Goal: Task Accomplishment & Management: Manage account settings

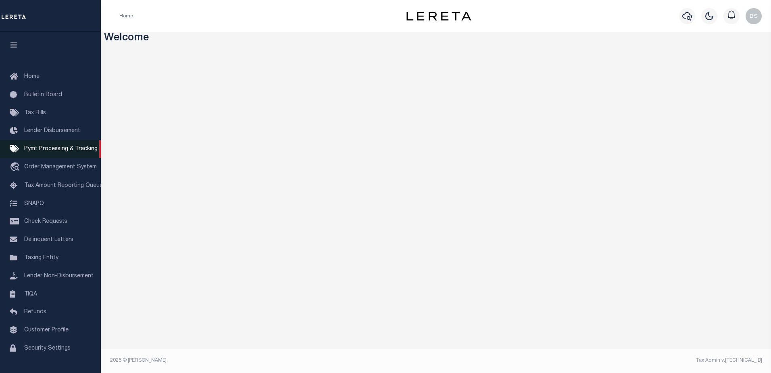
click at [52, 152] on span "Pymt Processing & Tracking" at bounding box center [60, 149] width 73 height 6
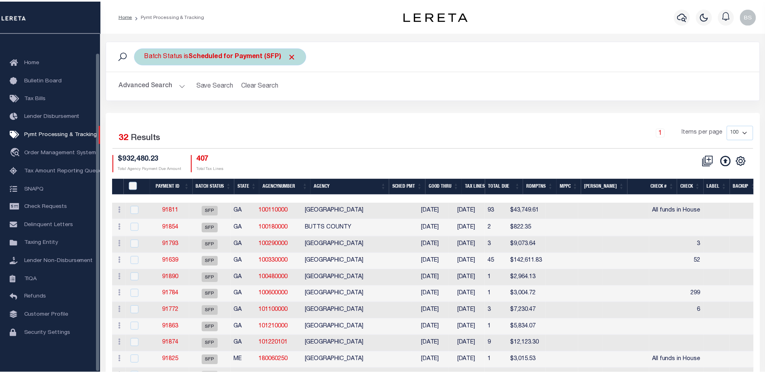
scroll to position [20, 0]
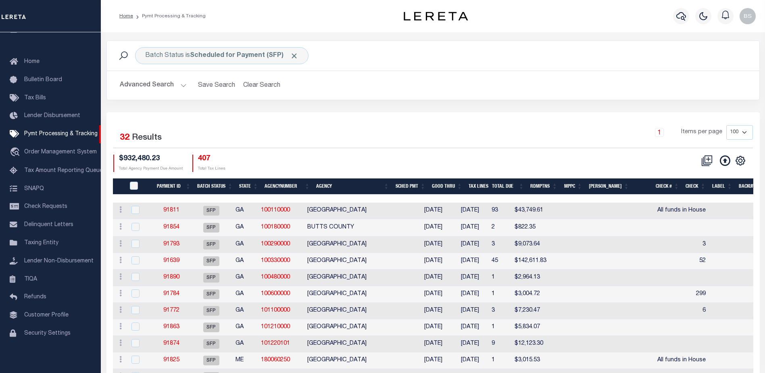
click at [182, 85] on button "Advanced Search" at bounding box center [153, 85] width 67 height 16
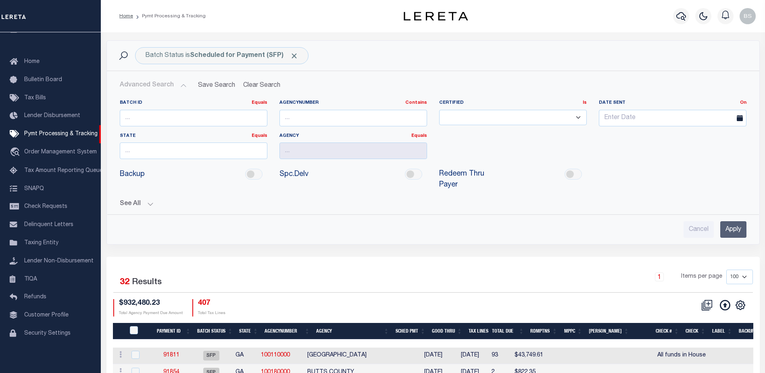
click at [150, 200] on button "See All" at bounding box center [433, 204] width 627 height 8
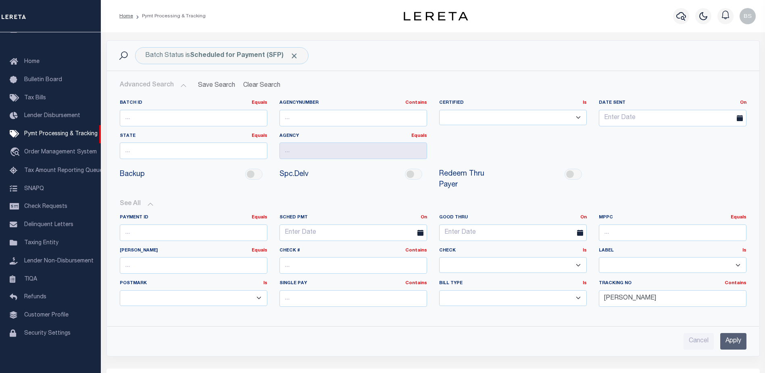
click at [722, 333] on input "Apply" at bounding box center [733, 341] width 26 height 17
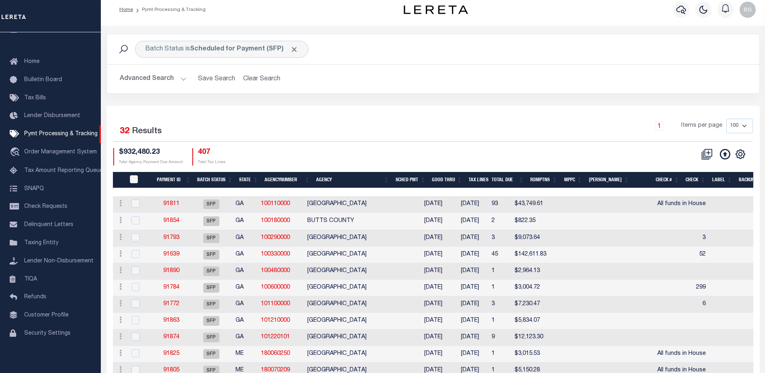
scroll to position [0, 0]
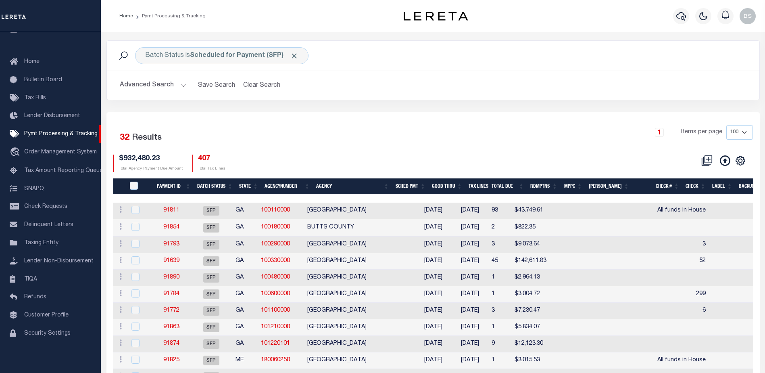
click at [672, 186] on th "Check #" at bounding box center [657, 186] width 50 height 17
click at [681, 19] on icon "button" at bounding box center [681, 16] width 10 height 10
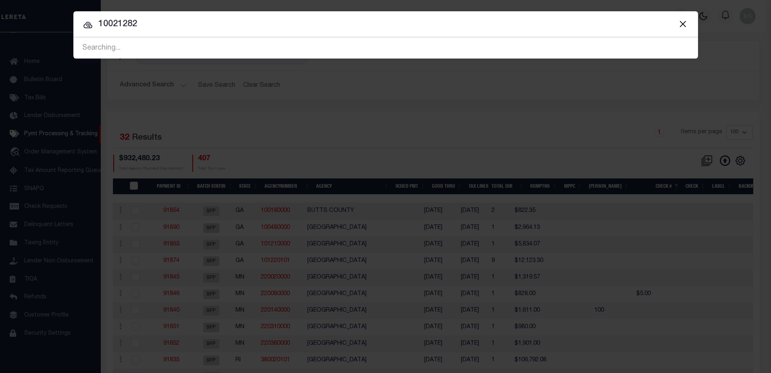
type input "10021282"
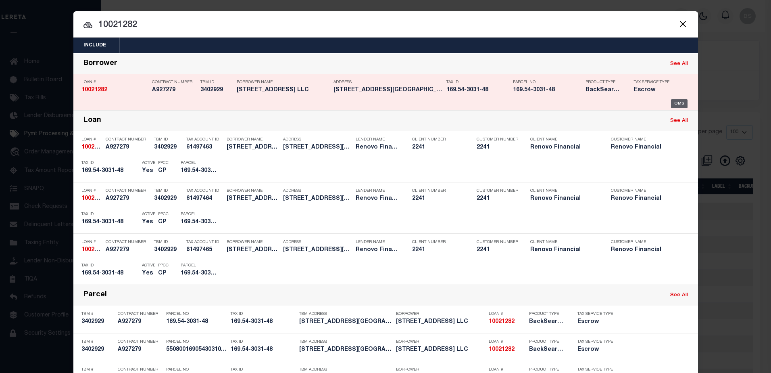
click at [672, 102] on div "OMS" at bounding box center [679, 103] width 17 height 9
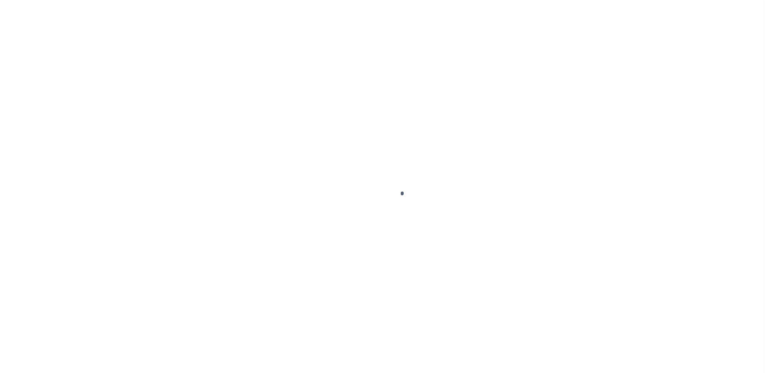
type input "10021282"
type input "[STREET_ADDRESS] LLC"
select select
type input "134 N COLUMBUS AVE"
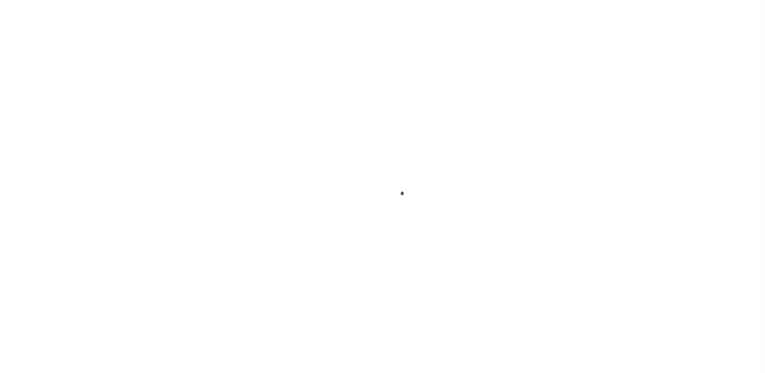
type input "MOUNT VERNON NY 10553"
select select "10"
select select "Escrow"
type input "171 W KINGSBRIDGE RD"
type input "5508001690543031048000"
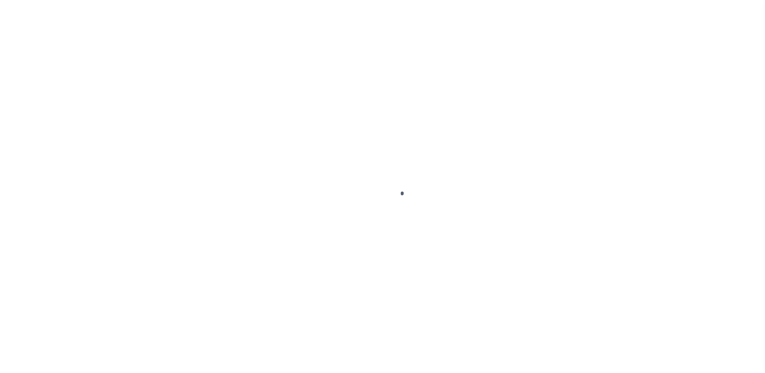
type input "MOUNT VERNON, NY 10550"
type input "a0kUS000007ebmQ"
type input "NY"
select select
type textarea "Liability Limited to Customer Provided Parcel"
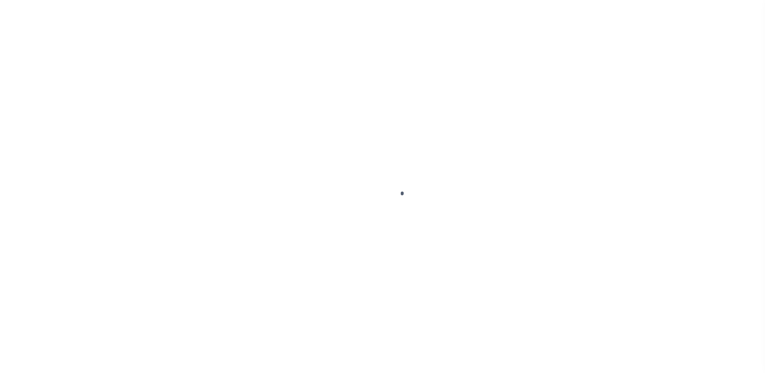
select select "25067"
select select
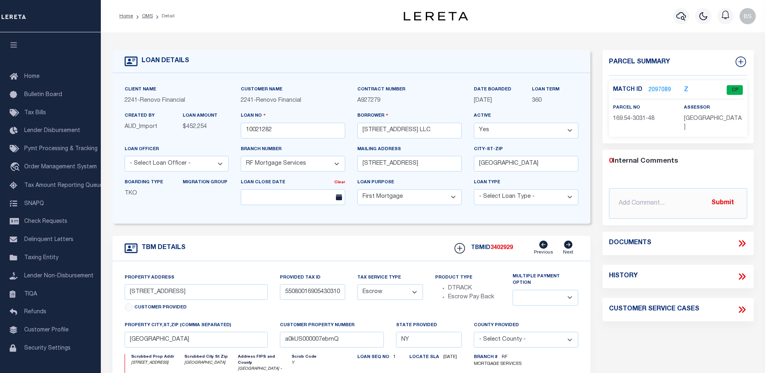
click at [660, 88] on link "2097089" at bounding box center [659, 90] width 23 height 8
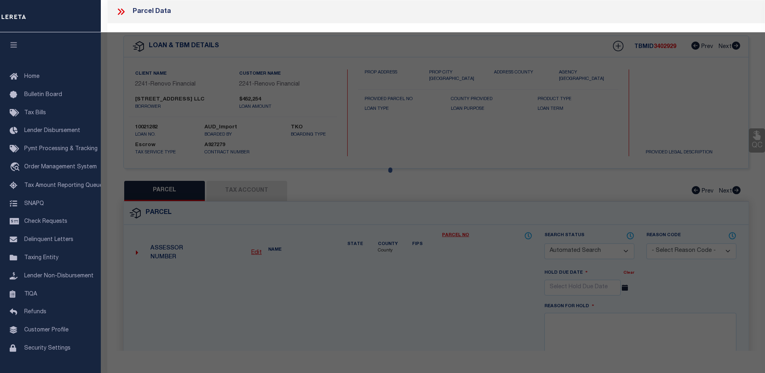
checkbox input "false"
select select "CP"
select select
type input "171 W KINGSBRIDGE RD"
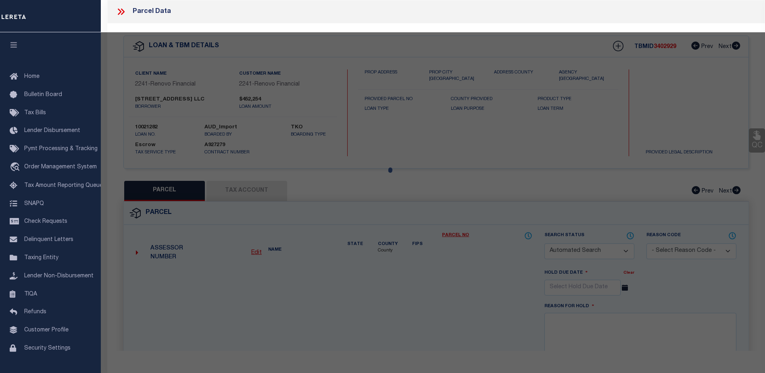
checkbox input "false"
type input "MOUNT VERNON, NY 10550"
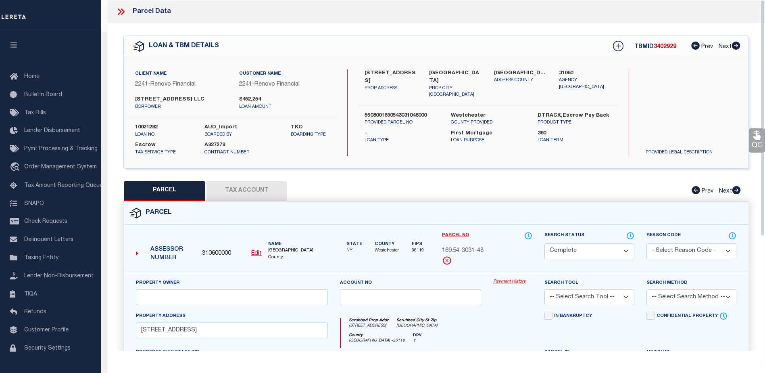
click at [509, 285] on link "Payment History" at bounding box center [512, 281] width 39 height 7
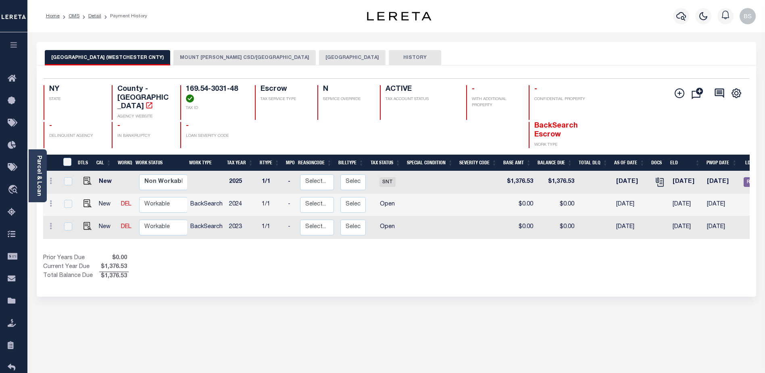
click at [204, 56] on button "MOUNT [PERSON_NAME] CSD/[GEOGRAPHIC_DATA]" at bounding box center [244, 57] width 142 height 15
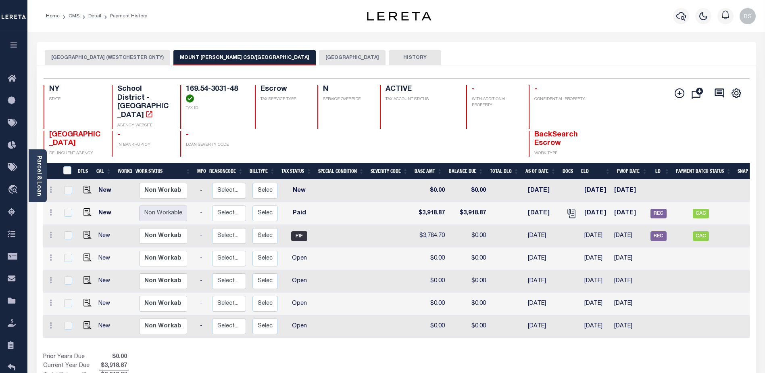
scroll to position [0, 84]
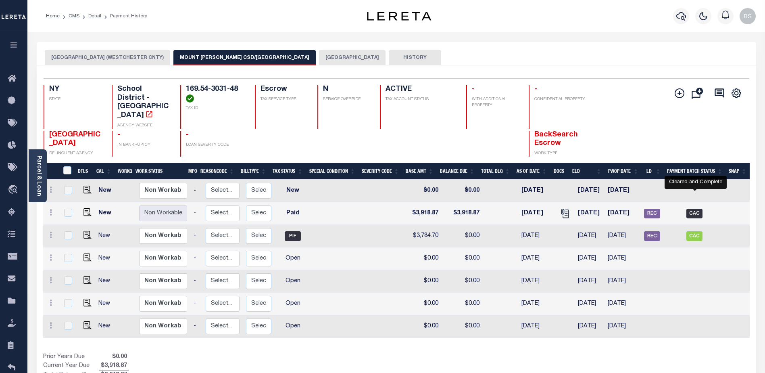
click at [696, 208] on span "CAC" at bounding box center [694, 213] width 16 height 10
checkbox input "true"
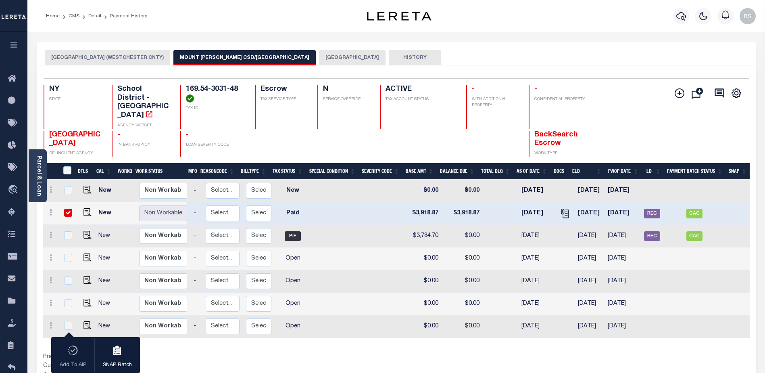
click at [71, 208] on input "checkbox" at bounding box center [68, 212] width 8 height 8
checkbox input "false"
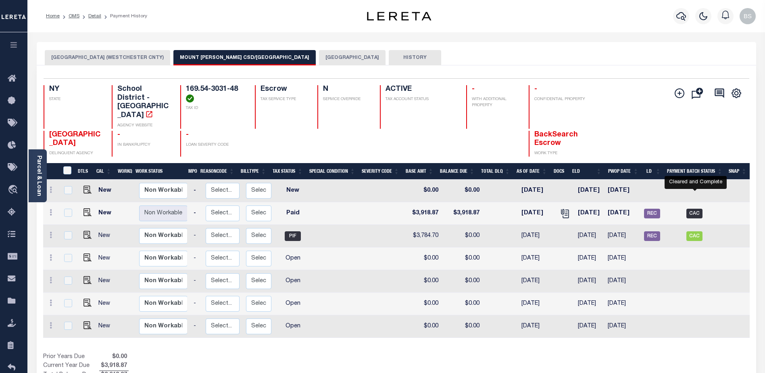
click at [697, 208] on span "CAC" at bounding box center [694, 213] width 16 height 10
checkbox input "true"
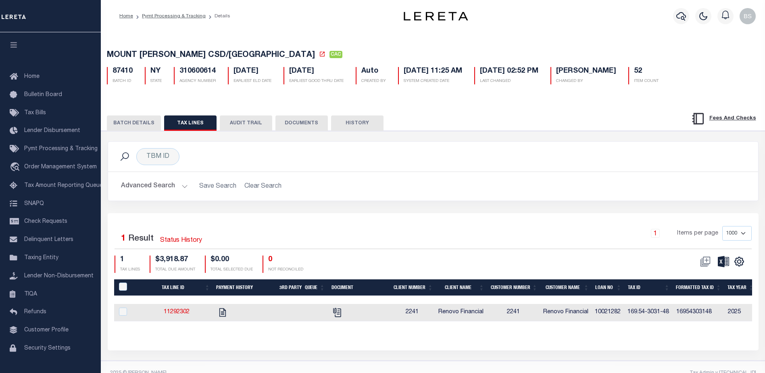
click at [254, 126] on button "AUDIT TRAIL" at bounding box center [246, 122] width 52 height 15
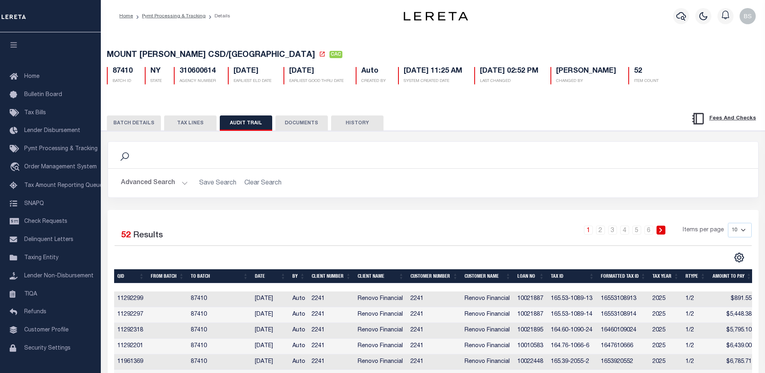
click at [174, 125] on button "TAX LINES" at bounding box center [190, 122] width 52 height 15
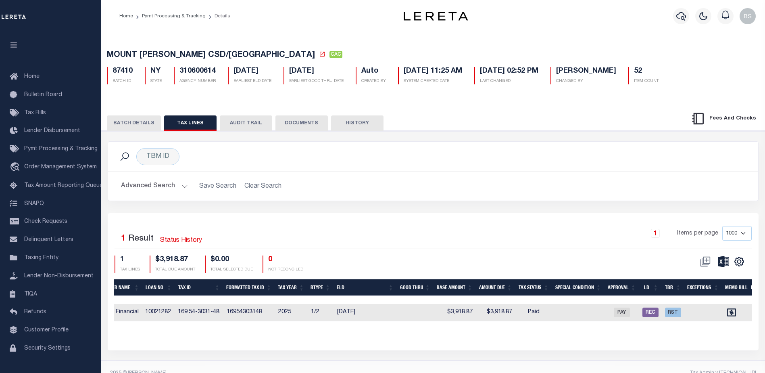
scroll to position [0, 481]
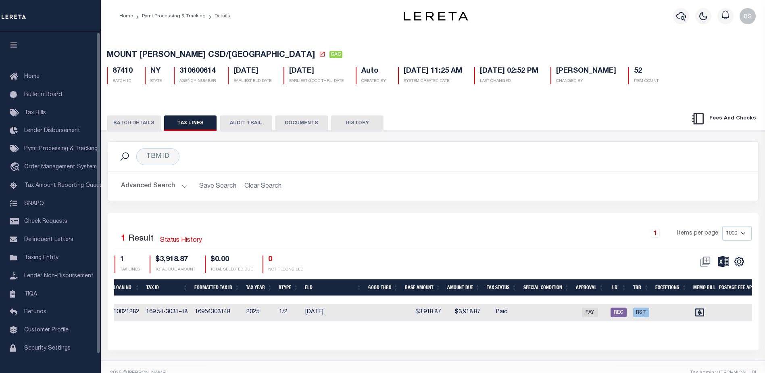
click at [128, 128] on button "BATCH DETAILS" at bounding box center [134, 122] width 54 height 15
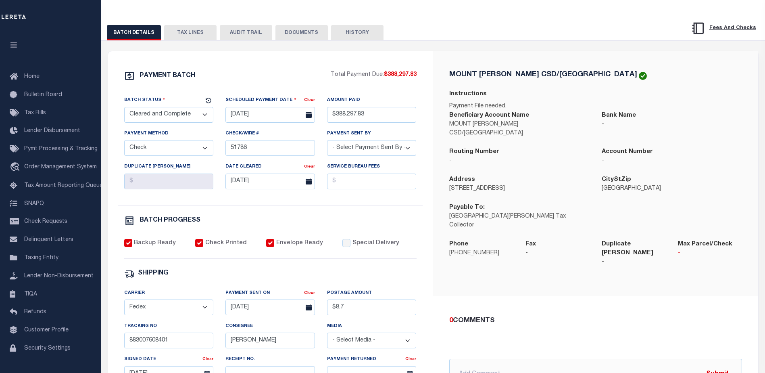
scroll to position [68, 0]
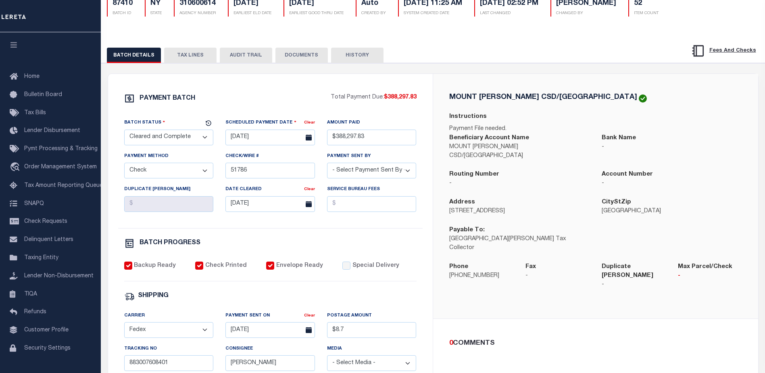
click at [202, 52] on button "TAX LINES" at bounding box center [190, 55] width 52 height 15
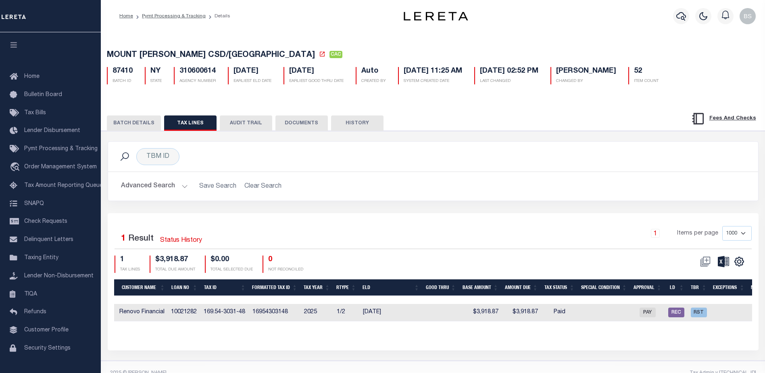
scroll to position [0, 401]
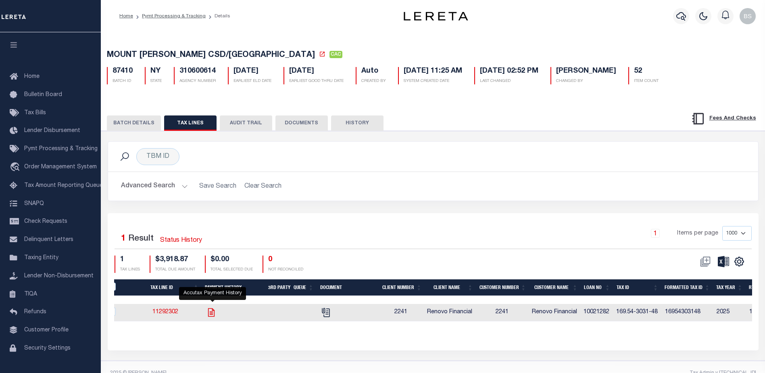
click at [214, 314] on icon "" at bounding box center [211, 312] width 10 height 10
checkbox input "true"
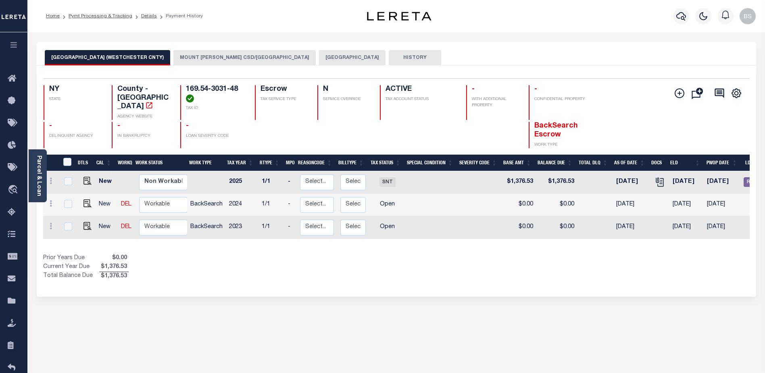
click at [266, 57] on button "MOUNT [PERSON_NAME] CSD/[GEOGRAPHIC_DATA]" at bounding box center [244, 57] width 142 height 15
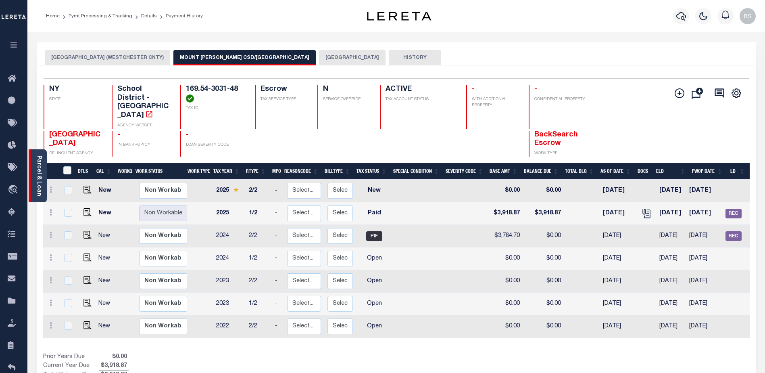
click at [38, 169] on link "Parcel & Loan" at bounding box center [39, 175] width 6 height 41
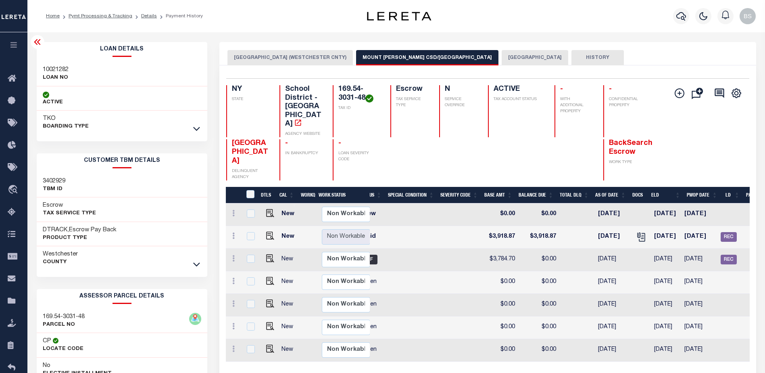
scroll to position [0, 267]
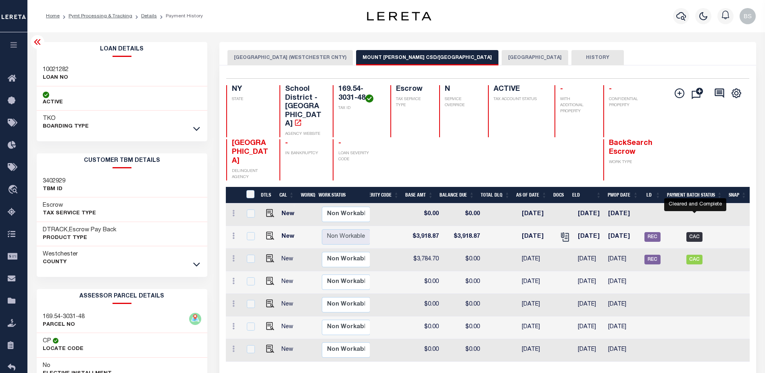
click at [699, 232] on span "CAC" at bounding box center [694, 237] width 16 height 10
checkbox input "true"
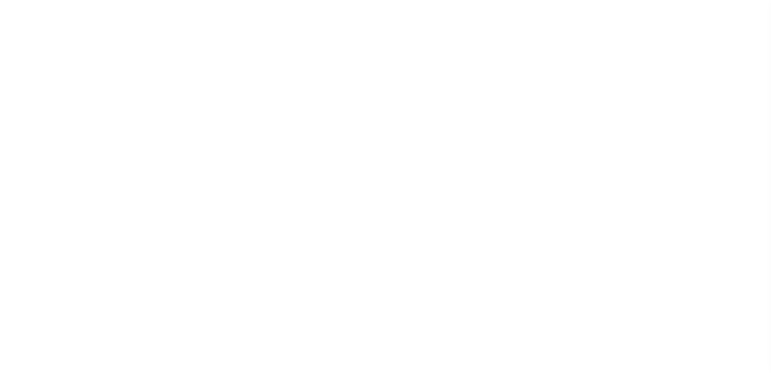
select select "CAC"
select select "CHK"
select select "[PERSON_NAME]"
select select "FDX"
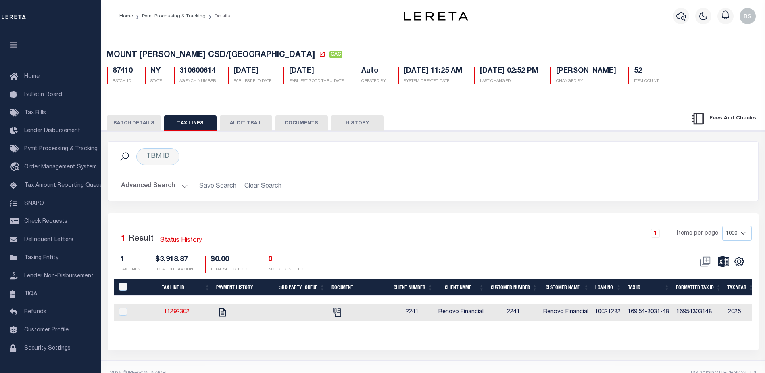
click at [131, 125] on button "BATCH DETAILS" at bounding box center [134, 122] width 54 height 15
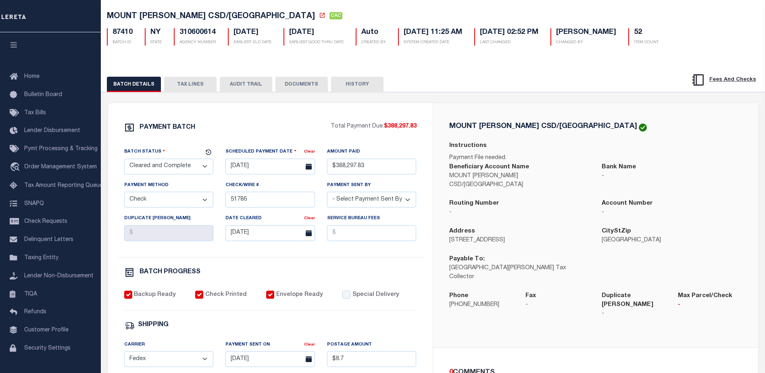
scroll to position [40, 0]
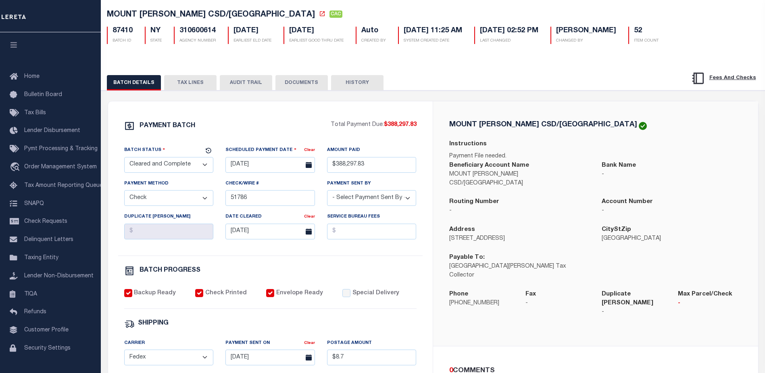
click at [193, 85] on button "TAX LINES" at bounding box center [190, 82] width 52 height 15
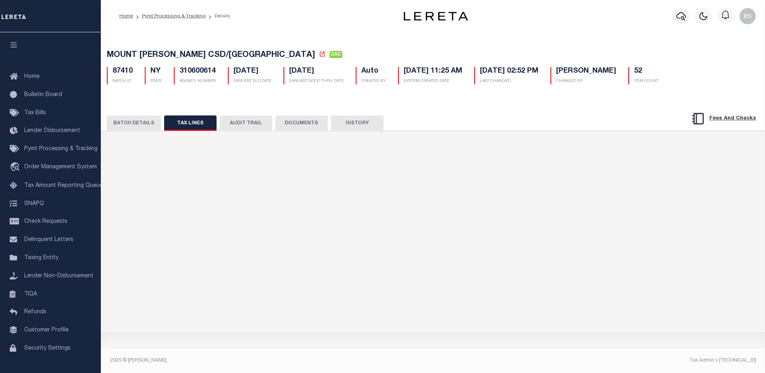
scroll to position [0, 0]
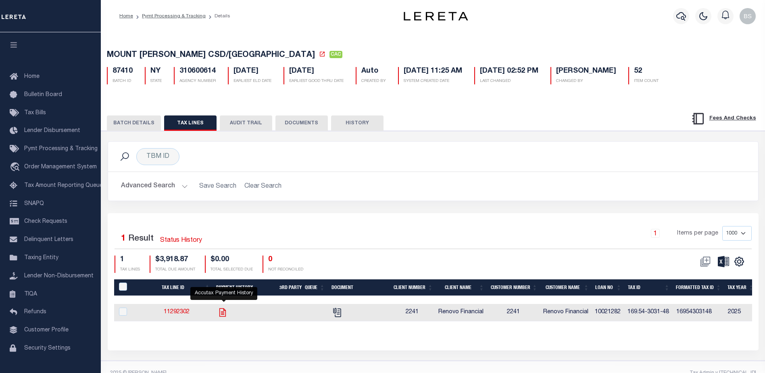
click at [225, 312] on icon "" at bounding box center [222, 312] width 10 height 10
checkbox input "true"
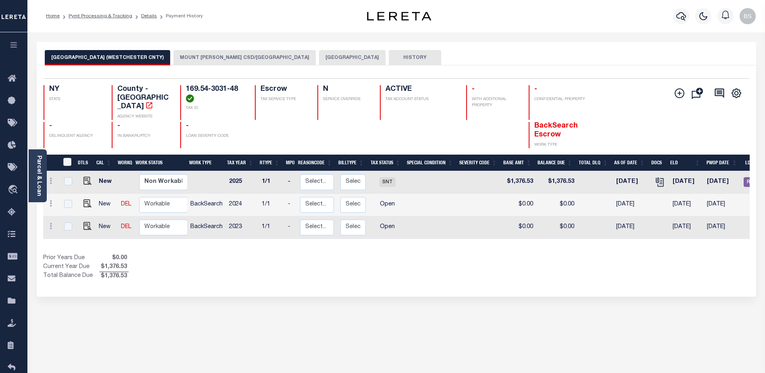
click at [191, 57] on button "MOUNT VERNON CSD/MOUNT VERNON CITY" at bounding box center [244, 57] width 142 height 15
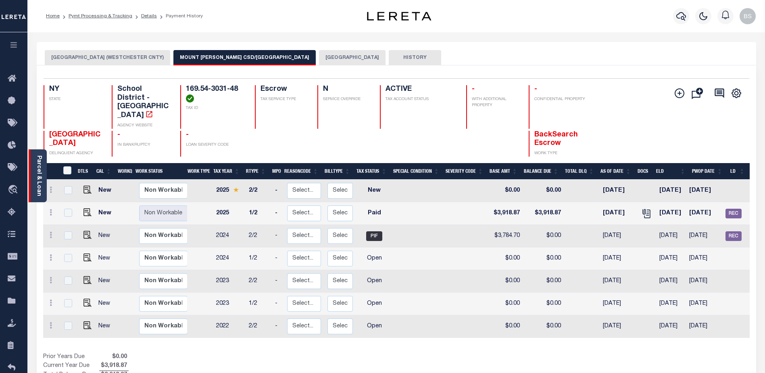
click at [31, 172] on div "Parcel & Loan" at bounding box center [38, 175] width 18 height 53
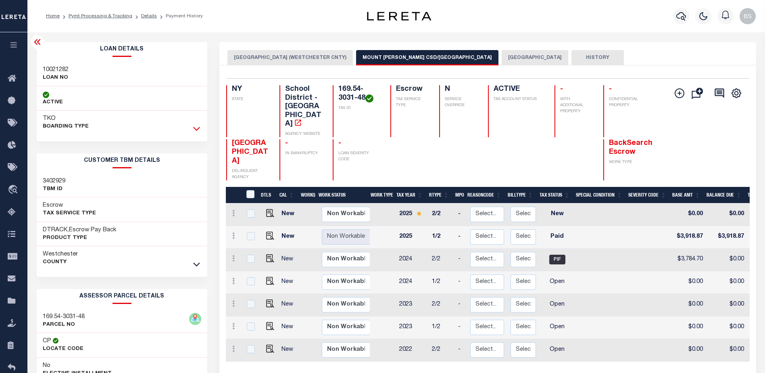
click at [198, 128] on icon at bounding box center [196, 128] width 7 height 8
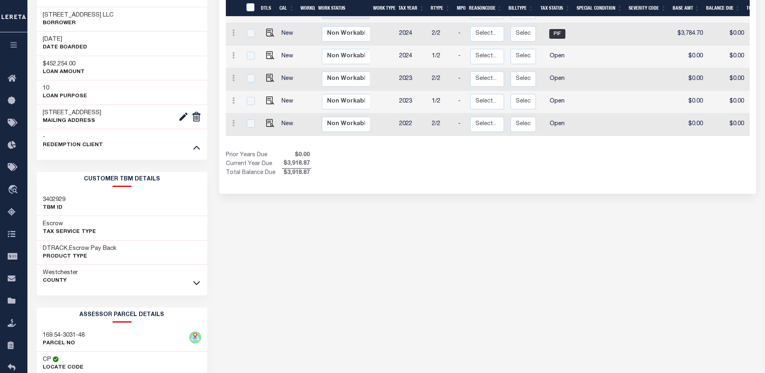
scroll to position [242, 0]
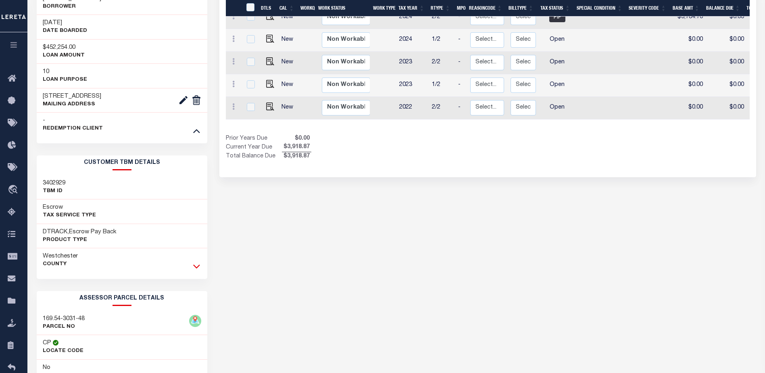
click at [198, 270] on icon at bounding box center [196, 266] width 7 height 8
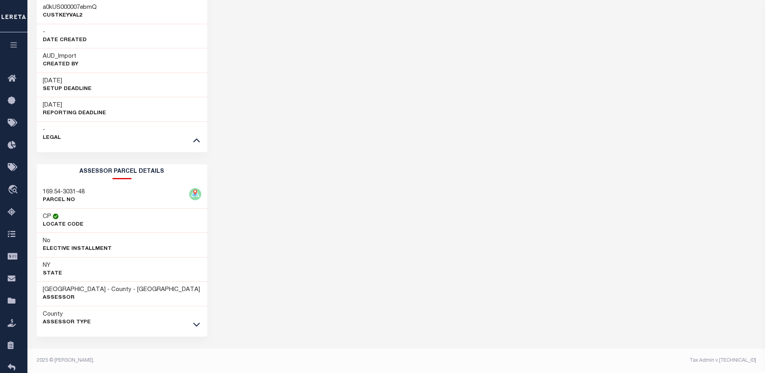
scroll to position [646, 0]
click at [196, 324] on icon at bounding box center [196, 324] width 7 height 8
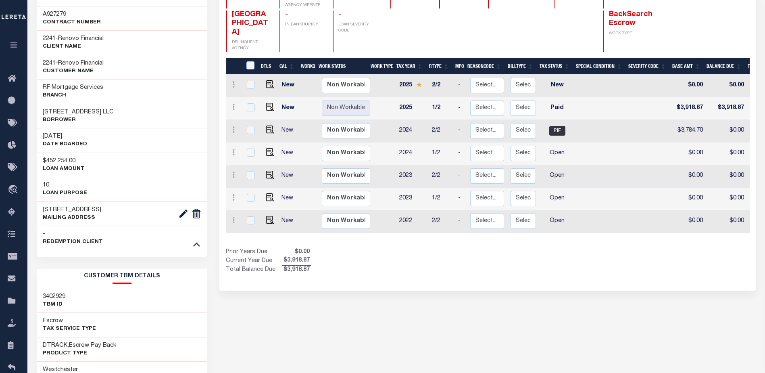
scroll to position [122, 0]
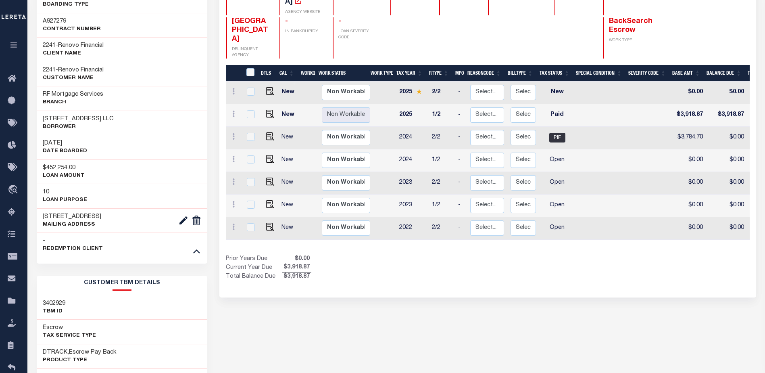
drag, startPoint x: 44, startPoint y: 117, endPoint x: 163, endPoint y: 115, distance: 119.0
click at [163, 115] on div "171 171 WEST KINGSBRIDGE ROAD LLC Borrower" at bounding box center [122, 122] width 171 height 25
copy h3 "171 171 WEST KINGSBRIDGE ROAD LLC"
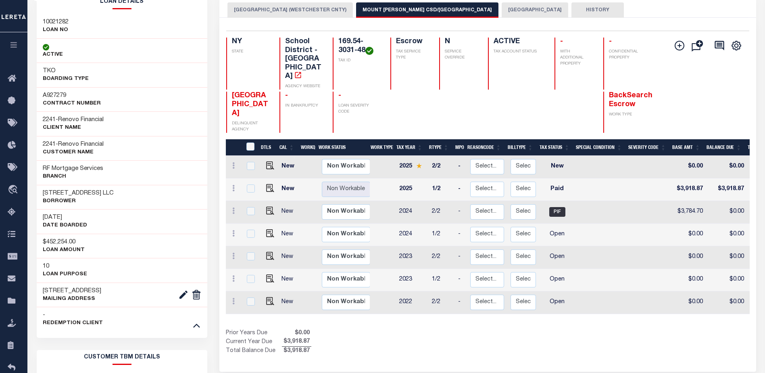
scroll to position [40, 0]
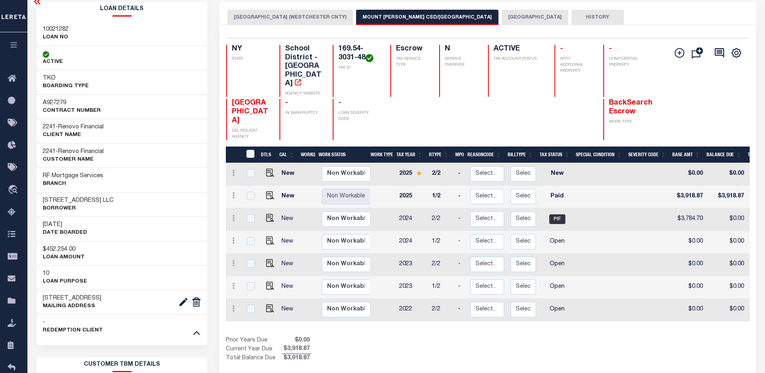
click at [507, 19] on button "MOUNT VERNON CITY" at bounding box center [535, 17] width 67 height 15
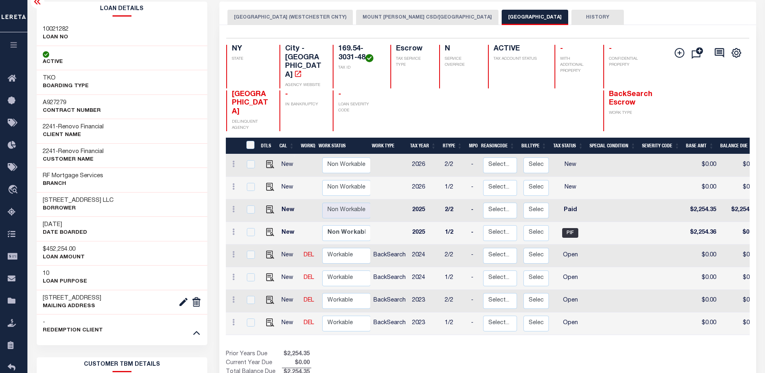
click at [405, 14] on button "MOUNT VERNON CSD/MOUNT VERNON CITY" at bounding box center [427, 17] width 142 height 15
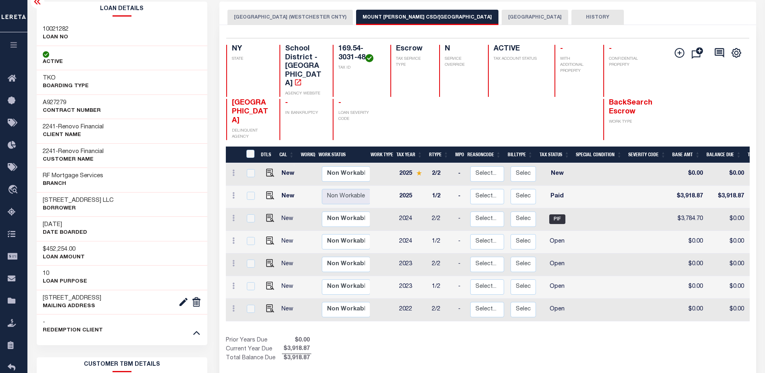
click at [296, 14] on button "MOUNT VERNON CITY (WESTCHESTER CNTY)" at bounding box center [289, 17] width 125 height 15
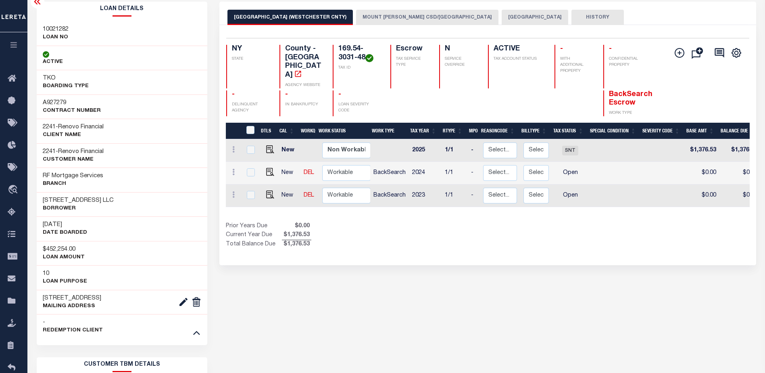
click at [396, 11] on button "MOUNT VERNON CSD/MOUNT VERNON CITY" at bounding box center [427, 17] width 142 height 15
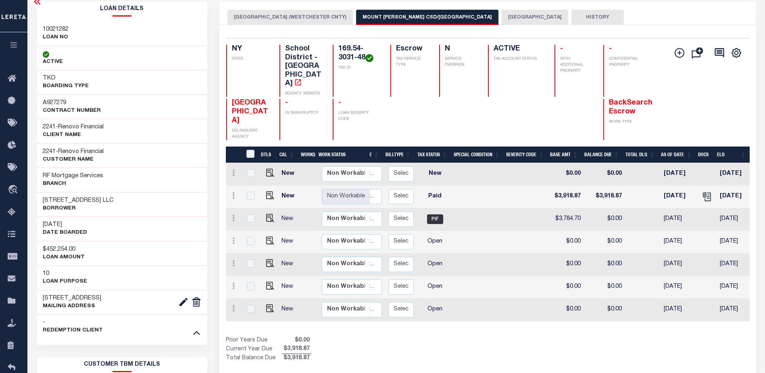
scroll to position [0, 125]
click at [268, 191] on img "" at bounding box center [270, 195] width 8 height 8
checkbox input "true"
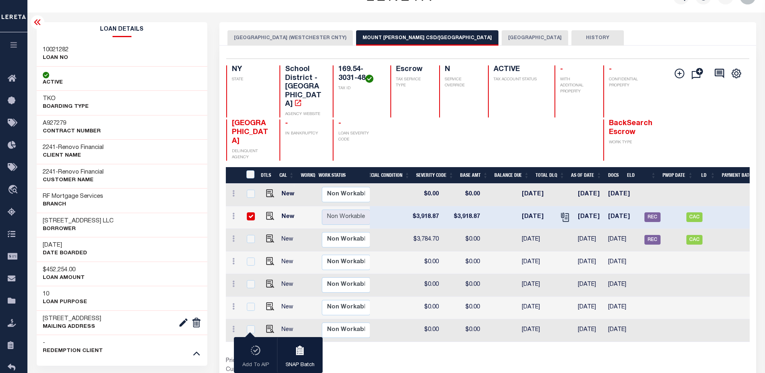
scroll to position [0, 267]
click at [247, 212] on input "checkbox" at bounding box center [251, 216] width 8 height 8
checkbox input "false"
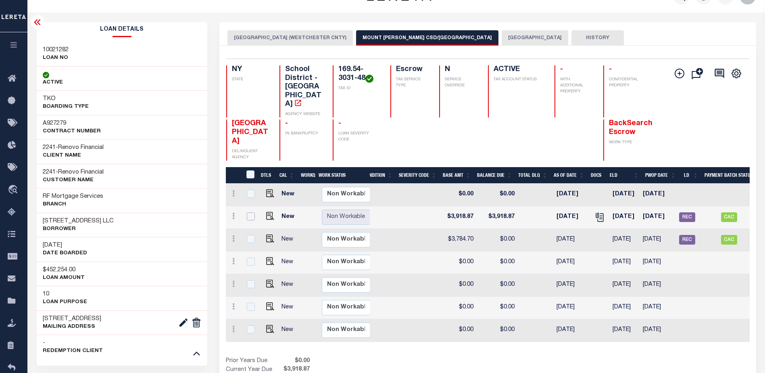
scroll to position [0, 0]
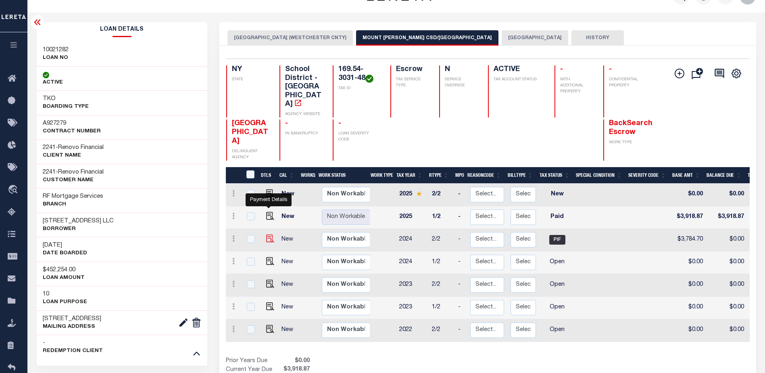
click at [268, 234] on img "" at bounding box center [270, 238] width 8 height 8
checkbox input "true"
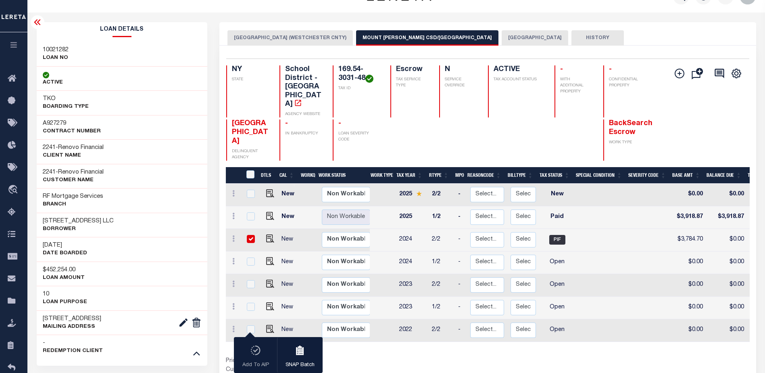
click at [248, 235] on input "checkbox" at bounding box center [251, 239] width 8 height 8
checkbox input "false"
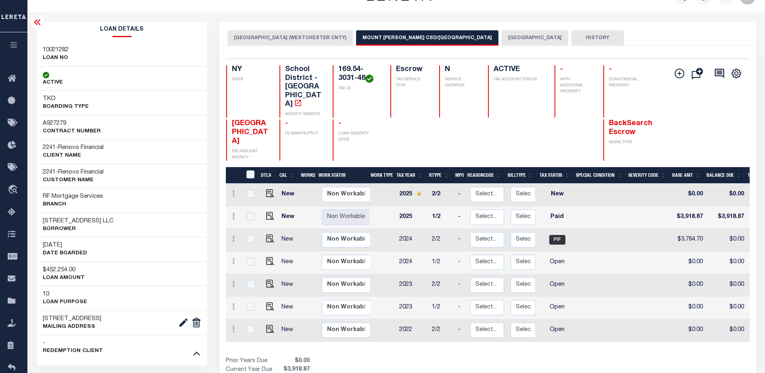
click at [37, 20] on icon at bounding box center [38, 22] width 10 height 10
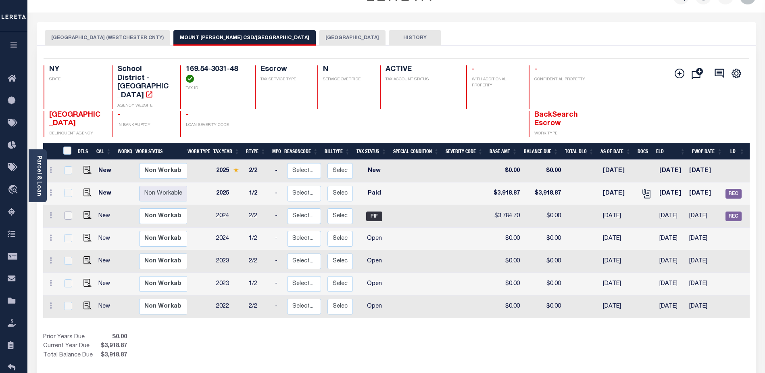
click at [68, 211] on input "checkbox" at bounding box center [68, 215] width 8 height 8
checkbox input "true"
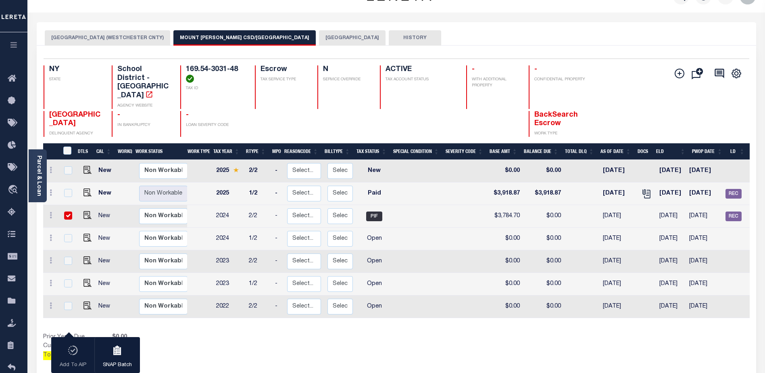
checkbox input "true"
click at [677, 75] on icon "" at bounding box center [680, 74] width 10 height 10
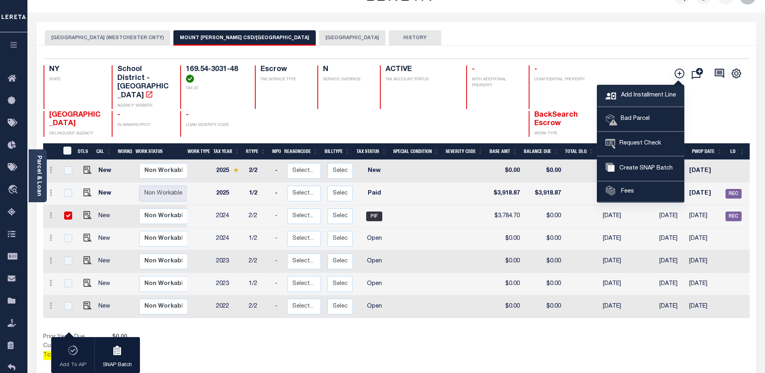
click at [642, 97] on span "Add Installment Line" at bounding box center [647, 95] width 57 height 9
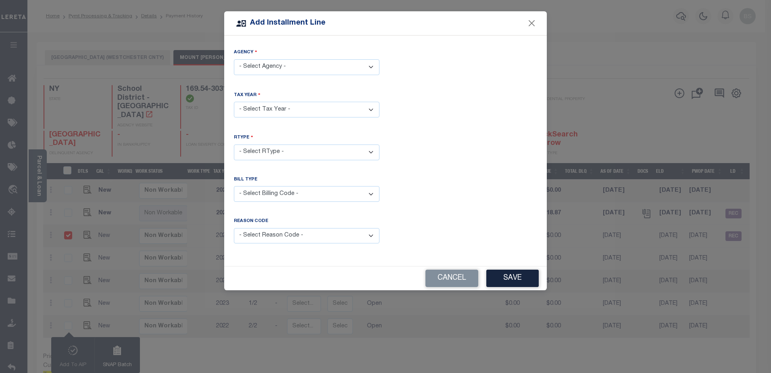
click at [310, 65] on select "- Select Agency - MOUNT VERNON CITY - City MOUNT VERNON CITY (WESTCHESTER CNTY)…" at bounding box center [307, 67] width 146 height 16
drag, startPoint x: 418, startPoint y: 21, endPoint x: 457, endPoint y: 22, distance: 38.7
click at [453, 22] on div "Add Installment Line" at bounding box center [385, 23] width 323 height 24
click at [538, 21] on div "Add Installment Line" at bounding box center [385, 23] width 323 height 24
click at [535, 22] on button "Close" at bounding box center [532, 23] width 10 height 10
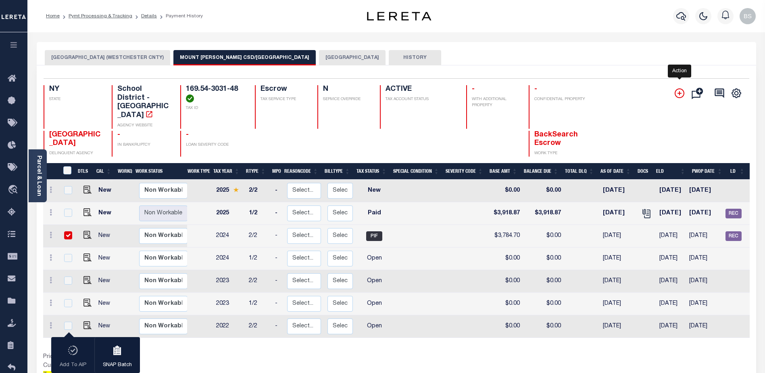
click at [681, 93] on icon "" at bounding box center [680, 93] width 10 height 10
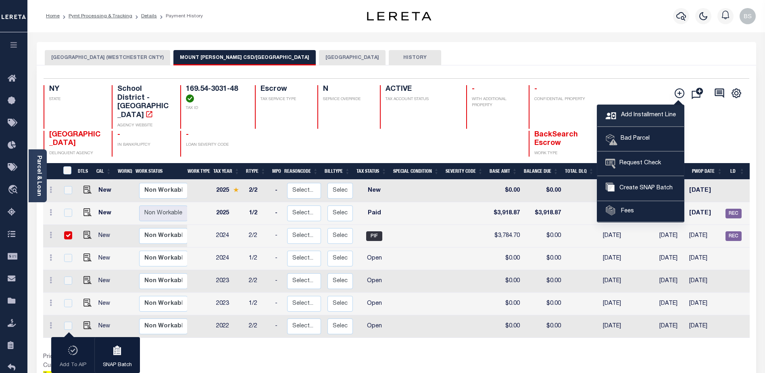
click at [632, 113] on span "Add Installment Line" at bounding box center [647, 115] width 57 height 9
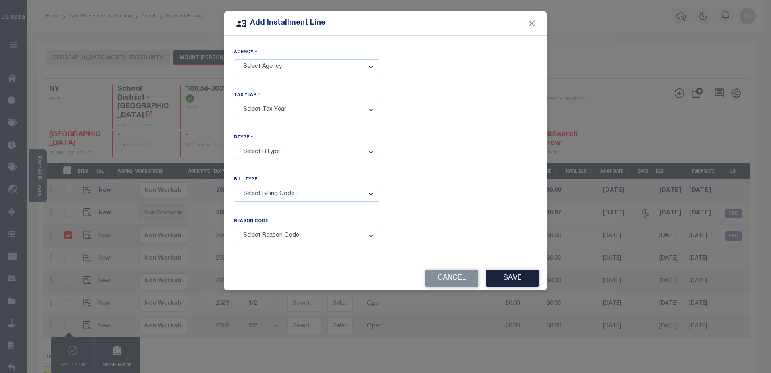
click at [371, 67] on select "- Select Agency - MOUNT VERNON CITY - City MOUNT VERNON CITY (WESTCHESTER CNTY)…" at bounding box center [307, 67] width 146 height 16
select select "3611916004"
click at [234, 59] on select "- Select Agency - MOUNT VERNON CITY - City MOUNT VERNON CITY (WESTCHESTER CNTY)…" at bounding box center [307, 67] width 146 height 16
click at [339, 107] on select "- Select Year - 2005 2006 2007 2008 2009 2010 2011 2012 2013 2014 2015 2016 201…" at bounding box center [307, 110] width 146 height 16
select select "2024"
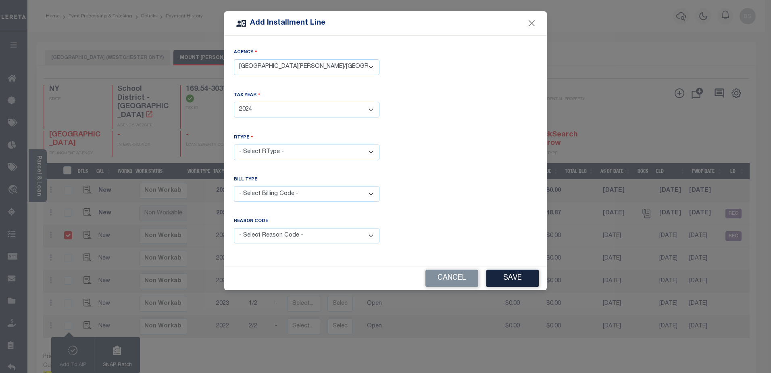
click at [234, 102] on select "- Select Year - 2005 2006 2007 2008 2009 2010 2011 2012 2013 2014 2015 2016 201…" at bounding box center [307, 110] width 146 height 16
click at [369, 150] on select "- Select RType - 1/2 2/2" at bounding box center [307, 152] width 146 height 16
select select "1"
click at [234, 144] on select "- Select RType - 1/2 2/2" at bounding box center [307, 152] width 146 height 16
click at [362, 188] on select "- Select Billing Code - Regular Delinquent Supplemental Corrected/Adjusted Bill…" at bounding box center [307, 194] width 146 height 16
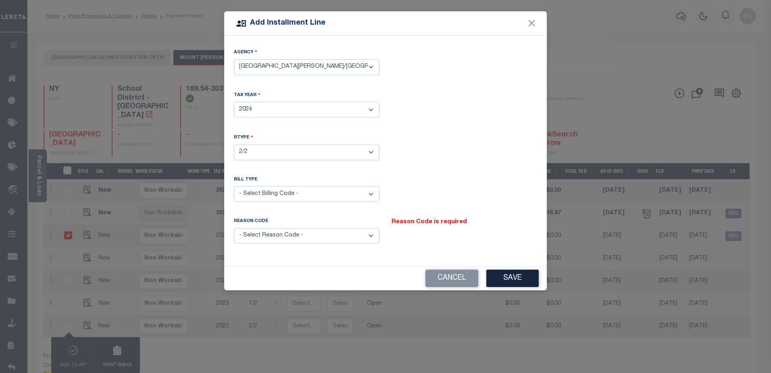
select select "2"
click at [234, 186] on select "- Select Billing Code - Regular Delinquent Supplemental Corrected/Adjusted Bill…" at bounding box center [307, 194] width 146 height 16
click at [372, 235] on select "- Select Reason Code - Payment Reversal Taxable Value Change Assessment Change …" at bounding box center [307, 236] width 146 height 16
select select "9"
click at [234, 228] on select "- Select Reason Code - Payment Reversal Taxable Value Change Assessment Change …" at bounding box center [307, 236] width 146 height 16
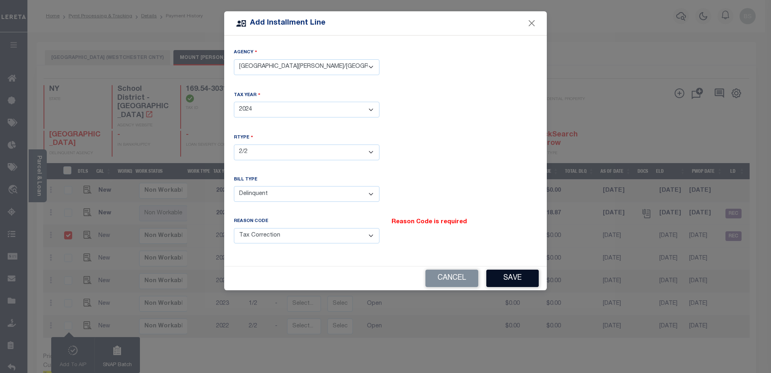
click at [512, 276] on button "Save" at bounding box center [512, 277] width 52 height 17
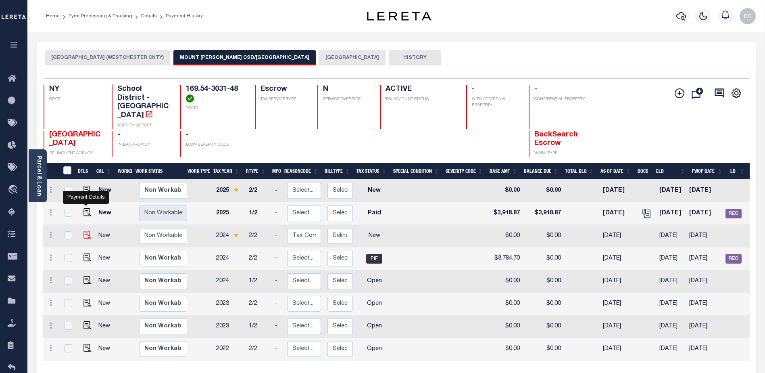
click at [85, 231] on img at bounding box center [87, 235] width 8 height 8
checkbox input "true"
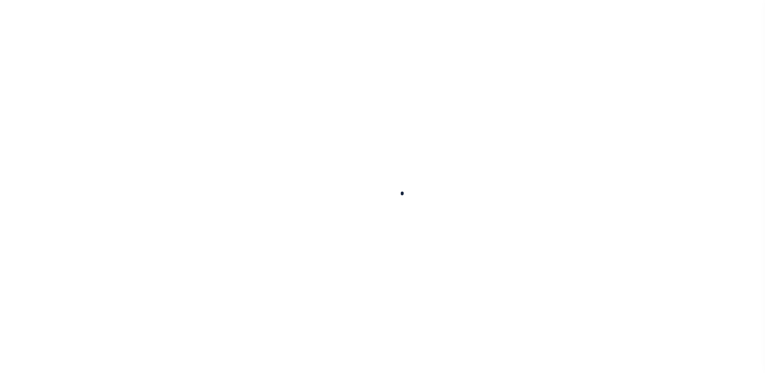
checkbox input "false"
type input "010004"
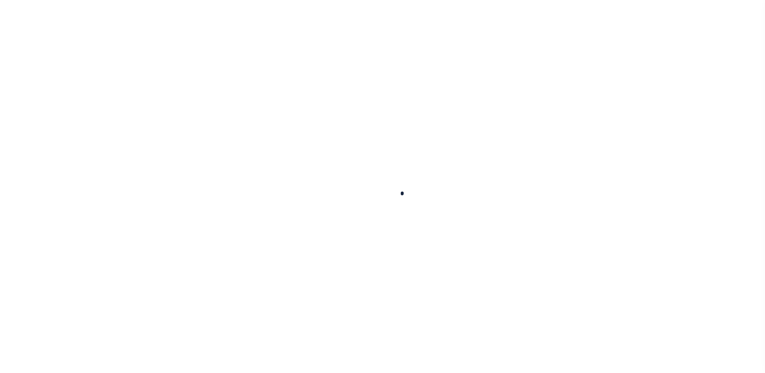
type input "06/09/2025"
select select "PYD"
type input "$3,918.87"
select select "PIF"
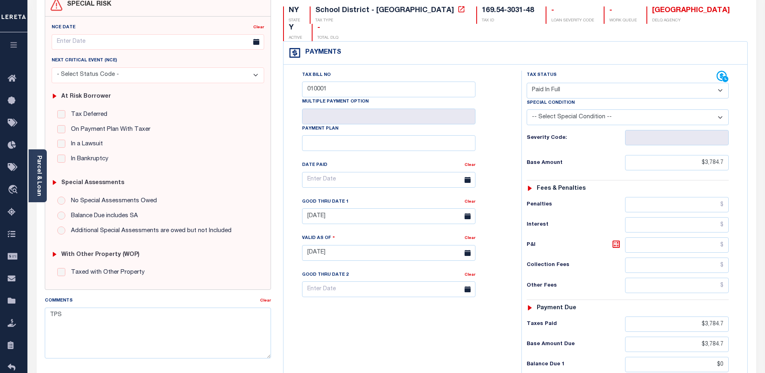
scroll to position [37, 0]
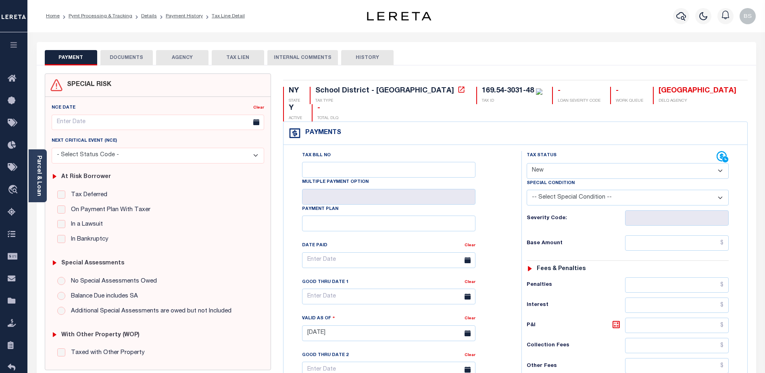
click at [719, 170] on select "- Select Status Code - Open Due/Unpaid Paid Incomplete No Tax Due Internal Refu…" at bounding box center [628, 171] width 202 height 16
select select "DUE"
click at [527, 163] on select "- Select Status Code - Open Due/Unpaid Paid Incomplete No Tax Due Internal Refu…" at bounding box center [628, 171] width 202 height 16
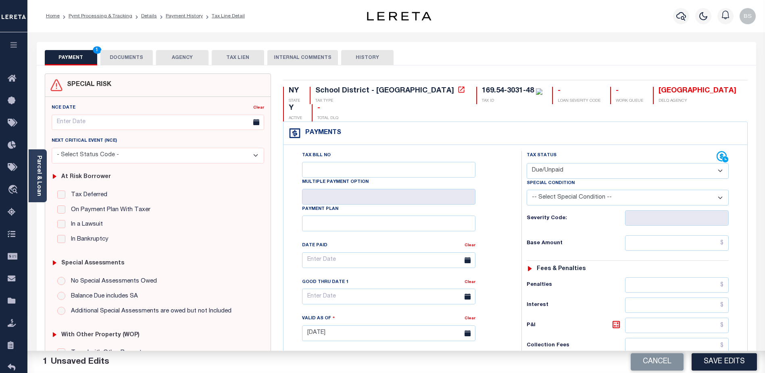
click at [719, 196] on select "-- Select Special Condition -- 3RD PARTY TAX LIEN AGENCY TAX LIEN (A.K.A Inside…" at bounding box center [628, 197] width 202 height 16
select select "17"
click at [527, 190] on select "-- Select Special Condition -- 3RD PARTY TAX LIEN AGENCY TAX LIEN (A.K.A Inside…" at bounding box center [628, 197] width 202 height 16
click at [680, 240] on input "text" at bounding box center [677, 242] width 104 height 15
type input "$"
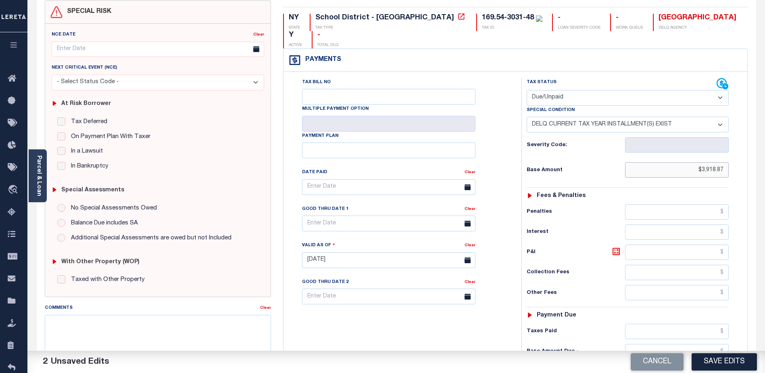
scroll to position [121, 0]
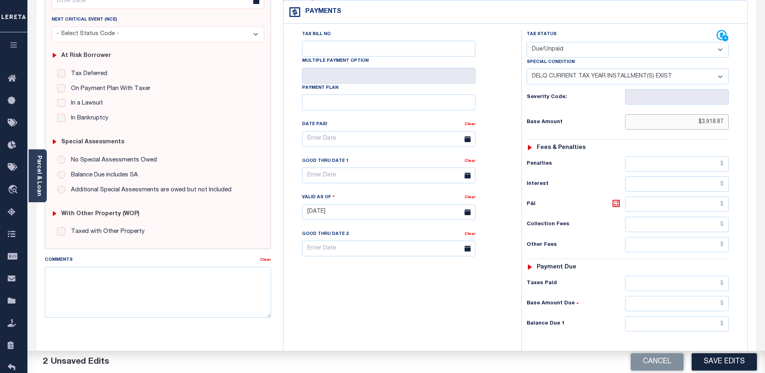
type input "$3,918.87"
click at [663, 187] on input "text" at bounding box center [677, 183] width 104 height 15
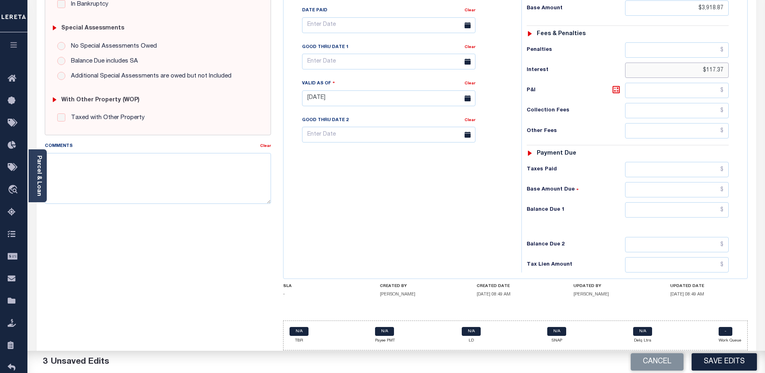
scroll to position [238, 0]
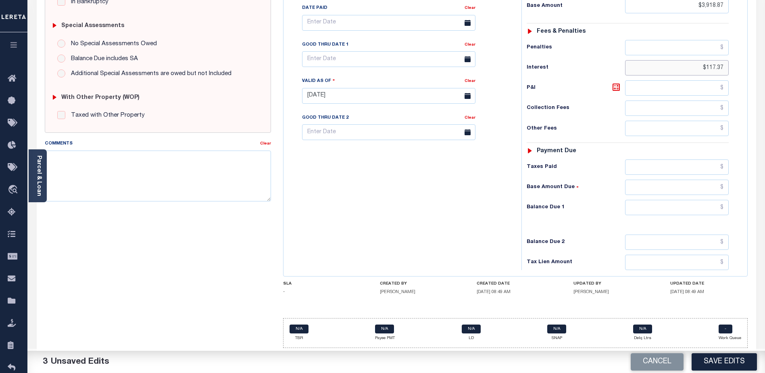
type input "$117.37"
drag, startPoint x: 664, startPoint y: 208, endPoint x: 661, endPoint y: 201, distance: 7.0
click at [664, 208] on input "text" at bounding box center [677, 207] width 104 height 15
type input "$4,029.77"
click at [121, 158] on textarea "Comments" at bounding box center [158, 175] width 226 height 51
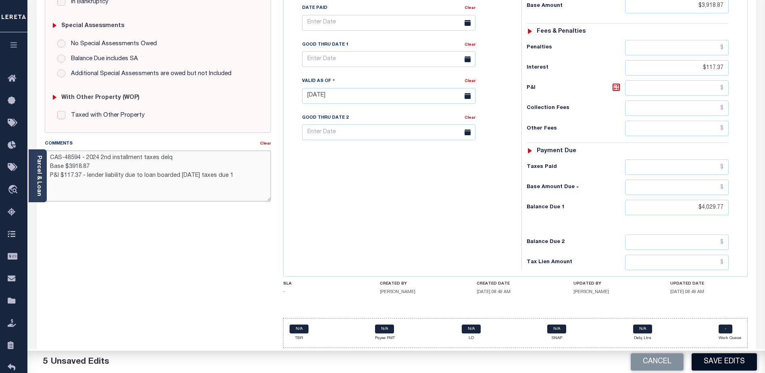
type textarea "CAS-48594 - 2024 2nd installment taxes delq Base $3918.87 P&I $117.37 - lender …"
click at [721, 360] on button "Save Edits" at bounding box center [723, 361] width 65 height 17
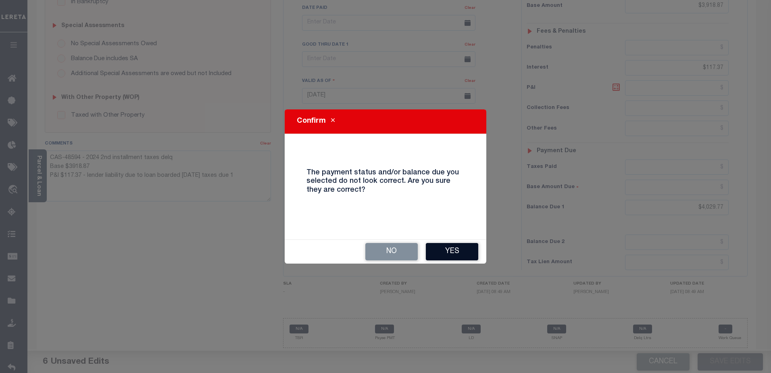
click at [462, 252] on button "Yes" at bounding box center [452, 251] width 52 height 17
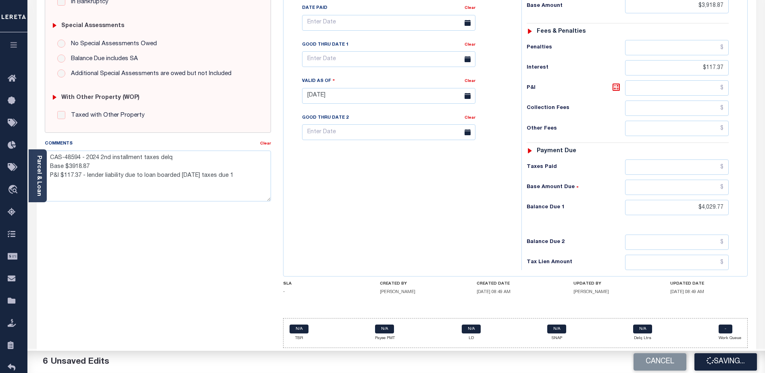
checkbox input "false"
type textarea "CAS-48594 - 2024 2nd installment taxes delq Base $3918.87 P&I $117.37 - lender …"
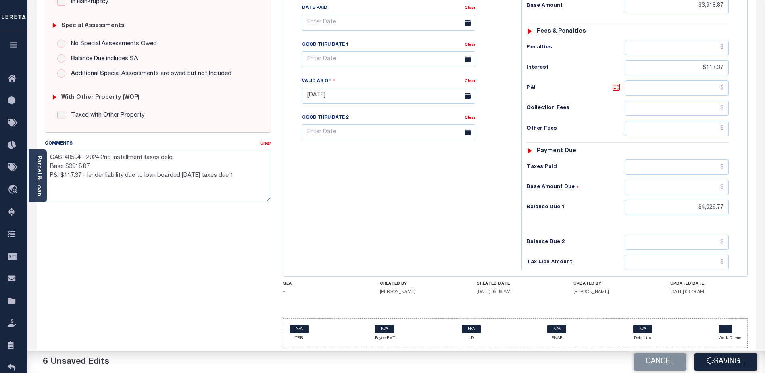
type input "$3,918.87"
type input "$117.37"
type input "$4,029.77"
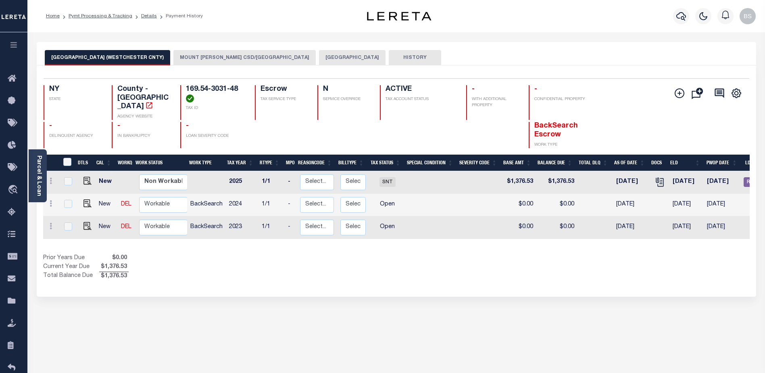
click at [252, 59] on button "MOUNT [PERSON_NAME] CSD/[GEOGRAPHIC_DATA]" at bounding box center [244, 57] width 142 height 15
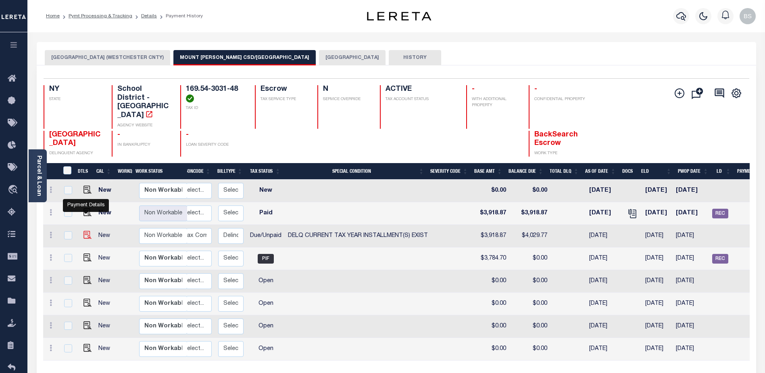
click at [86, 231] on img "" at bounding box center [87, 235] width 8 height 8
checkbox input "true"
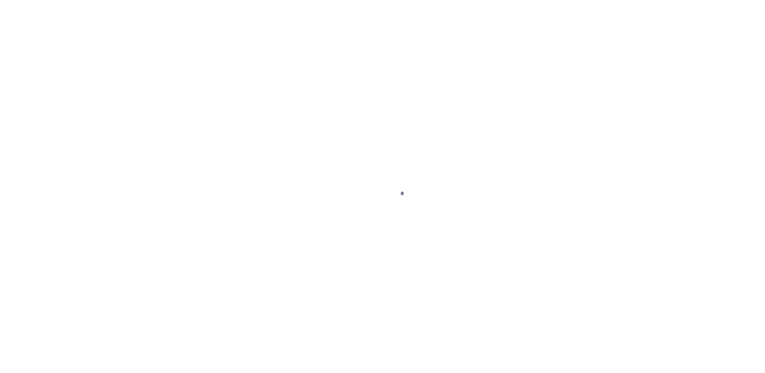
select select "DUE"
select select "17"
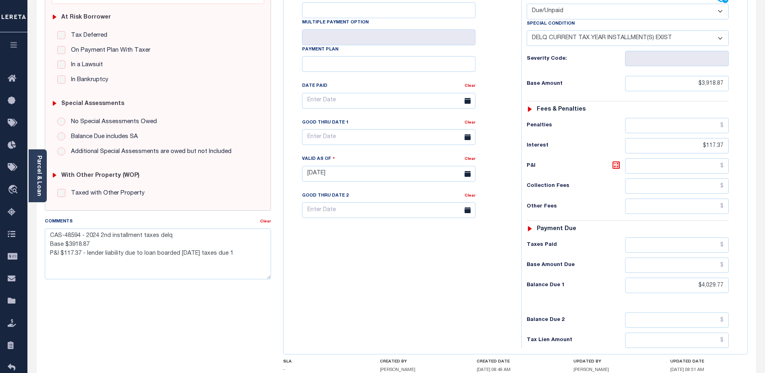
scroll to position [161, 0]
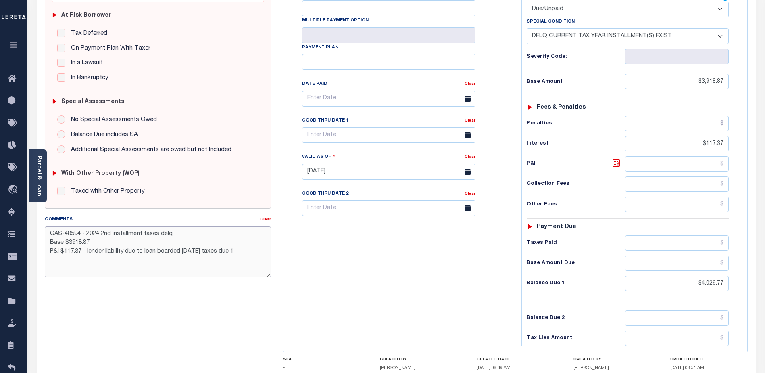
click at [232, 251] on textarea "CAS-48594 - 2024 2nd installment taxes delq Base $3918.87 P&I $117.37 - lender …" at bounding box center [158, 251] width 226 height 51
click at [111, 260] on textarea "CAS-48594 - 2024 2nd installment taxes delq Base $3918.87 P&I $117.37 - lender …" at bounding box center [158, 251] width 226 height 51
click at [71, 244] on textarea "CAS-48594 - 2024 2nd installment taxes delq Base $3918.87 P&I $117.37 - lender …" at bounding box center [158, 251] width 226 height 51
type textarea "CAS-48594 - 2024 2nd installment taxes delq Base $3,918.87 P&I $117.37 - lender…"
click at [455, 313] on div "Tax Bill No Multiple Payment Option Payment Plan Clear" at bounding box center [400, 168] width 230 height 356
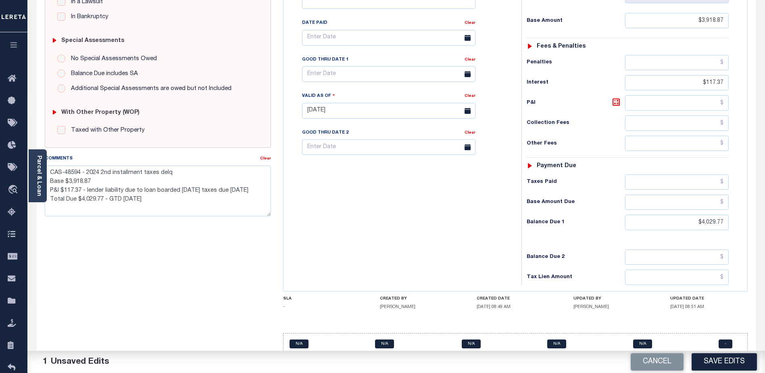
scroll to position [238, 0]
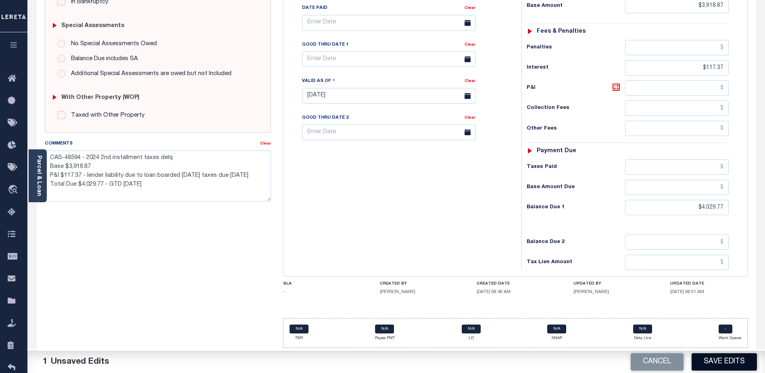
click at [724, 361] on button "Save Edits" at bounding box center [723, 361] width 65 height 17
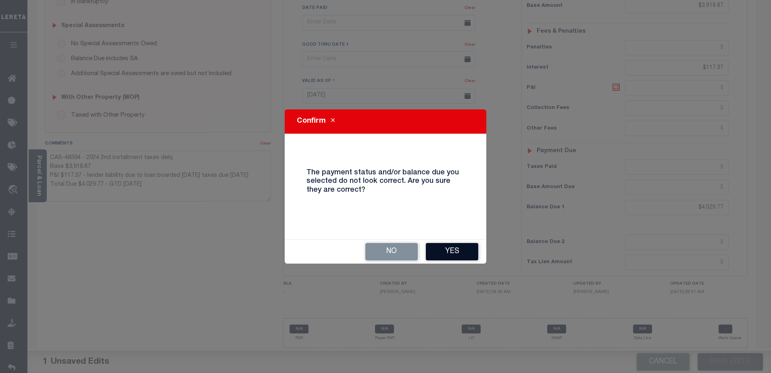
click at [437, 247] on button "Yes" at bounding box center [452, 251] width 52 height 17
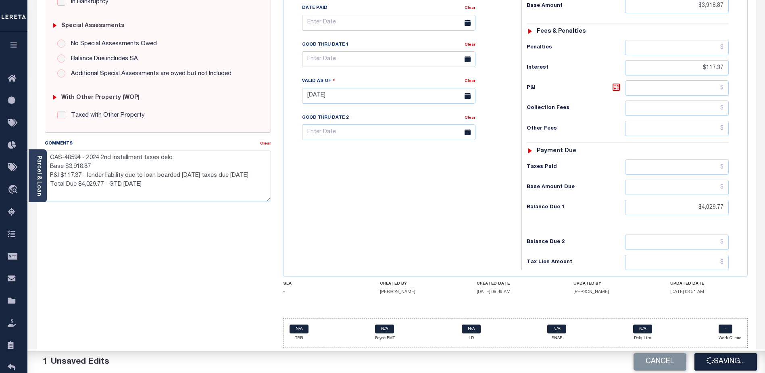
checkbox input "false"
type textarea "CAS-48594 - 2024 2nd installment taxes delq Base $3,918.87 P&I $117.37 - lender…"
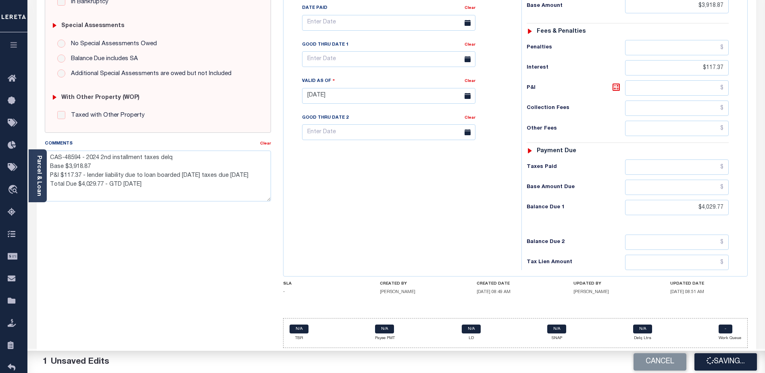
type input "$3,918.87"
type input "$117.37"
type input "$4,029.77"
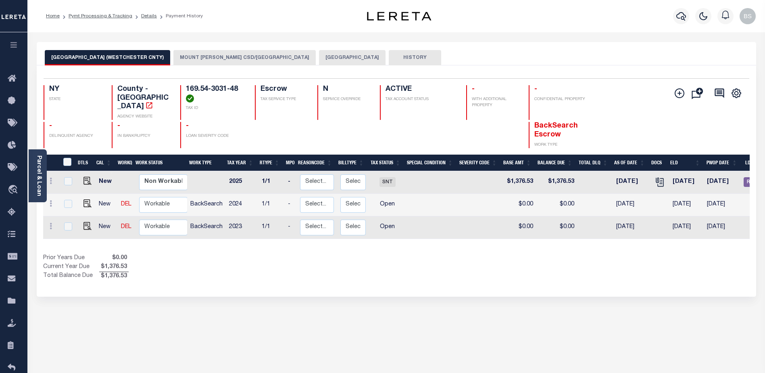
click at [237, 54] on button "MOUNT [PERSON_NAME] CSD/[GEOGRAPHIC_DATA]" at bounding box center [244, 57] width 142 height 15
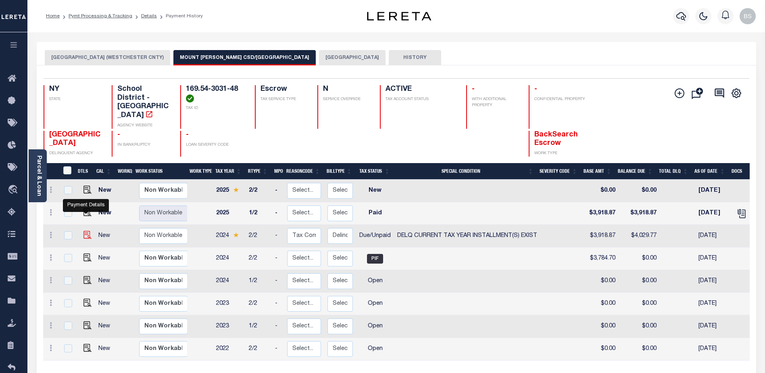
click at [84, 231] on img "" at bounding box center [87, 235] width 8 height 8
checkbox input "true"
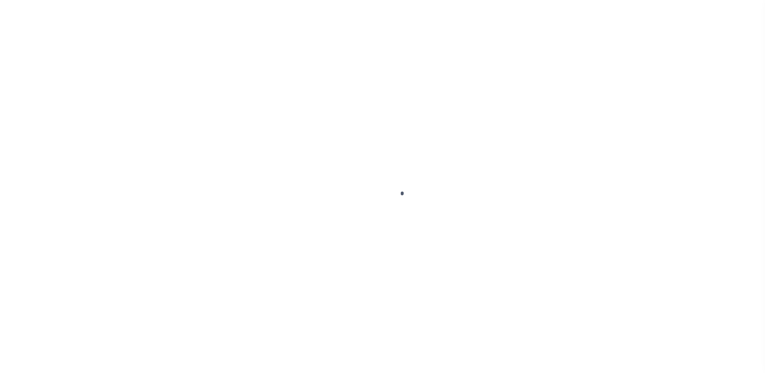
select select "DUE"
select select "17"
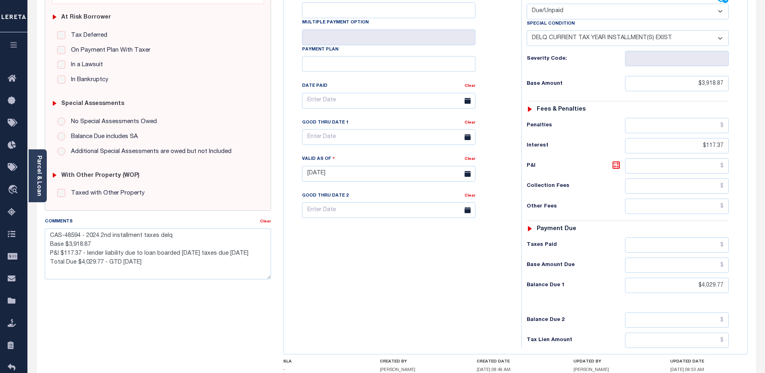
scroll to position [161, 0]
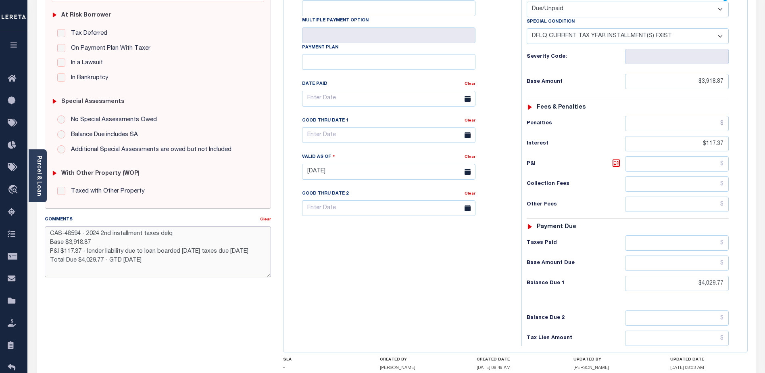
click at [54, 269] on textarea "CAS-48594 - 2024 2nd installment taxes delq Base $3,918.87 P&I $117.37 - lender…" at bounding box center [158, 251] width 226 height 51
click at [162, 264] on textarea "CAS-48594 - 2024 2nd installment taxes delq Base $3,918.87 P&I $117.37 - lender…" at bounding box center [158, 251] width 226 height 51
type textarea "CAS-48594 - 2024 2nd installment taxes delq Base $3,918.87 P&I $117.37 - lender…"
click at [382, 269] on div "Tax Bill No Multiple Payment Option Payment Plan Clear" at bounding box center [400, 168] width 230 height 356
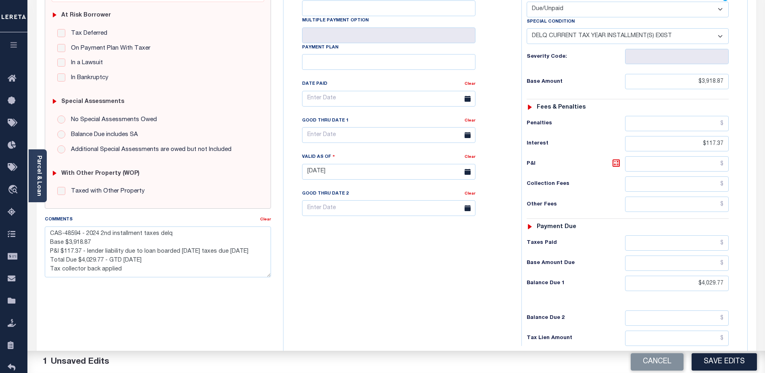
click at [729, 362] on button "Save Edits" at bounding box center [723, 361] width 65 height 17
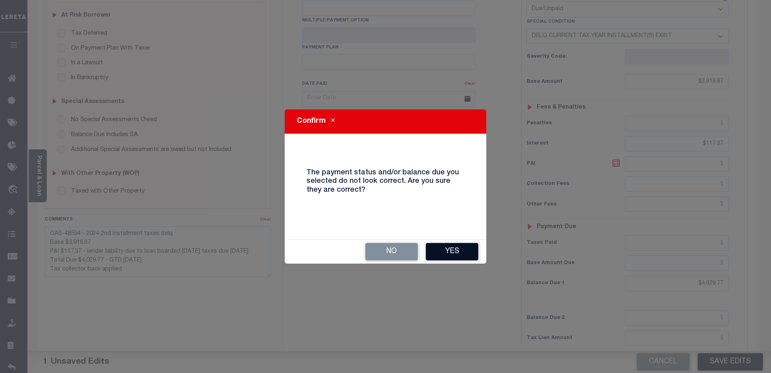
click at [443, 256] on button "Yes" at bounding box center [452, 251] width 52 height 17
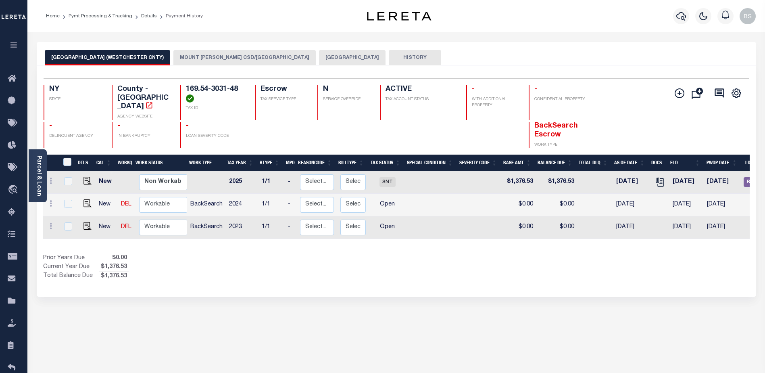
click at [222, 58] on button "MOUNT [PERSON_NAME] CSD/[GEOGRAPHIC_DATA]" at bounding box center [244, 57] width 142 height 15
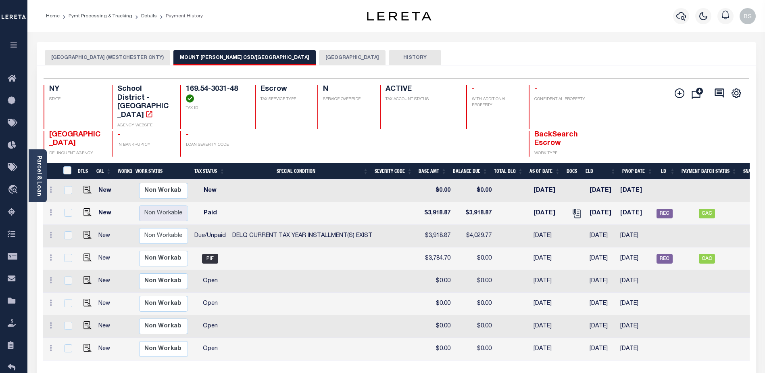
scroll to position [0, 166]
click at [84, 231] on img "" at bounding box center [87, 235] width 8 height 8
checkbox input "true"
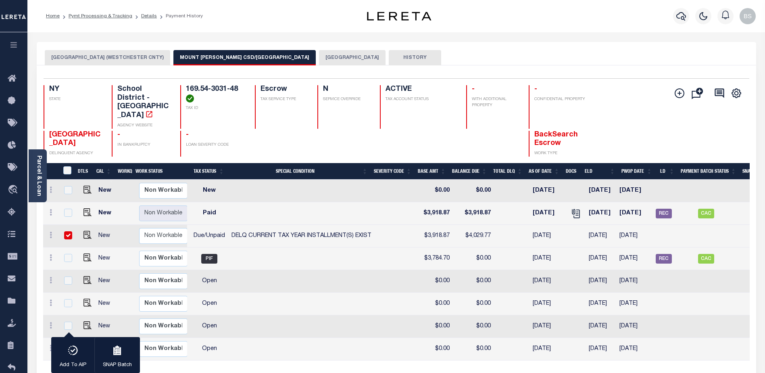
drag, startPoint x: 317, startPoint y: 343, endPoint x: 289, endPoint y: 344, distance: 27.8
click at [289, 344] on div "DTLS CAL WorkQ Work Status Work Type Tax Year RType MPO ReasonCode BillType Tax…" at bounding box center [396, 269] width 706 height 181
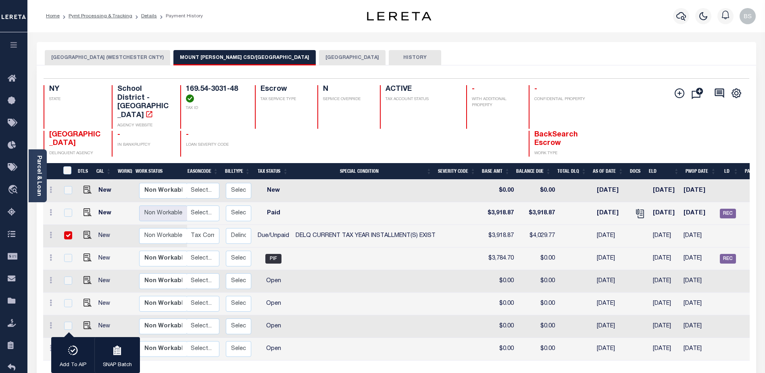
scroll to position [0, 107]
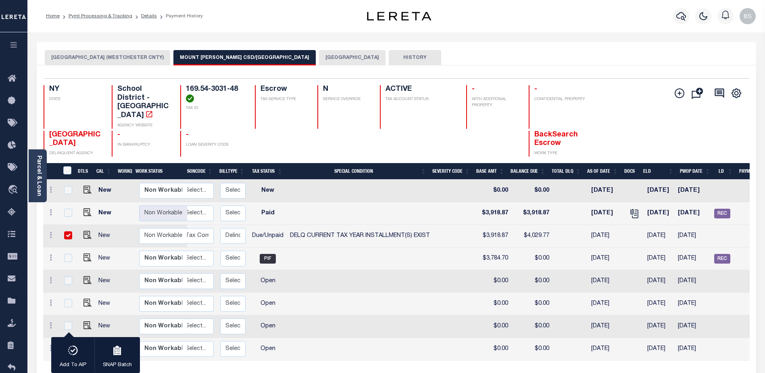
click at [67, 231] on input "checkbox" at bounding box center [68, 235] width 8 height 8
checkbox input "false"
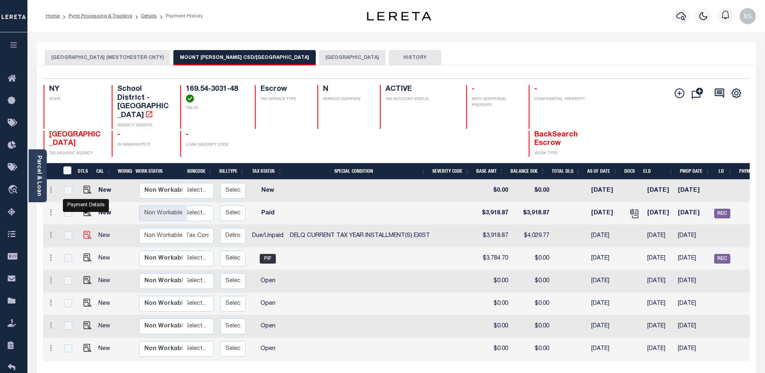
click at [84, 231] on img "" at bounding box center [87, 235] width 8 height 8
checkbox input "true"
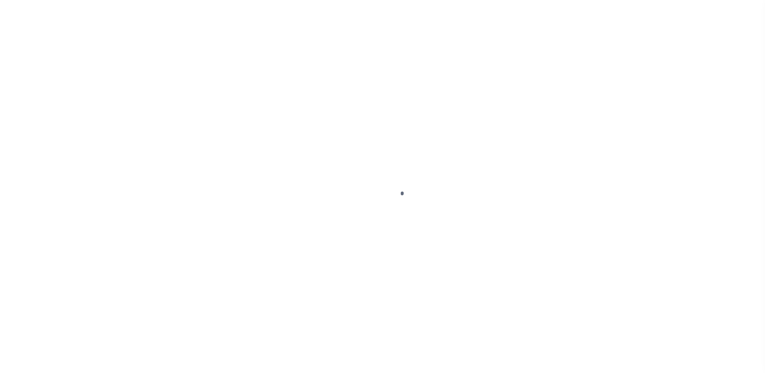
select select "DUE"
select select "17"
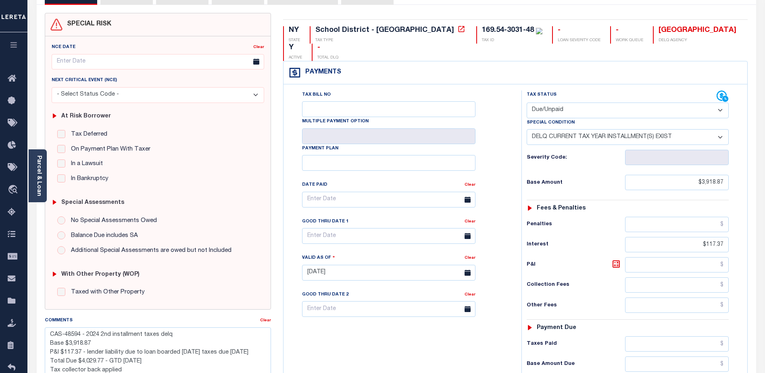
scroll to position [121, 0]
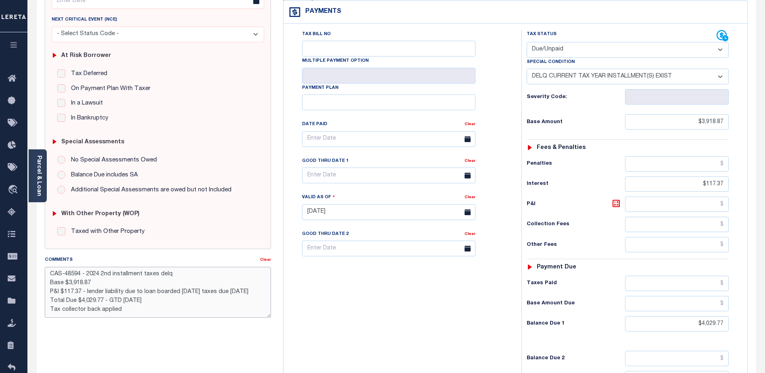
click at [122, 312] on textarea "CAS-48594 - 2024 2nd installment taxes delq Base $3,918.87 P&I $117.37 - lender…" at bounding box center [158, 292] width 226 height 51
type textarea "CAS-48594 - 2024 2nd installment taxes delq Base $3,918.87 P&I $117.37 - lender…"
click at [452, 333] on div "Tax Bill No Multiple Payment Option Payment Plan Clear" at bounding box center [400, 208] width 230 height 356
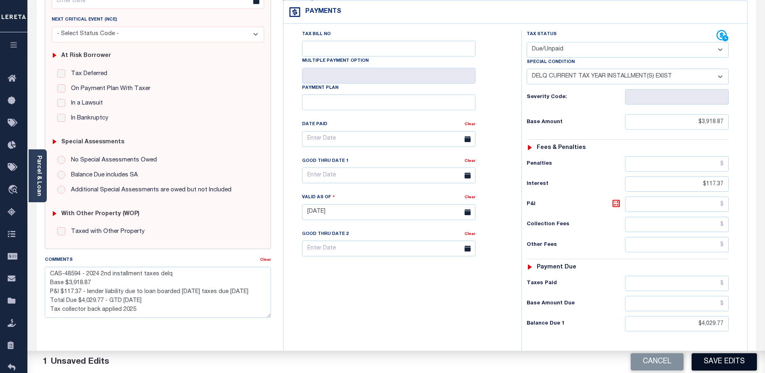
click at [712, 359] on button "Save Edits" at bounding box center [723, 361] width 65 height 17
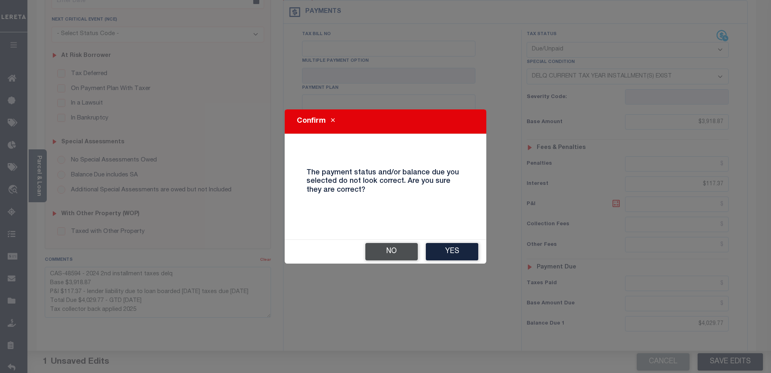
click at [393, 248] on button "No" at bounding box center [391, 251] width 52 height 17
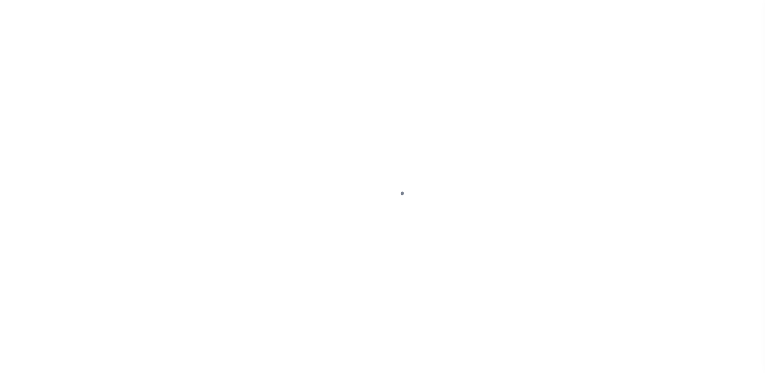
select select "DUE"
select select "17"
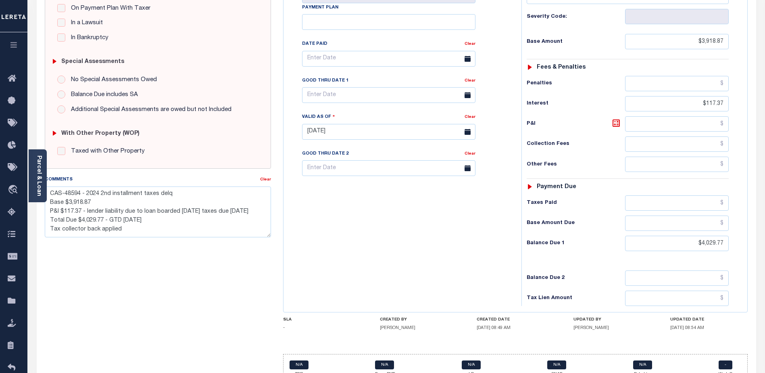
scroll to position [202, 0]
click at [128, 230] on textarea "CAS-48594 - 2024 2nd installment taxes delq Base $3,918.87 P&I $117.37 - lender…" at bounding box center [158, 211] width 226 height 51
type textarea "CAS-48594 - 2024 2nd installment taxes delq Base $3,918.87 P&I $117.37 - lender…"
click at [101, 268] on div "SPECIAL RISK NCE Date Clear - Select Status Code -" at bounding box center [158, 131] width 238 height 518
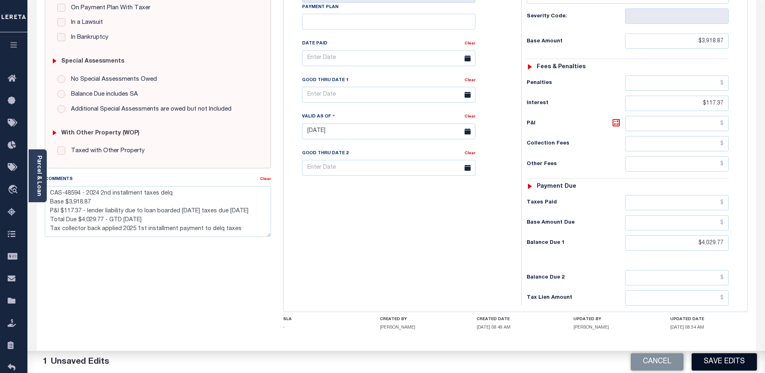
click at [727, 365] on button "Save Edits" at bounding box center [723, 361] width 65 height 17
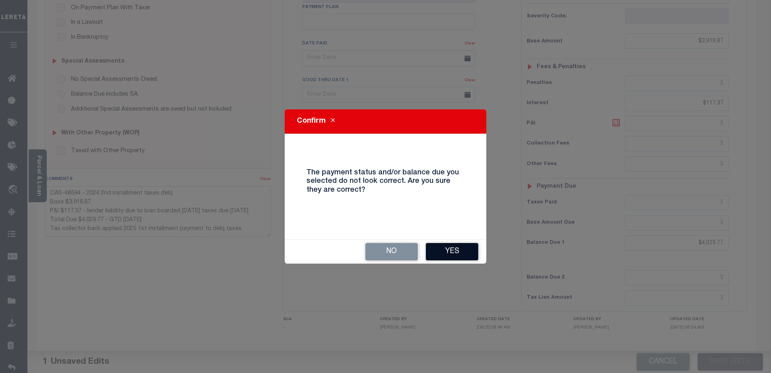
click at [469, 255] on button "Yes" at bounding box center [452, 251] width 52 height 17
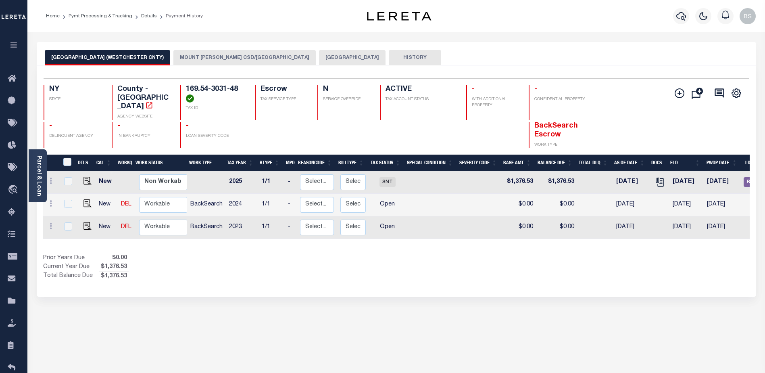
click at [212, 57] on button "MOUNT VERNON CSD/MOUNT VERNON CITY" at bounding box center [244, 57] width 142 height 15
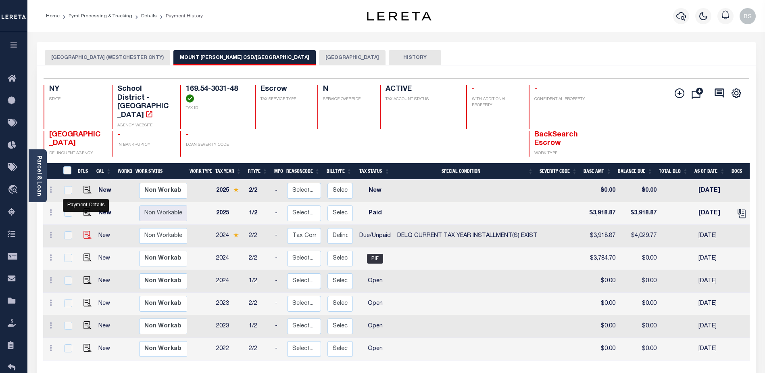
click at [86, 231] on img "" at bounding box center [87, 235] width 8 height 8
checkbox input "true"
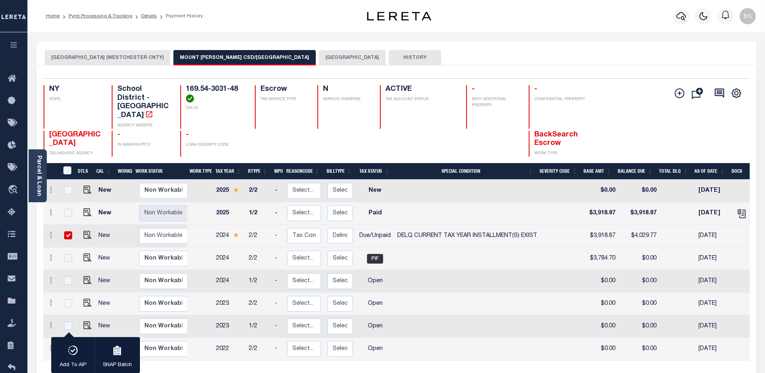
click at [64, 231] on input "checkbox" at bounding box center [68, 235] width 8 height 8
checkbox input "false"
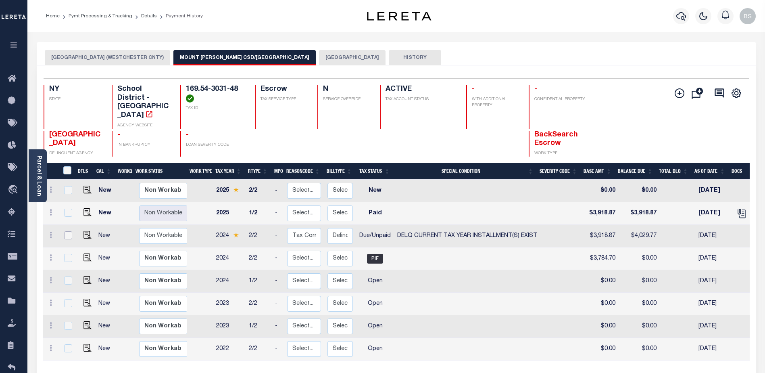
checkbox input "false"
click at [33, 171] on div "Parcel & Loan" at bounding box center [38, 175] width 18 height 53
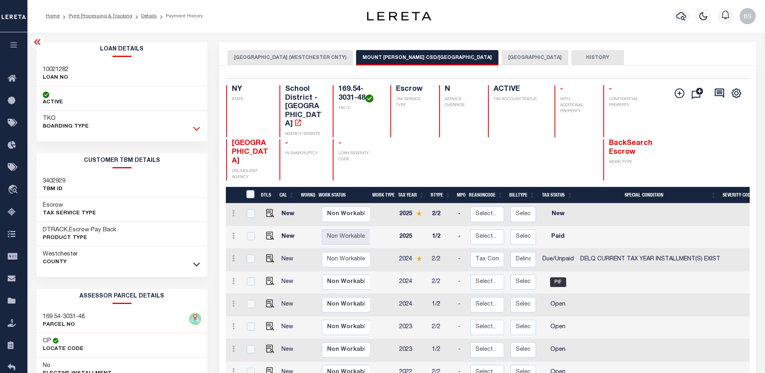
click at [199, 125] on icon at bounding box center [196, 128] width 7 height 8
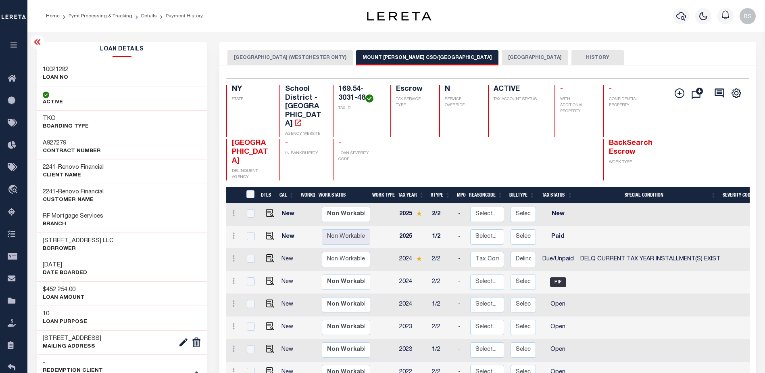
drag, startPoint x: 60, startPoint y: 166, endPoint x: 111, endPoint y: 165, distance: 50.8
click at [111, 165] on div "2241 - Renovo Financial CLIENT Name" at bounding box center [122, 171] width 171 height 25
copy h3 "Renovo Financial"
click at [9, 79] on icon at bounding box center [14, 79] width 13 height 10
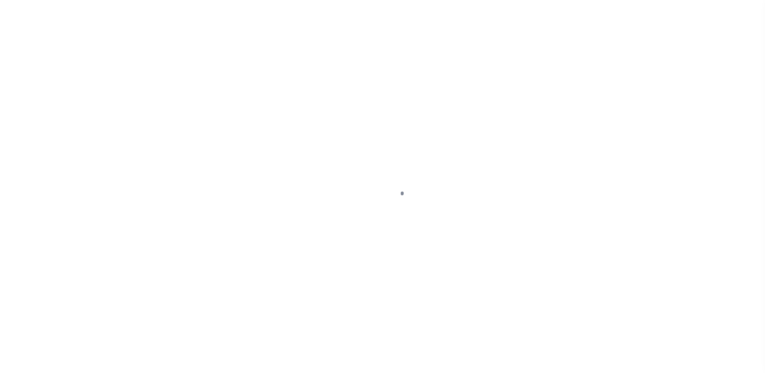
select select "DUE"
select select "17"
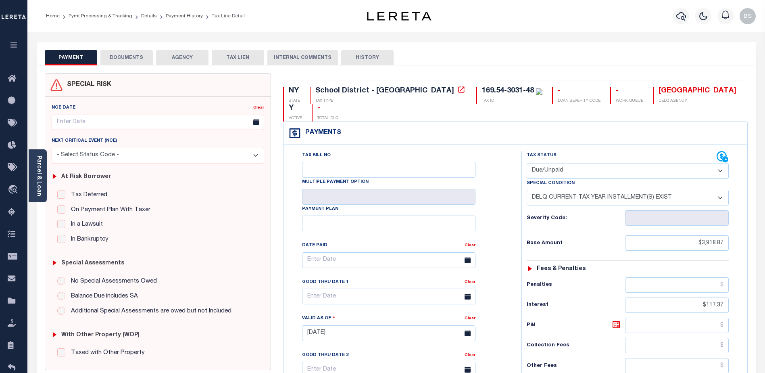
click at [138, 56] on button "DOCUMENTS" at bounding box center [126, 57] width 52 height 15
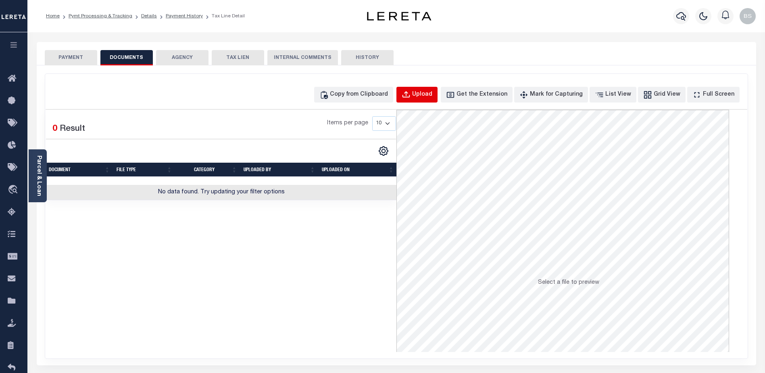
click at [428, 94] on div "Upload" at bounding box center [422, 94] width 20 height 9
select select "POP"
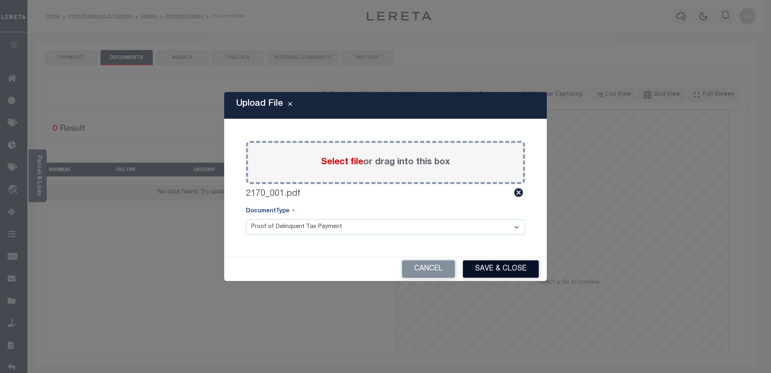
click at [494, 269] on button "Save & Close" at bounding box center [501, 268] width 76 height 17
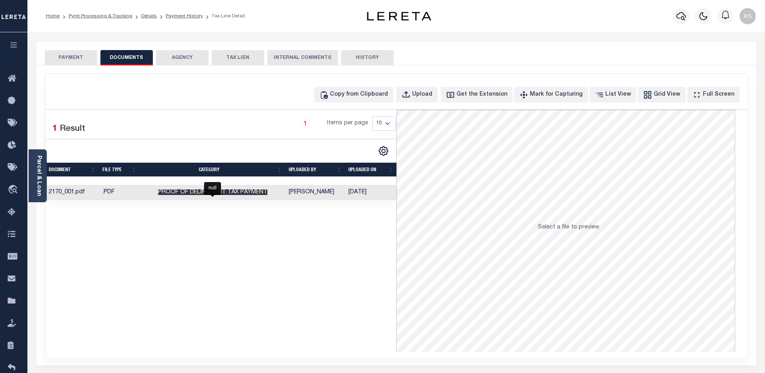
click at [188, 192] on span "Proof of Delinquent Tax Payment" at bounding box center [212, 192] width 109 height 6
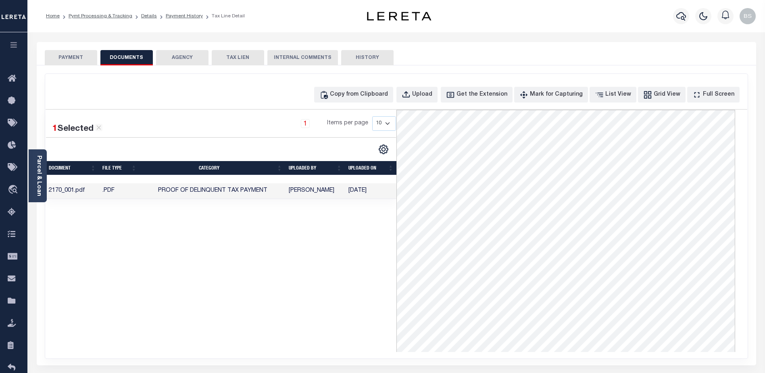
click at [64, 58] on button "PAYMENT" at bounding box center [71, 57] width 52 height 15
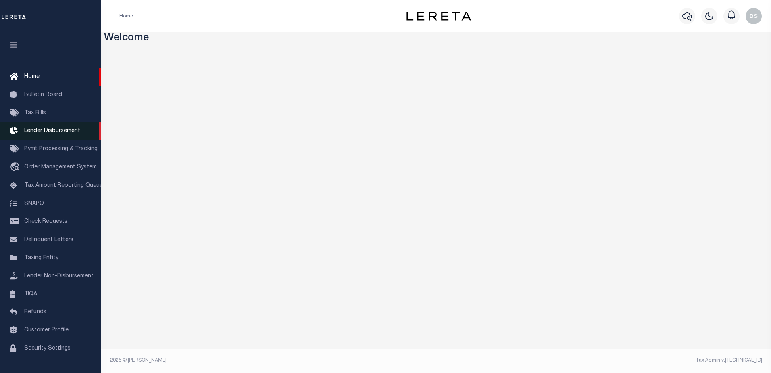
click at [42, 133] on span "Lender Disbursement" at bounding box center [52, 131] width 56 height 6
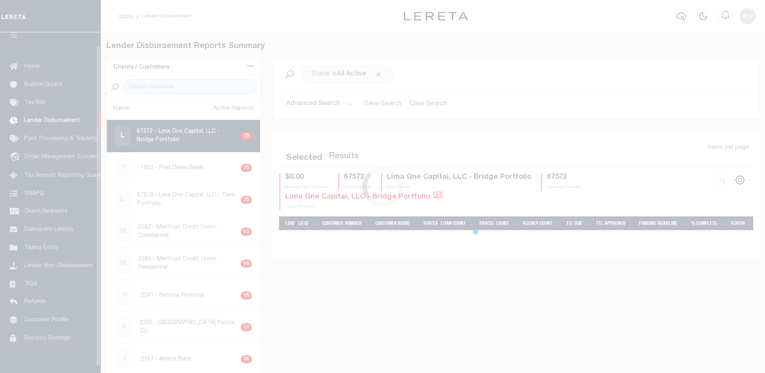
scroll to position [14, 0]
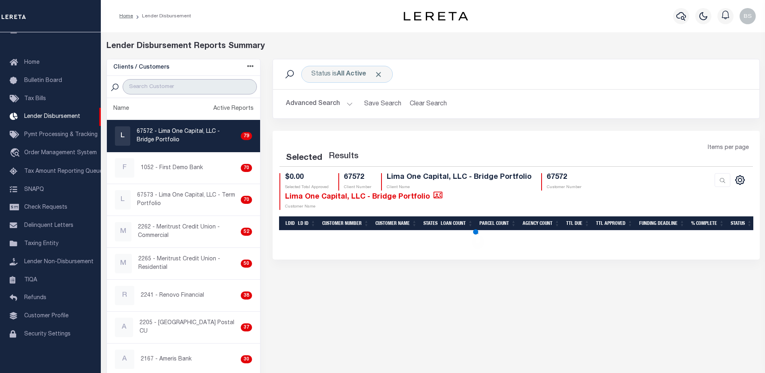
click at [143, 85] on input "search" at bounding box center [190, 86] width 134 height 15
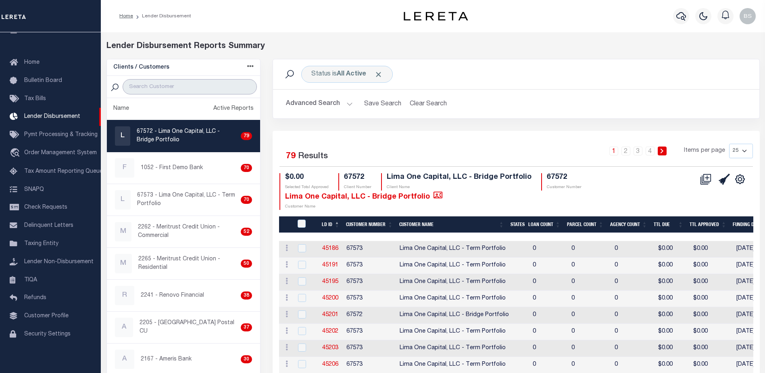
paste input "Renovo Financial"
type input "Renovo Financial"
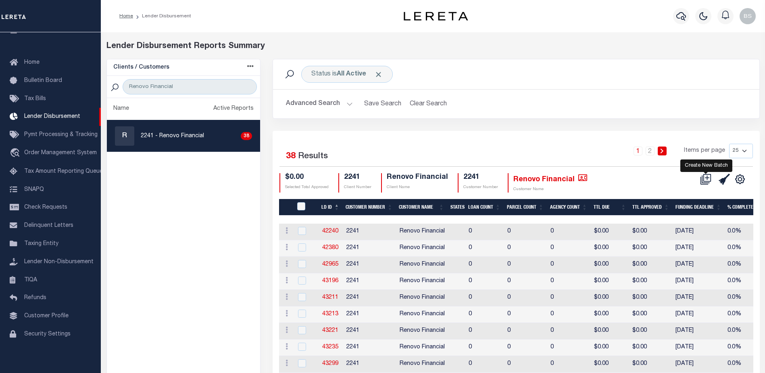
click at [705, 181] on icon at bounding box center [707, 177] width 8 height 8
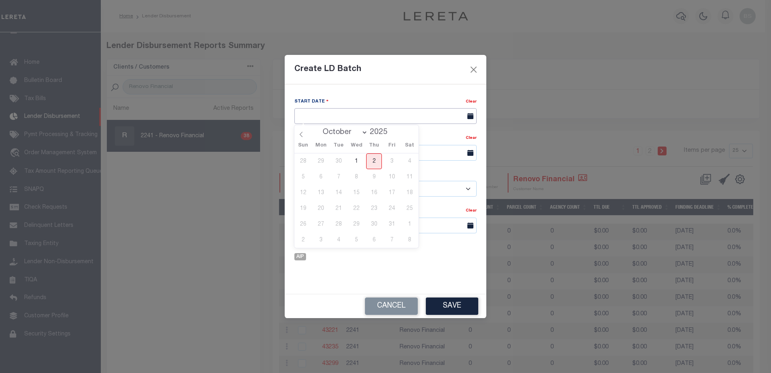
drag, startPoint x: 346, startPoint y: 112, endPoint x: 342, endPoint y: 117, distance: 6.0
click at [345, 113] on input "text" at bounding box center [385, 116] width 182 height 16
click at [371, 162] on span "2" at bounding box center [374, 161] width 16 height 16
type input "[DATE]"
click at [362, 151] on input "text" at bounding box center [385, 153] width 182 height 16
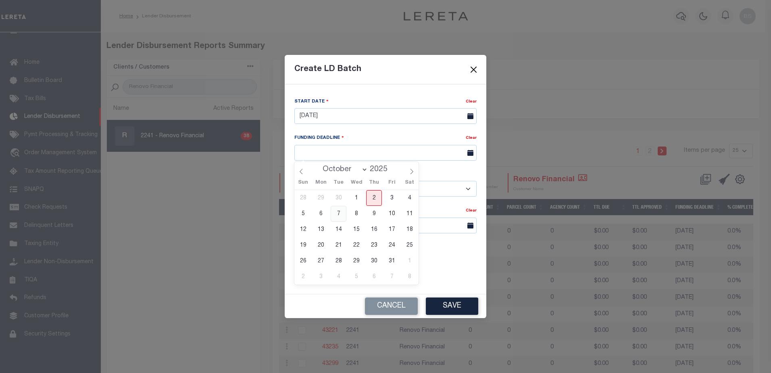
click at [338, 213] on span "7" at bounding box center [339, 214] width 16 height 16
type input "10/07/25"
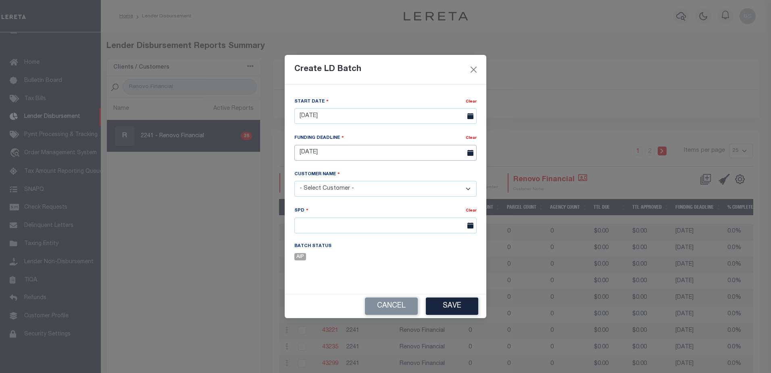
click at [324, 153] on input "10/07/25" at bounding box center [385, 153] width 182 height 16
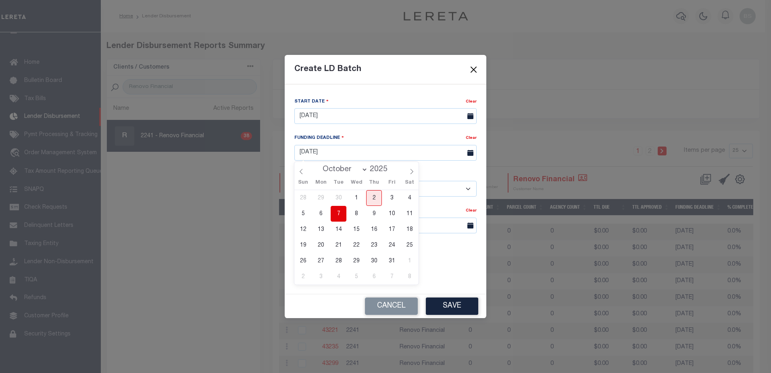
click at [336, 209] on span "7" at bounding box center [339, 214] width 16 height 16
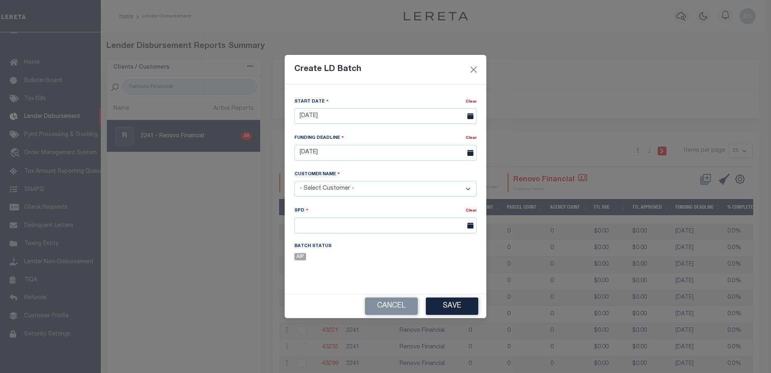
click at [337, 187] on select "- Select Customer - Accumatch - Refunds All In Credit Union Amarillo National B…" at bounding box center [385, 189] width 182 height 16
select select "2241"
click at [294, 181] on select "- Select Customer - Accumatch - Refunds All In Credit Union Amarillo National B…" at bounding box center [385, 189] width 182 height 16
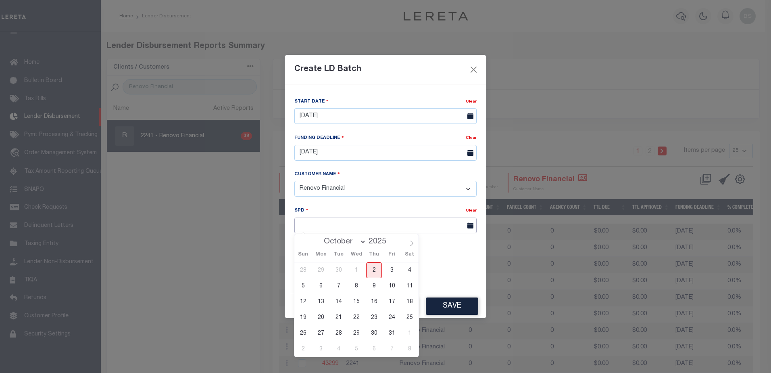
click at [432, 225] on input "text" at bounding box center [385, 225] width 182 height 16
click at [339, 286] on span "7" at bounding box center [339, 286] width 16 height 16
type input "10/07/2025"
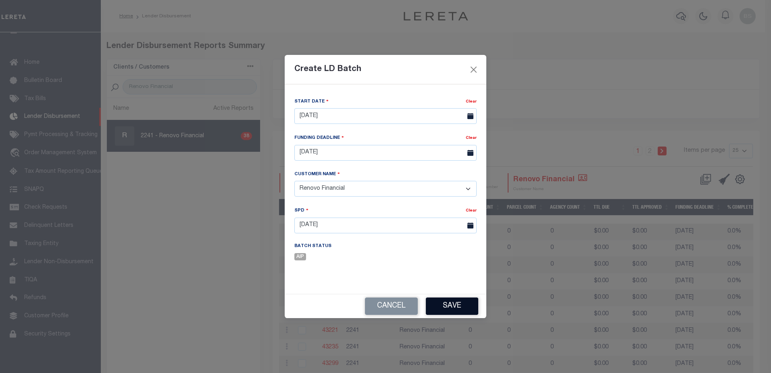
click at [441, 305] on button "Save" at bounding box center [452, 305] width 52 height 17
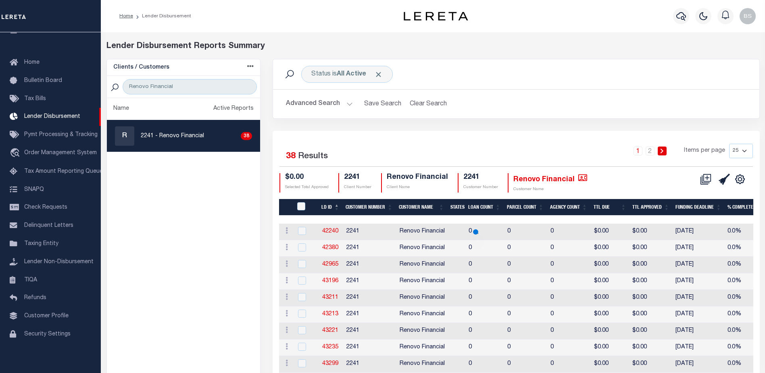
click at [744, 148] on select "25 50 100 200" at bounding box center [741, 151] width 24 height 15
select select "200"
click at [729, 144] on select "25 50 100 200" at bounding box center [741, 151] width 24 height 15
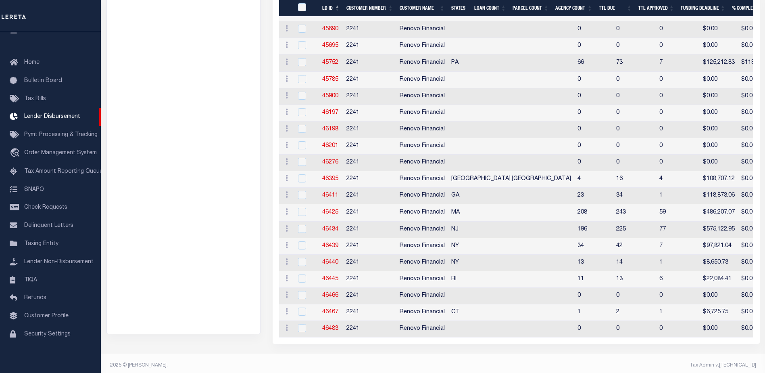
scroll to position [534, 0]
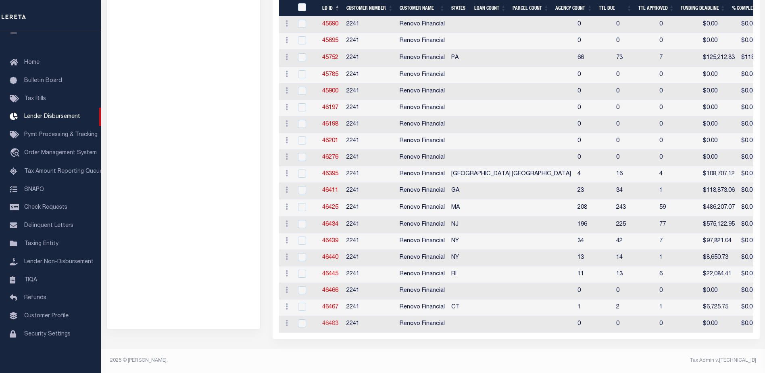
click at [325, 321] on link "46483" at bounding box center [330, 324] width 16 height 6
checkbox input "true"
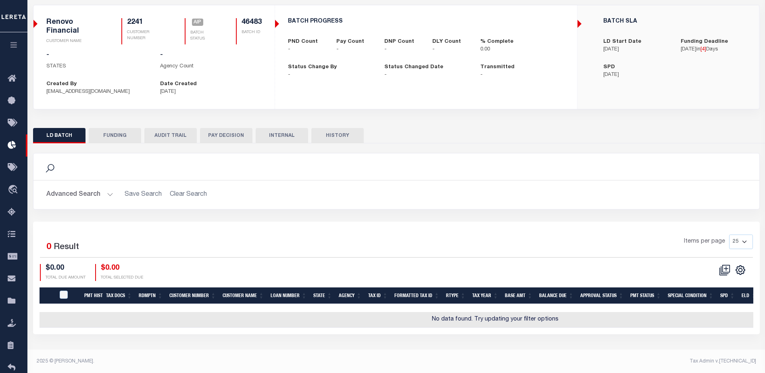
scroll to position [55, 0]
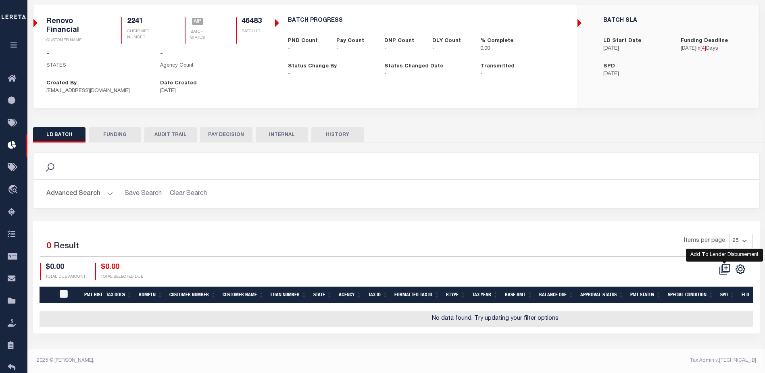
click at [725, 270] on icon at bounding box center [724, 268] width 11 height 11
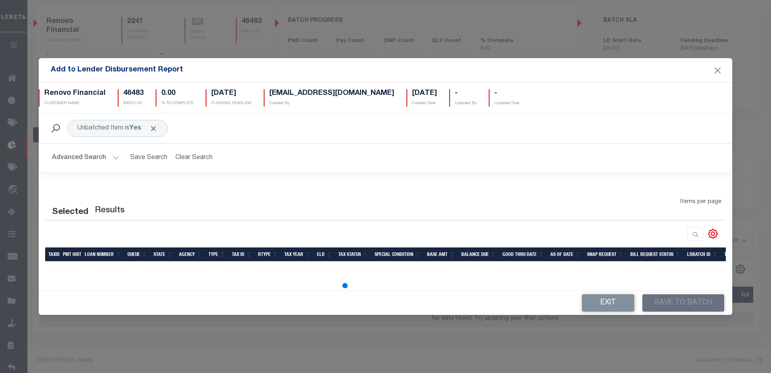
click at [114, 157] on button "Advanced Search" at bounding box center [85, 158] width 67 height 16
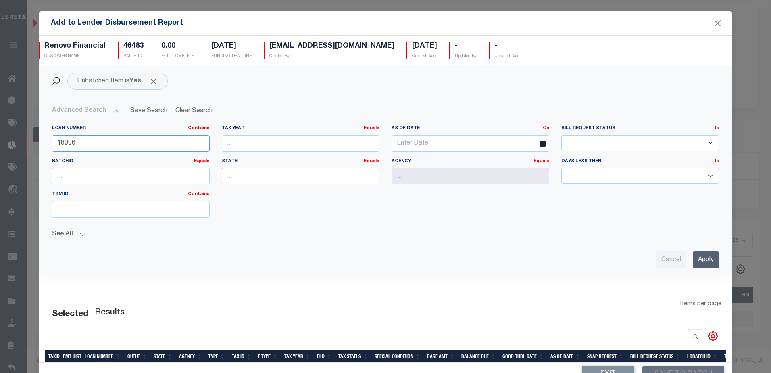
click at [93, 146] on input "18996" at bounding box center [131, 143] width 158 height 17
type input "1"
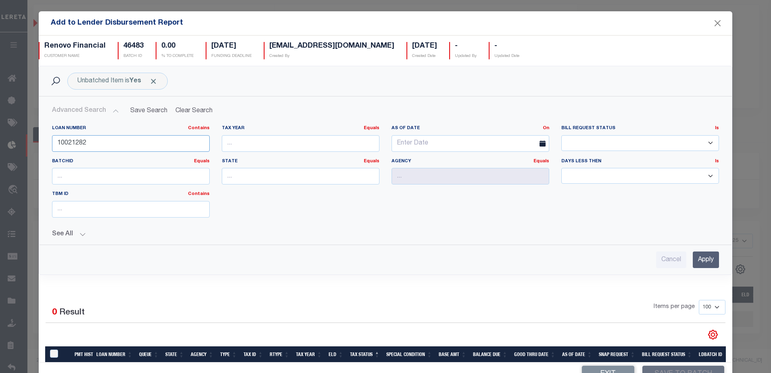
type input "10021282"
click at [693, 259] on input "Apply" at bounding box center [706, 259] width 26 height 17
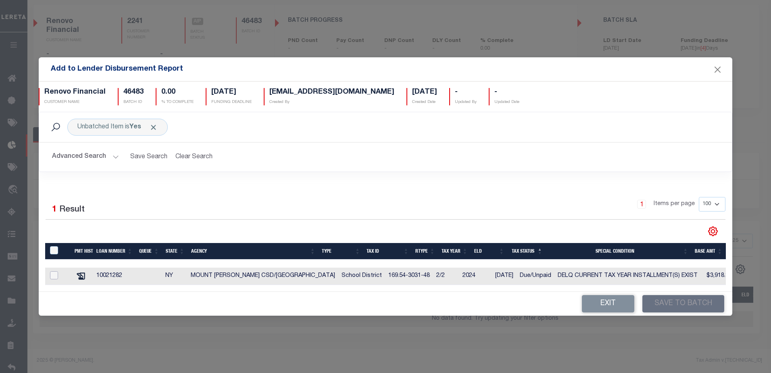
click at [56, 273] on input "checkbox" at bounding box center [54, 275] width 8 height 8
checkbox input "true"
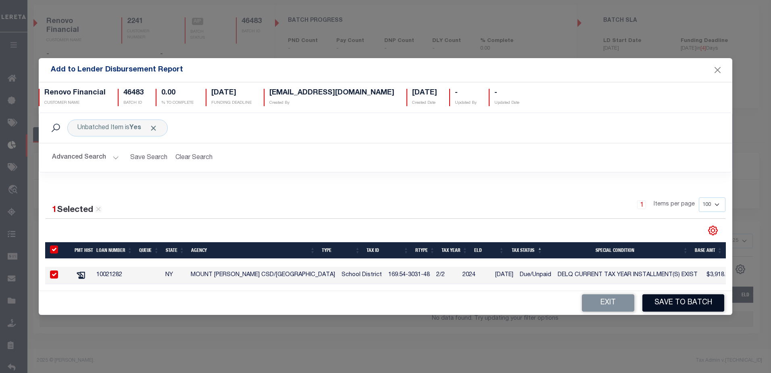
click at [677, 309] on button "Save to Batch" at bounding box center [683, 302] width 82 height 17
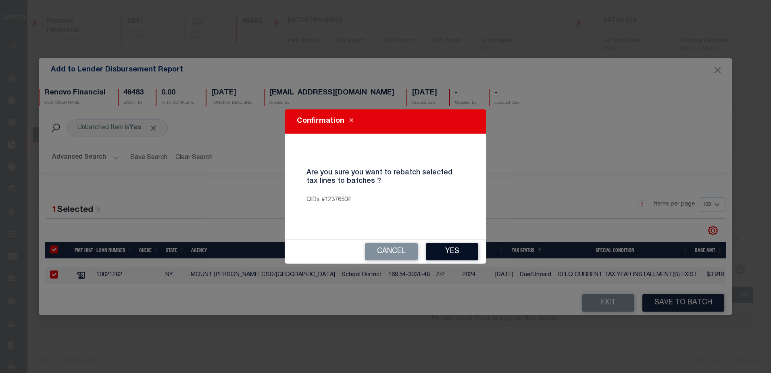
click at [453, 244] on button "Yes" at bounding box center [452, 251] width 52 height 17
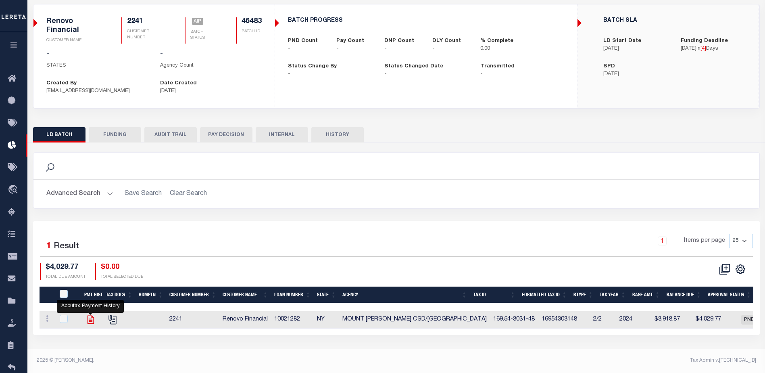
click at [89, 318] on icon at bounding box center [90, 319] width 10 height 10
checkbox input "true"
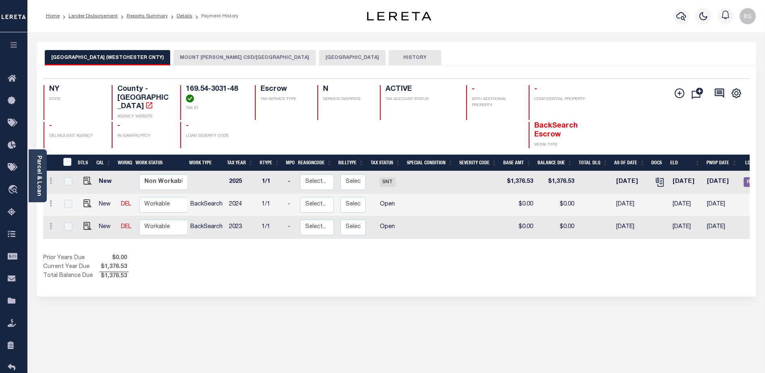
click at [217, 56] on button "MOUNT [PERSON_NAME] CSD/[GEOGRAPHIC_DATA]" at bounding box center [244, 57] width 142 height 15
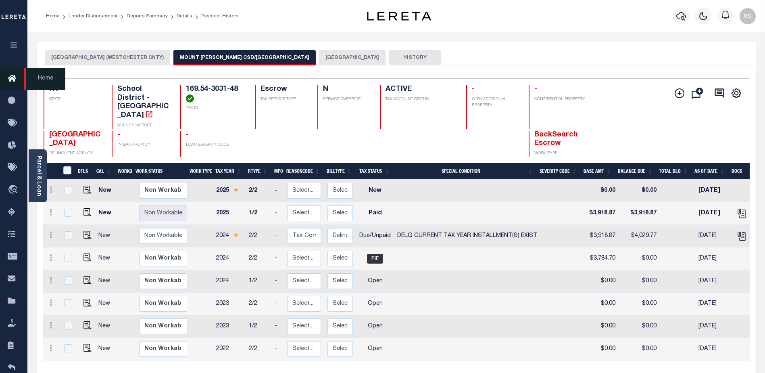
click at [13, 79] on icon at bounding box center [14, 79] width 13 height 10
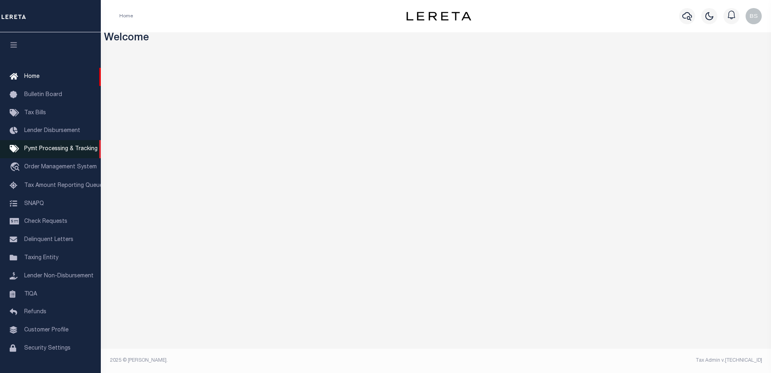
click at [48, 152] on span "Pymt Processing & Tracking" at bounding box center [60, 149] width 73 height 6
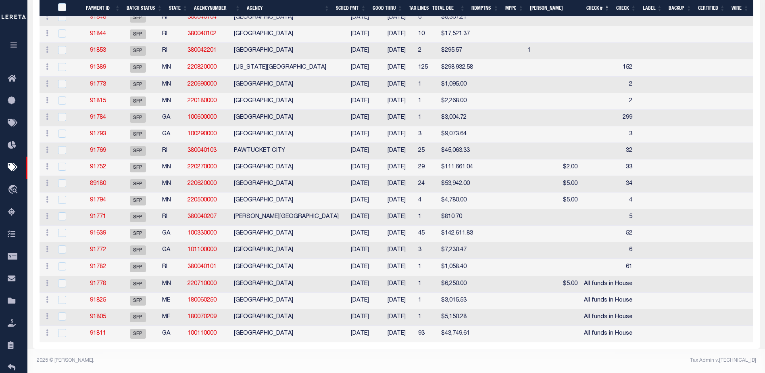
scroll to position [392, 0]
click at [98, 281] on link "91778" at bounding box center [98, 284] width 16 height 6
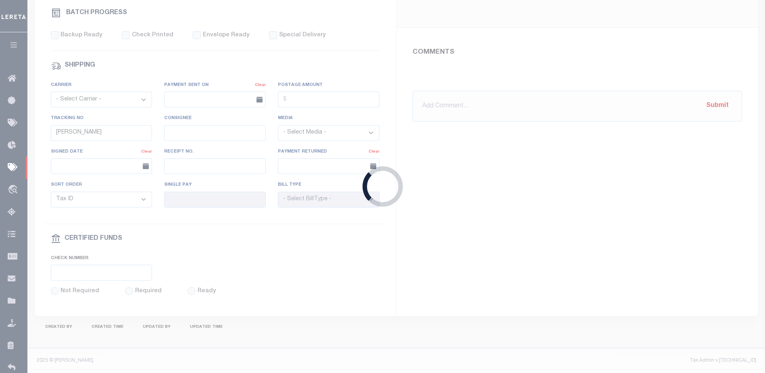
select select "SFP"
type input "10/06/2025"
type input "All funds in House"
type input "N"
select select "37"
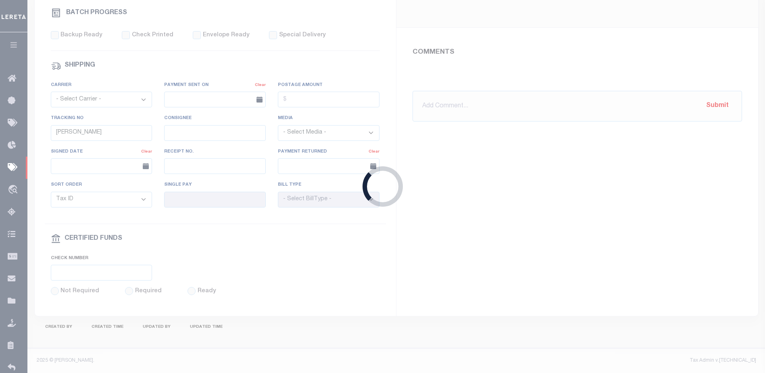
radio input "true"
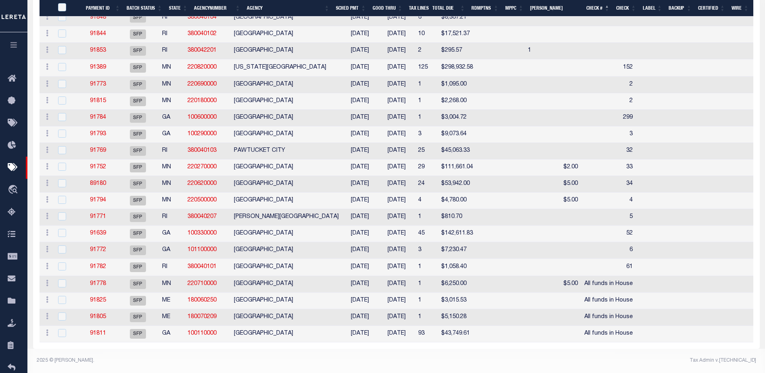
scroll to position [392, 0]
click at [105, 281] on link "91778" at bounding box center [98, 284] width 16 height 6
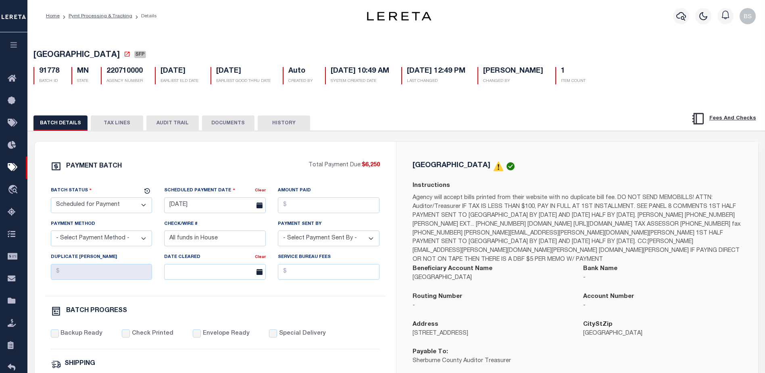
drag, startPoint x: 117, startPoint y: 125, endPoint x: 297, endPoint y: 118, distance: 180.4
click at [117, 126] on button "TAX LINES" at bounding box center [117, 122] width 52 height 15
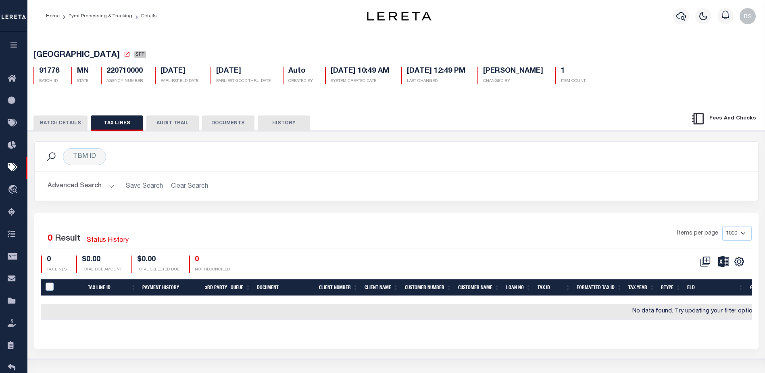
click at [165, 125] on button "AUDIT TRAIL" at bounding box center [172, 122] width 52 height 15
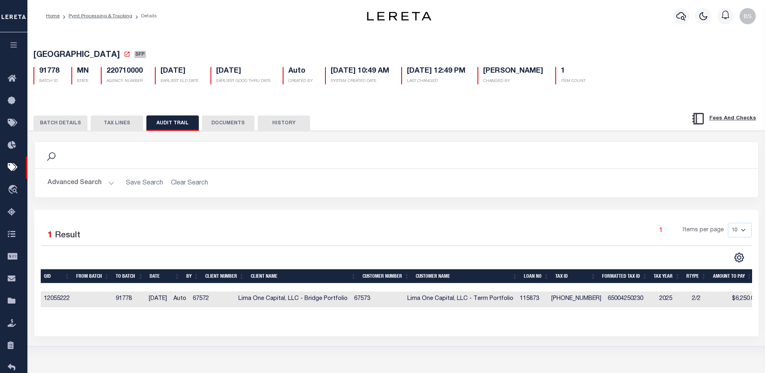
click at [118, 126] on button "TAX LINES" at bounding box center [117, 122] width 52 height 15
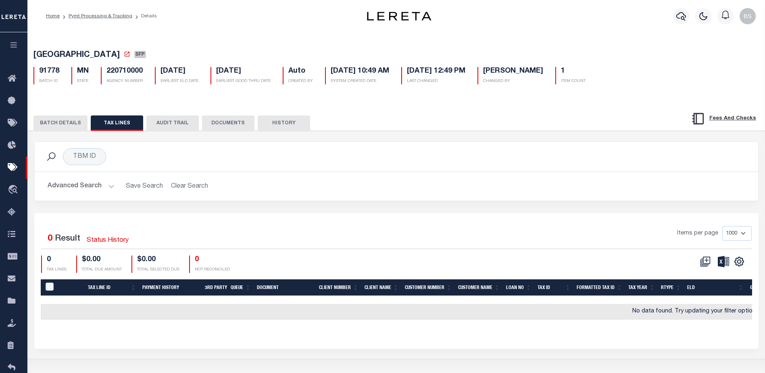
click at [39, 123] on button "BATCH DETAILS" at bounding box center [60, 122] width 54 height 15
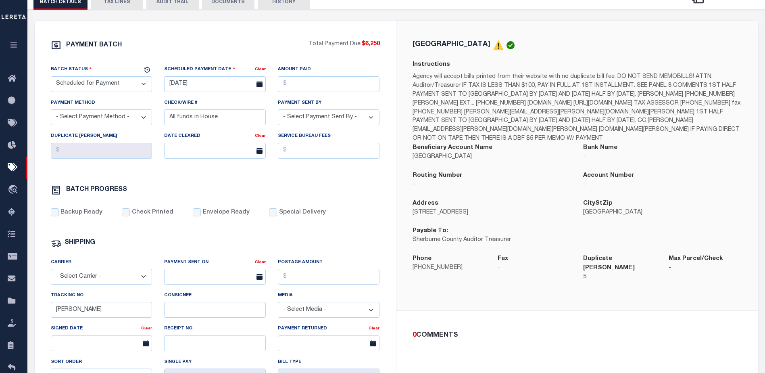
scroll to position [108, 0]
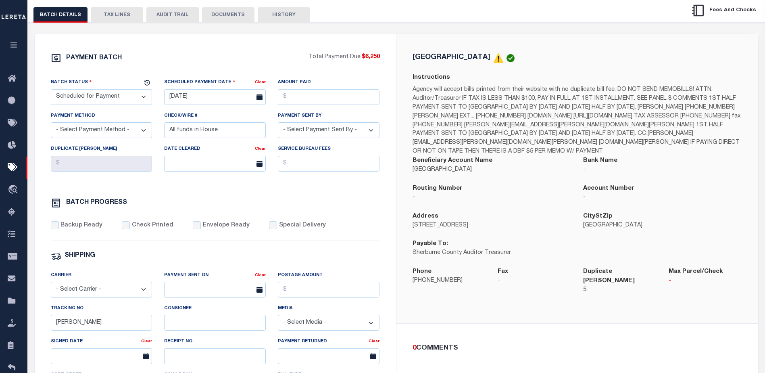
click at [146, 97] on select "- Select Status - Scheduled for Payment Ready For Payment Payment Sent Cleared …" at bounding box center [102, 97] width 102 height 16
select select "RFP"
click at [51, 91] on select "- Select Status - Scheduled for Payment Ready For Payment Payment Sent Cleared …" at bounding box center [102, 97] width 102 height 16
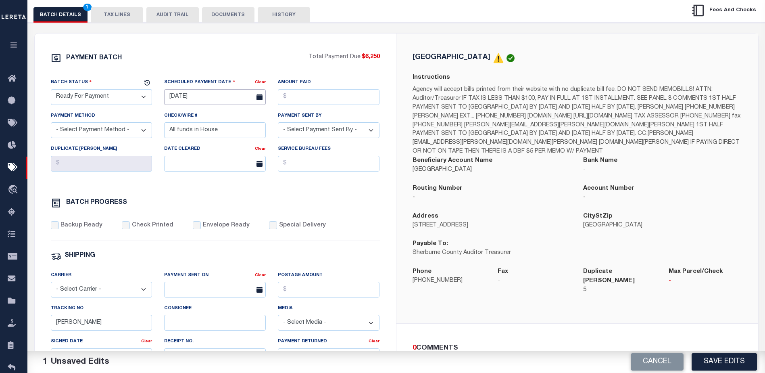
click at [178, 98] on input "[DATE]" at bounding box center [215, 97] width 102 height 16
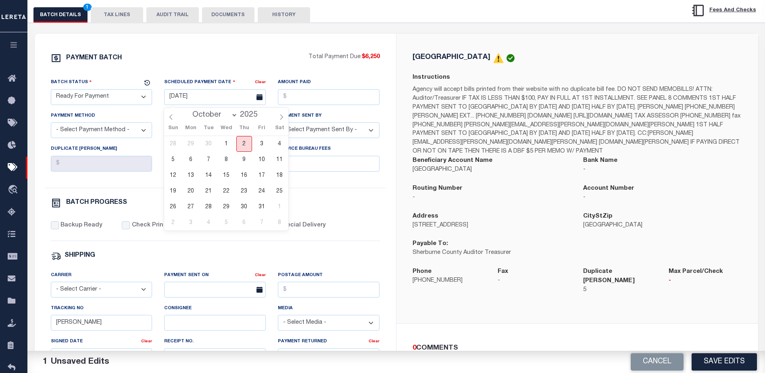
click at [242, 144] on span "2" at bounding box center [244, 144] width 16 height 16
type input "[DATE]"
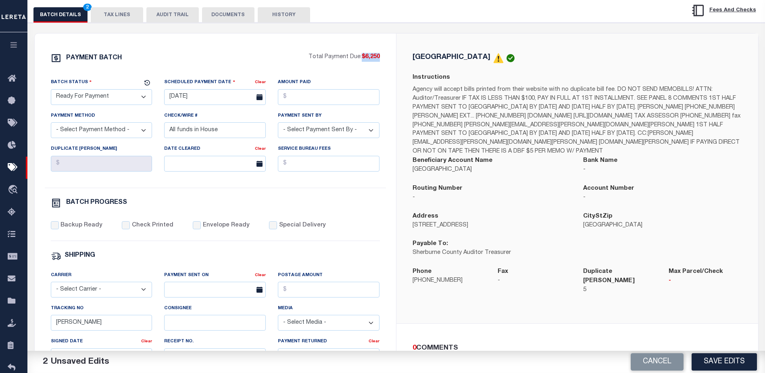
drag, startPoint x: 363, startPoint y: 57, endPoint x: 384, endPoint y: 58, distance: 21.4
click at [384, 58] on div "PAYMENT BATCH Total Payment Due: $6,250 Batch Status - Select Status -" at bounding box center [215, 269] width 342 height 433
copy span "$6,250"
click at [287, 99] on input "Amount Paid" at bounding box center [329, 97] width 102 height 16
paste input "$6,250"
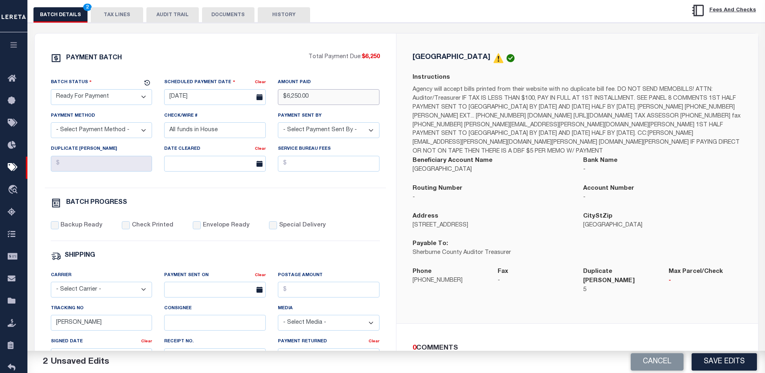
type input "$6,250.00"
click at [127, 134] on select "- Select Payment Method - ACH Certified Check Check Direct Deposit Wire Transfer" at bounding box center [102, 130] width 102 height 16
select select "CHK"
click at [51, 125] on select "- Select Payment Method - ACH Certified Check Check Direct Deposit Wire Transfer" at bounding box center [102, 130] width 102 height 16
click at [319, 133] on select "- Select Payment Sent By - Aakash Patel Abdul Muzain Adams, Pamela S Adhikary R…" at bounding box center [329, 130] width 102 height 16
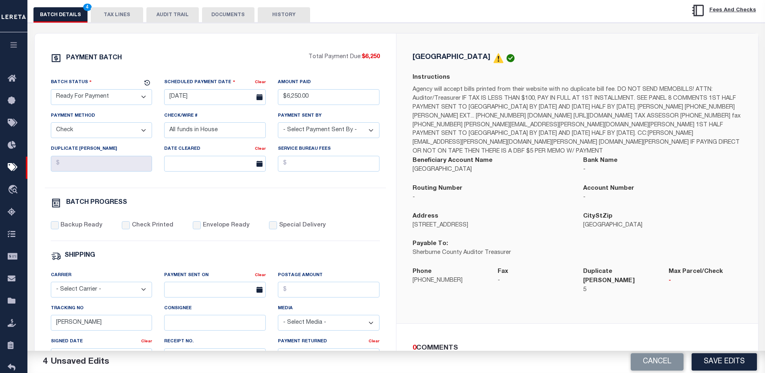
select select "Starek, Barbara"
click at [304, 135] on select "- Select Payment Sent By - Aakash Patel Abdul Muzain Adams, Pamela S Adhikary R…" at bounding box center [329, 130] width 102 height 16
click at [51, 228] on input "Backup Ready" at bounding box center [55, 225] width 8 height 8
checkbox input "true"
click at [129, 327] on input "Barbara" at bounding box center [102, 322] width 102 height 16
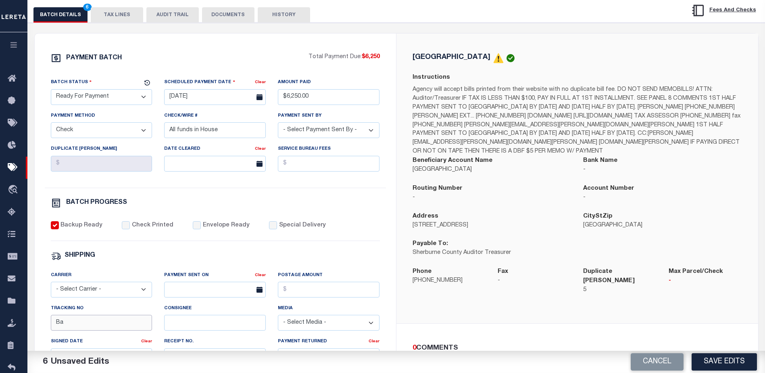
type input "B"
click at [125, 16] on button "TAX LINES" at bounding box center [117, 14] width 52 height 15
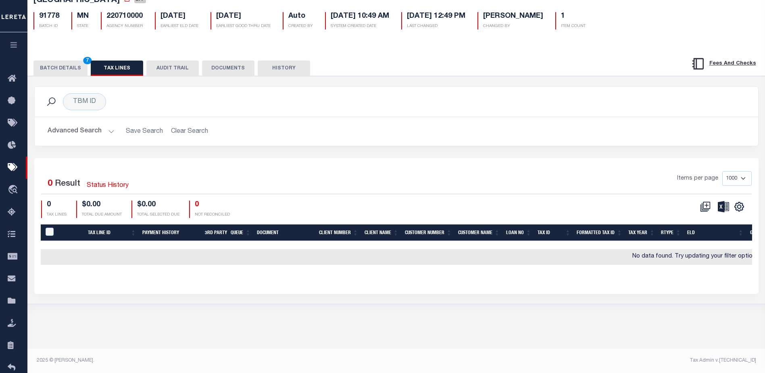
scroll to position [55, 0]
click at [107, 133] on button "Advanced Search" at bounding box center [81, 131] width 67 height 16
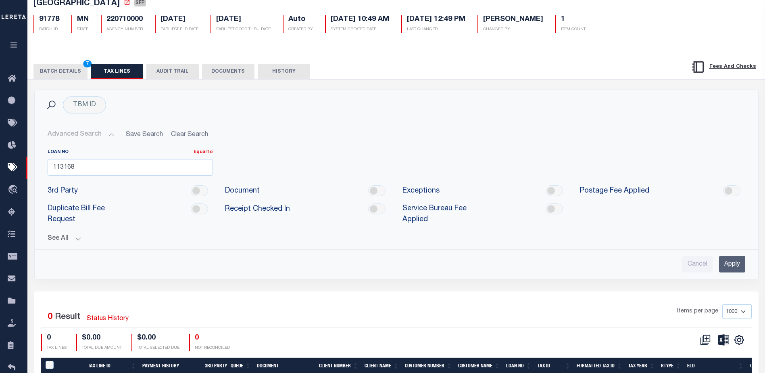
scroll to position [0, 0]
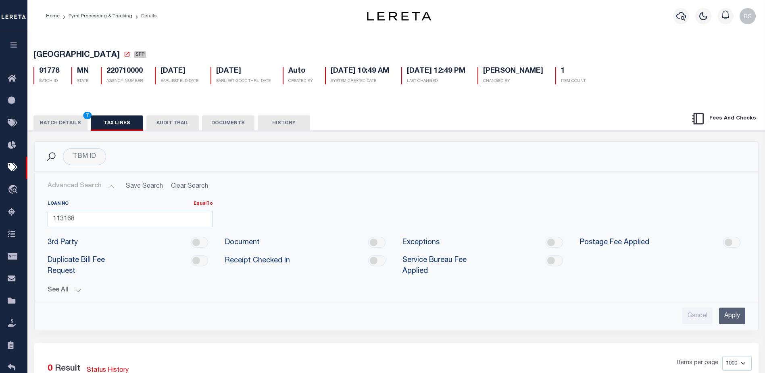
click at [59, 118] on button "BATCH DETAILS 7" at bounding box center [60, 122] width 54 height 15
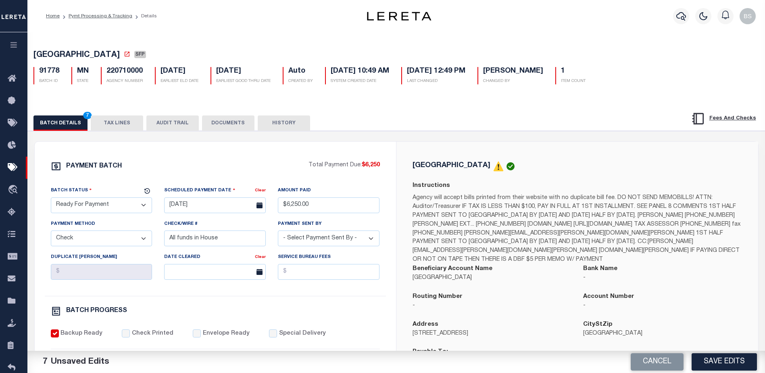
click at [180, 122] on button "AUDIT TRAIL" at bounding box center [172, 122] width 52 height 15
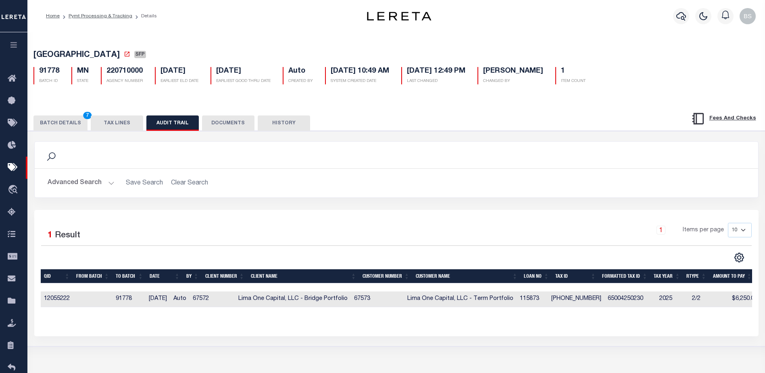
click at [116, 127] on button "TAX LINES" at bounding box center [117, 122] width 52 height 15
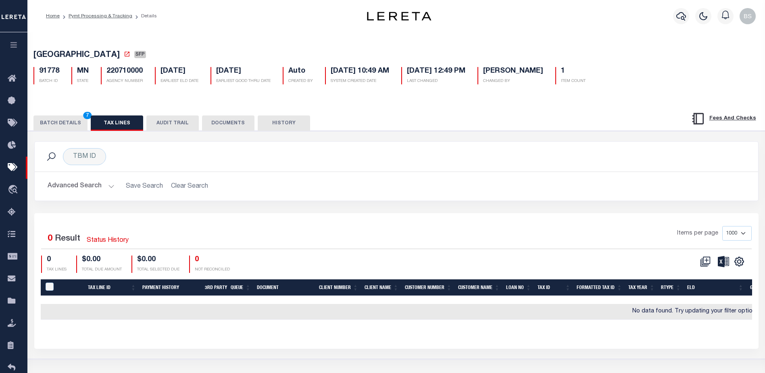
click at [111, 189] on button "Advanced Search" at bounding box center [81, 186] width 67 height 16
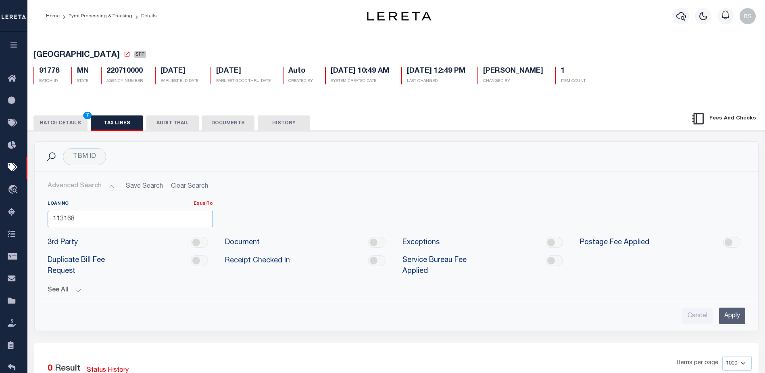
click at [96, 220] on input "113168" at bounding box center [130, 218] width 165 height 17
type input "1"
click at [729, 315] on input "Apply" at bounding box center [732, 315] width 26 height 17
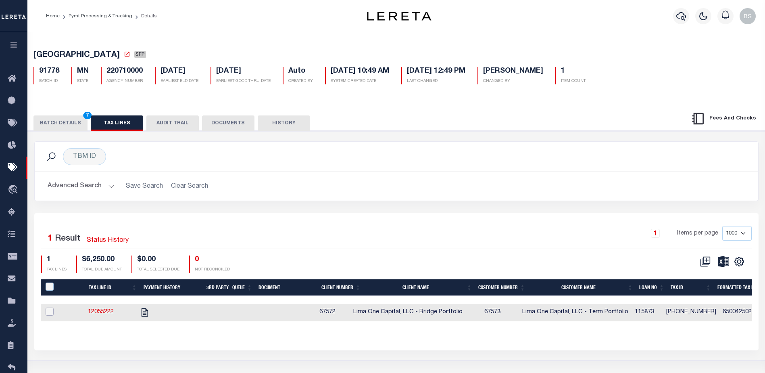
click at [47, 315] on input "checkbox" at bounding box center [50, 311] width 8 height 8
checkbox input "true"
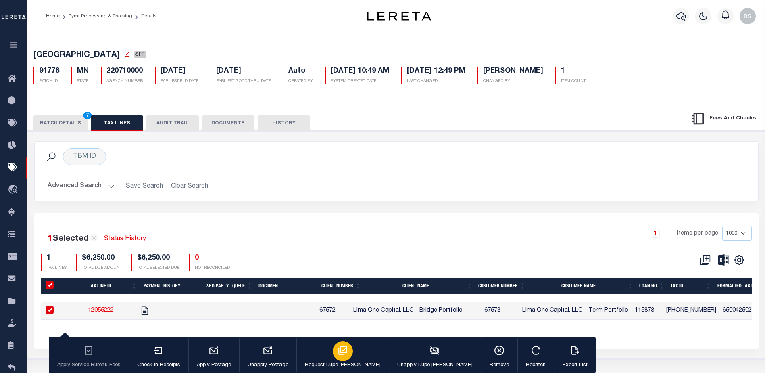
click at [333, 358] on div "button" at bounding box center [343, 351] width 20 height 20
type input "[DATE]"
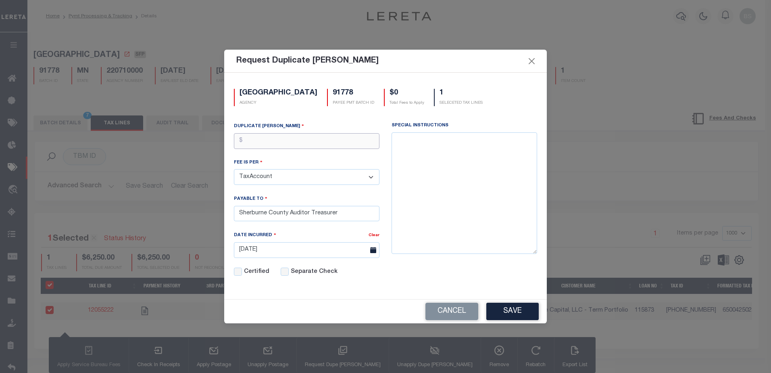
click at [271, 143] on input "text" at bounding box center [307, 141] width 146 height 16
type input "$5.00"
click at [512, 307] on button "Save" at bounding box center [512, 310] width 52 height 17
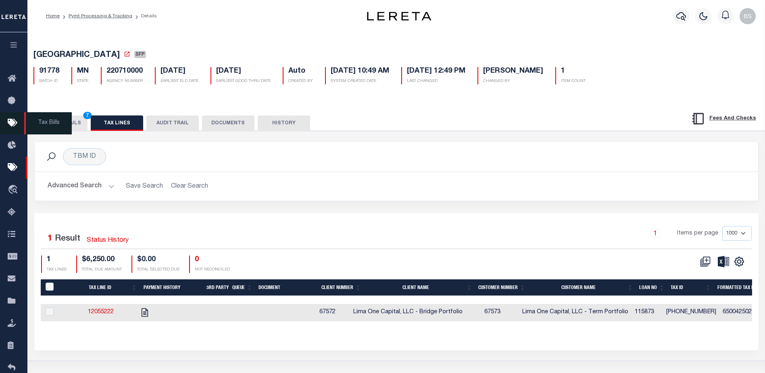
click at [52, 122] on span "Tax Bills" at bounding box center [48, 123] width 48 height 22
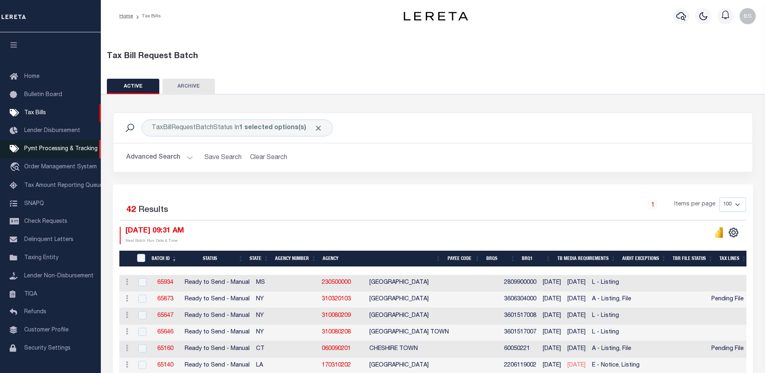
click at [31, 150] on span "Pymt Processing & Tracking" at bounding box center [60, 149] width 73 height 6
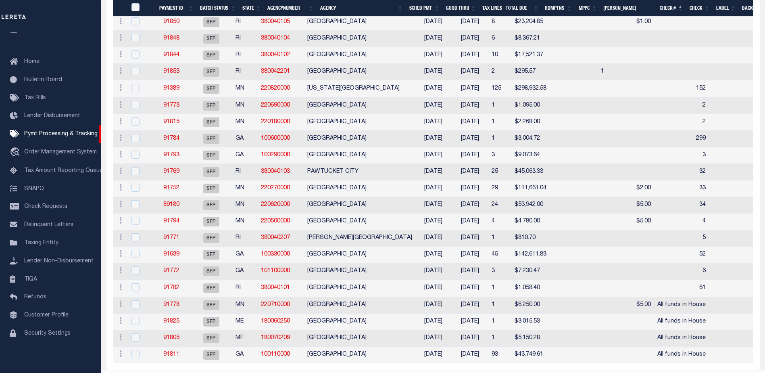
scroll to position [392, 0]
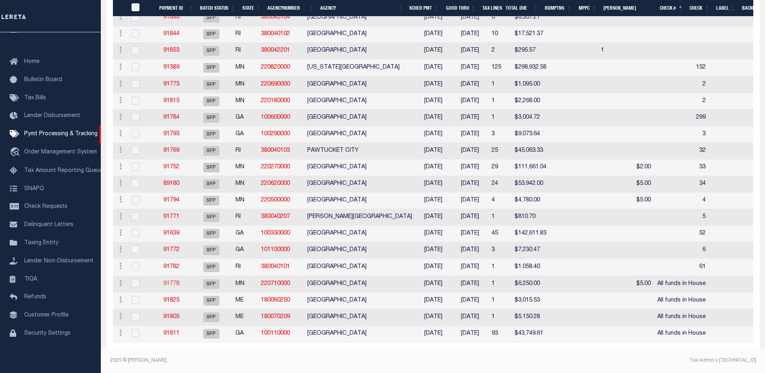
click at [177, 281] on link "91778" at bounding box center [171, 284] width 16 height 6
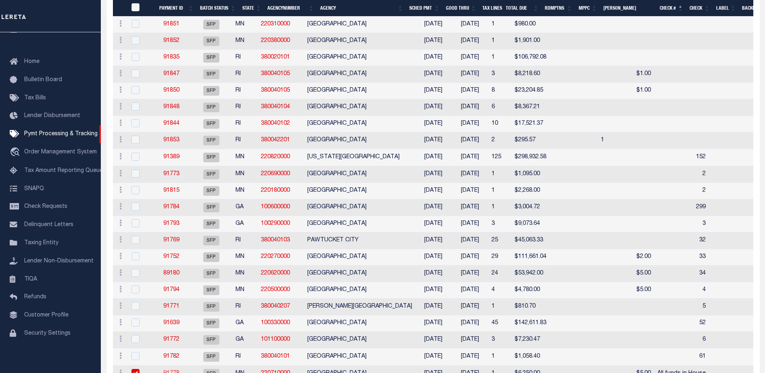
select select "SFP"
type input "[DATE]"
type input "All funds in House"
type input "$5"
type input "N"
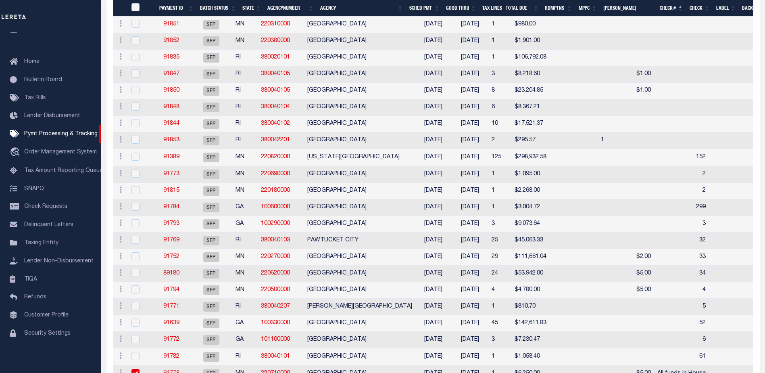
select select "37"
radio input "true"
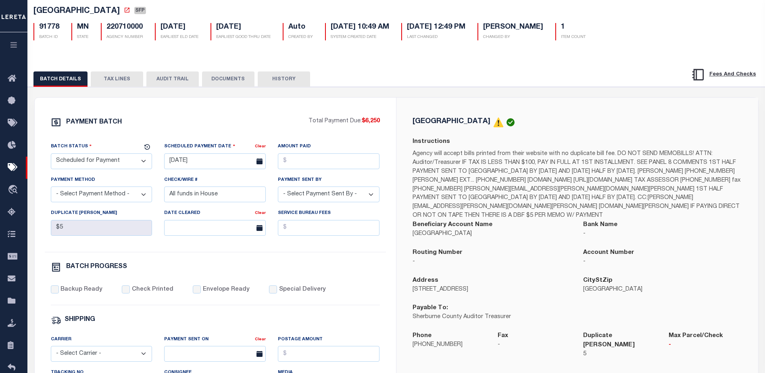
scroll to position [40, 0]
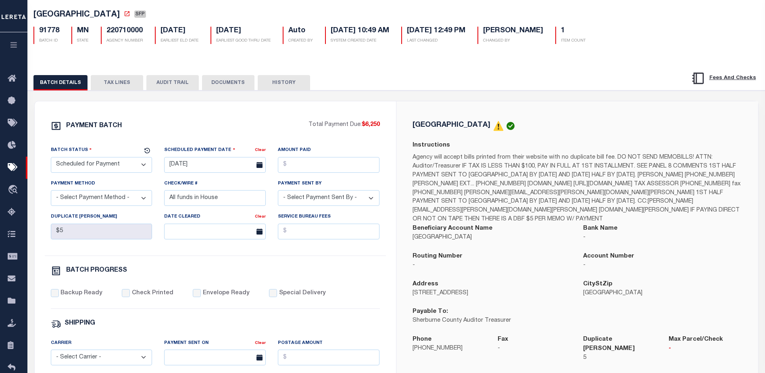
click at [110, 87] on button "TAX LINES" at bounding box center [117, 82] width 52 height 15
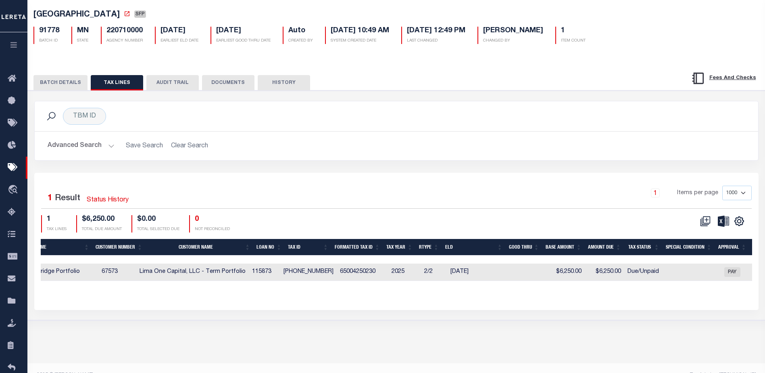
scroll to position [0, 326]
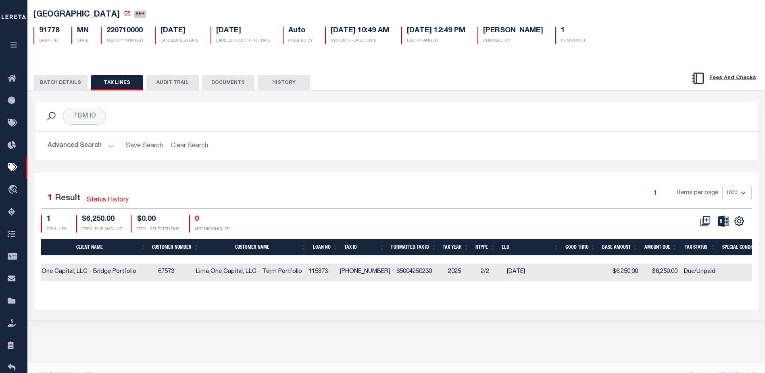
click at [49, 82] on button "BATCH DETAILS" at bounding box center [60, 82] width 54 height 15
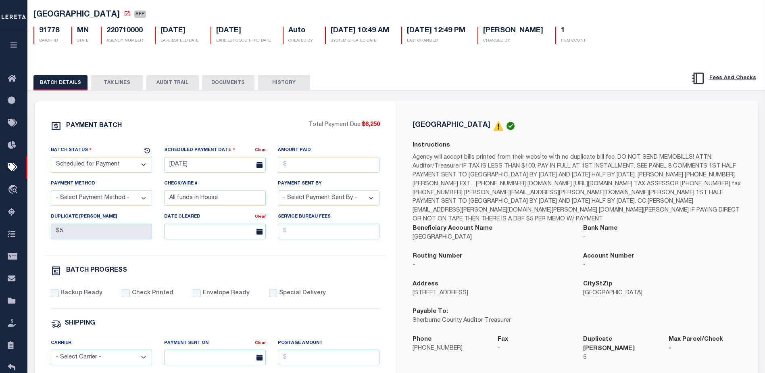
click at [95, 170] on select "- Select Status - Scheduled for Payment Ready For Payment Payment Sent Cleared …" at bounding box center [102, 165] width 102 height 16
select select "RFP"
click at [51, 158] on select "- Select Status - Scheduled for Payment Ready For Payment Payment Sent Cleared …" at bounding box center [102, 165] width 102 height 16
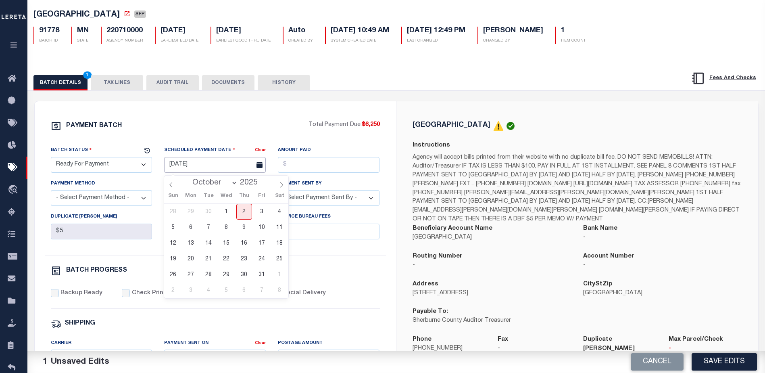
click at [191, 170] on input "[DATE]" at bounding box center [215, 165] width 102 height 16
click at [243, 214] on span "2" at bounding box center [244, 212] width 16 height 16
type input "[DATE]"
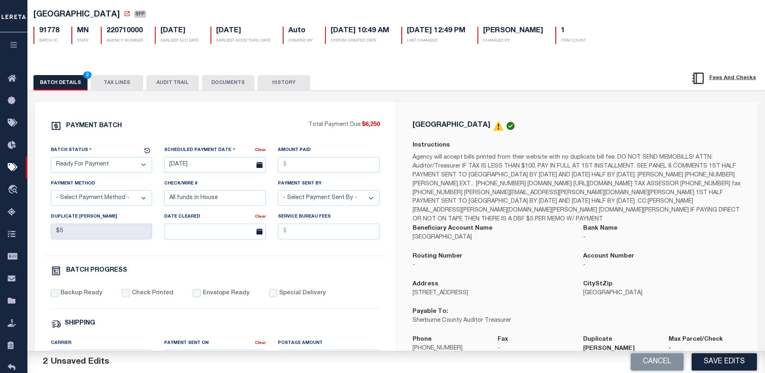
drag, startPoint x: 360, startPoint y: 123, endPoint x: 383, endPoint y: 125, distance: 23.1
click at [383, 125] on div "PAYMENT BATCH Total Payment Due: $6,250 Batch Status - Select Status -" at bounding box center [215, 337] width 342 height 433
copy p "$6,250"
click at [307, 171] on input "Amount Paid" at bounding box center [329, 165] width 102 height 16
click at [314, 167] on input "Amount Paid" at bounding box center [329, 165] width 102 height 16
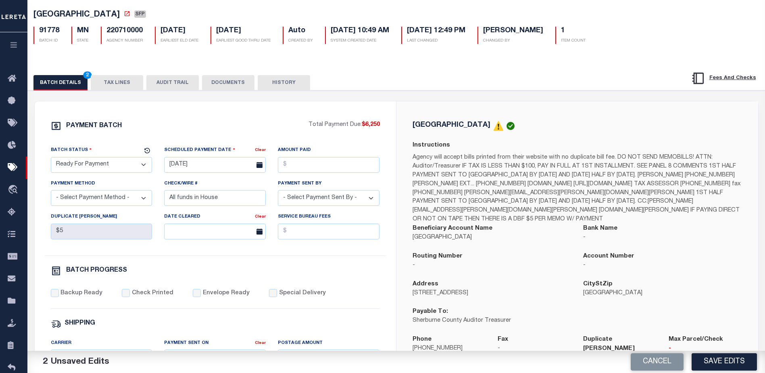
drag, startPoint x: 360, startPoint y: 123, endPoint x: 383, endPoint y: 125, distance: 22.3
click at [383, 125] on div "PAYMENT BATCH Total Payment Due: $6,250 Batch Status - Select Status -" at bounding box center [215, 337] width 342 height 433
copy p "$6,250"
click at [310, 162] on input "Amount Paid" at bounding box center [329, 165] width 102 height 16
paste input "6"
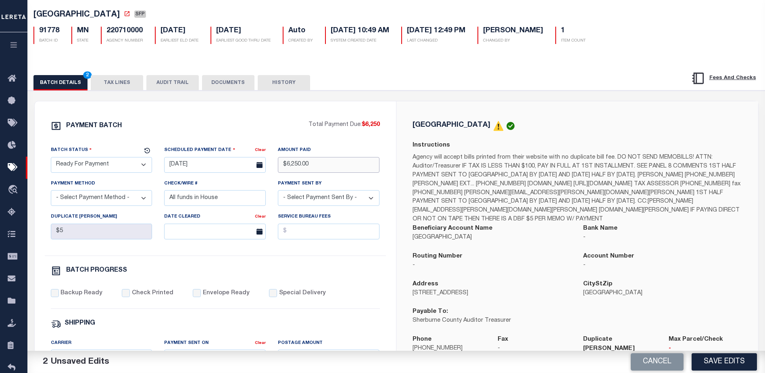
type input "$6,250.00"
click at [118, 201] on select "- Select Payment Method - ACH Certified Check Check Direct Deposit Wire Transfer" at bounding box center [102, 198] width 102 height 16
select select "CHK"
click at [51, 192] on select "- Select Payment Method - ACH Certified Check Check Direct Deposit Wire Transfer" at bounding box center [102, 198] width 102 height 16
click at [340, 201] on select "- Select Payment Sent By - Aakash Patel Abdul Muzain Adams, Pamela S Adhikary R…" at bounding box center [329, 198] width 102 height 16
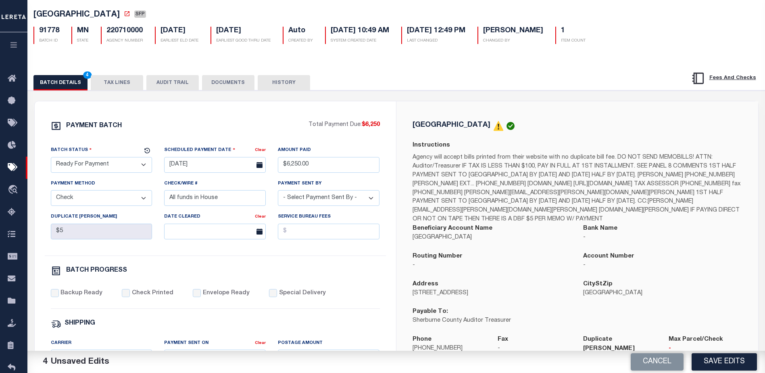
select select "Starek, Barbara"
click at [342, 200] on select "- Select Payment Sent By - Aakash Patel Abdul Muzain Adams, Pamela S Adhikary R…" at bounding box center [329, 198] width 102 height 16
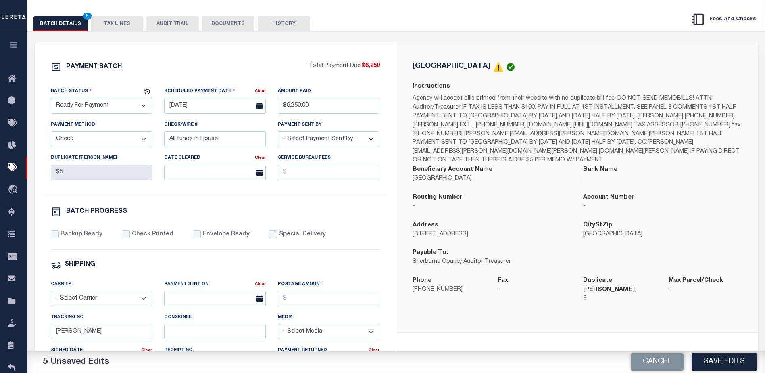
scroll to position [121, 0]
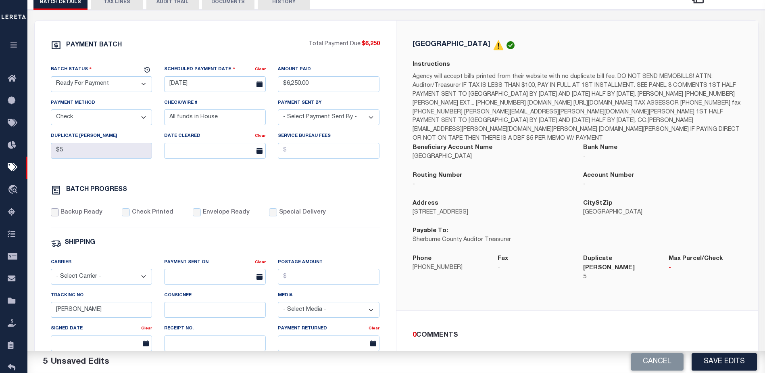
click at [51, 216] on input "Backup Ready" at bounding box center [55, 212] width 8 height 8
checkbox input "true"
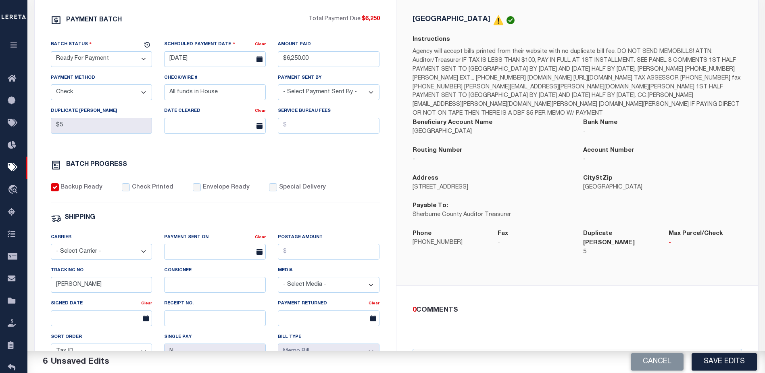
scroll to position [202, 0]
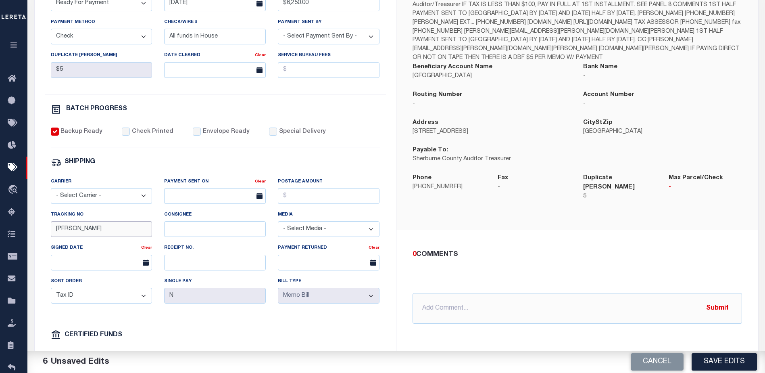
click at [109, 232] on input "Barbara" at bounding box center [102, 229] width 102 height 16
type input "B"
click at [439, 294] on input "text" at bounding box center [576, 308] width 329 height 31
type input "10/02/25 - DBF check $5 must be mailed with base check"
click at [723, 300] on button "Submit" at bounding box center [717, 308] width 33 height 17
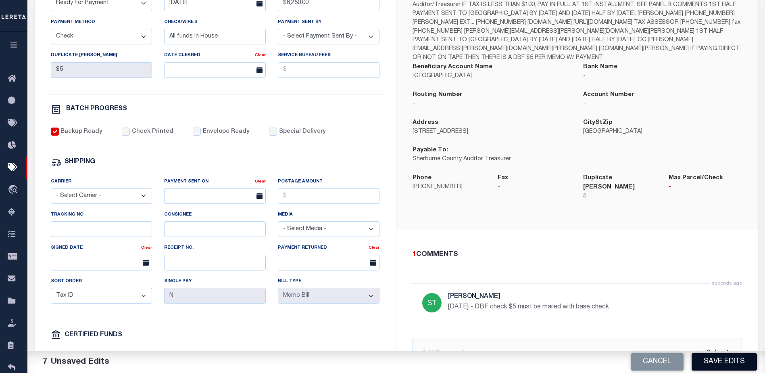
click at [730, 362] on button "Save Edits" at bounding box center [723, 361] width 65 height 17
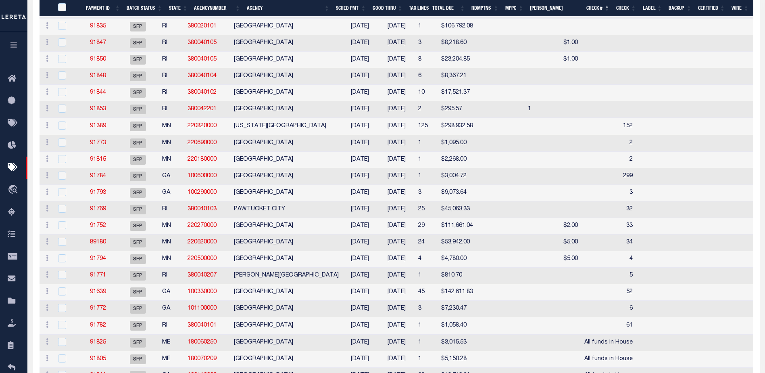
scroll to position [376, 0]
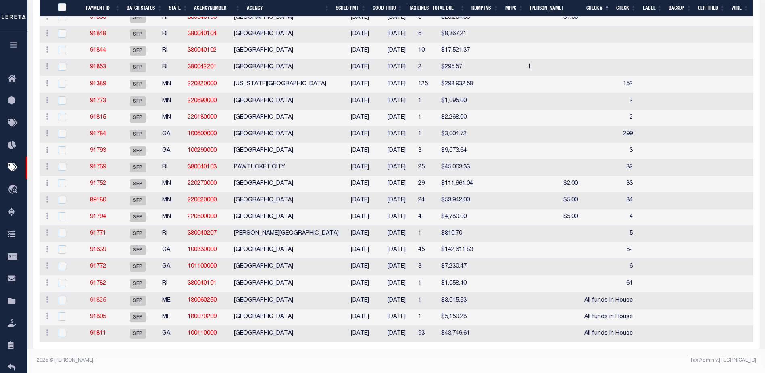
click at [102, 297] on link "91825" at bounding box center [98, 300] width 16 height 6
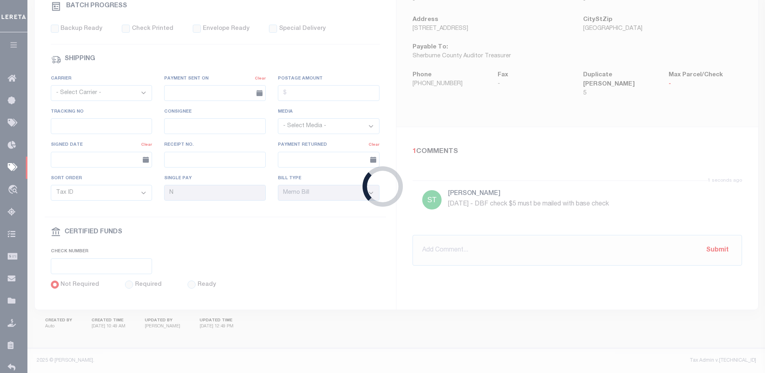
select select "SFP"
type input "[DATE]"
select select
checkbox input "false"
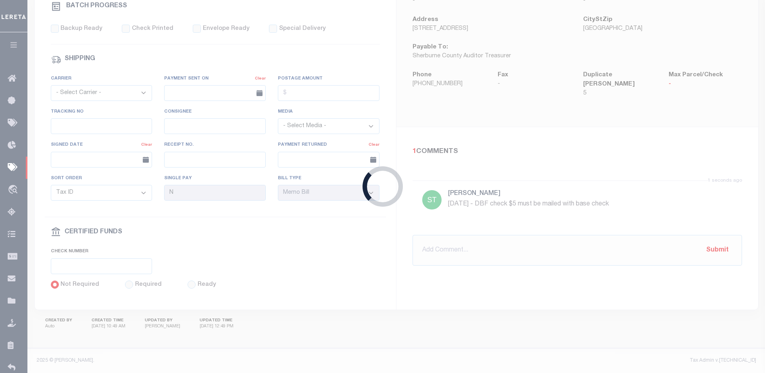
type input "Barbara"
select select
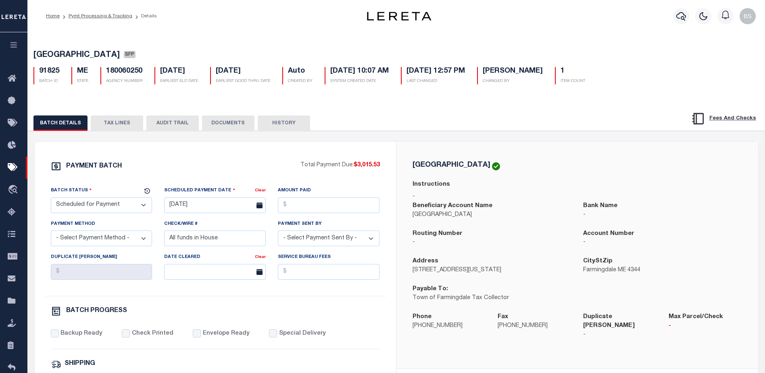
click at [111, 127] on button "TAX LINES" at bounding box center [117, 122] width 52 height 15
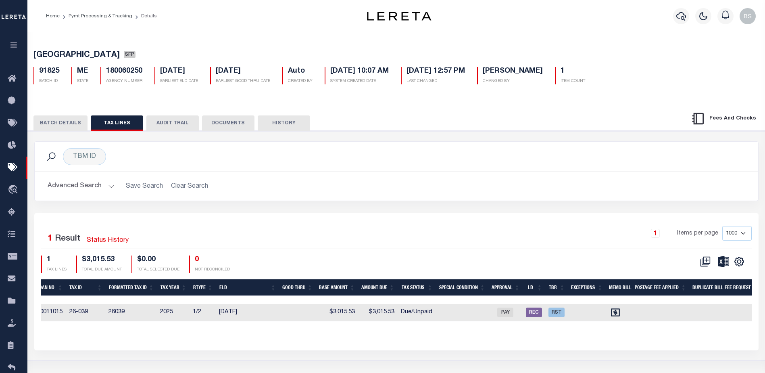
scroll to position [0, 483]
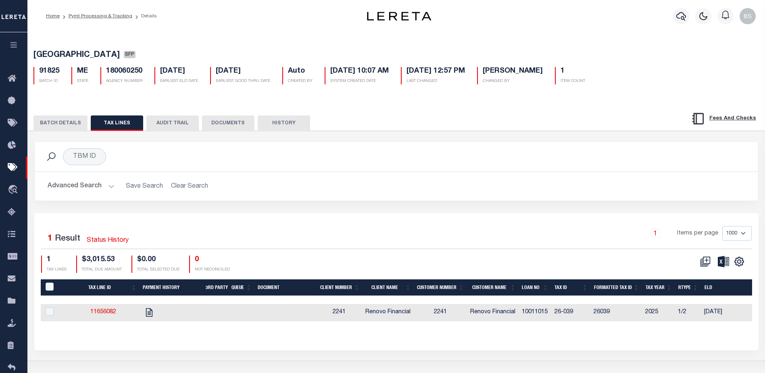
click at [52, 126] on button "BATCH DETAILS" at bounding box center [60, 122] width 54 height 15
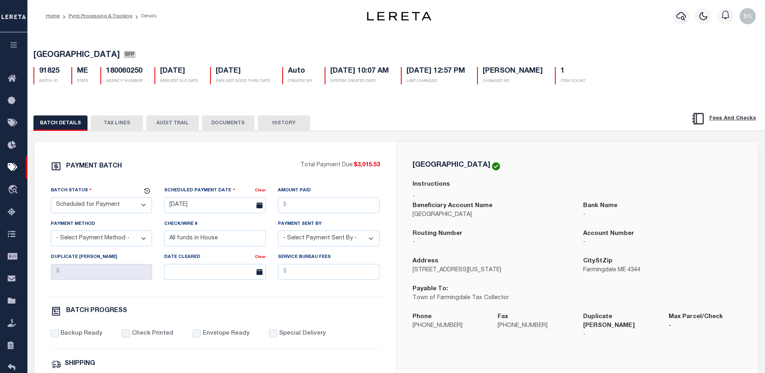
click at [91, 203] on select "- Select Status - Scheduled for Payment Ready For Payment Payment Sent Cleared …" at bounding box center [102, 205] width 102 height 16
select select "RFP"
click at [51, 199] on select "- Select Status - Scheduled for Payment Ready For Payment Payment Sent Cleared …" at bounding box center [102, 205] width 102 height 16
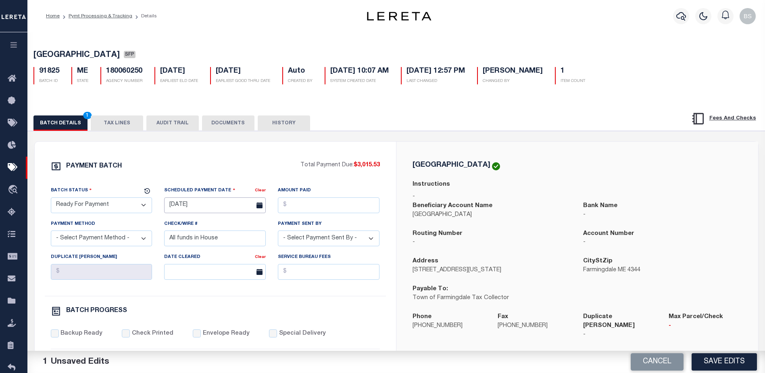
click at [200, 212] on input "09/30/2025" at bounding box center [215, 205] width 102 height 16
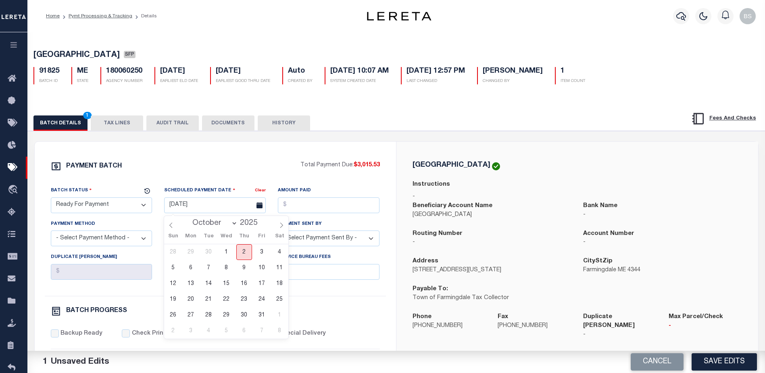
drag, startPoint x: 244, startPoint y: 252, endPoint x: 246, endPoint y: 248, distance: 4.3
click at [244, 252] on span "2" at bounding box center [244, 252] width 16 height 16
type input "[DATE]"
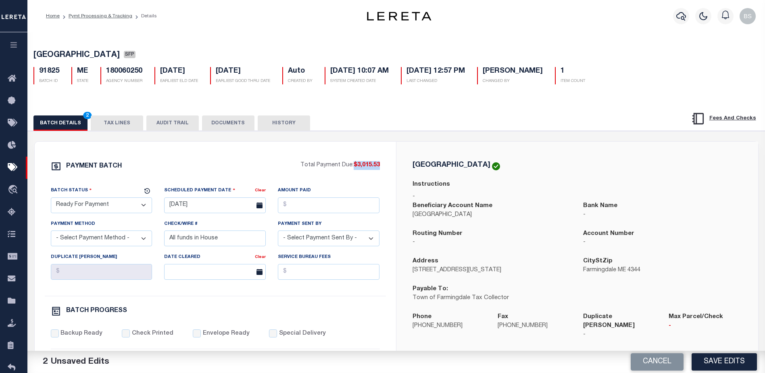
drag, startPoint x: 353, startPoint y: 167, endPoint x: 381, endPoint y: 169, distance: 28.7
click at [381, 169] on div "PAYMENT BATCH Total Payment Due: $3,015.53 Batch Status - Select Status -" at bounding box center [215, 377] width 342 height 433
copy span "$3,015.53"
click at [314, 207] on input "Amount Paid" at bounding box center [329, 205] width 102 height 16
paste input "$3,015.53"
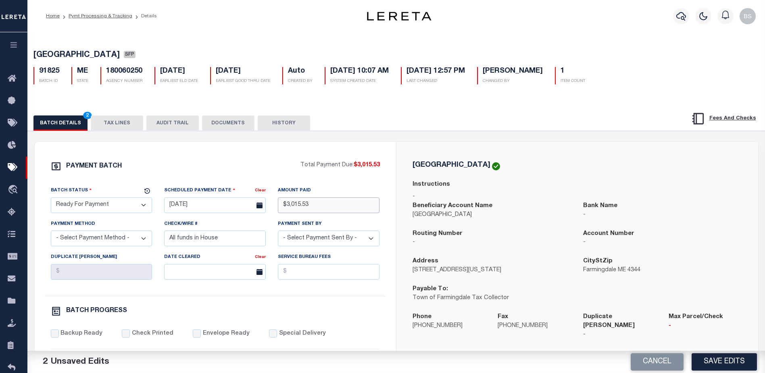
type input "$3,015.53"
click at [133, 240] on select "- Select Payment Method - ACH Certified Check Check Direct Deposit Wire Transfer" at bounding box center [102, 238] width 102 height 16
select select "CHK"
click at [51, 233] on select "- Select Payment Method - ACH Certified Check Check Direct Deposit Wire Transfer" at bounding box center [102, 238] width 102 height 16
click at [325, 244] on select "- Select Payment Sent By - Aakash Patel Abdul Muzain Adams, Pamela S Adhikary R…" at bounding box center [329, 238] width 102 height 16
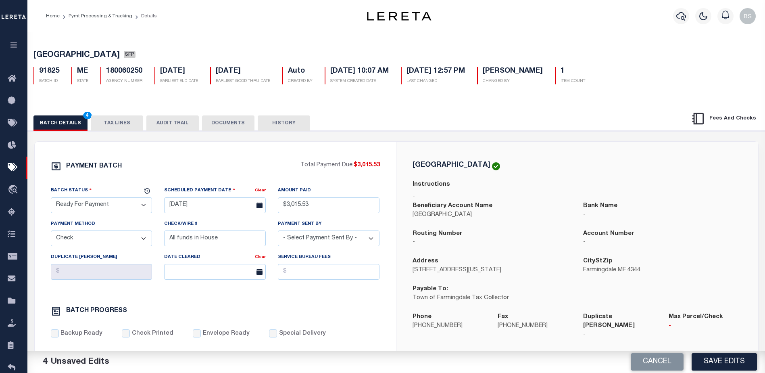
select select "[PERSON_NAME]"
click at [326, 244] on select "- Select Payment Sent By - Aakash Patel Abdul Muzain Adams, Pamela S Adhikary R…" at bounding box center [329, 238] width 102 height 16
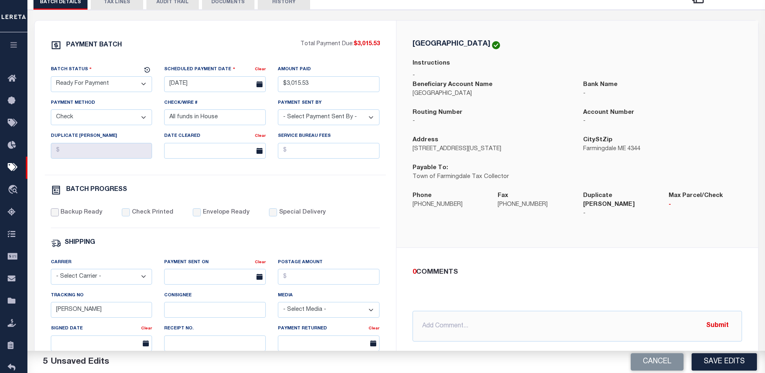
click at [52, 216] on input "Backup Ready" at bounding box center [55, 212] width 8 height 8
checkbox input "true"
click at [122, 315] on input "Barbara" at bounding box center [102, 310] width 102 height 16
type input "B"
click at [745, 363] on button "Save Edits" at bounding box center [723, 361] width 65 height 17
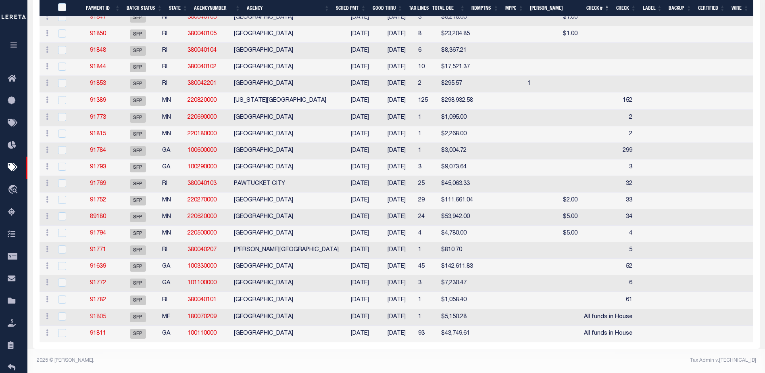
click at [96, 314] on link "91805" at bounding box center [98, 317] width 16 height 6
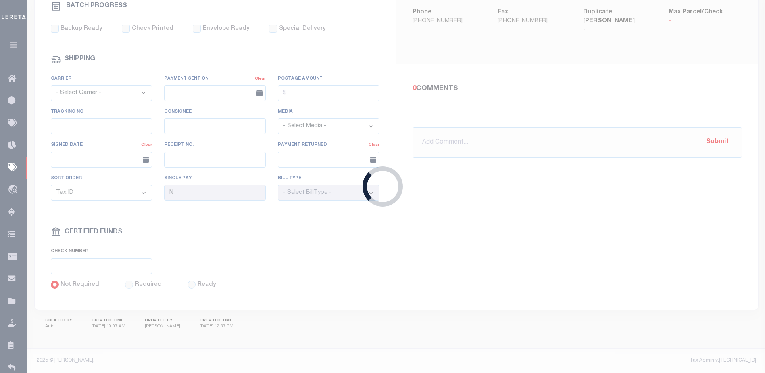
select select "SFP"
type input "10/06/2025"
select select
checkbox input "false"
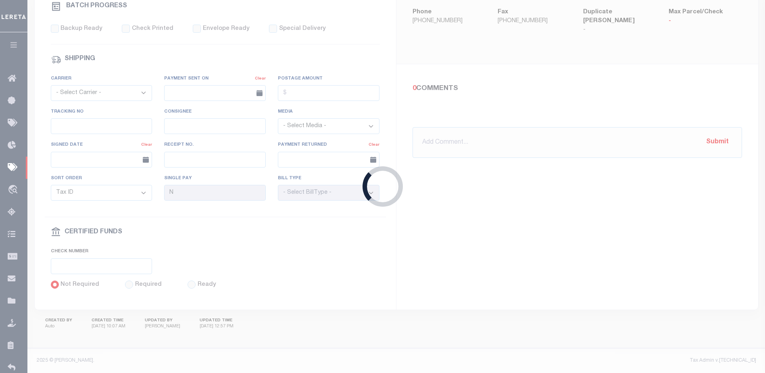
type input "Barbara"
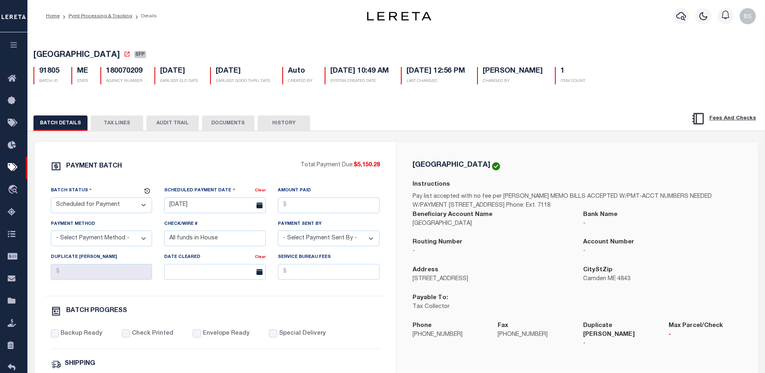
click at [122, 129] on button "TAX LINES" at bounding box center [117, 122] width 52 height 15
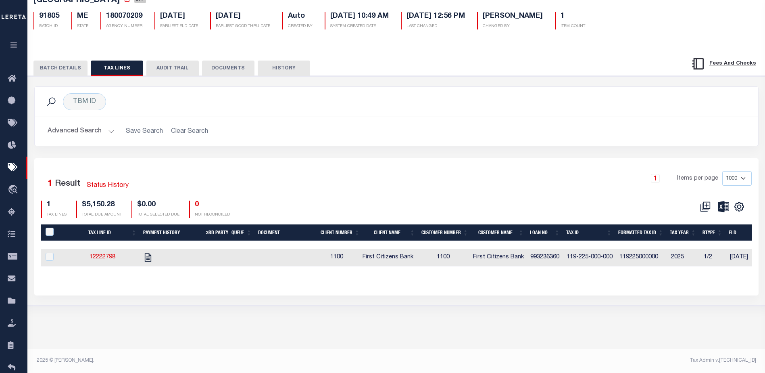
click at [54, 66] on button "BATCH DETAILS" at bounding box center [60, 67] width 54 height 15
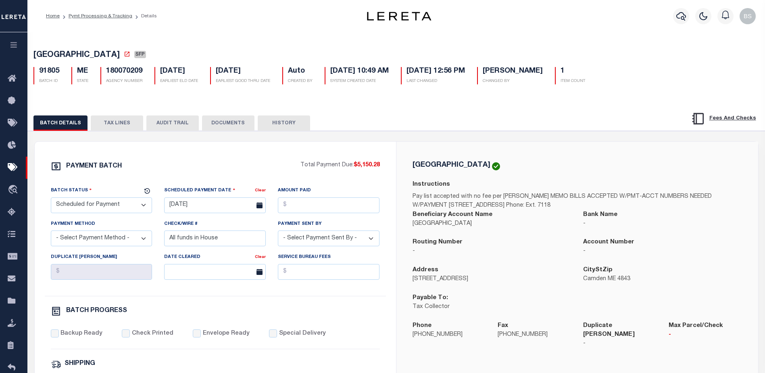
click at [123, 127] on button "TAX LINES" at bounding box center [117, 122] width 52 height 15
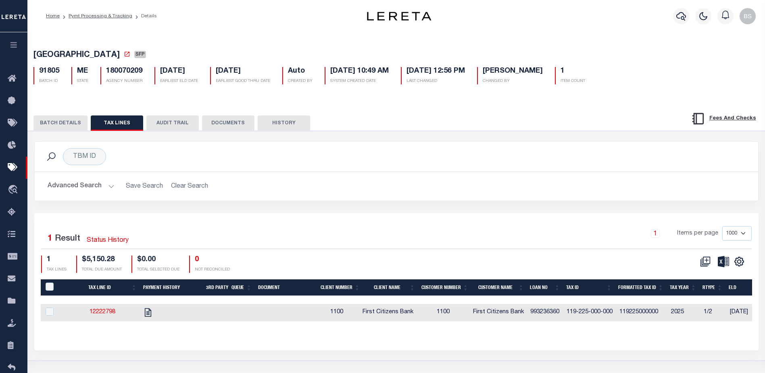
click at [58, 128] on button "BATCH DETAILS" at bounding box center [60, 122] width 54 height 15
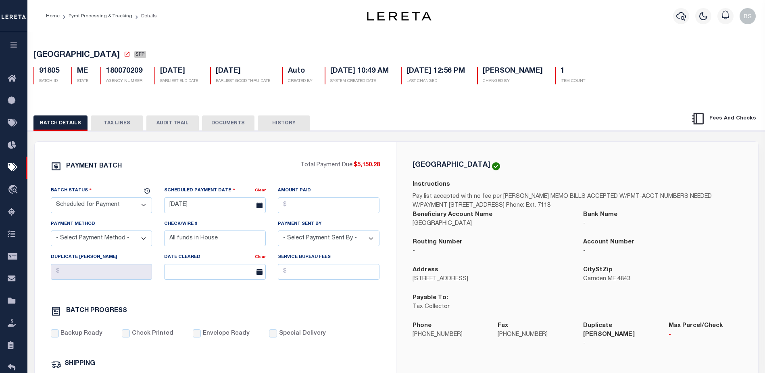
click at [100, 208] on select "- Select Status - Scheduled for Payment Ready For Payment Payment Sent Cleared …" at bounding box center [102, 205] width 102 height 16
select select "RFP"
click at [51, 199] on select "- Select Status - Scheduled for Payment Ready For Payment Payment Sent Cleared …" at bounding box center [102, 205] width 102 height 16
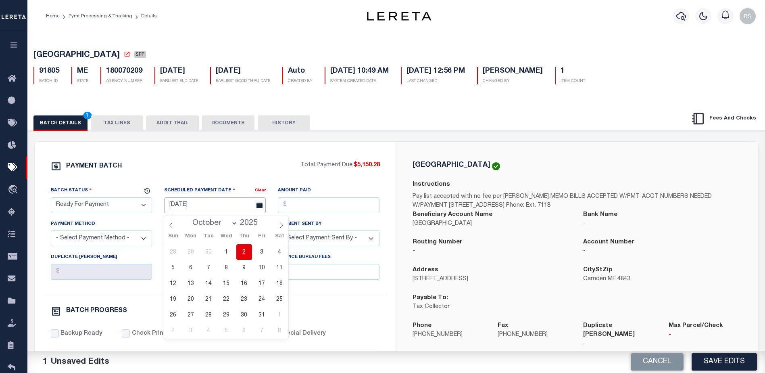
click at [180, 208] on input "10/06/2025" at bounding box center [215, 205] width 102 height 16
click at [244, 257] on span "2" at bounding box center [244, 252] width 16 height 16
type input "[DATE]"
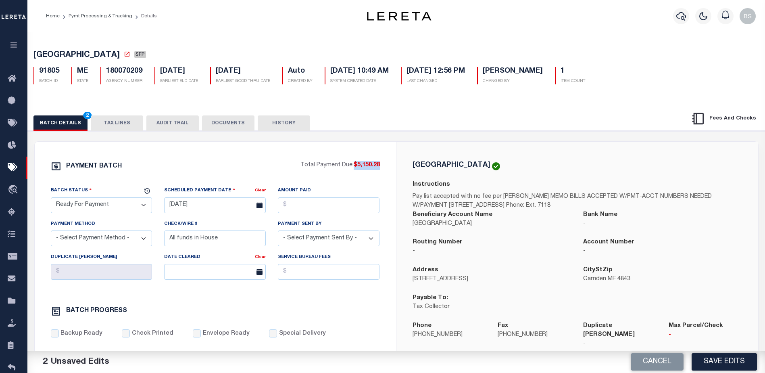
drag, startPoint x: 353, startPoint y: 167, endPoint x: 381, endPoint y: 169, distance: 27.8
click at [381, 169] on div "PAYMENT BATCH Total Payment Due: $5,150.28 Batch Status - Select Status -" at bounding box center [215, 377] width 342 height 433
copy span "$5,150.28"
click at [303, 204] on input "Amount Paid" at bounding box center [329, 205] width 102 height 16
paste input "$5,150.28"
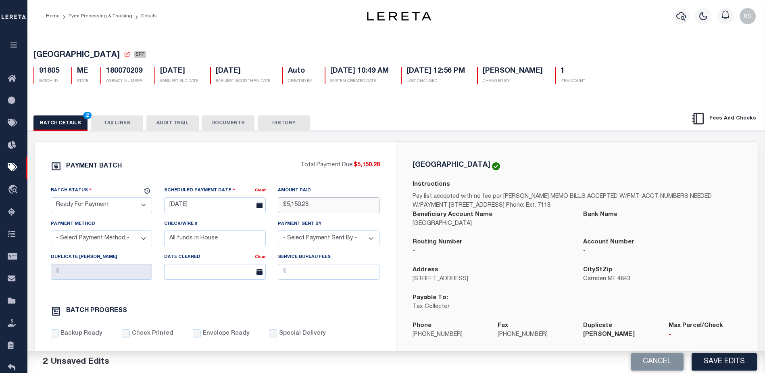
type input "$5,150.28"
click at [102, 235] on select "- Select Payment Method - ACH Certified Check Check Direct Deposit Wire Transfer" at bounding box center [102, 238] width 102 height 16
select select "CHK"
click at [51, 233] on select "- Select Payment Method - ACH Certified Check Check Direct Deposit Wire Transfer" at bounding box center [102, 238] width 102 height 16
click at [345, 245] on select "- Select Payment Sent By - Aakash Patel Abdul Muzain Adams, Pamela S Adhikary R…" at bounding box center [329, 238] width 102 height 16
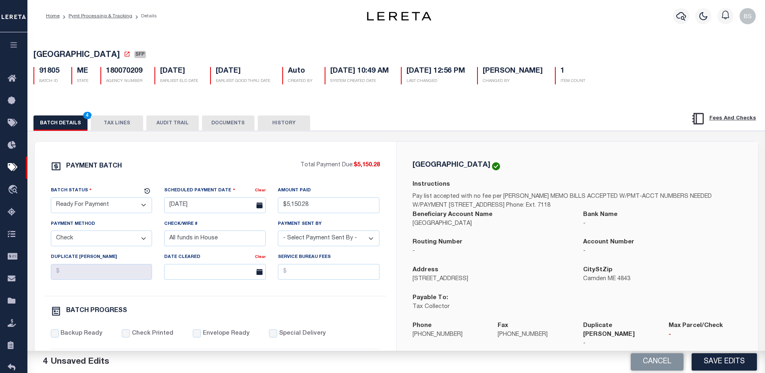
select select "Starek, Barbara"
click at [342, 242] on select "- Select Payment Sent By - Aakash Patel Abdul Muzain Adams, Pamela S Adhikary R…" at bounding box center [329, 238] width 102 height 16
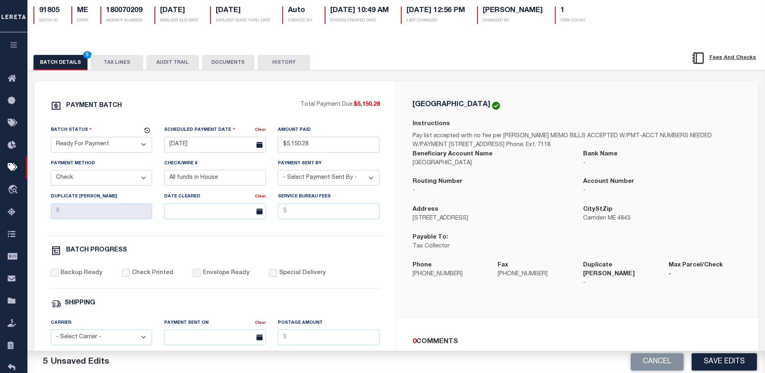
scroll to position [81, 0]
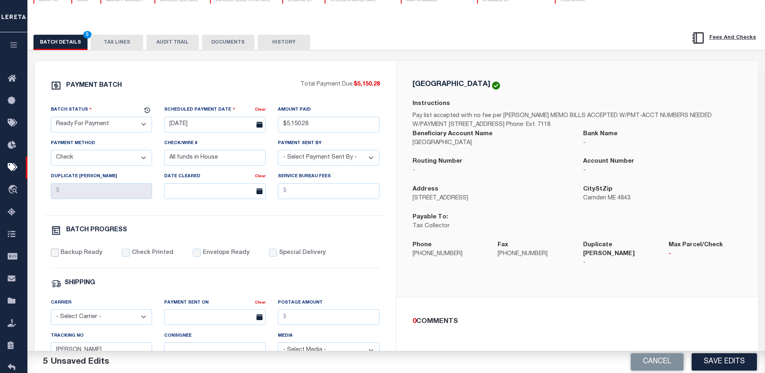
click at [55, 255] on input "Backup Ready" at bounding box center [55, 252] width 8 height 8
checkbox input "true"
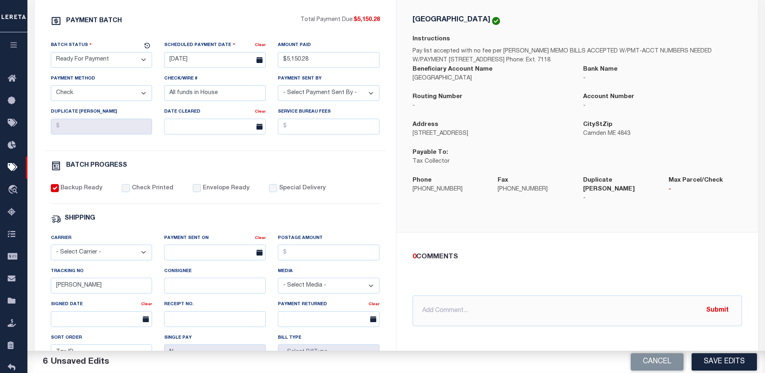
scroll to position [161, 0]
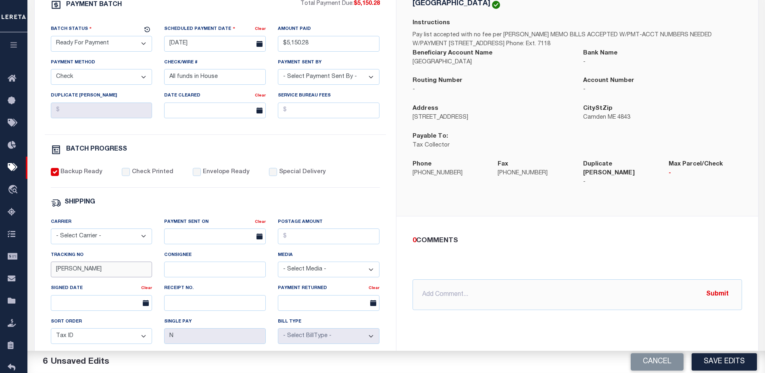
click at [100, 271] on input "Barbara" at bounding box center [102, 269] width 102 height 16
type input "B"
click at [712, 360] on button "Save Edits" at bounding box center [723, 361] width 65 height 17
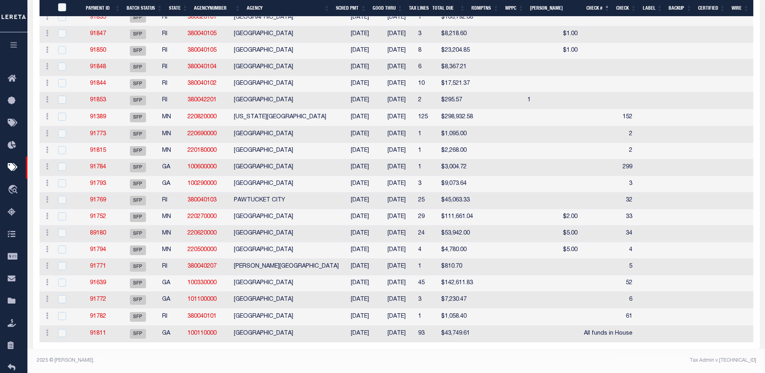
scroll to position [343, 0]
click at [97, 330] on link "91811" at bounding box center [98, 333] width 16 height 6
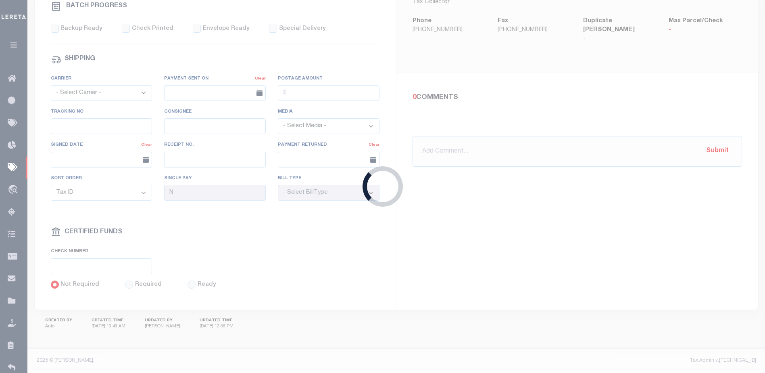
select select "SFP"
type input "10/06/2025"
select select
checkbox input "false"
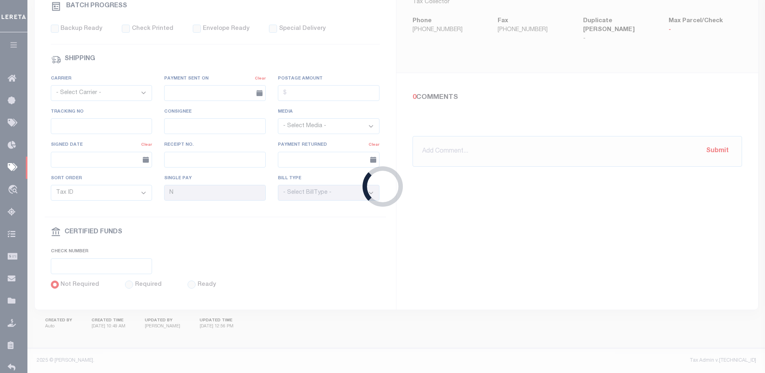
type input "Barbara"
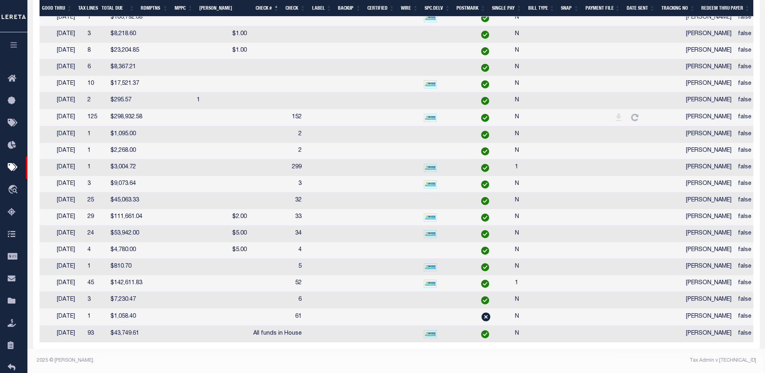
scroll to position [0, 300]
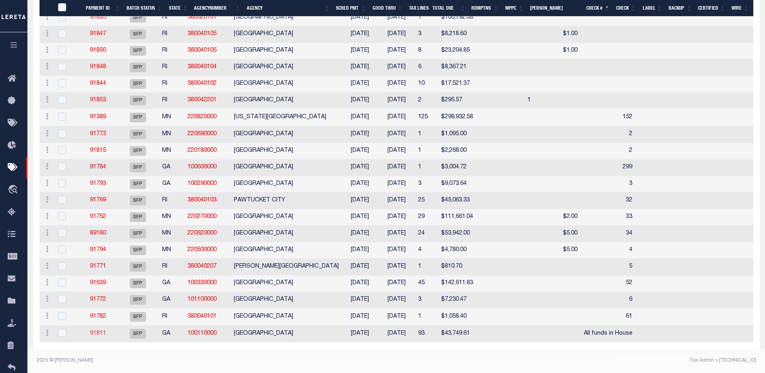
click at [93, 330] on link "91811" at bounding box center [98, 333] width 16 height 6
click at [103, 330] on link "91811" at bounding box center [98, 333] width 16 height 6
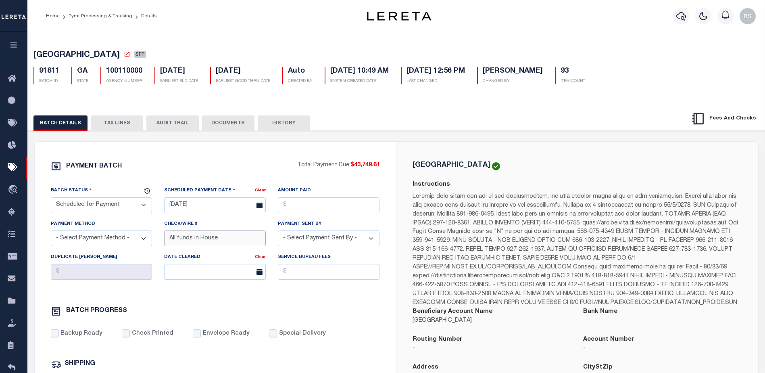
click at [235, 239] on input "All funds in House" at bounding box center [215, 238] width 102 height 16
type input "All funds in House/OD Fil"
click at [232, 157] on div "PAYMENT BATCH Total Payment Due: $43,749.61 Batch Status" at bounding box center [215, 378] width 361 height 472
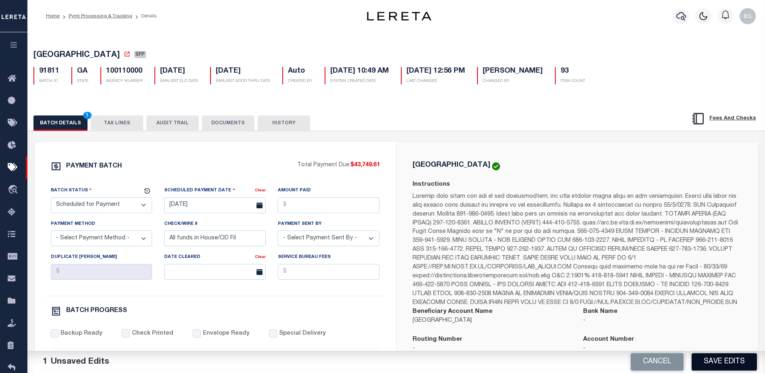
click at [733, 369] on button "Save Edits" at bounding box center [723, 361] width 65 height 17
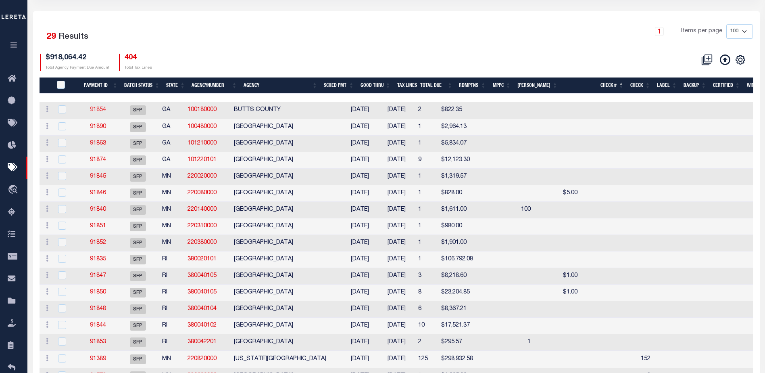
click at [100, 112] on link "91854" at bounding box center [98, 110] width 16 height 6
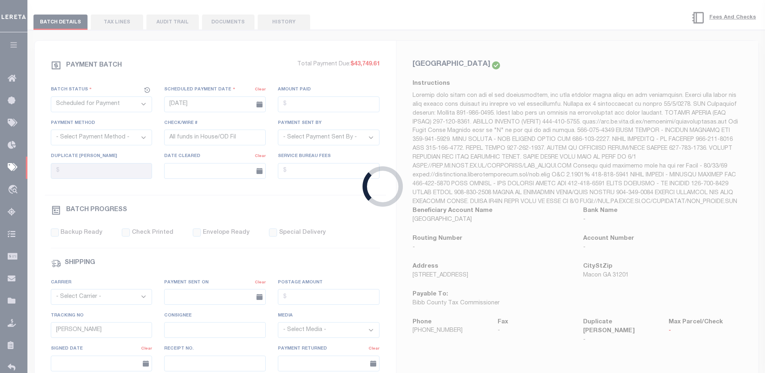
type input "10/13/2025"
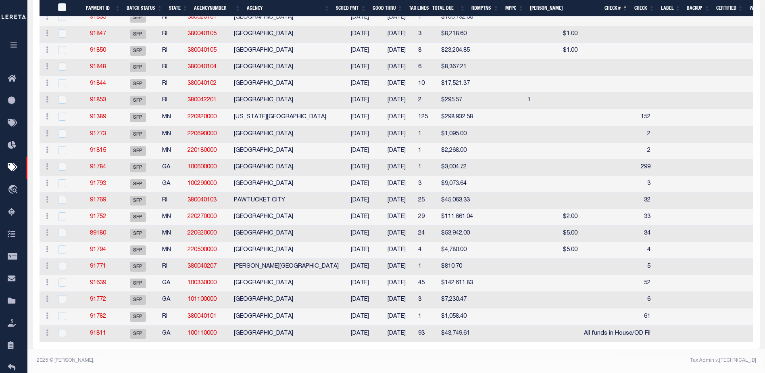
scroll to position [343, 0]
click at [61, 329] on input "checkbox" at bounding box center [62, 333] width 8 height 8
checkbox input "true"
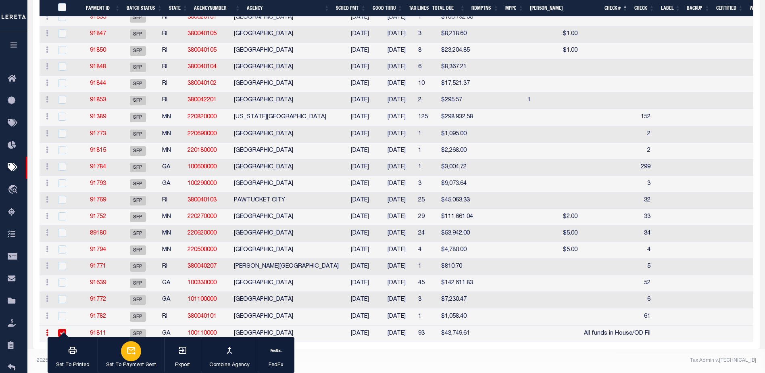
scroll to position [325, 0]
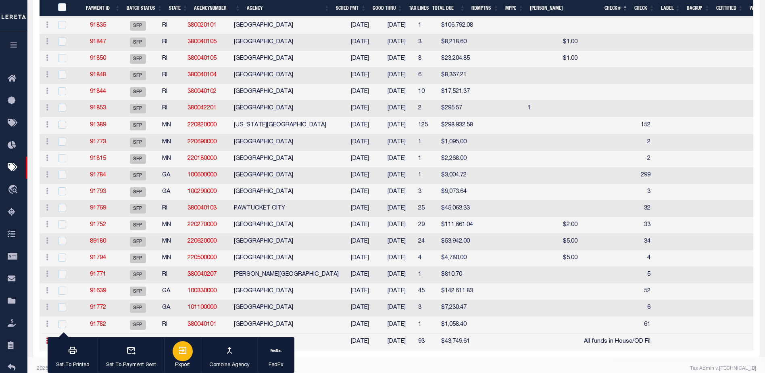
click at [175, 357] on div "button" at bounding box center [183, 351] width 20 height 20
click at [735, 333] on td at bounding box center [752, 324] width 34 height 17
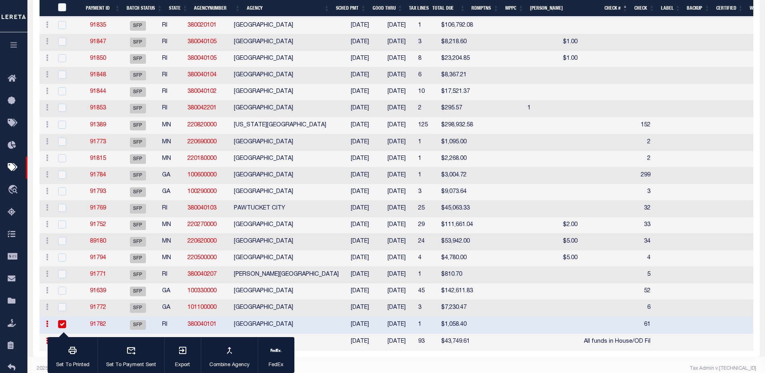
click at [61, 328] on input "checkbox" at bounding box center [62, 324] width 8 height 8
checkbox input "false"
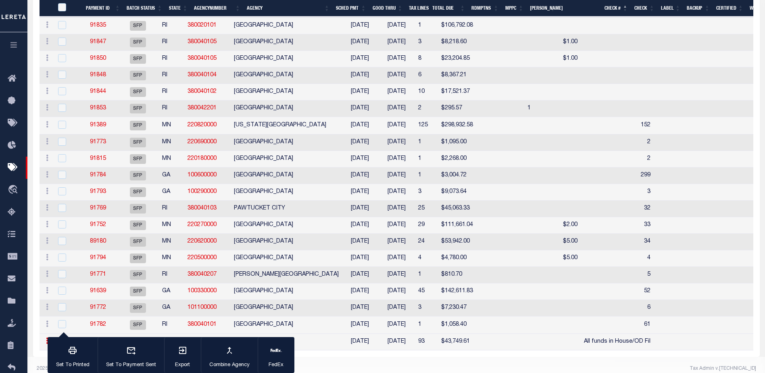
scroll to position [335, 0]
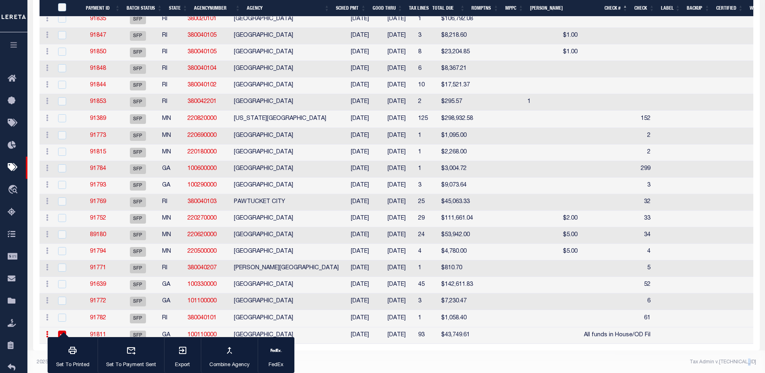
click at [716, 369] on footer "2025 © LERETA. Tax Admin v.1.0.0.1" at bounding box center [395, 362] width 737 height 24
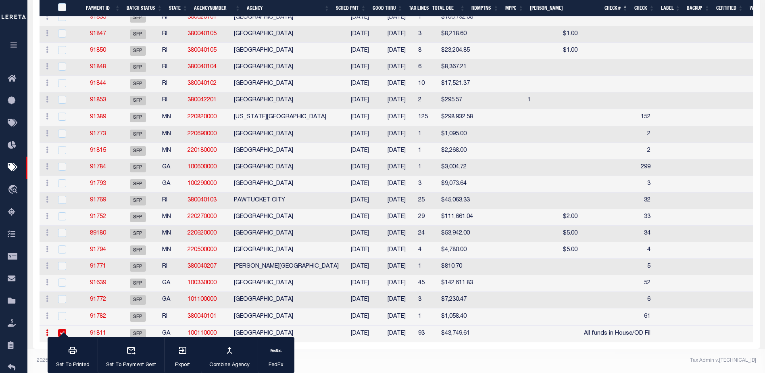
click at [670, 364] on div "Tax Admin v.[TECHNICAL_ID]" at bounding box center [579, 359] width 354 height 7
click at [60, 337] on div "Set To Printed Set To Payment Sent Export Combine Agency FedEx" at bounding box center [171, 355] width 247 height 36
click at [409, 364] on div "Tax Admin v.[TECHNICAL_ID]" at bounding box center [579, 359] width 354 height 7
click at [59, 9] on input "PayeePmtBatchStatus" at bounding box center [62, 7] width 8 height 8
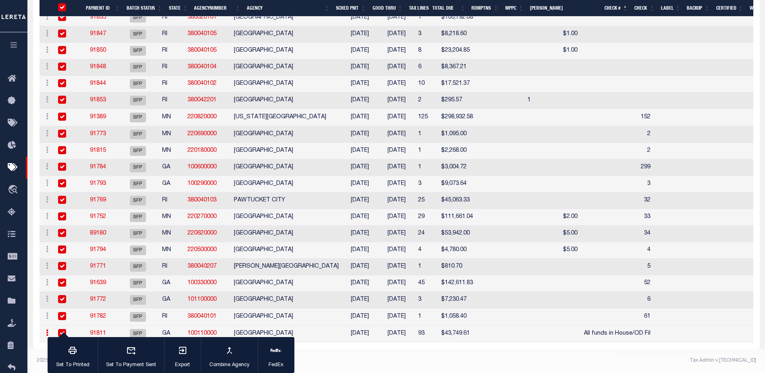
checkbox input "true"
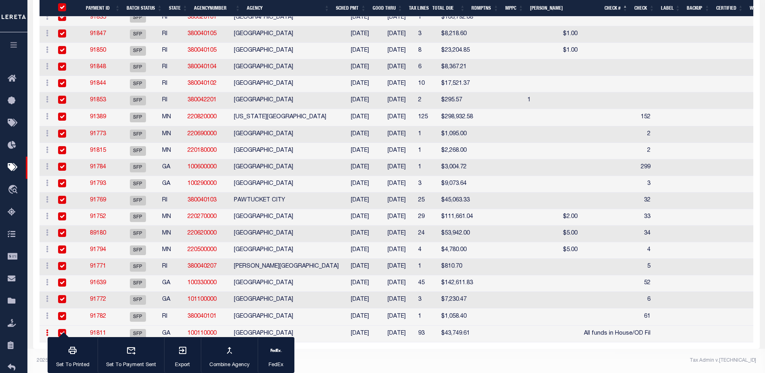
checkbox input "true"
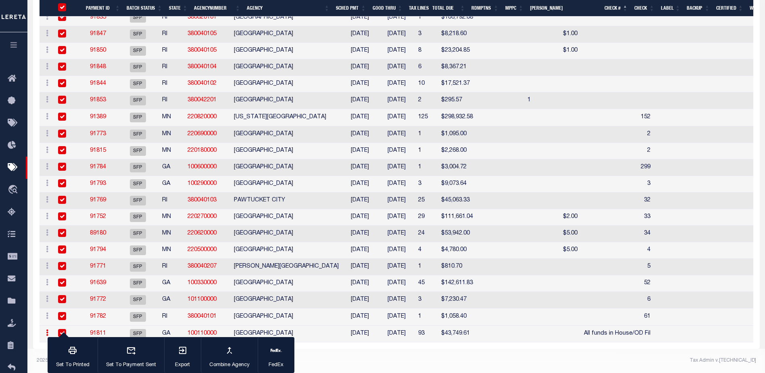
checkbox input "true"
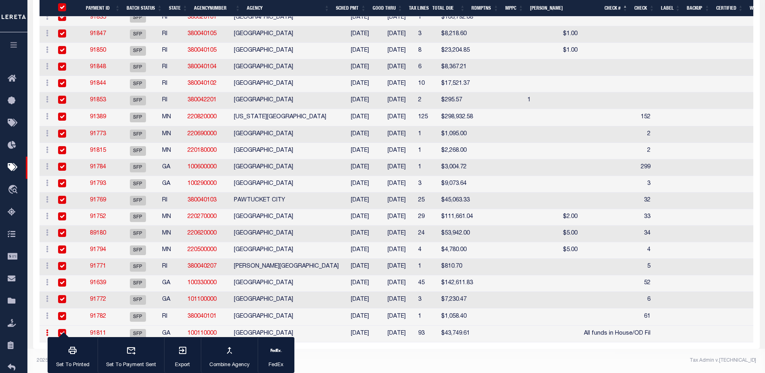
checkbox input "true"
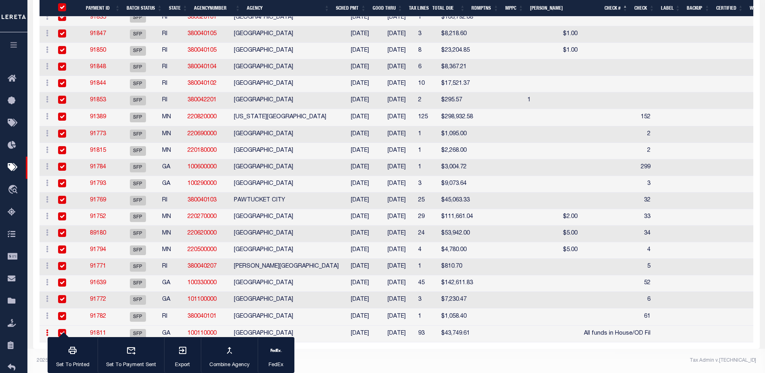
checkbox input "true"
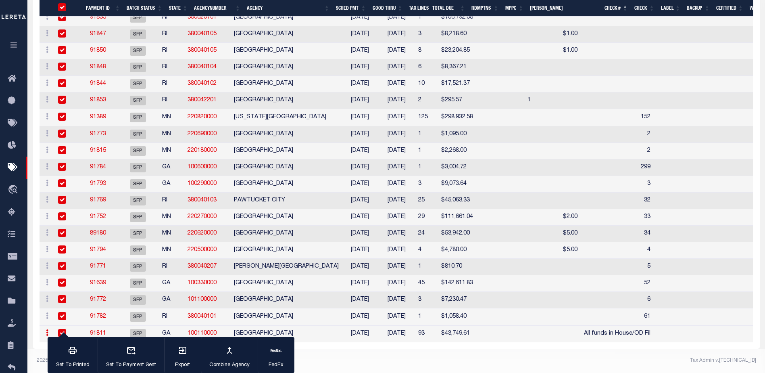
checkbox input "true"
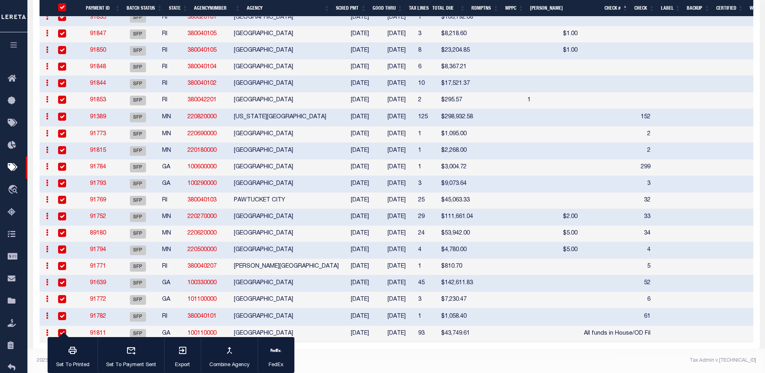
scroll to position [325, 0]
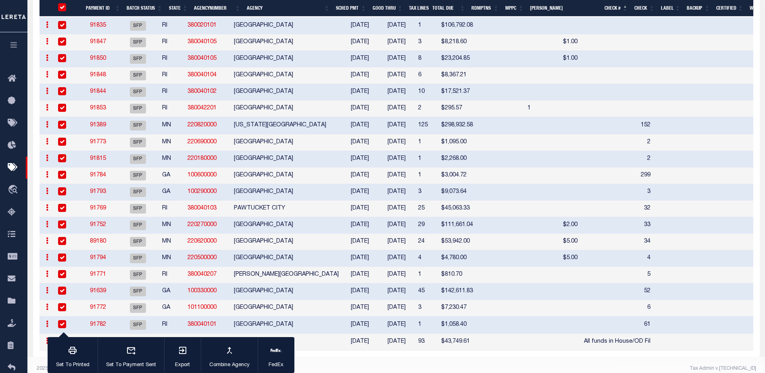
click at [61, 8] on input "PayeePmtBatchStatus" at bounding box center [62, 7] width 8 height 8
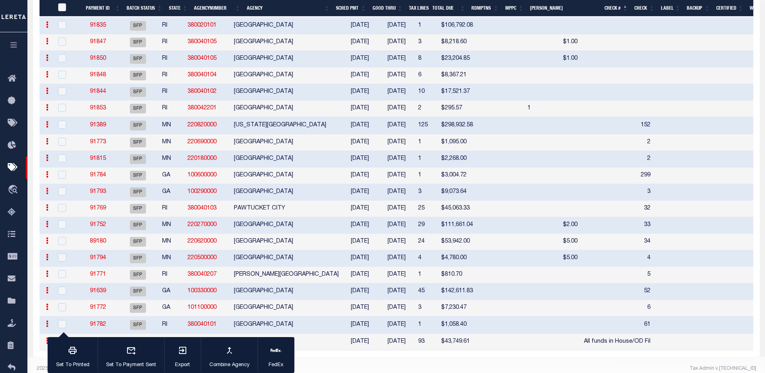
checkbox input "false"
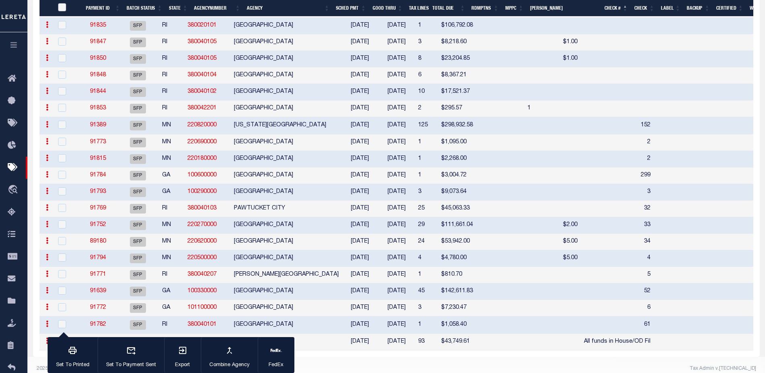
checkbox input "false"
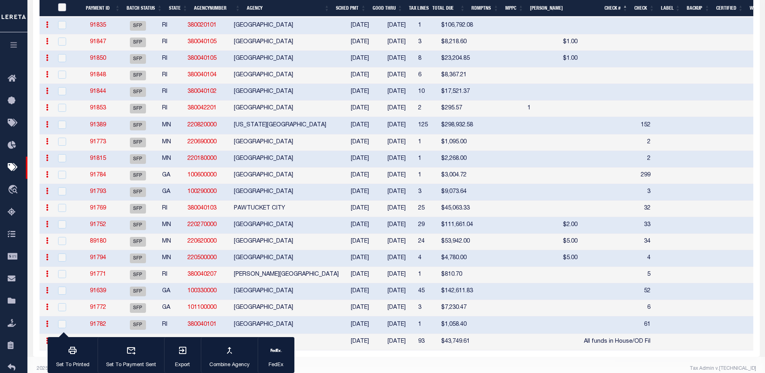
checkbox input "false"
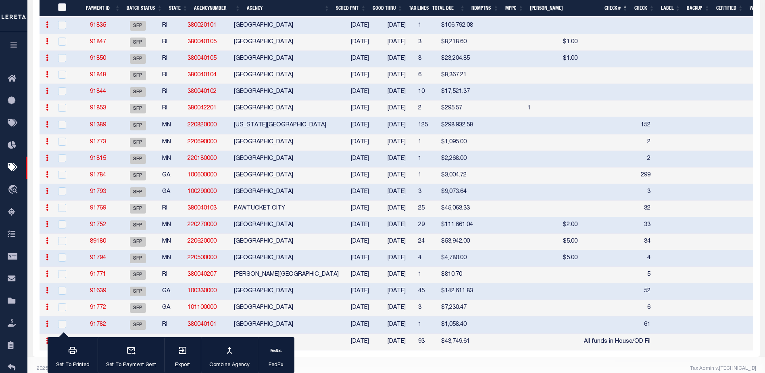
checkbox input "false"
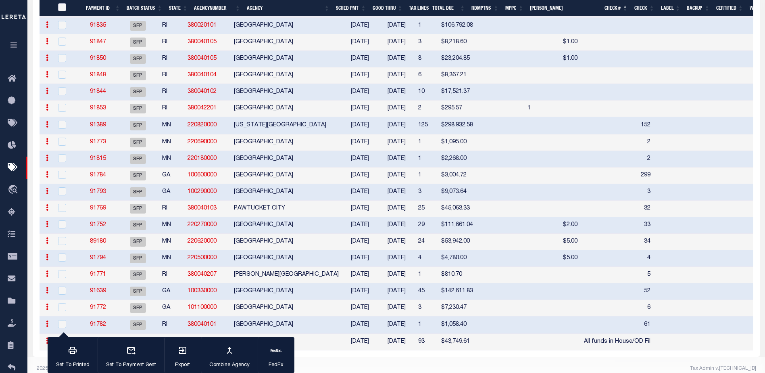
checkbox input "false"
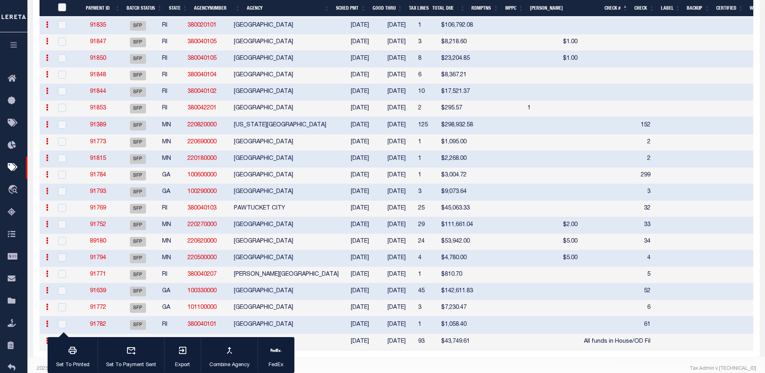
checkbox input "false"
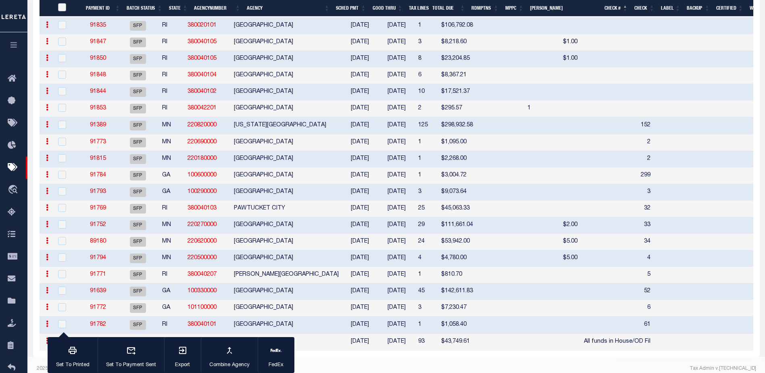
checkbox input "false"
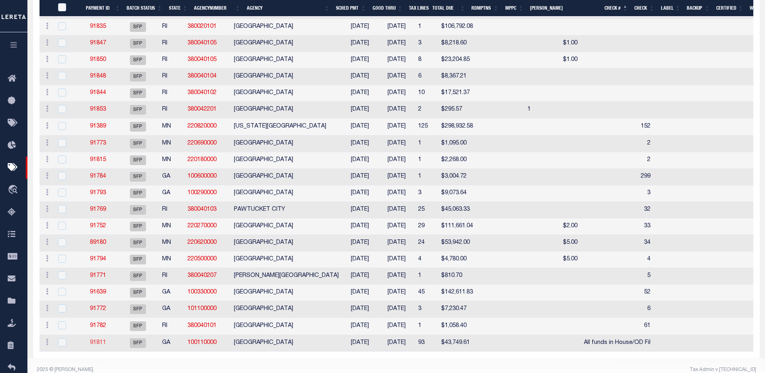
click at [96, 345] on link "91811" at bounding box center [98, 342] width 16 height 6
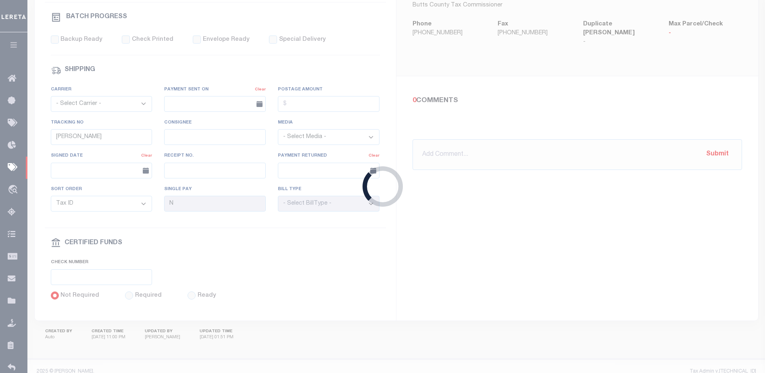
type input "[DATE]"
type input "All funds in House/OD Fil"
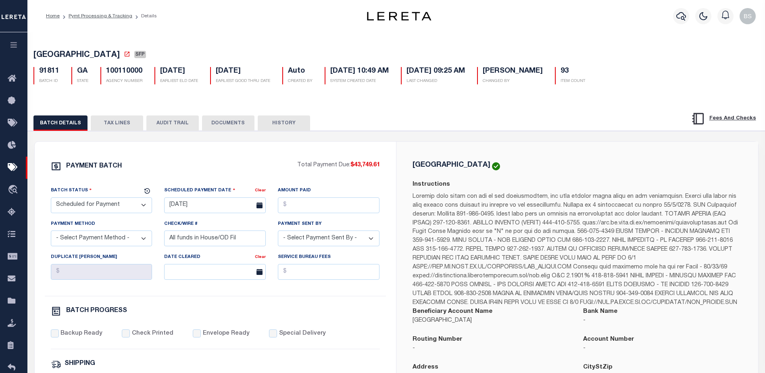
click at [118, 129] on button "TAX LINES" at bounding box center [117, 122] width 52 height 15
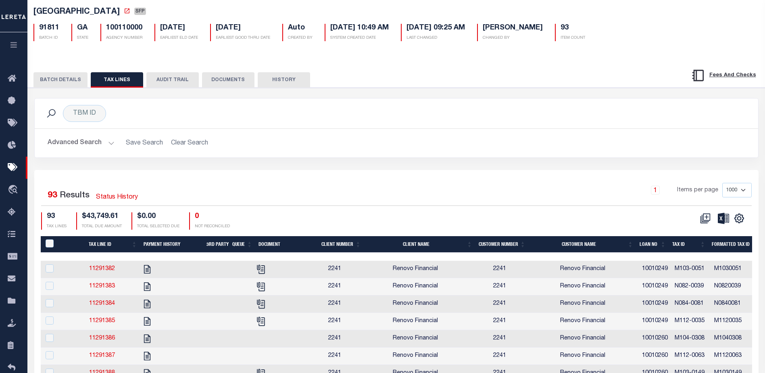
scroll to position [81, 0]
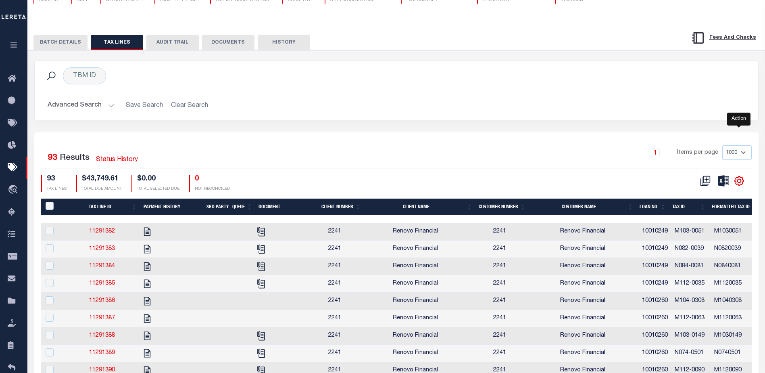
click at [739, 182] on icon "" at bounding box center [739, 180] width 10 height 10
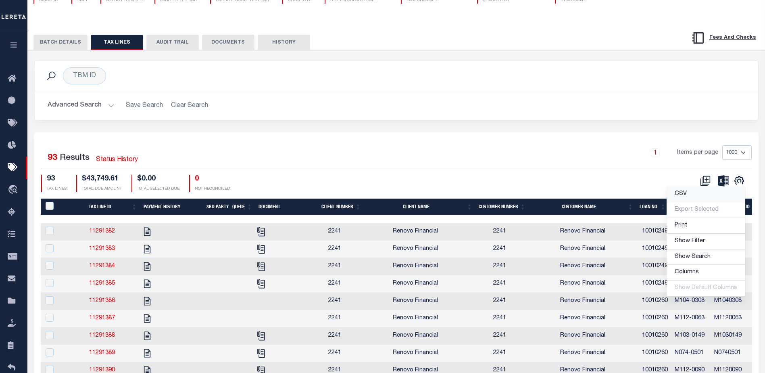
click at [679, 196] on span "CSV" at bounding box center [681, 194] width 12 height 6
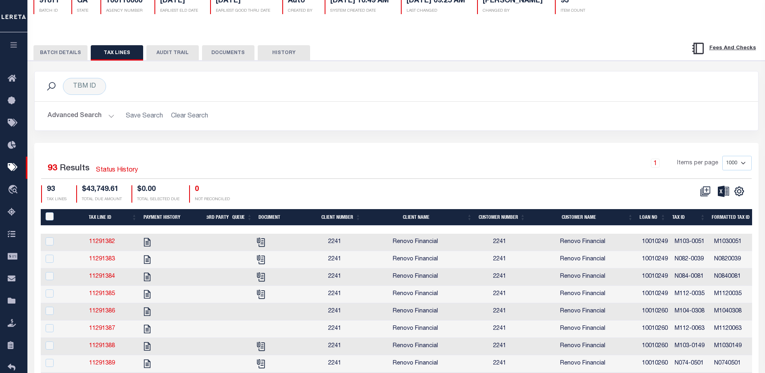
scroll to position [0, 0]
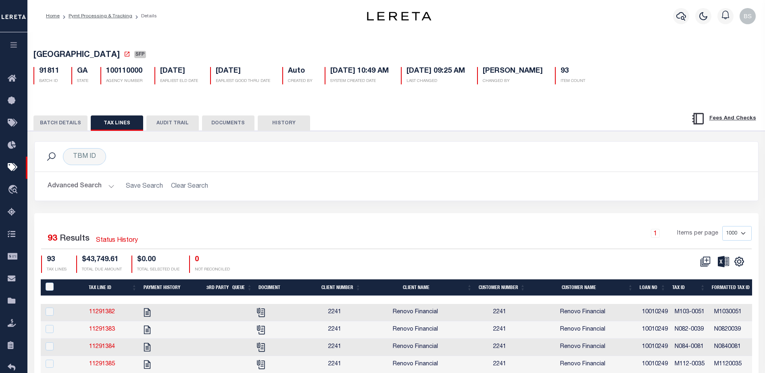
click at [58, 120] on button "BATCH DETAILS" at bounding box center [60, 122] width 54 height 15
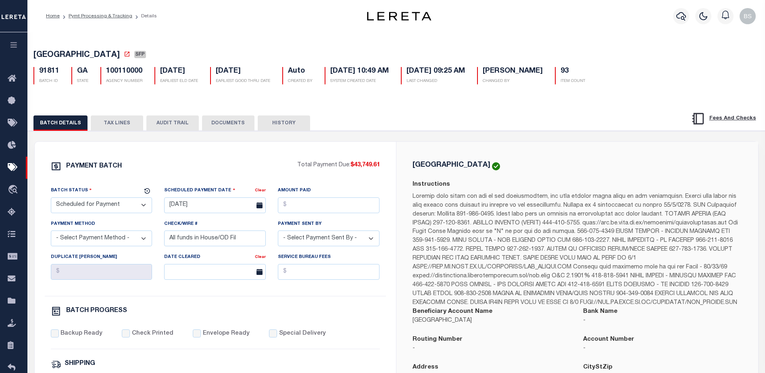
drag, startPoint x: 143, startPoint y: 207, endPoint x: 140, endPoint y: 202, distance: 6.5
click at [143, 207] on select "- Select Status - Scheduled for Payment Ready For Payment Payment Sent Cleared …" at bounding box center [102, 205] width 102 height 16
select select "RFF"
click at [51, 199] on select "- Select Status - Scheduled for Payment Ready For Payment Payment Sent Cleared …" at bounding box center [102, 205] width 102 height 16
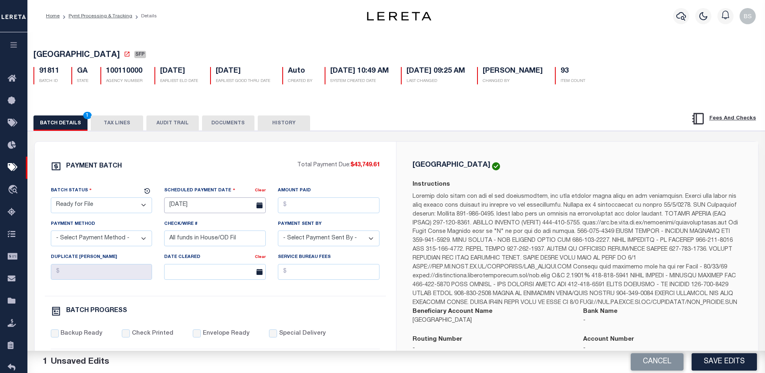
click at [186, 208] on input "10/06/2025" at bounding box center [215, 205] width 102 height 16
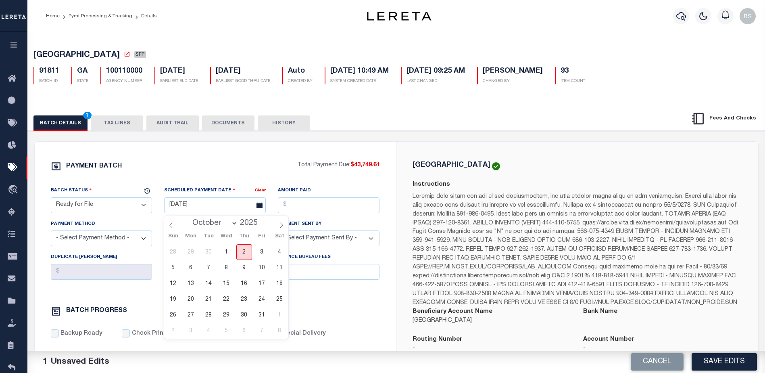
click at [243, 256] on span "2" at bounding box center [244, 252] width 16 height 16
type input "[DATE]"
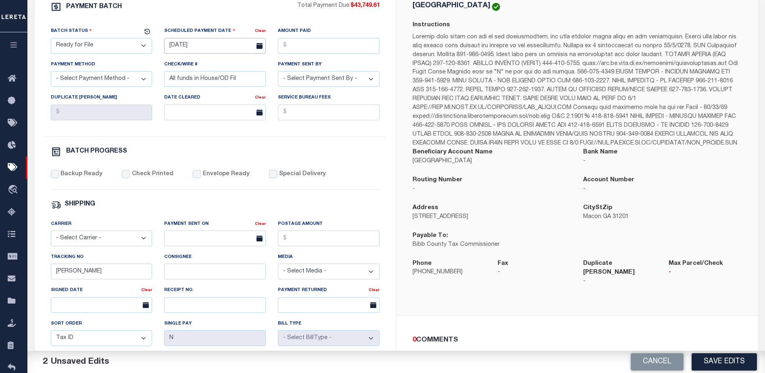
scroll to position [161, 0]
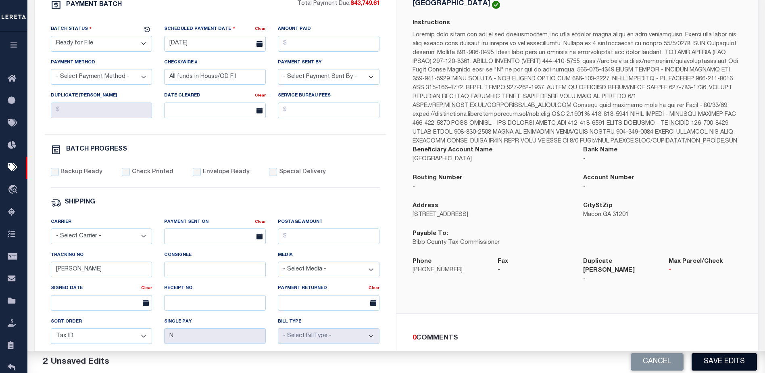
drag, startPoint x: 738, startPoint y: 359, endPoint x: 723, endPoint y: 363, distance: 15.5
click at [737, 359] on button "Save Edits" at bounding box center [723, 361] width 65 height 17
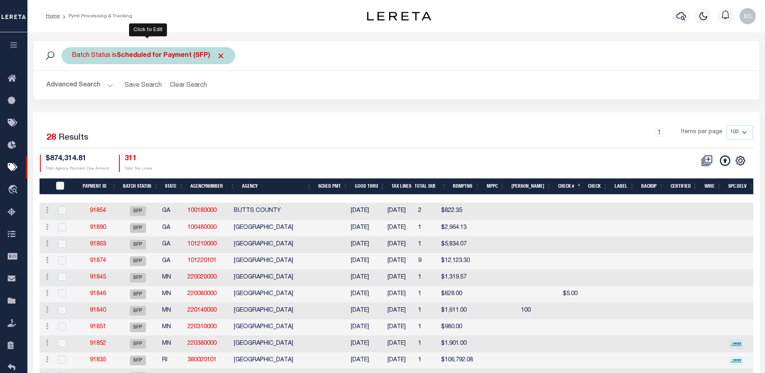
click at [144, 54] on b "Scheduled for Payment (SFP)" at bounding box center [171, 55] width 108 height 6
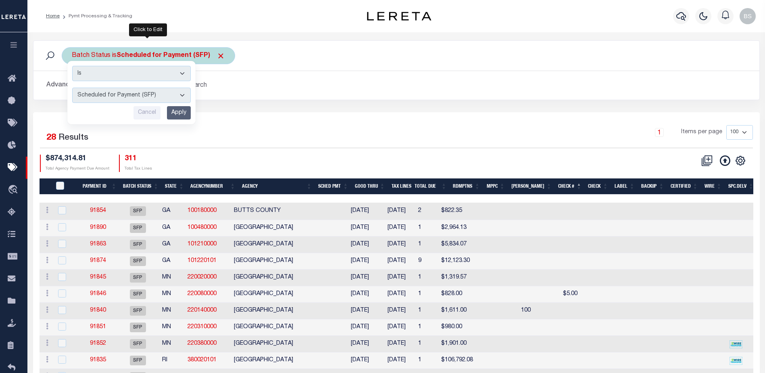
click at [183, 92] on select "Awaiting Funds (AWF) Cleared and Complete (CAC) New Check Needed (NCN) Payment …" at bounding box center [131, 94] width 119 height 15
select select "RFF"
click at [72, 87] on select "Awaiting Funds (AWF) Cleared and Complete (CAC) New Check Needed (NCN) Payment …" at bounding box center [131, 94] width 119 height 15
click at [186, 107] on input "Apply" at bounding box center [179, 112] width 24 height 13
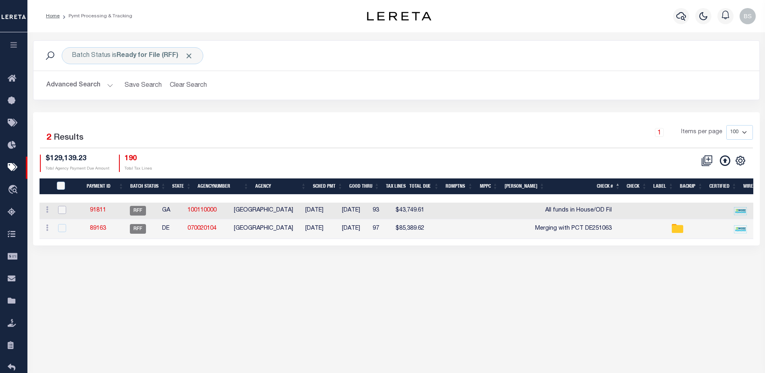
click at [62, 211] on input "checkbox" at bounding box center [62, 210] width 8 height 8
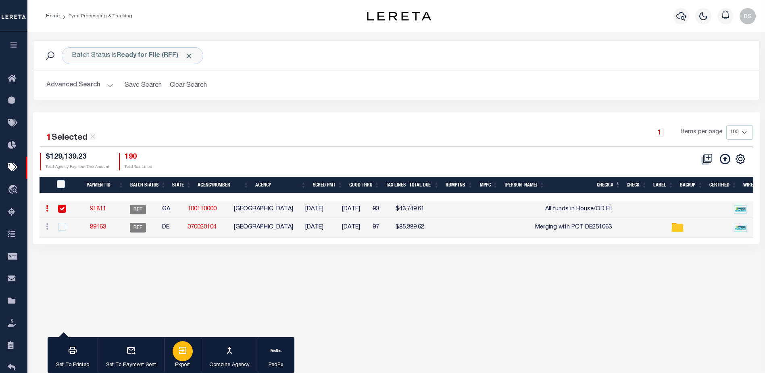
click at [181, 361] on p "Export" at bounding box center [183, 365] width 20 height 8
click at [64, 209] on input "checkbox" at bounding box center [62, 208] width 8 height 8
checkbox input "false"
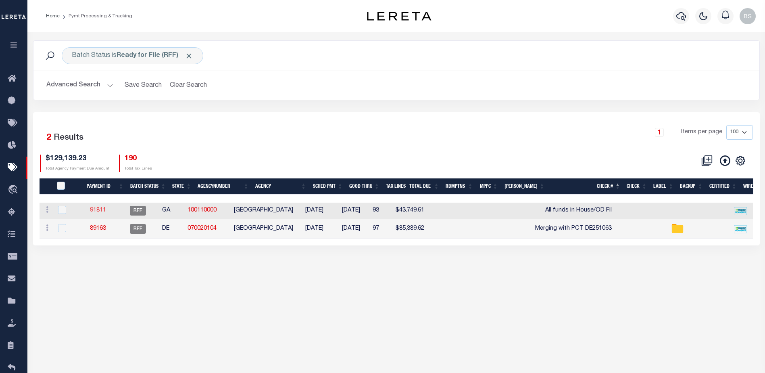
click at [100, 211] on link "91811" at bounding box center [98, 210] width 16 height 6
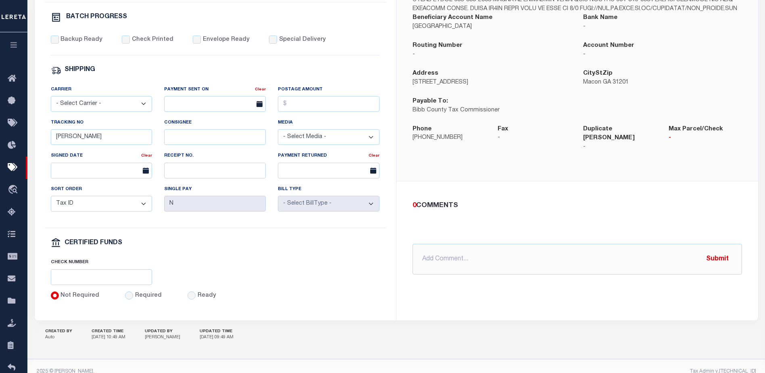
scroll to position [310, 0]
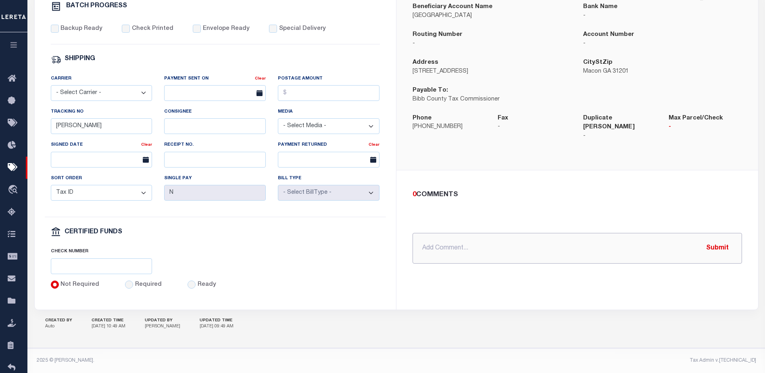
drag, startPoint x: 444, startPoint y: 250, endPoint x: 446, endPoint y: 240, distance: 10.2
click at [444, 249] on input "text" at bounding box center [576, 248] width 329 height 31
type input "10/02/25 - Requested OD File"
click at [716, 244] on button "Submit" at bounding box center [717, 247] width 33 height 17
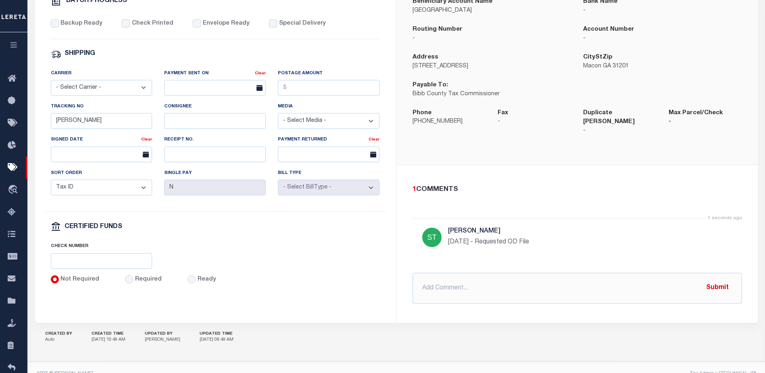
click at [289, 275] on div "Check Number" at bounding box center [215, 258] width 341 height 33
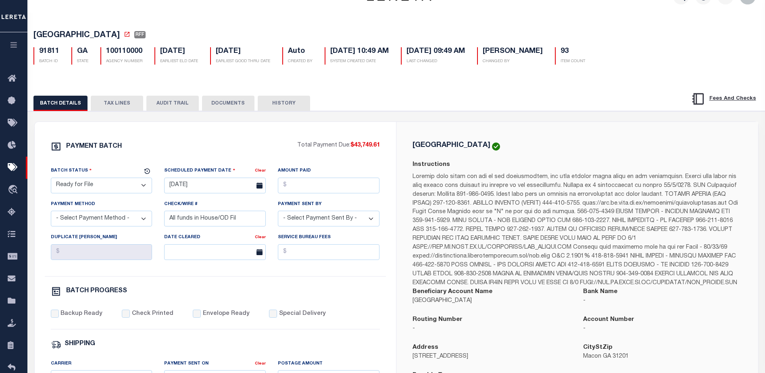
scroll to position [0, 0]
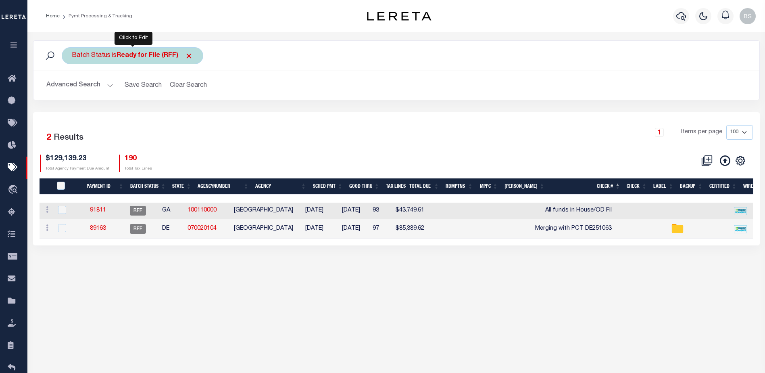
click at [170, 56] on b "Ready for File (RFF)" at bounding box center [155, 55] width 77 height 6
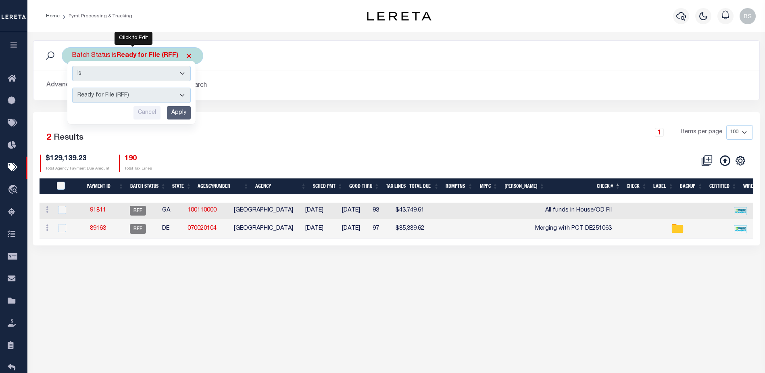
click at [183, 96] on select "Awaiting Funds (AWF) Cleared and Complete (CAC) New Check Needed (NCN) Payment …" at bounding box center [131, 94] width 119 height 15
select select "SFP"
click at [72, 87] on select "Awaiting Funds (AWF) Cleared and Complete (CAC) New Check Needed (NCN) Payment …" at bounding box center [131, 94] width 119 height 15
click at [172, 111] on input "Apply" at bounding box center [179, 112] width 24 height 13
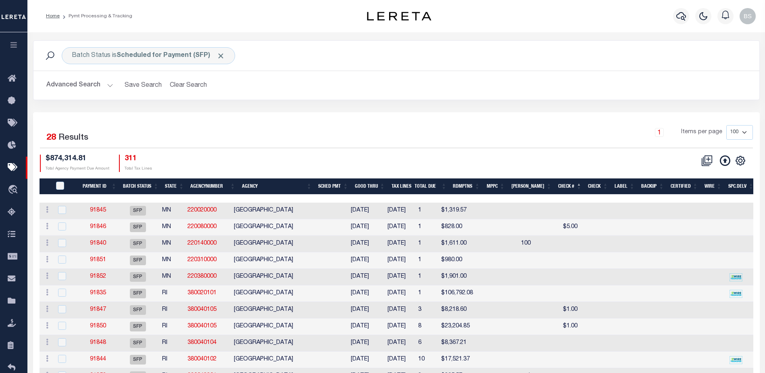
click at [277, 196] on div at bounding box center [550, 198] width 1020 height 8
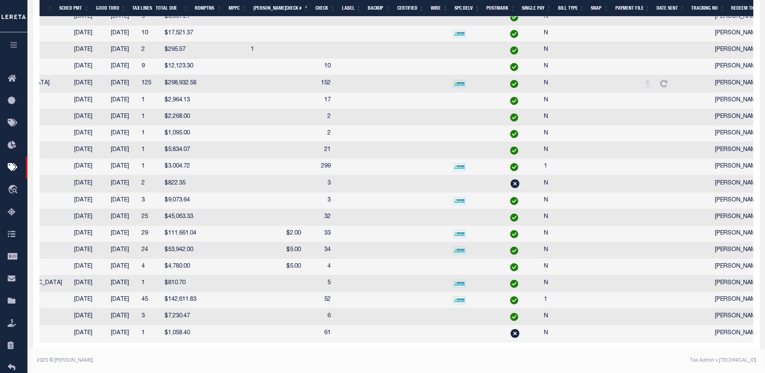
scroll to position [0, 251]
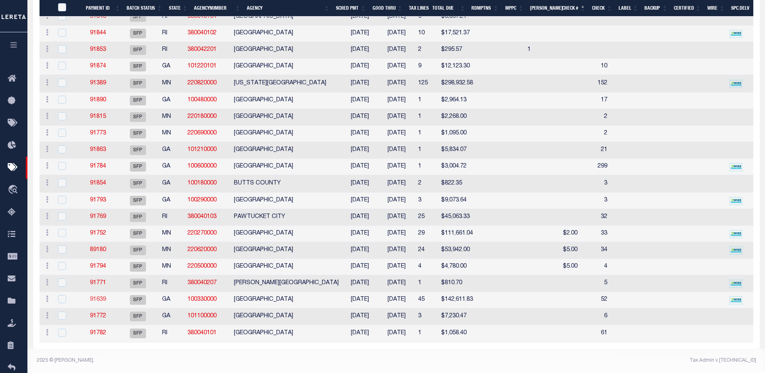
click at [97, 296] on link "91639" at bounding box center [98, 299] width 16 height 6
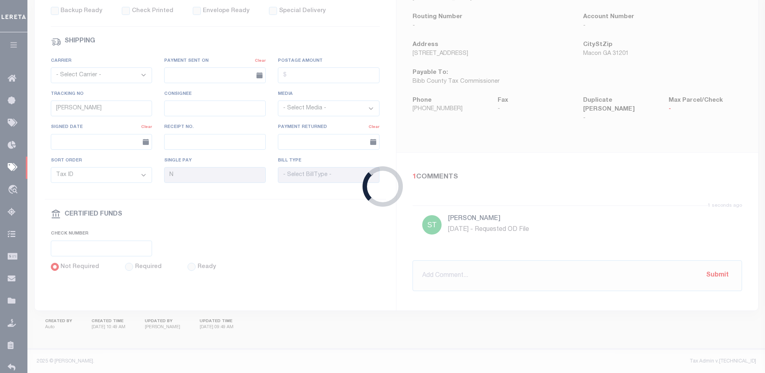
select select "SFP"
type input "10/06/2025"
type input "52"
type input "1"
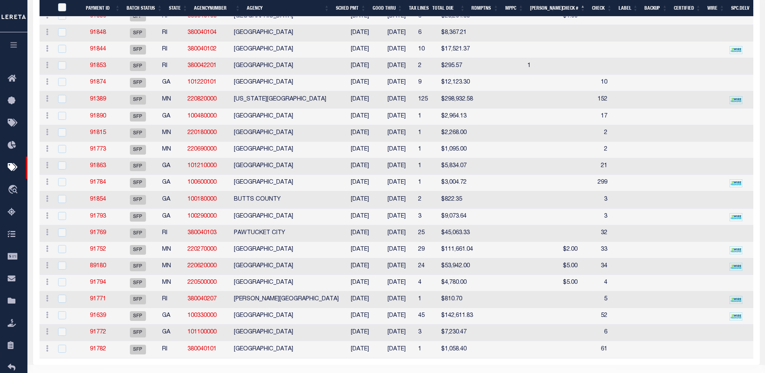
click at [385, 4] on th "Good Thru" at bounding box center [387, 8] width 37 height 17
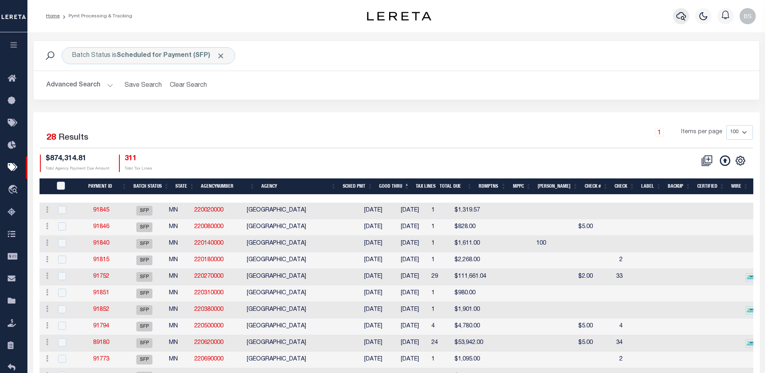
click at [683, 17] on icon "button" at bounding box center [681, 16] width 10 height 8
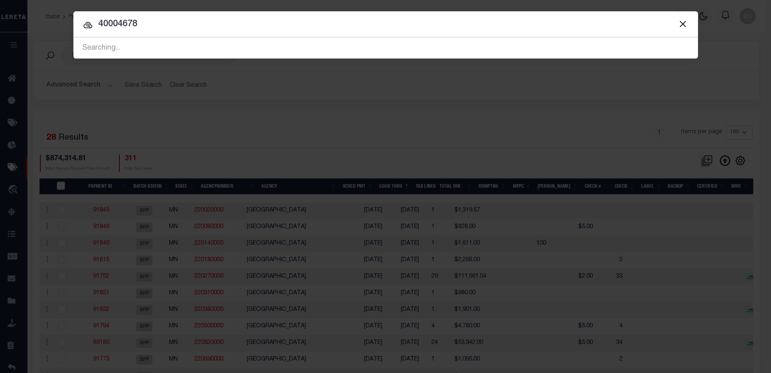
type input "40004678"
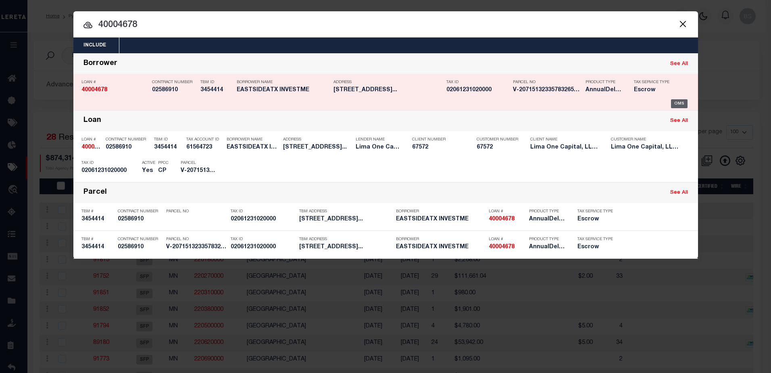
click at [681, 101] on div "OMS" at bounding box center [679, 103] width 17 height 9
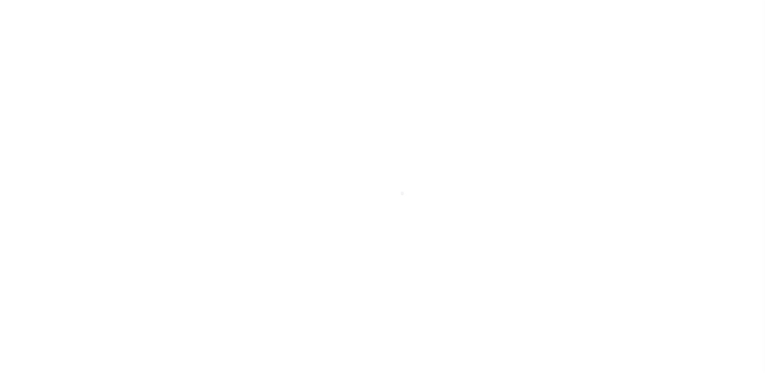
select select "Escrow"
type input "[STREET_ADDRESS]"
radio input "true"
select select
type input "[GEOGRAPHIC_DATA]"
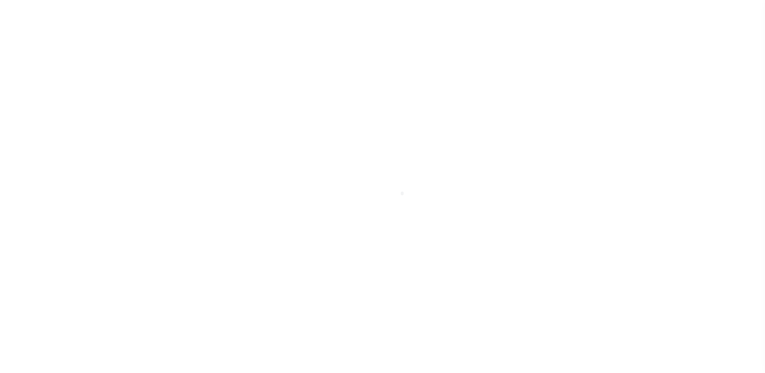
type input "40004678-1"
type input "[GEOGRAPHIC_DATA]"
type textarea "SEE FILE1"
select select "26298"
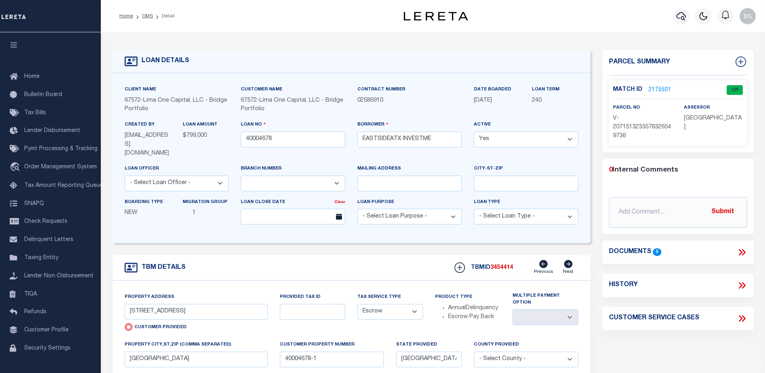
click at [659, 88] on link "2175501" at bounding box center [659, 90] width 23 height 8
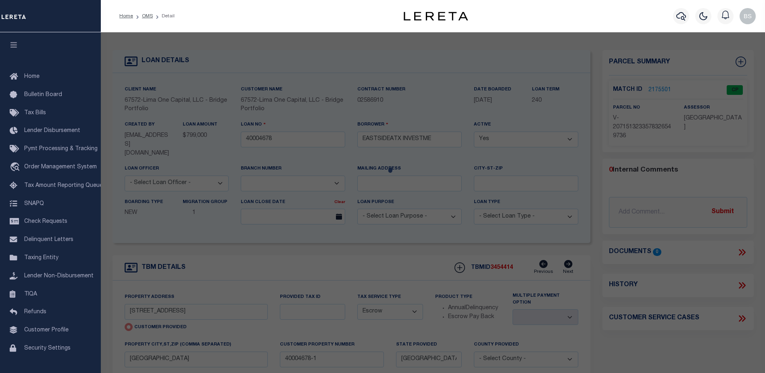
checkbox input "false"
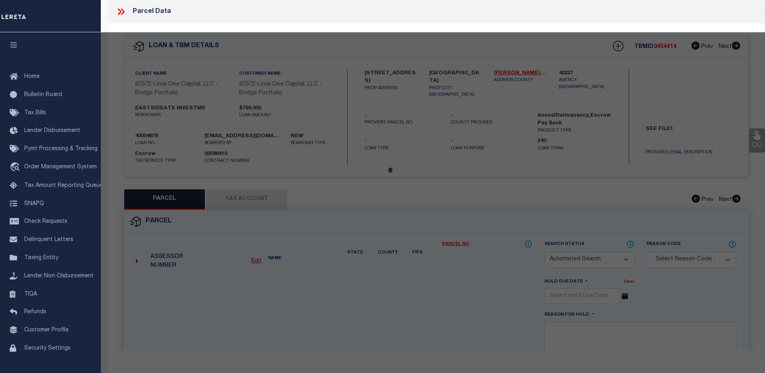
select select "CP"
select select "AGW"
select select
type input "[STREET_ADDRESS]"
checkbox input "false"
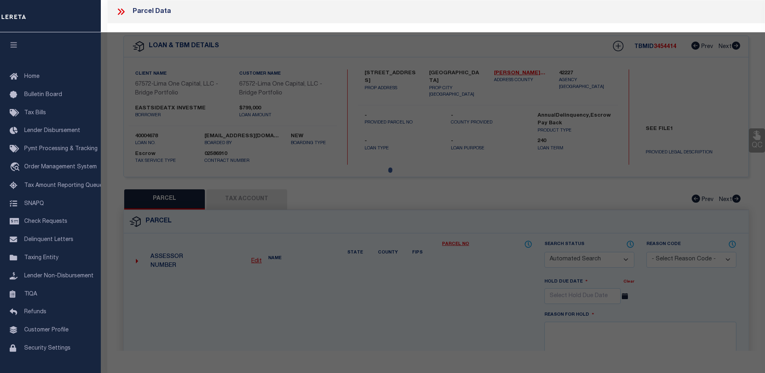
type input "[GEOGRAPHIC_DATA]"
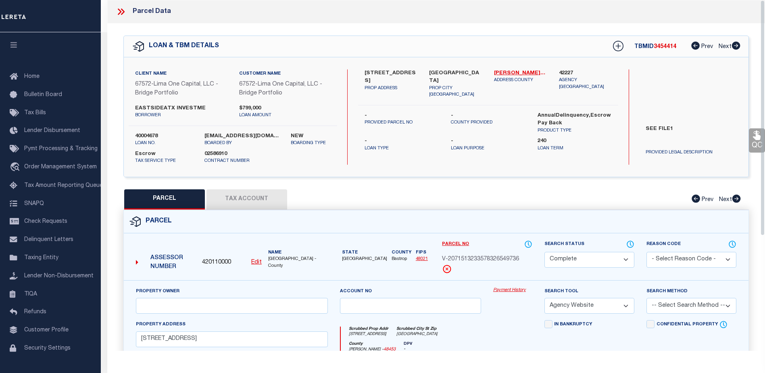
click at [514, 291] on link "Payment History" at bounding box center [512, 290] width 39 height 7
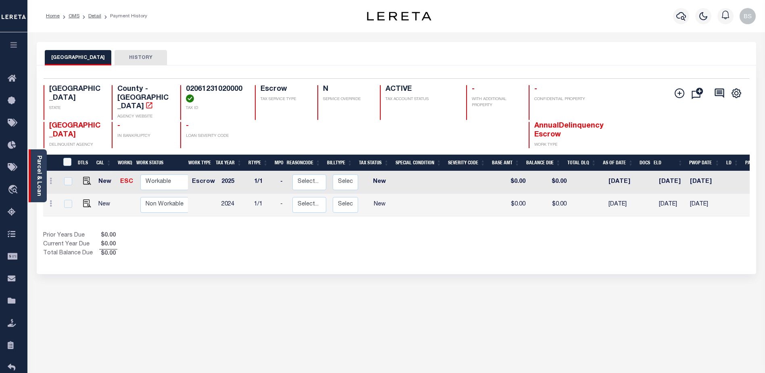
click at [37, 163] on link "Parcel & Loan" at bounding box center [39, 175] width 6 height 41
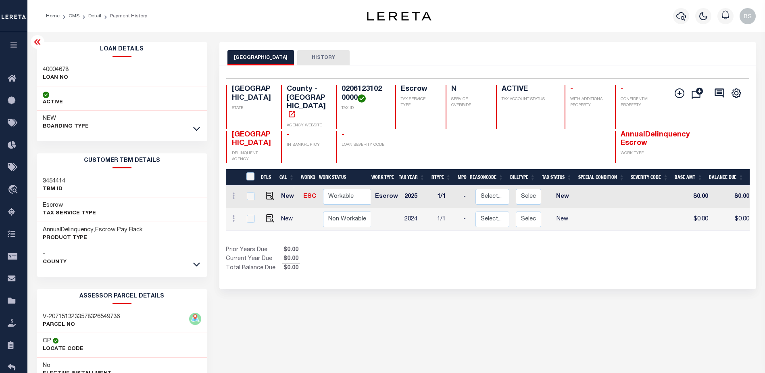
click at [200, 130] on link at bounding box center [196, 128] width 9 height 6
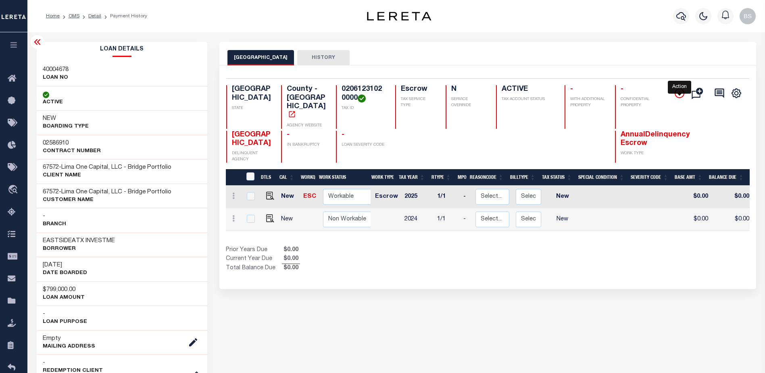
click at [679, 92] on icon "" at bounding box center [680, 93] width 10 height 10
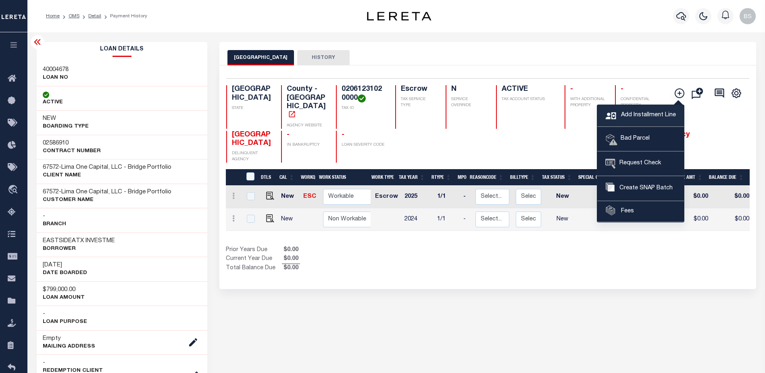
click at [646, 114] on span "Add Installment Line" at bounding box center [647, 115] width 57 height 9
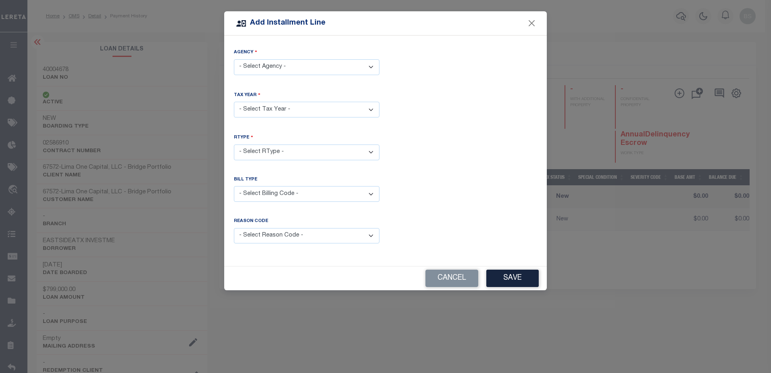
click at [363, 63] on select "- Select Agency - TRAVIS COUNTY - County" at bounding box center [307, 67] width 146 height 16
select select "4845300000"
click at [234, 59] on select "- Select Agency - TRAVIS COUNTY - County" at bounding box center [307, 67] width 146 height 16
click at [344, 110] on select "- Select Year - 2005 2006 2007 2008 2009 2010 2011 2012 2013 2014 2015 2016 201…" at bounding box center [307, 110] width 146 height 16
select select "2024"
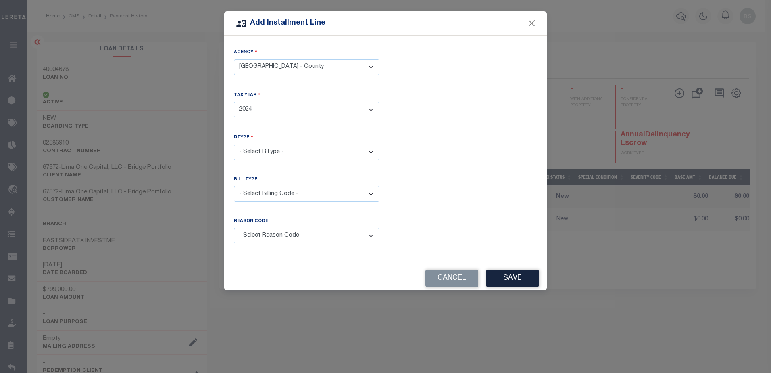
click at [234, 102] on select "- Select Year - 2005 2006 2007 2008 2009 2010 2011 2012 2013 2014 2015 2016 201…" at bounding box center [307, 110] width 146 height 16
click at [369, 151] on select "- Select RType - 1/1" at bounding box center [307, 152] width 146 height 16
select select "0"
click at [234, 144] on select "- Select RType - 1/1" at bounding box center [307, 152] width 146 height 16
click at [359, 192] on select "- Select Billing Code - Regular Delinquent Supplemental Corrected/Adjusted Bill…" at bounding box center [307, 194] width 146 height 16
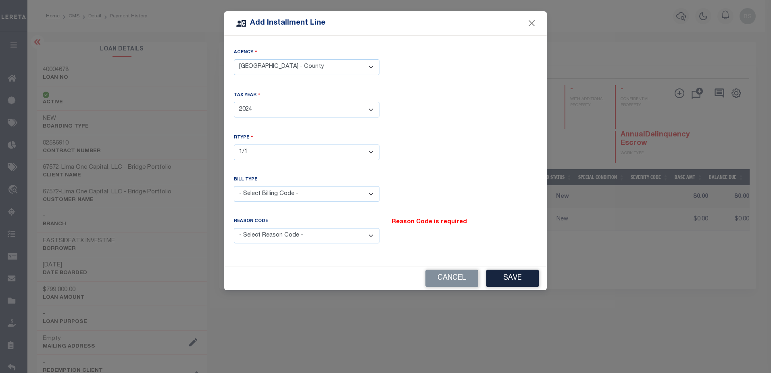
select select "2"
click at [234, 186] on select "- Select Billing Code - Regular Delinquent Supplemental Corrected/Adjusted Bill…" at bounding box center [307, 194] width 146 height 16
click at [372, 231] on select "- Select Reason Code - Payment Reversal Taxable Value Change Assessment Change …" at bounding box center [307, 236] width 146 height 16
select select "12"
click at [234, 228] on select "- Select Reason Code - Payment Reversal Taxable Value Change Assessment Change …" at bounding box center [307, 236] width 146 height 16
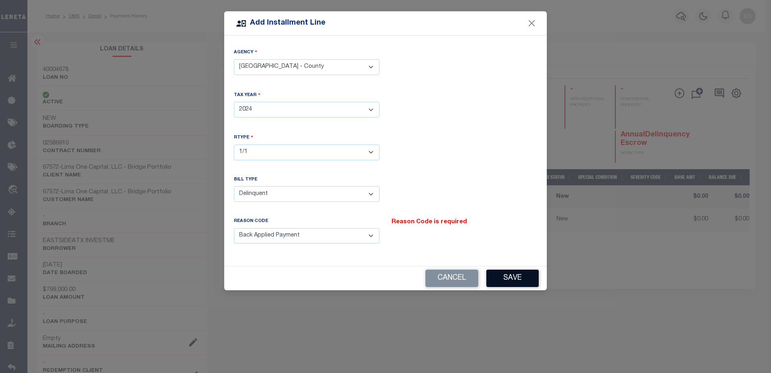
click at [507, 278] on button "Save" at bounding box center [512, 277] width 52 height 17
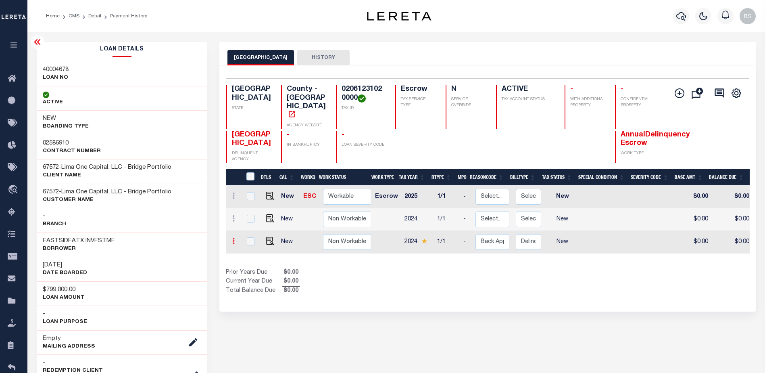
click at [235, 239] on link at bounding box center [233, 242] width 9 height 6
click at [250, 235] on img at bounding box center [253, 239] width 8 height 8
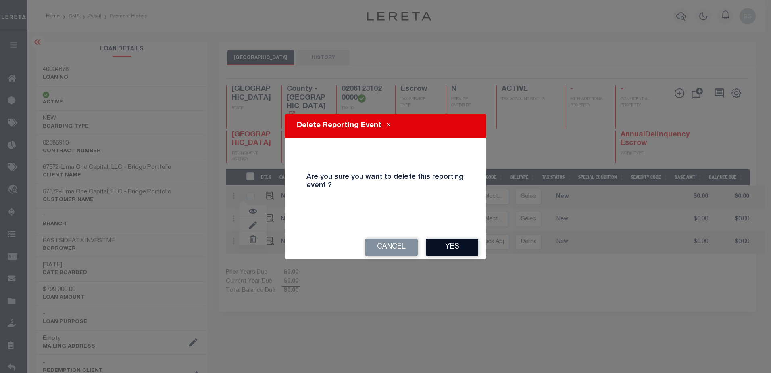
click at [442, 248] on button "Yes" at bounding box center [452, 246] width 52 height 17
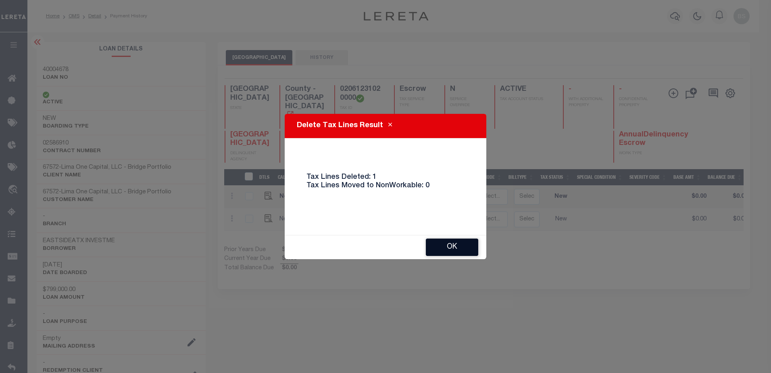
click at [444, 249] on button "Ok" at bounding box center [452, 246] width 52 height 17
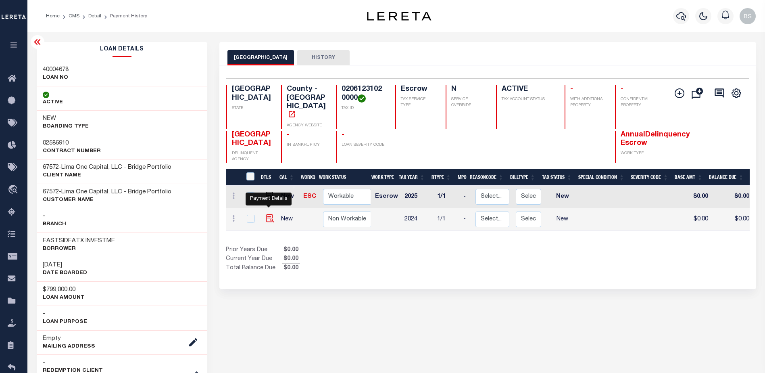
click at [270, 214] on img at bounding box center [270, 218] width 8 height 8
checkbox input "true"
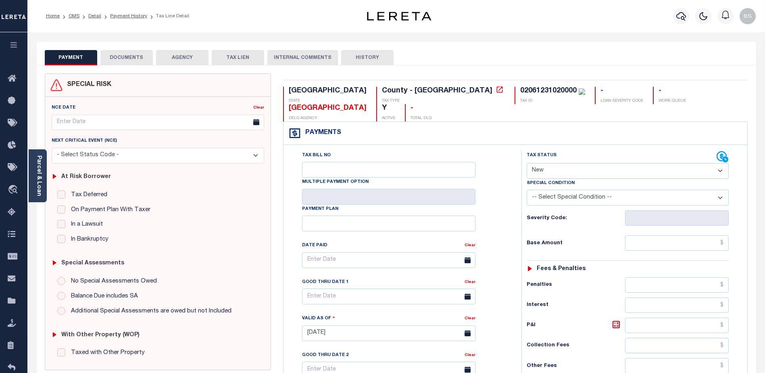
click at [701, 163] on select "- Select Status Code - Open Due/Unpaid Paid Incomplete No Tax Due Internal Refu…" at bounding box center [628, 171] width 202 height 16
select select "DUE"
click at [527, 163] on select "- Select Status Code - Open Due/Unpaid Paid Incomplete No Tax Due Internal Refu…" at bounding box center [628, 171] width 202 height 16
type input "[DATE]"
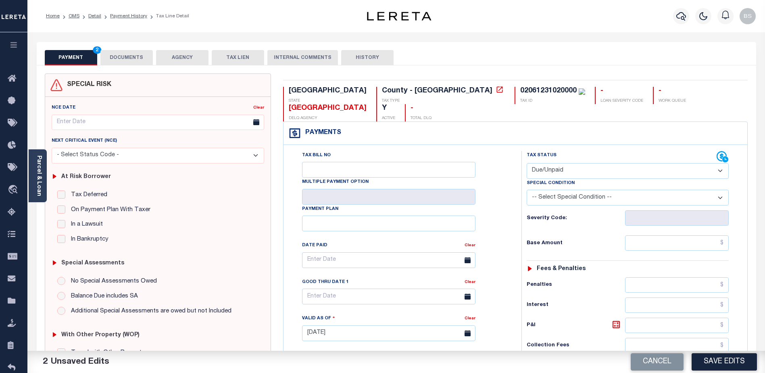
click at [713, 189] on select "-- Select Special Condition -- 3RD PARTY TAX LIEN AGENCY TAX LIEN (A.K.A Inside…" at bounding box center [628, 197] width 202 height 16
select select "17"
click at [527, 189] on select "-- Select Special Condition -- 3RD PARTY TAX LIEN AGENCY TAX LIEN (A.K.A Inside…" at bounding box center [628, 197] width 202 height 16
click at [683, 235] on input "text" at bounding box center [677, 242] width 104 height 15
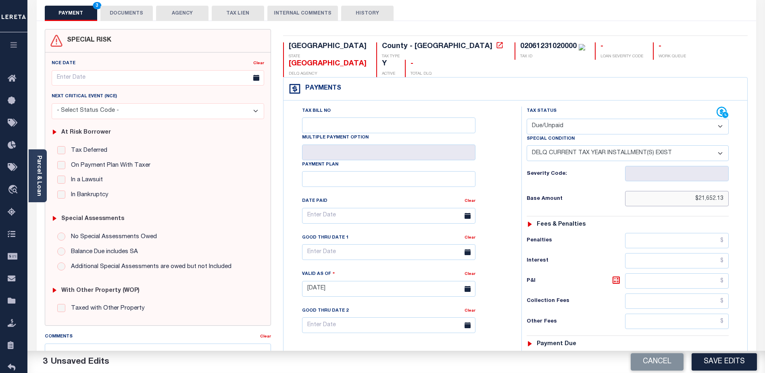
scroll to position [81, 0]
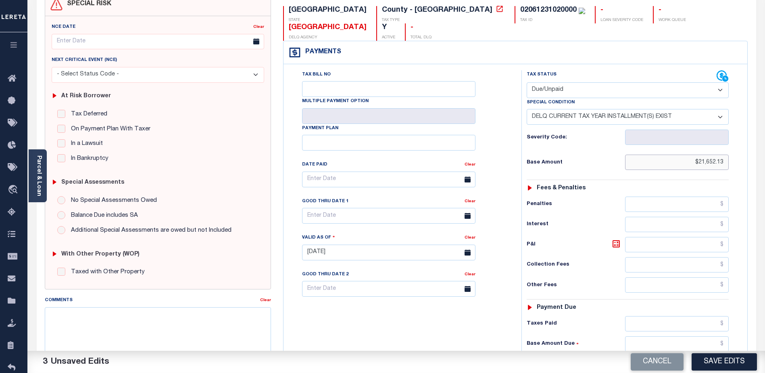
type input "$21,652.13"
click at [672, 217] on input "text" at bounding box center [677, 224] width 104 height 15
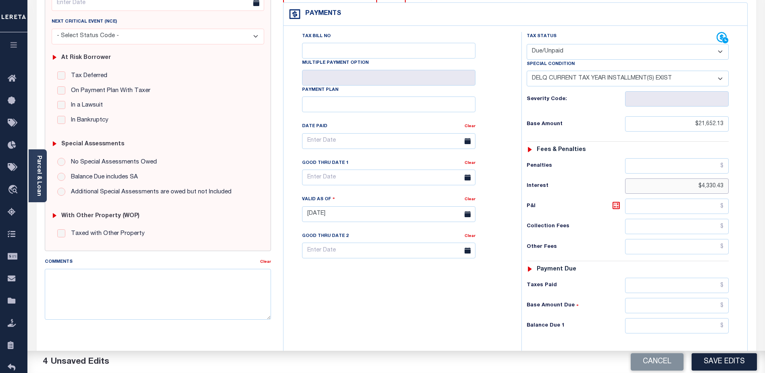
scroll to position [121, 0]
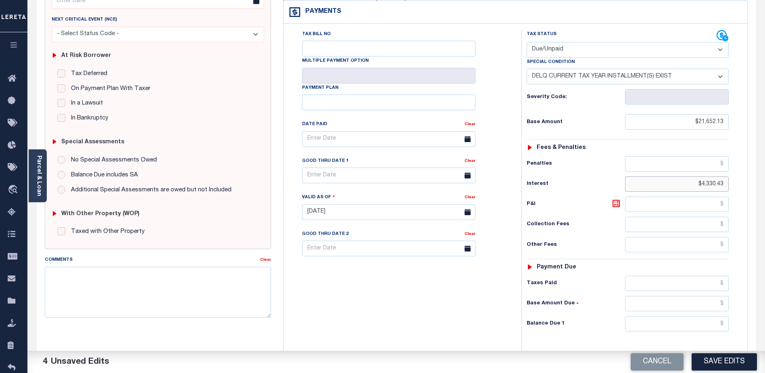
type input "$4,330.43"
click at [675, 316] on input "text" at bounding box center [677, 323] width 104 height 15
type input "$26,199.09"
click at [455, 300] on div "Tax Bill No Multiple Payment Option Payment Plan Clear" at bounding box center [400, 208] width 230 height 356
click at [134, 278] on textarea "Comments" at bounding box center [158, 292] width 226 height 51
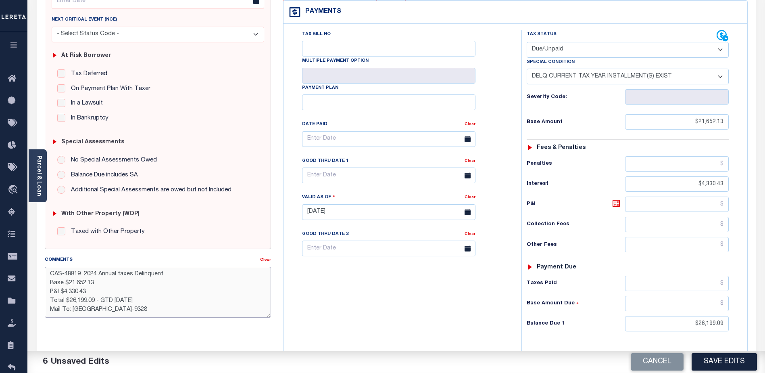
click at [70, 308] on textarea "CAS-48819 2024 Annual taxes Delinquent Base $21,652.13 P&I $4,330.43 Total $26,…" at bounding box center [158, 292] width 226 height 51
click at [153, 300] on textarea "CAS-48819 2024 Annual taxes Delinquent Base $21,652.13 P&I $4,330.43 Total $26,…" at bounding box center [158, 292] width 226 height 51
click at [87, 292] on textarea "CAS-48819 2024 Annual taxes Delinquent Base $21,652.13 P&I $4,330.43 Total $26,…" at bounding box center [158, 292] width 226 height 51
type textarea "CAS-48819 2024 Annual taxes Delinquent Base $21,652.13 P&I $4,330.43 - lender l…"
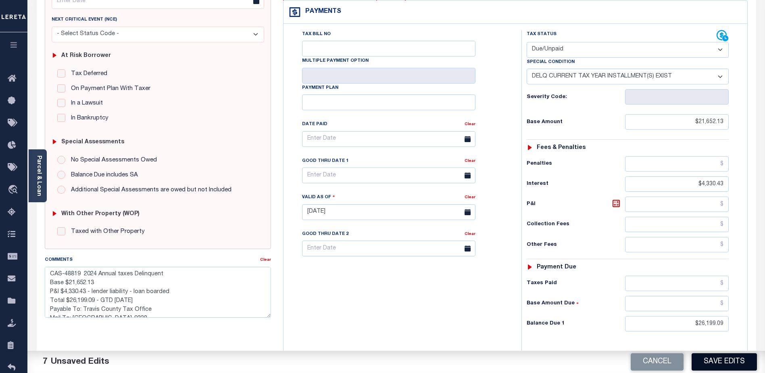
click at [723, 362] on button "Save Edits" at bounding box center [723, 361] width 65 height 17
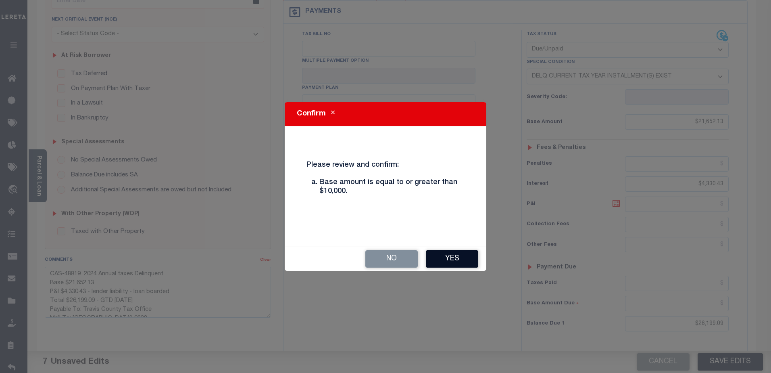
click at [447, 256] on button "Yes" at bounding box center [452, 258] width 52 height 17
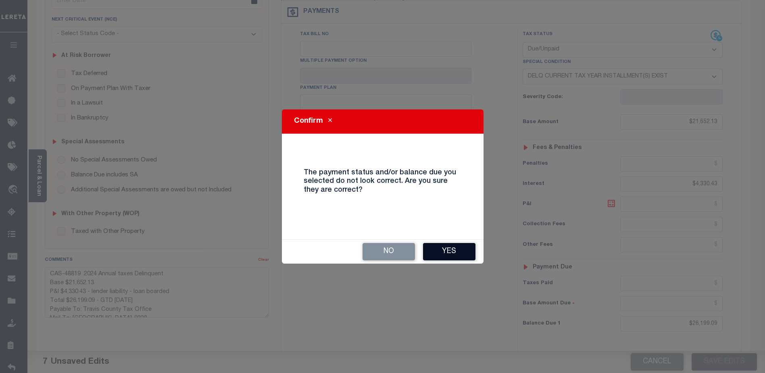
click at [453, 247] on button "Yes" at bounding box center [449, 251] width 52 height 17
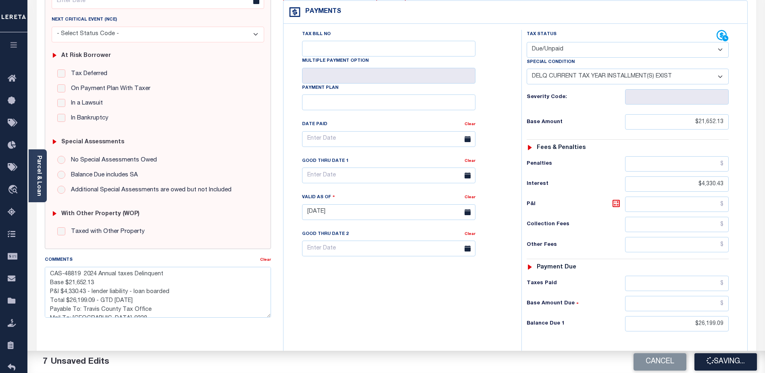
checkbox input "false"
type textarea "CAS-48819 2024 Annual taxes Delinquent Base $21,652.13 P&I $4,330.43 - lender l…"
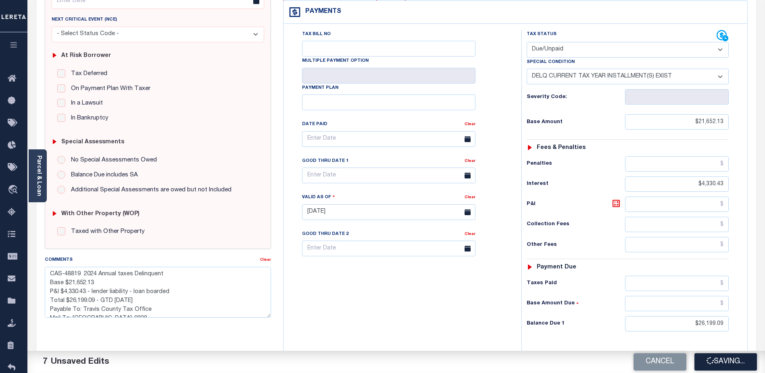
type input "$21,652.13"
type input "$4,330.43"
type input "$26,199.09"
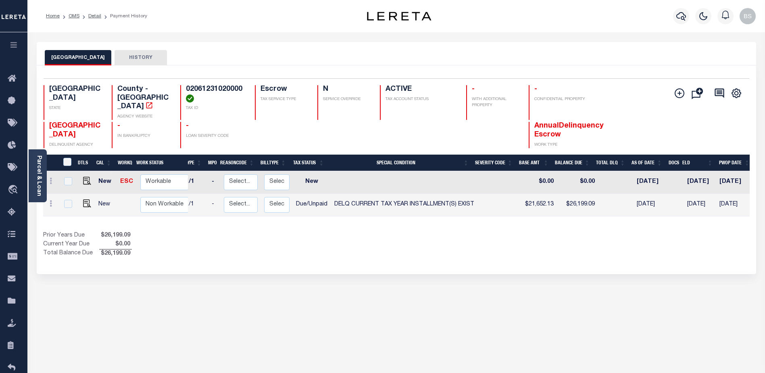
scroll to position [0, 162]
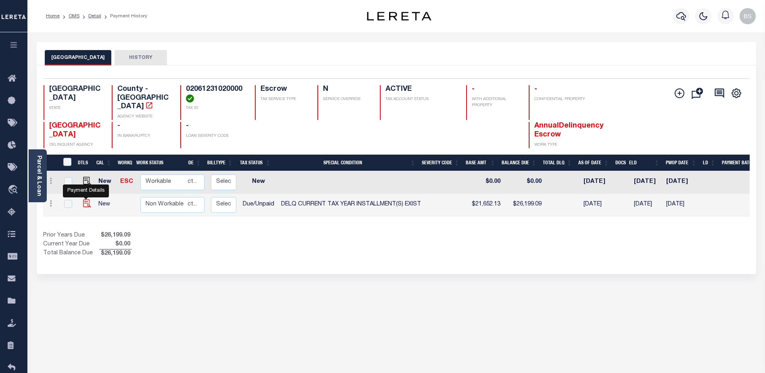
click at [85, 199] on img "" at bounding box center [87, 203] width 8 height 8
checkbox input "true"
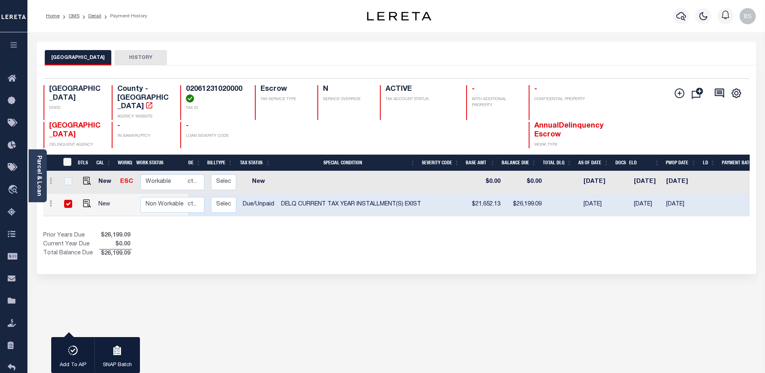
click at [201, 272] on div "TRAVIS COUNTY HISTORY 1 Selected 2 1" at bounding box center [396, 273] width 731 height 463
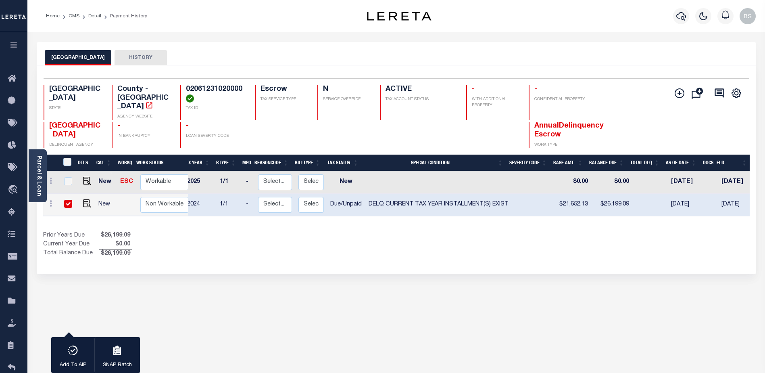
scroll to position [0, 0]
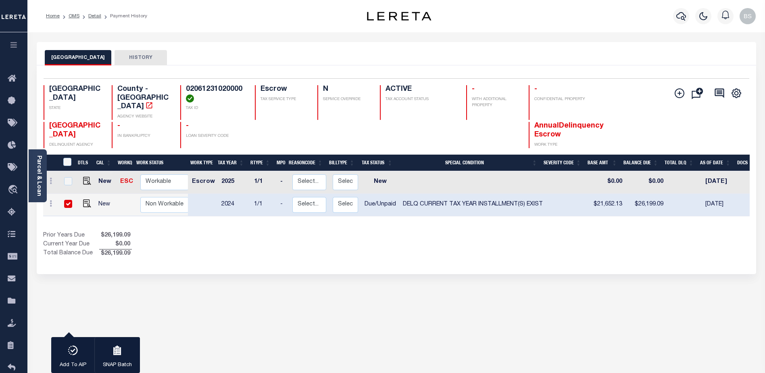
click at [64, 200] on input "checkbox" at bounding box center [68, 204] width 8 height 8
checkbox input "false"
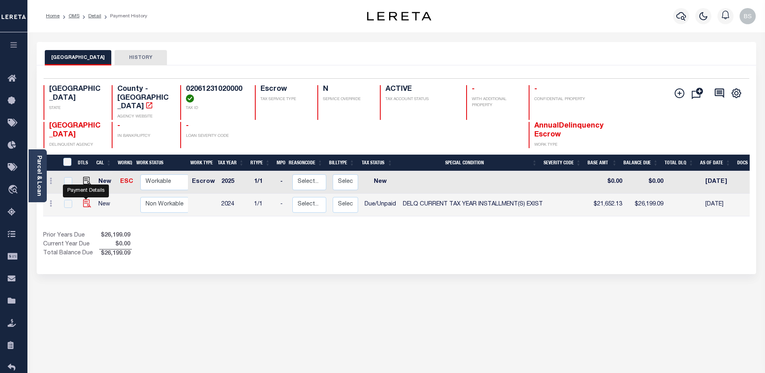
click at [85, 199] on img "" at bounding box center [87, 203] width 8 height 8
checkbox input "true"
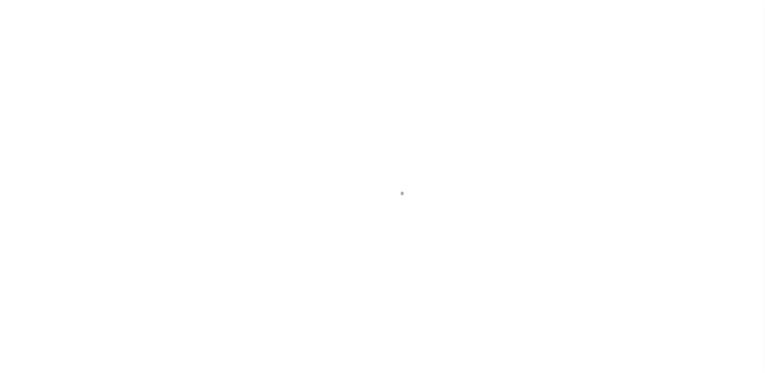
select select "DUE"
select select "17"
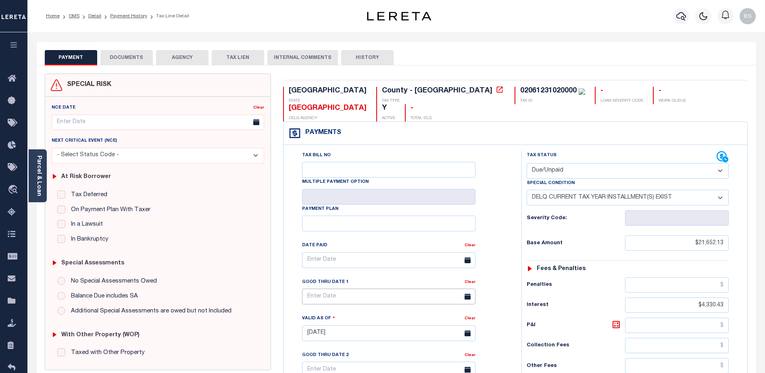
click at [345, 288] on input "text" at bounding box center [388, 296] width 173 height 16
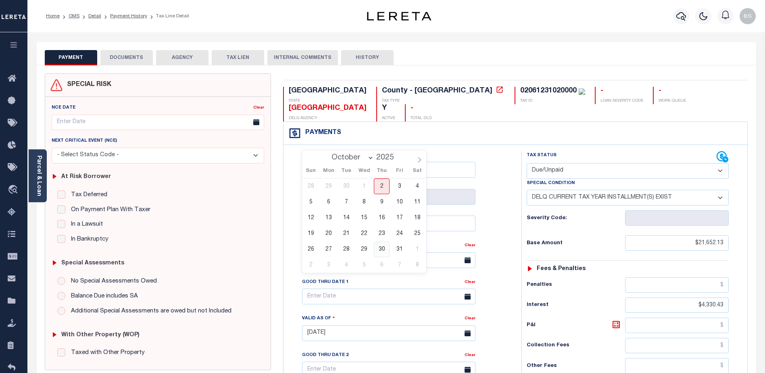
click at [382, 249] on span "30" at bounding box center [382, 249] width 16 height 16
type input "[DATE]"
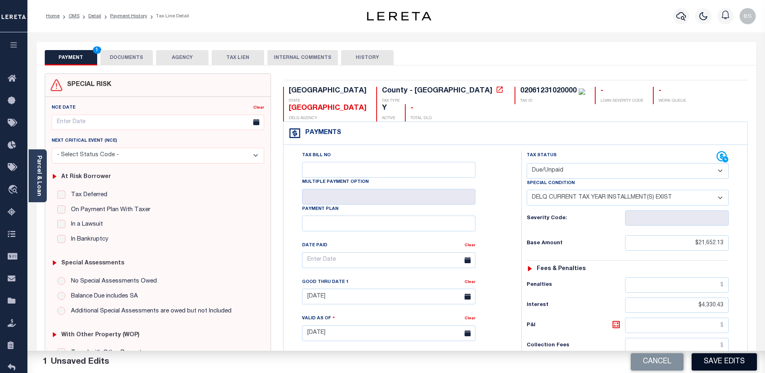
click at [737, 359] on button "Save Edits" at bounding box center [723, 361] width 65 height 17
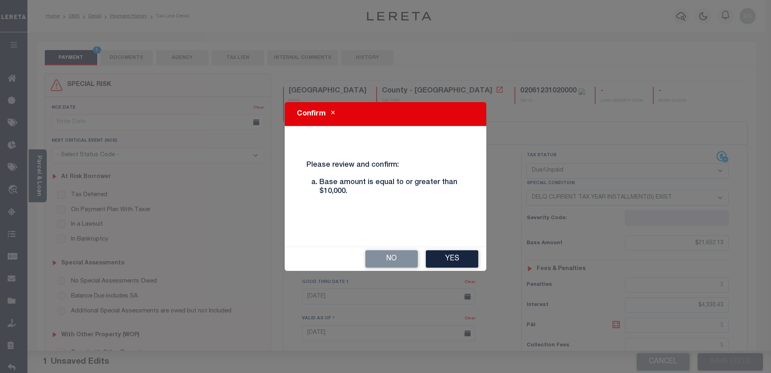
click at [439, 254] on button "Yes" at bounding box center [452, 258] width 52 height 17
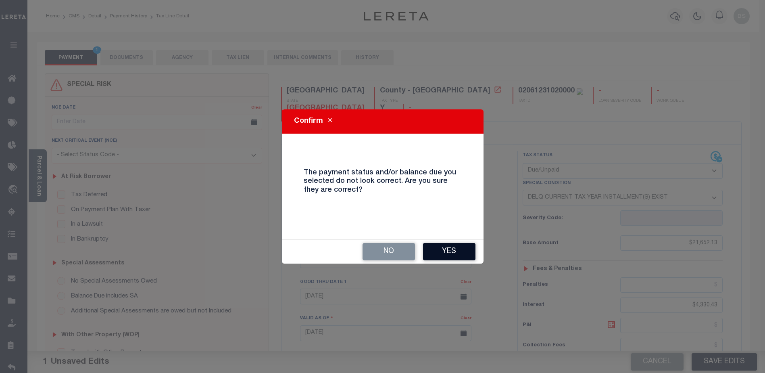
click at [445, 258] on button "Yes" at bounding box center [449, 251] width 52 height 17
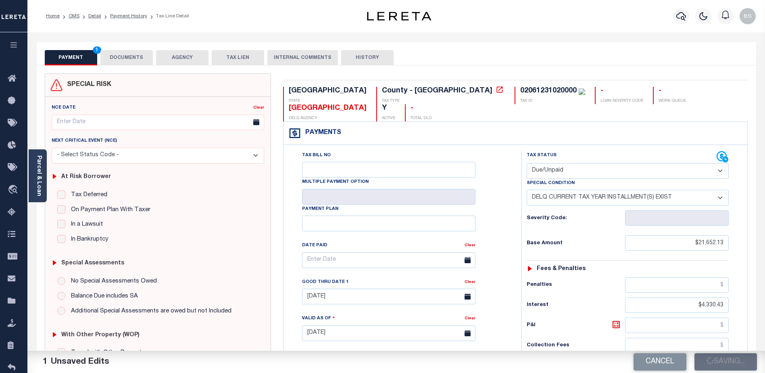
checkbox input "false"
type textarea "CAS-48819 2024 Annual taxes Delinquent Base $21,652.13 P&I $4,330.43 - lender l…"
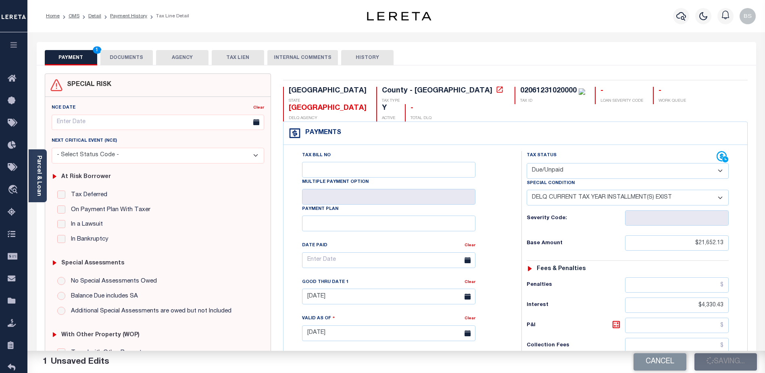
type input "$21,652.13"
type input "$4,330.43"
type input "$26,199.09"
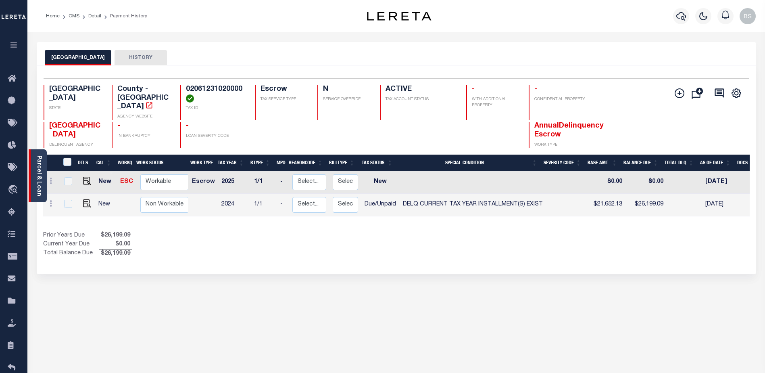
click at [37, 178] on link "Parcel & Loan" at bounding box center [39, 175] width 6 height 41
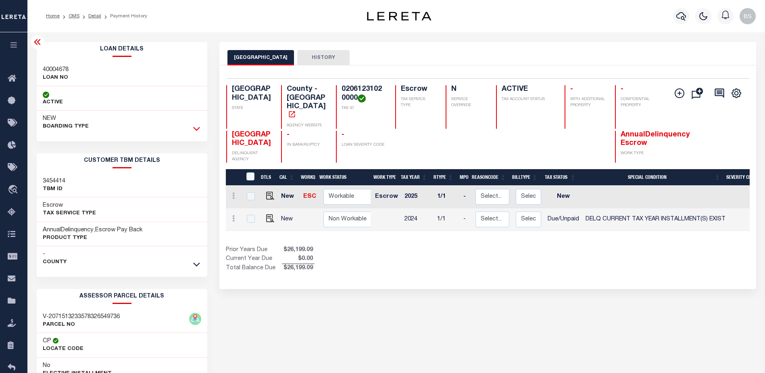
click at [196, 128] on icon at bounding box center [196, 128] width 7 height 8
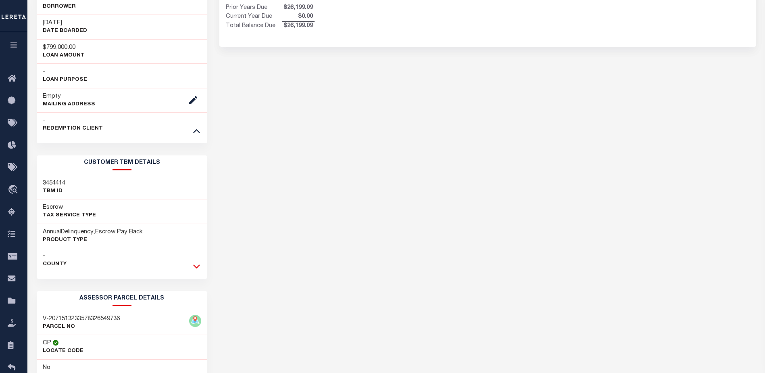
click at [195, 264] on icon at bounding box center [196, 266] width 7 height 8
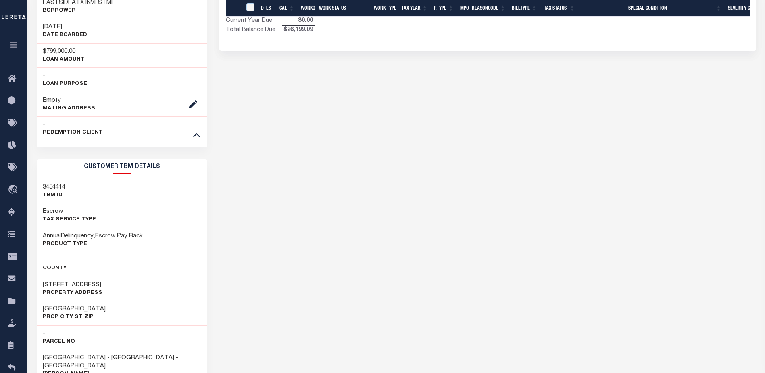
scroll to position [194, 0]
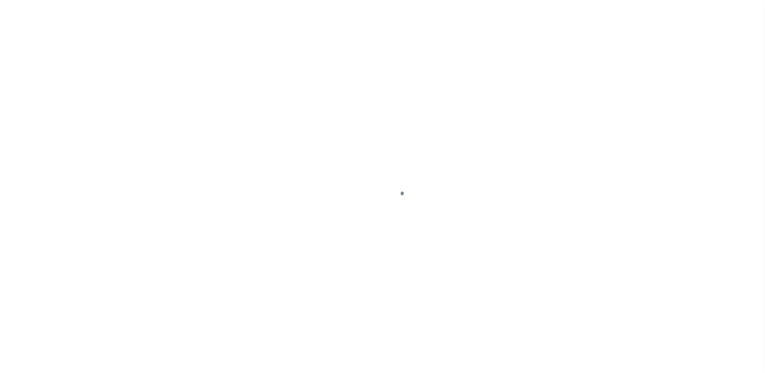
select select "DUE"
select select "17"
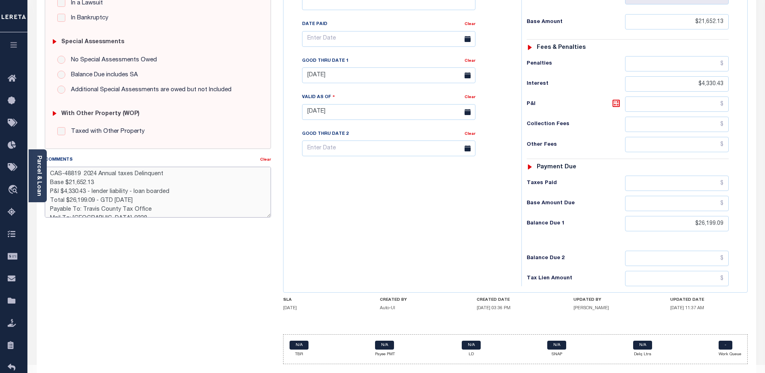
click at [175, 192] on textarea "CAS-48819 2024 Annual taxes Delinquent Base $21,652.13 P&I $4,330.43 - lender l…" at bounding box center [158, 192] width 226 height 51
click at [193, 193] on textarea "CAS-48819 2024 Annual taxes Delinquent Base $21,652.13 P&I $4,330.43 - lender l…" at bounding box center [158, 192] width 226 height 51
click at [228, 193] on textarea "CAS-48819 2024 Annual taxes Delinquent Base $21,652.13 P&I $4,330.43 - lender l…" at bounding box center [158, 192] width 226 height 51
drag, startPoint x: 192, startPoint y: 191, endPoint x: 197, endPoint y: 190, distance: 5.3
click at [192, 191] on textarea "CAS-48819 2024 Annual taxes Delinquent Base $21,652.13 P&I $4,330.43 - lender l…" at bounding box center [158, 192] width 226 height 51
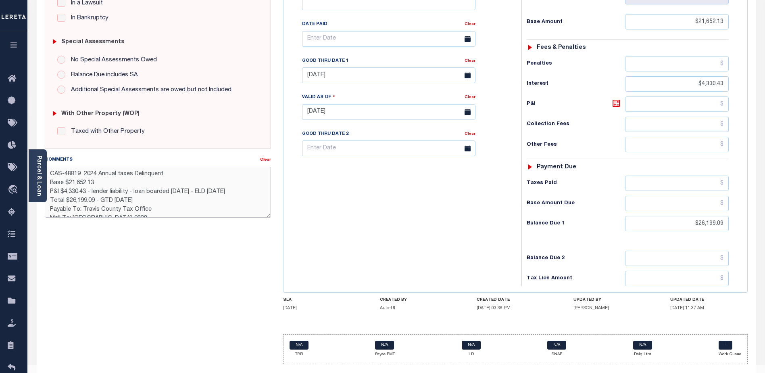
click at [232, 194] on textarea "CAS-48819 2024 Annual taxes Delinquent Base $21,652.13 P&I $4,330.43 - lender l…" at bounding box center [158, 192] width 226 height 51
click at [133, 190] on textarea "CAS-48819 2024 Annual taxes Delinquent Base $21,652.13 P&I $4,330.43 - lender l…" at bounding box center [158, 192] width 226 height 51
type textarea "CAS-48819 2024 Annual taxes Delinquent Base $21,652.13 P&I $4,330.43 - lender l…"
click at [226, 294] on div "SPECIAL RISK NCE Date Clear - Select Status Code -" at bounding box center [158, 111] width 238 height 518
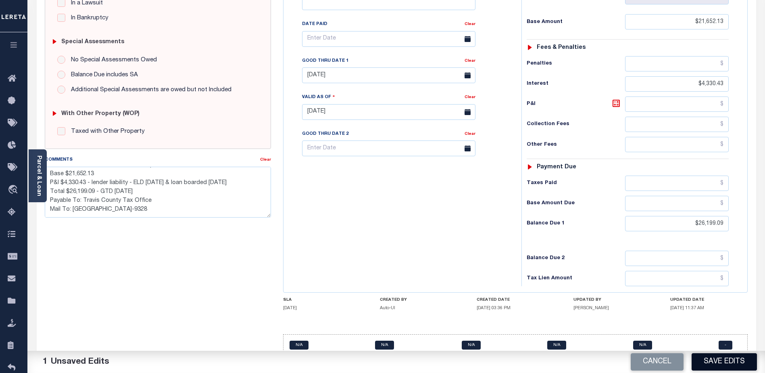
click at [729, 363] on button "Save Edits" at bounding box center [723, 361] width 65 height 17
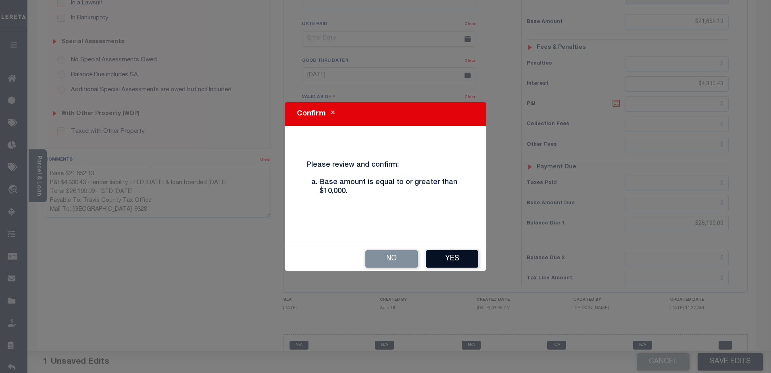
click at [456, 254] on button "Yes" at bounding box center [452, 258] width 52 height 17
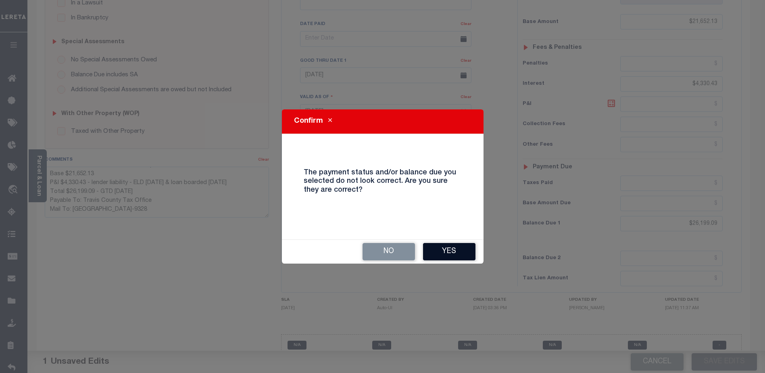
click at [455, 252] on button "Yes" at bounding box center [449, 251] width 52 height 17
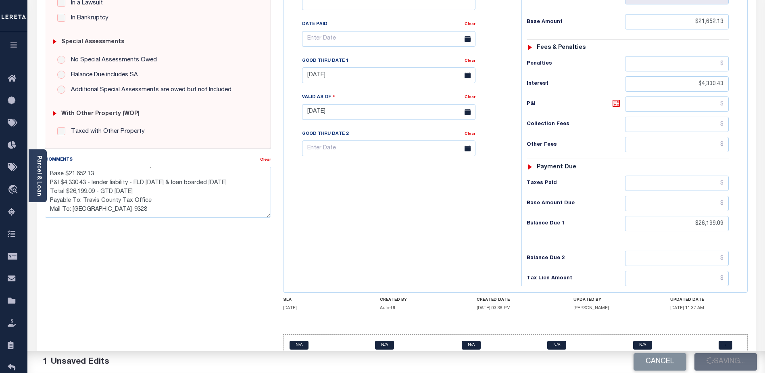
checkbox input "false"
type textarea "CAS-48819 2024 Annual taxes Delinquent Base $21,652.13 P&I $4,330.43 - lender l…"
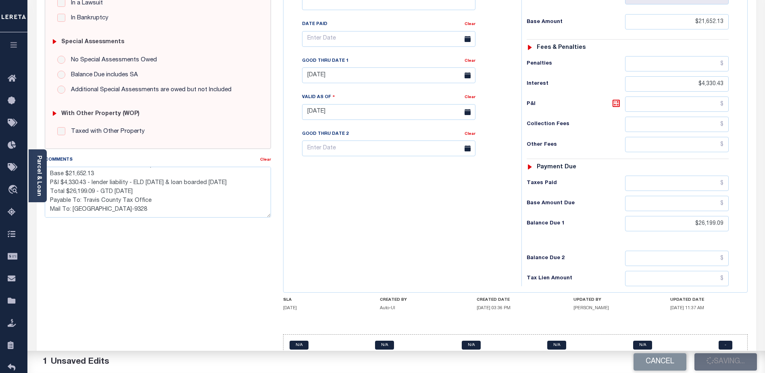
type input "$21,652.13"
type input "$4,330.43"
type input "$26,199.09"
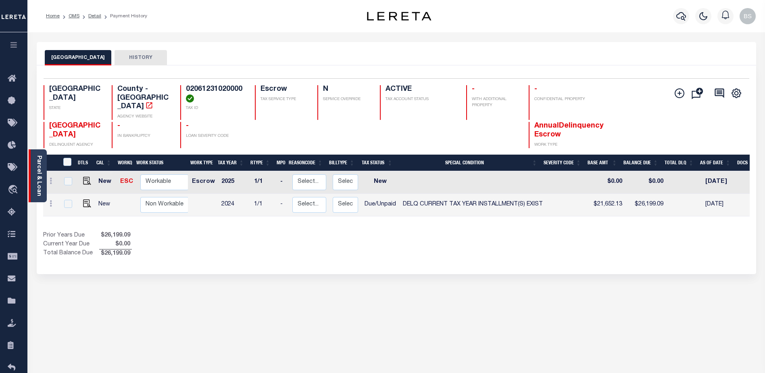
click at [34, 154] on div "Parcel & Loan" at bounding box center [38, 175] width 18 height 53
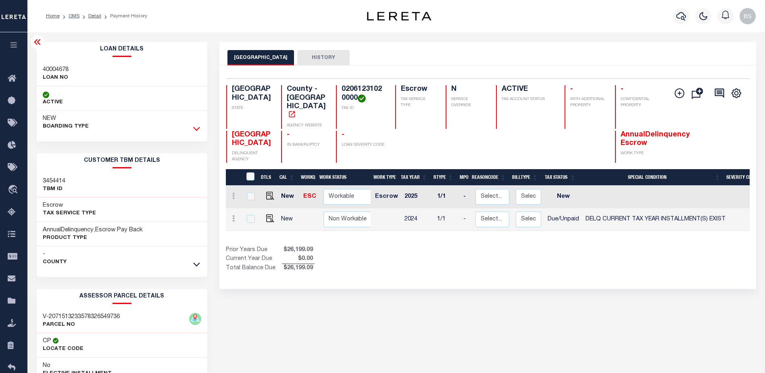
click at [198, 129] on icon at bounding box center [196, 129] width 7 height 4
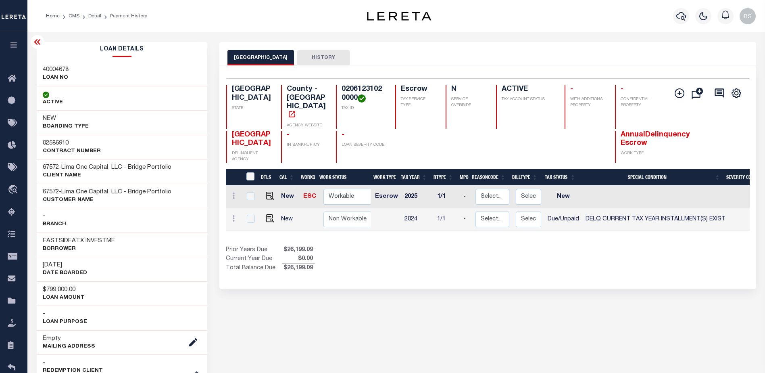
drag, startPoint x: 64, startPoint y: 166, endPoint x: 179, endPoint y: 167, distance: 114.9
click at [179, 167] on div "67572 - Lima One Capital, LLC - Bridge Portfolio CLIENT Name" at bounding box center [122, 171] width 171 height 25
copy h3 "Lima One Capital, LLC - Bridge Portfolio"
click at [15, 77] on icon at bounding box center [14, 79] width 13 height 10
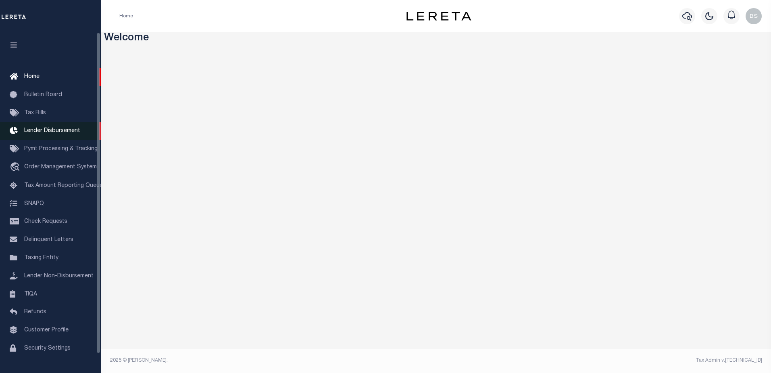
click at [56, 130] on span "Lender Disbursement" at bounding box center [52, 131] width 56 height 6
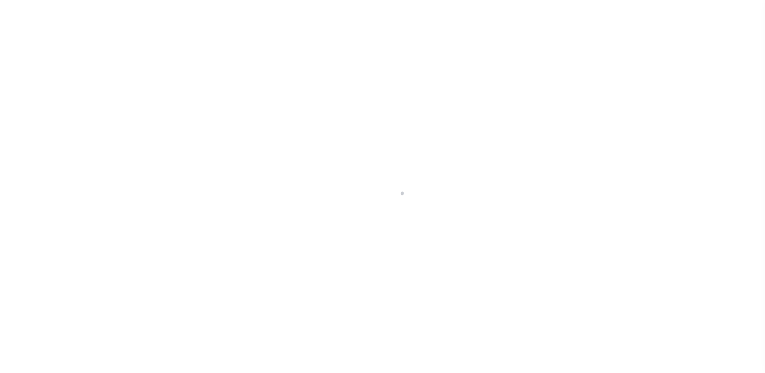
scroll to position [14, 0]
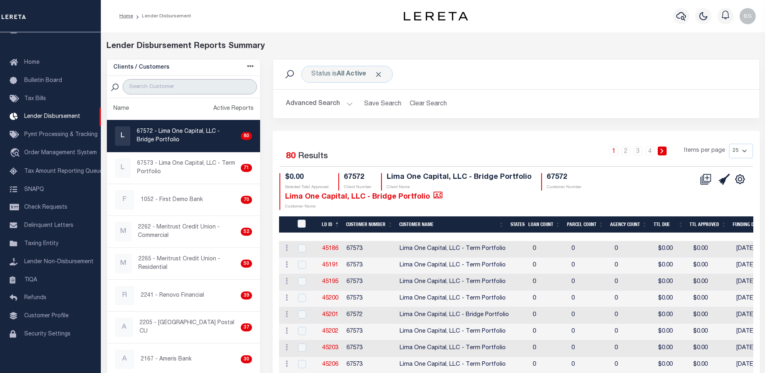
click at [154, 86] on input "search" at bounding box center [190, 86] width 134 height 15
paste input "Lima One Capital, LLC - Bridge Portfolio"
type input "Lima One Capital, LLC - Bridge Portfolio"
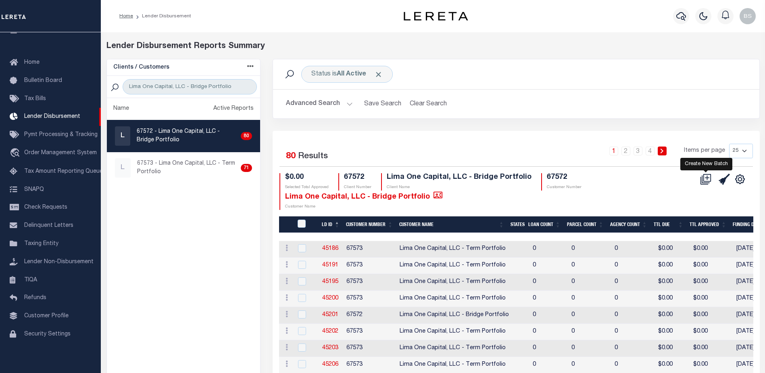
click at [705, 179] on icon at bounding box center [705, 178] width 11 height 11
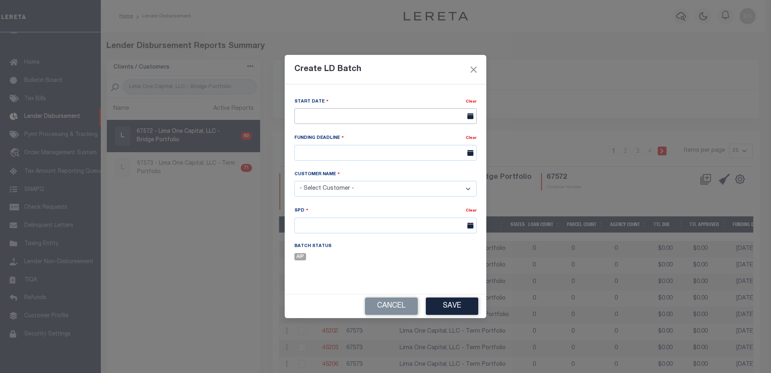
click at [366, 115] on input "text" at bounding box center [385, 116] width 182 height 16
click at [370, 160] on span "2" at bounding box center [374, 161] width 16 height 16
type input "[DATE]"
click at [356, 152] on input "text" at bounding box center [385, 153] width 182 height 16
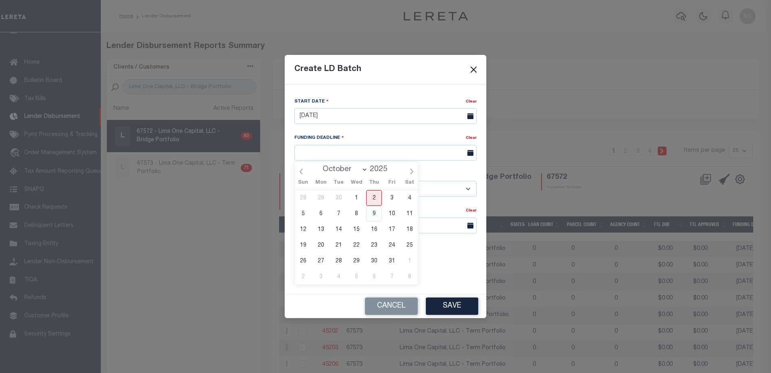
click at [373, 212] on span "9" at bounding box center [374, 214] width 16 height 16
type input "[DATE]"
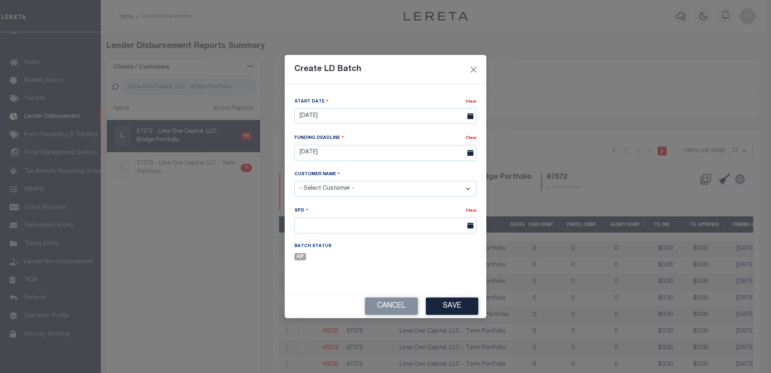
click at [337, 187] on select "- Select Customer - Accumatch - Refunds All In Credit Union Amarillo National B…" at bounding box center [385, 189] width 182 height 16
select select "2284"
click at [294, 181] on select "- Select Customer - Accumatch - Refunds All In Credit Union Amarillo National B…" at bounding box center [385, 189] width 182 height 16
click at [381, 226] on input "text" at bounding box center [385, 225] width 182 height 16
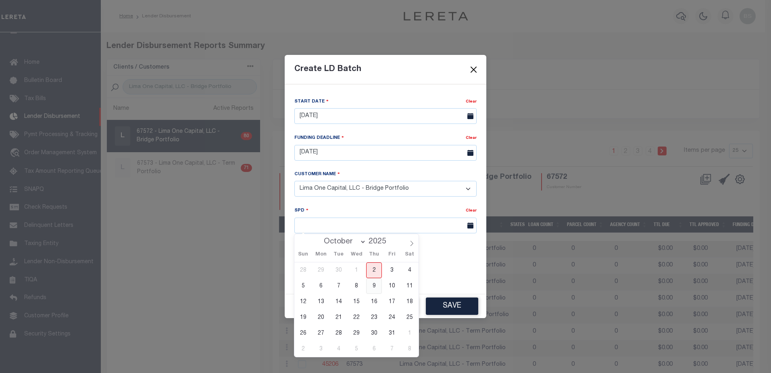
click at [373, 288] on span "9" at bounding box center [374, 286] width 16 height 16
type input "[DATE]"
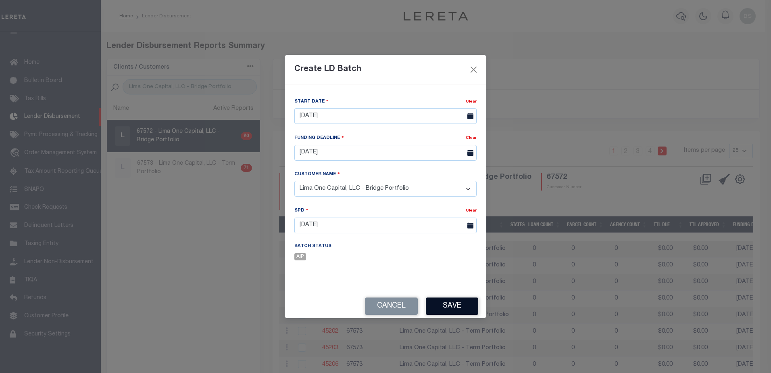
click at [453, 307] on button "Save" at bounding box center [452, 305] width 52 height 17
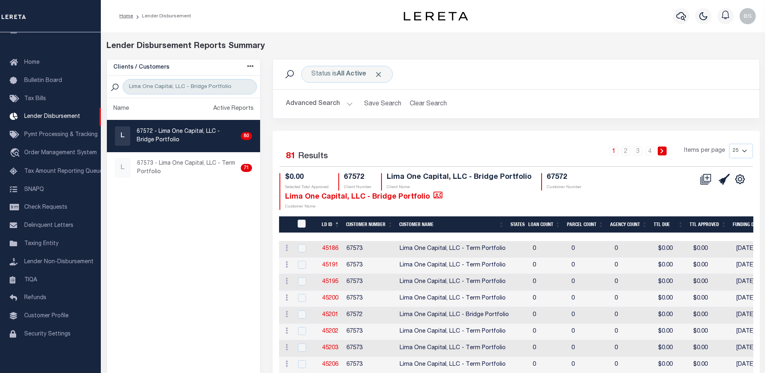
click at [746, 152] on select "25 50 100 200" at bounding box center [741, 151] width 24 height 15
select select "200"
click at [729, 144] on select "25 50 100 200" at bounding box center [741, 151] width 24 height 15
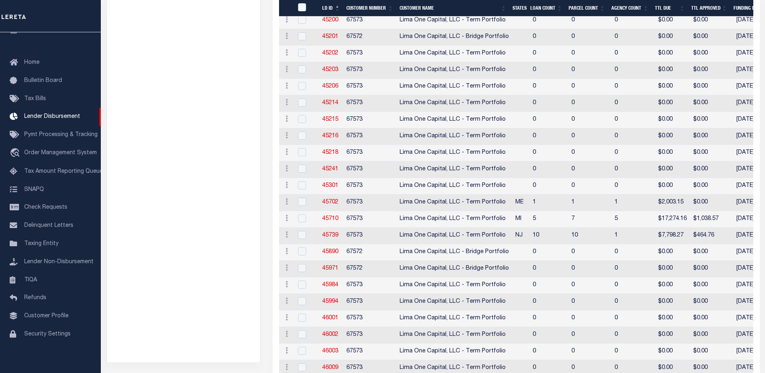
scroll to position [318, 0]
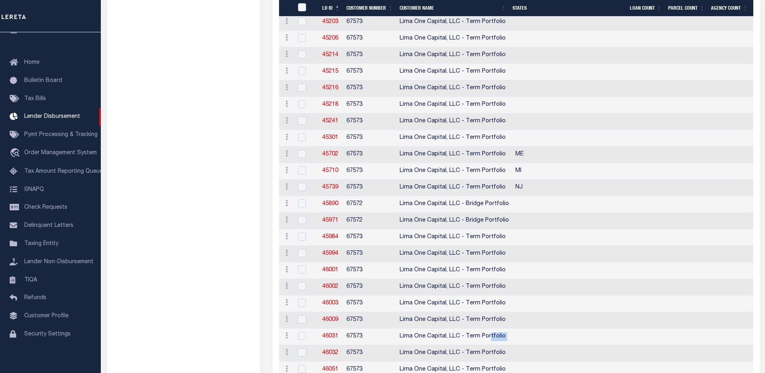
drag, startPoint x: 489, startPoint y: 327, endPoint x: 632, endPoint y: 329, distance: 142.7
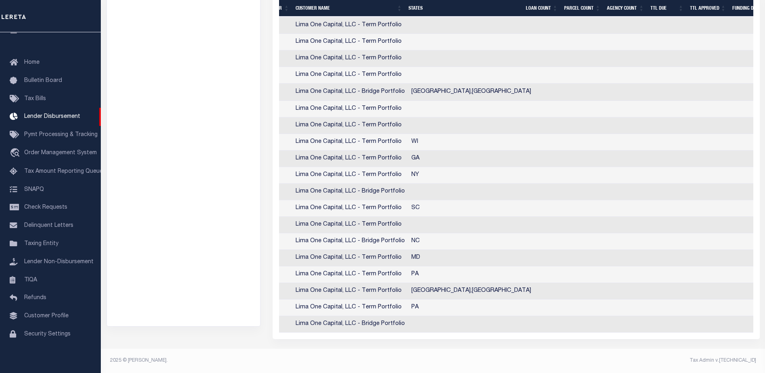
scroll to position [0, 0]
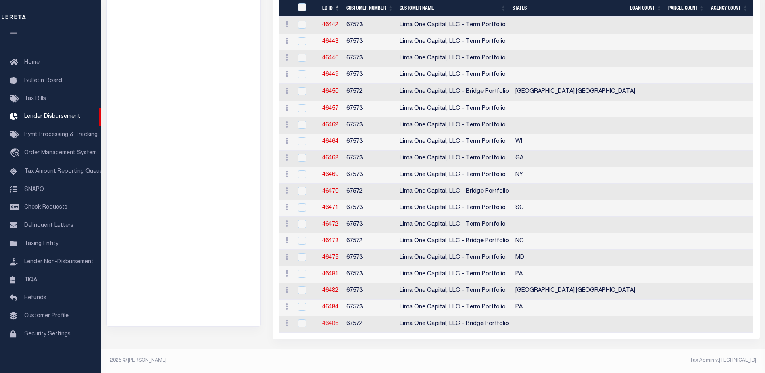
click at [329, 321] on link "46486" at bounding box center [330, 324] width 16 height 6
checkbox input "true"
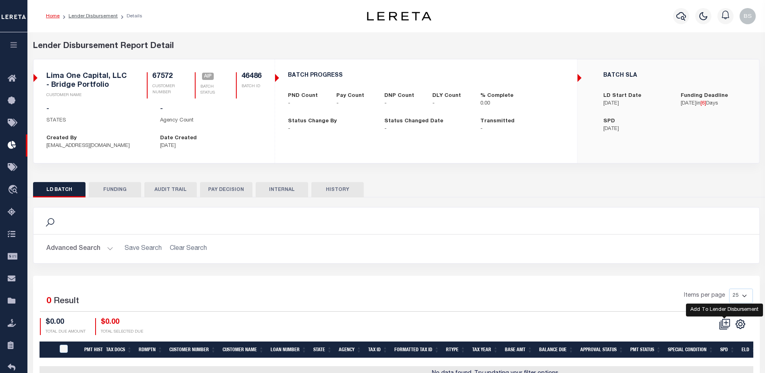
click at [726, 325] on icon at bounding box center [724, 323] width 11 height 11
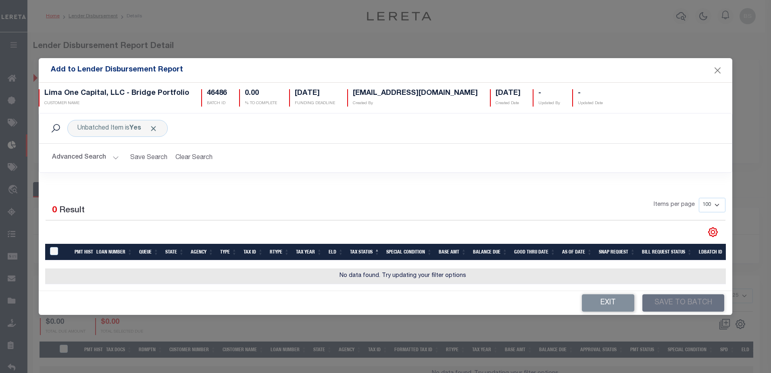
click at [113, 153] on button "Advanced Search" at bounding box center [85, 158] width 67 height 16
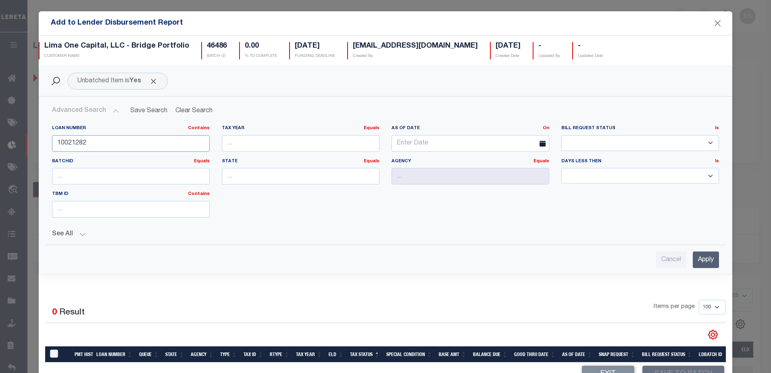
click at [98, 143] on input "10021282" at bounding box center [131, 143] width 158 height 17
type input "1"
type input "40004678"
click at [700, 258] on input "Apply" at bounding box center [706, 259] width 26 height 17
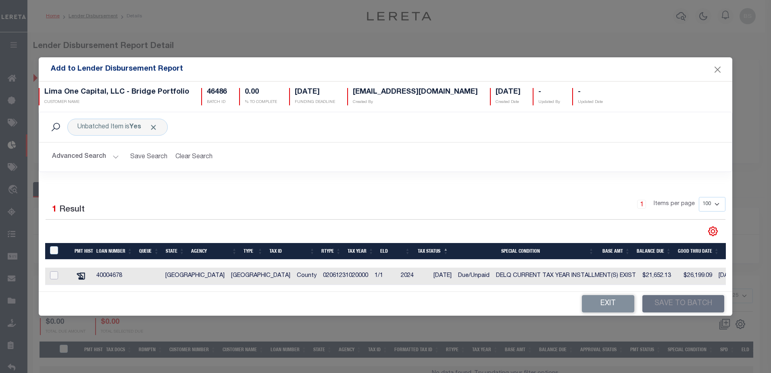
click at [54, 273] on input "checkbox" at bounding box center [54, 275] width 8 height 8
checkbox input "true"
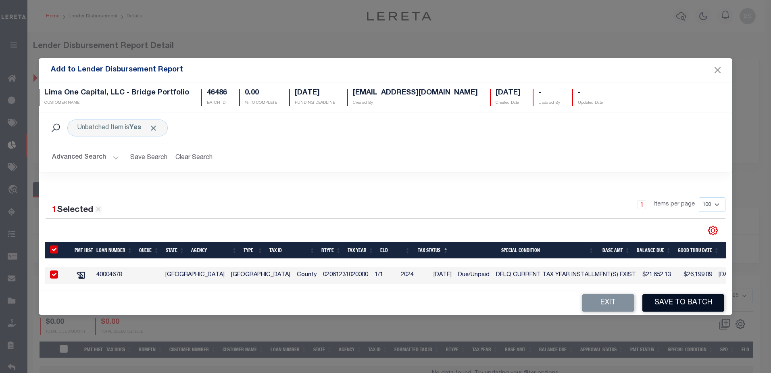
click at [687, 306] on button "Save to Batch" at bounding box center [683, 302] width 82 height 17
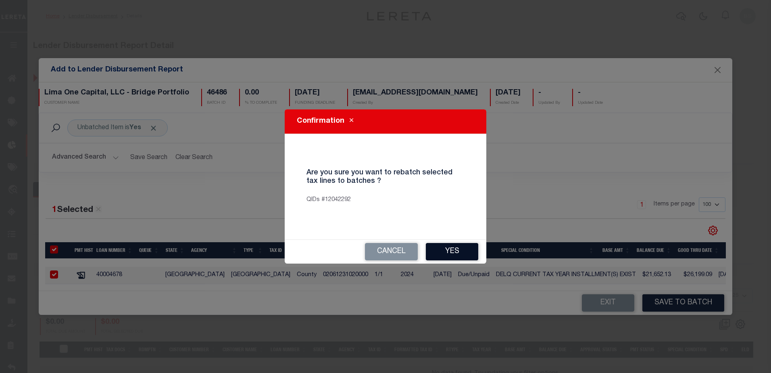
click at [440, 250] on button "Yes" at bounding box center [452, 251] width 52 height 17
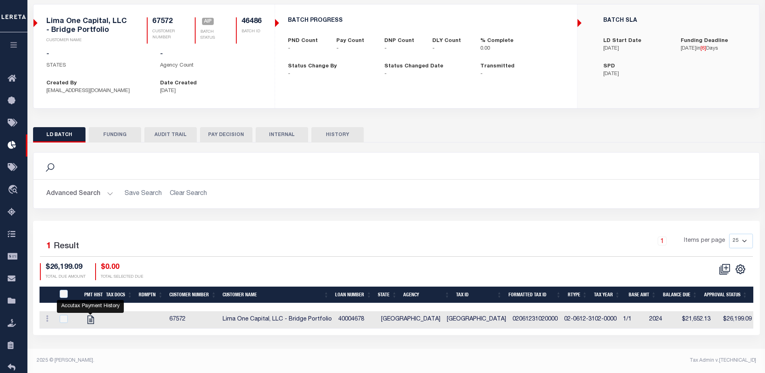
drag, startPoint x: 91, startPoint y: 316, endPoint x: 96, endPoint y: 307, distance: 10.2
click at [91, 316] on icon at bounding box center [90, 319] width 6 height 8
checkbox input "true"
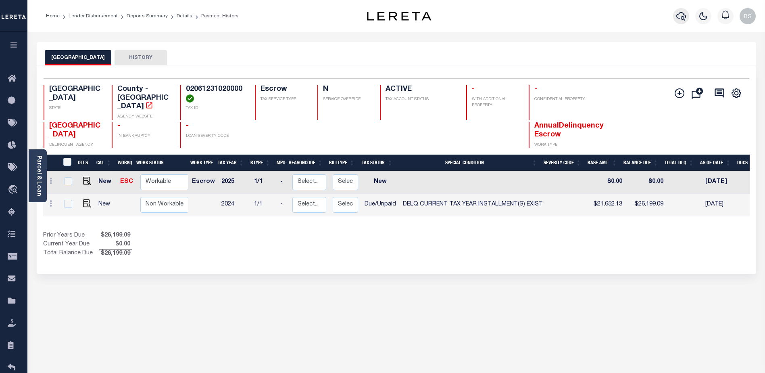
click at [680, 15] on icon "button" at bounding box center [681, 16] width 10 height 10
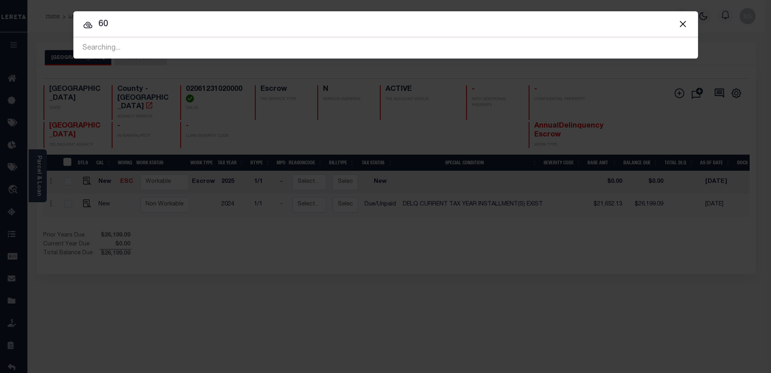
type input "6"
type input "9297"
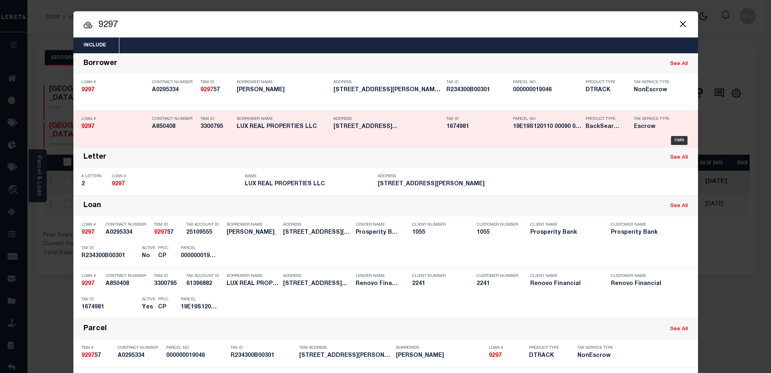
click at [575, 127] on h5 "19E19S120110 00090 0310" at bounding box center [547, 126] width 69 height 7
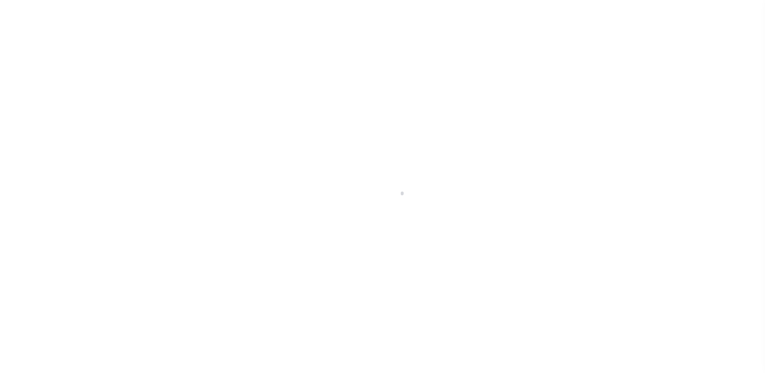
select select "Escrow"
type input "[STREET_ADDRESS]"
select select
type input "[GEOGRAPHIC_DATA]"
type input "a0k8Y00000dDxVC"
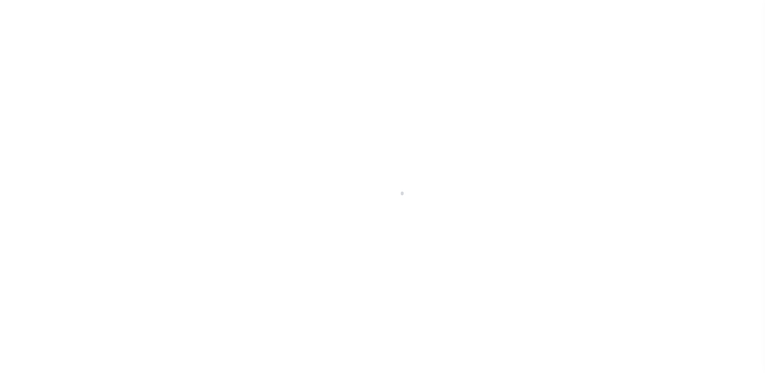
select select
type textarea "LEGAL REQUIRED"
type textarea "REO"
select select "25066"
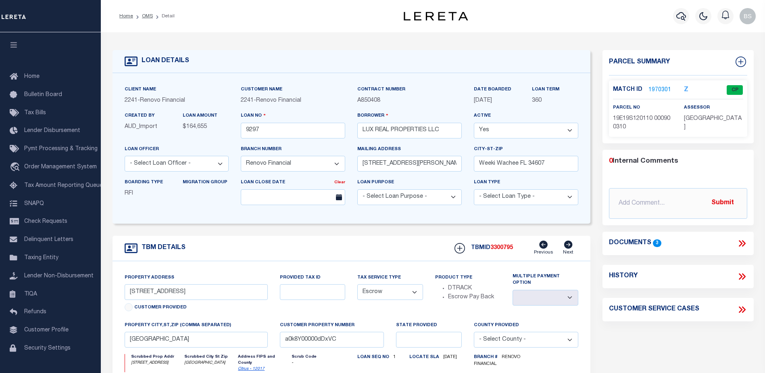
click at [661, 87] on link "1970301" at bounding box center [659, 90] width 23 height 8
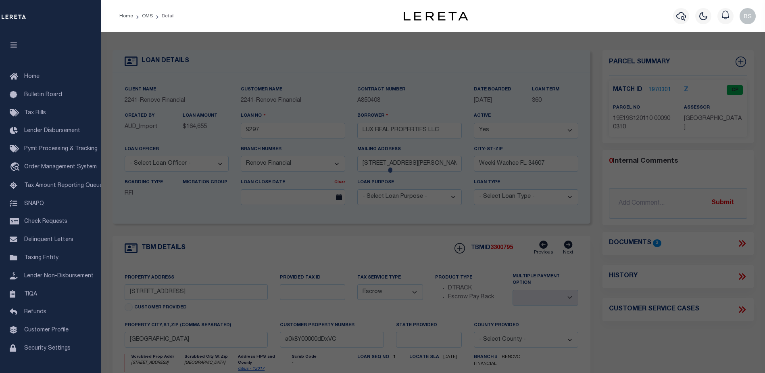
checkbox input "false"
select select "CP"
type input "LUX REAL PROPERTIES LLC"
select select
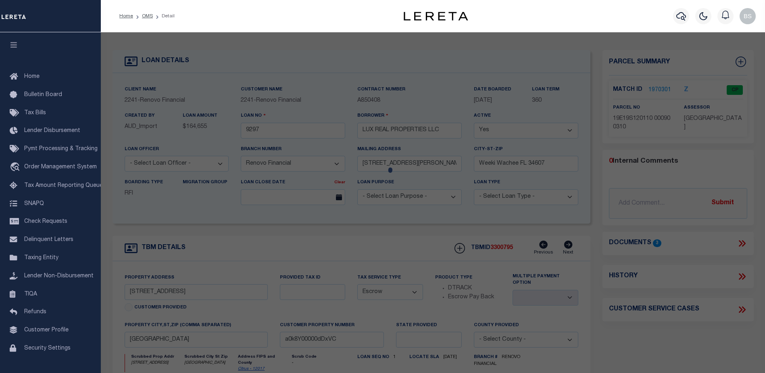
type input "[STREET_ADDRESS]"
checkbox input "false"
type input "[GEOGRAPHIC_DATA]"
type textarea "INVERNESS ACRES UNIT 1 PB 3 PG 24 LOT 31 BLK 9"
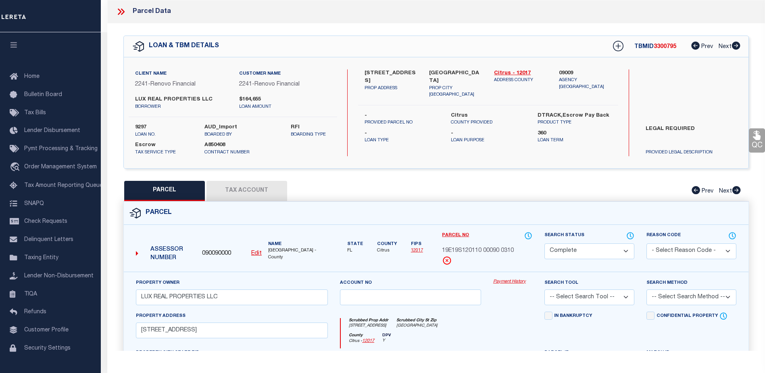
click at [506, 279] on link "Payment History" at bounding box center [512, 281] width 39 height 7
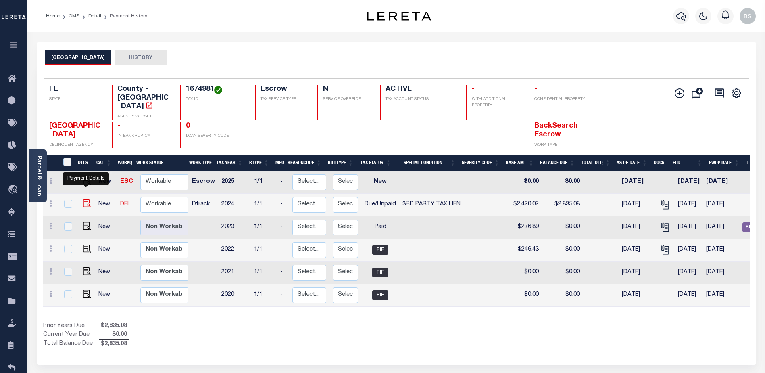
click at [84, 199] on img "" at bounding box center [87, 203] width 8 height 8
checkbox input "true"
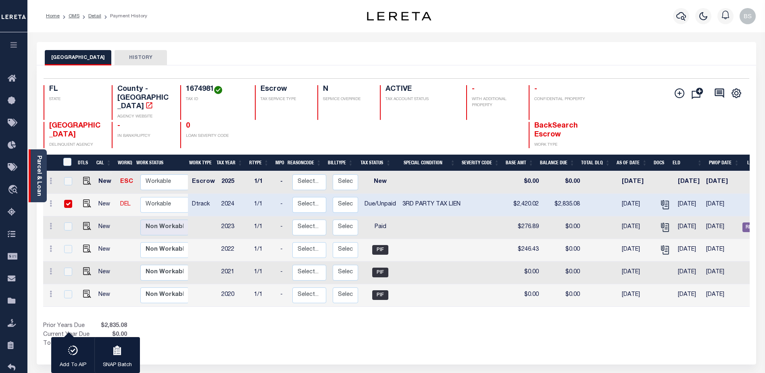
click at [41, 173] on link "Parcel & Loan" at bounding box center [39, 175] width 6 height 41
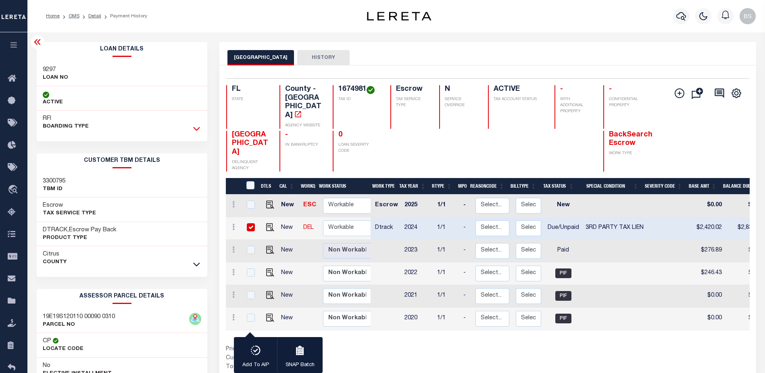
click at [198, 128] on icon at bounding box center [196, 128] width 7 height 8
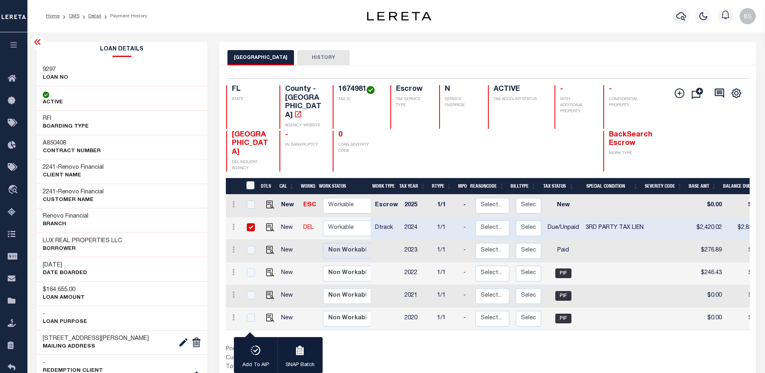
click at [40, 40] on icon at bounding box center [38, 42] width 10 height 10
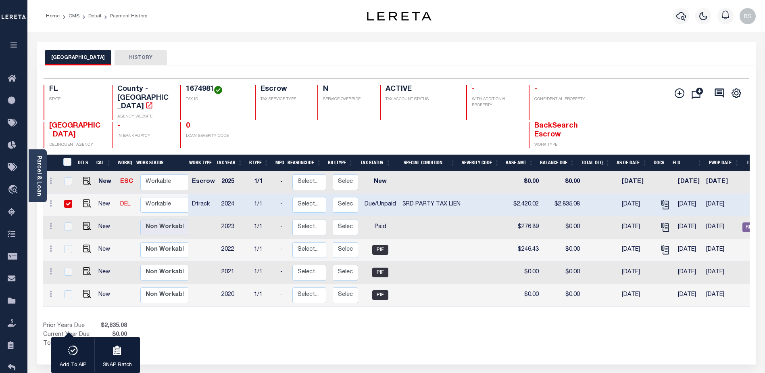
click at [67, 200] on input "checkbox" at bounding box center [68, 204] width 8 height 8
checkbox input "false"
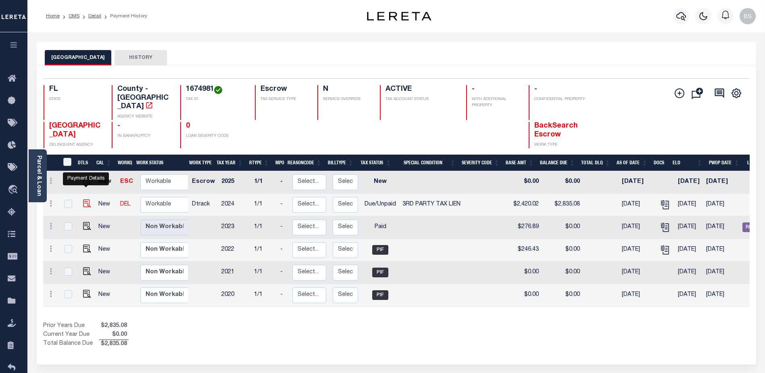
click at [84, 199] on img "" at bounding box center [87, 203] width 8 height 8
checkbox input "true"
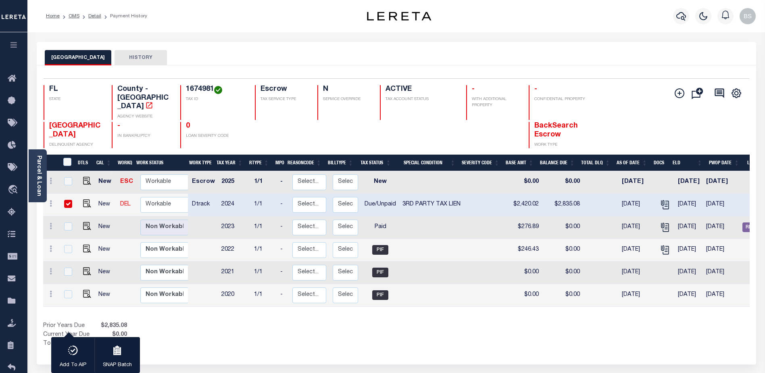
click at [65, 200] on input "checkbox" at bounding box center [68, 204] width 8 height 8
checkbox input "false"
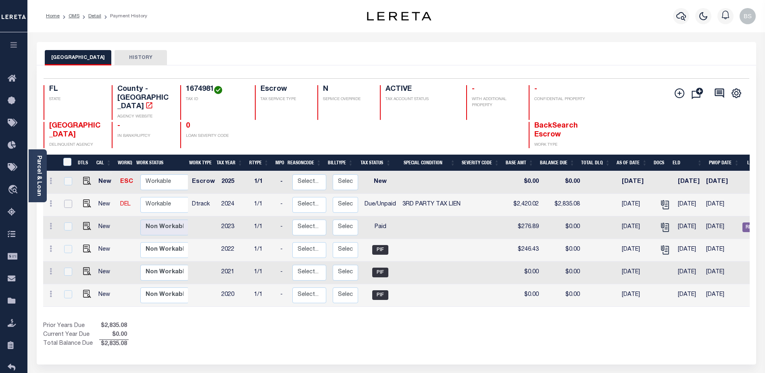
click at [67, 200] on input "checkbox" at bounding box center [68, 204] width 8 height 8
checkbox input "true"
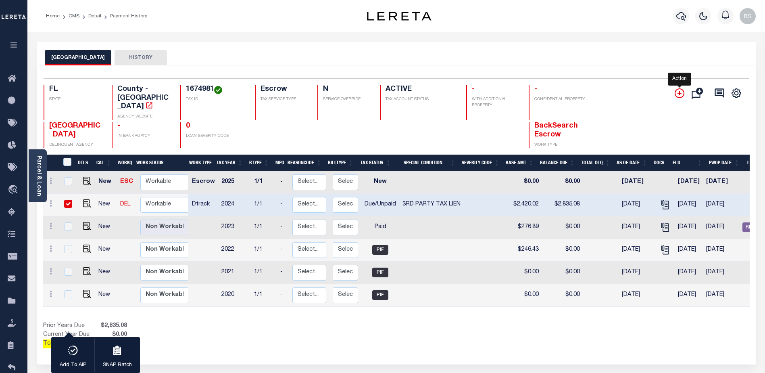
click at [677, 94] on icon "" at bounding box center [680, 93] width 10 height 10
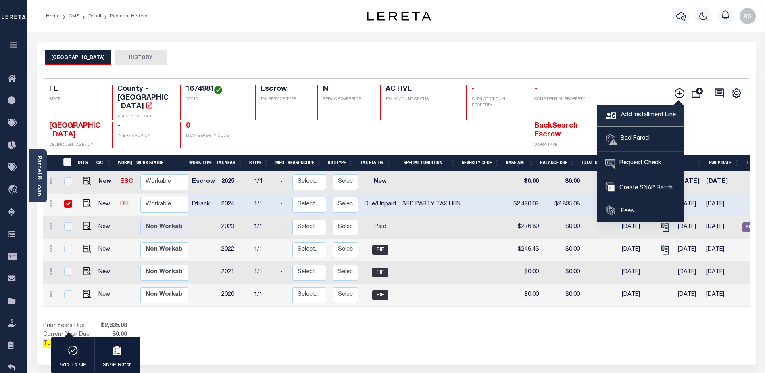
click at [633, 117] on span "Add Installment Line" at bounding box center [647, 115] width 57 height 9
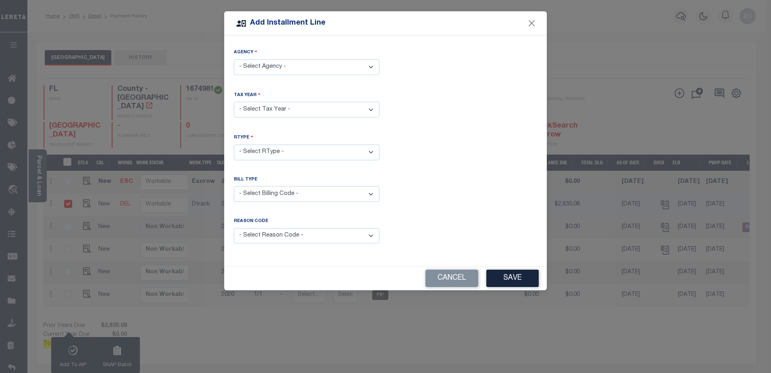
click at [306, 63] on select "- Select Agency - [GEOGRAPHIC_DATA] - County" at bounding box center [307, 67] width 146 height 16
select select "1201700000"
click at [234, 59] on select "- Select Agency - [GEOGRAPHIC_DATA] - County" at bounding box center [307, 67] width 146 height 16
click at [371, 108] on select "- Select Year - 2005 2006 2007 2008 2009 2010 2011 2012 2013 2014 2015 2016 201…" at bounding box center [307, 110] width 146 height 16
select select "2024"
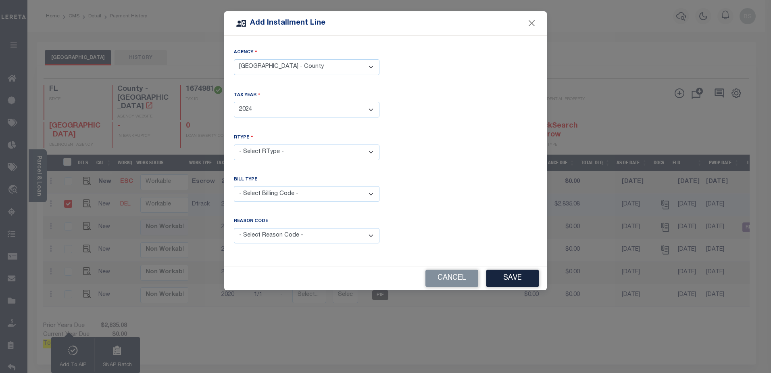
click at [234, 102] on select "- Select Year - 2005 2006 2007 2008 2009 2010 2011 2012 2013 2014 2015 2016 201…" at bounding box center [307, 110] width 146 height 16
click at [342, 150] on select "- Select RType - 1/1" at bounding box center [307, 152] width 146 height 16
select select "0"
click at [234, 144] on select "- Select RType - 1/1" at bounding box center [307, 152] width 146 height 16
click at [369, 192] on select "- Select Billing Code - Regular Delinquent Supplemental Corrected/Adjusted Bill…" at bounding box center [307, 194] width 146 height 16
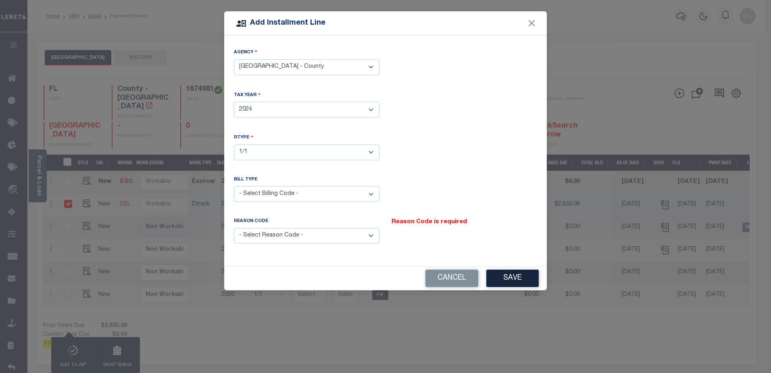
select select "2"
click at [234, 186] on select "- Select Billing Code - Regular Delinquent Supplemental Corrected/Adjusted Bill…" at bounding box center [307, 194] width 146 height 16
click at [371, 232] on select "- Select Reason Code - Payment Reversal Taxable Value Change Assessment Change …" at bounding box center [307, 236] width 146 height 16
click at [234, 228] on select "- Select Reason Code - Payment Reversal Taxable Value Change Assessment Change …" at bounding box center [307, 236] width 146 height 16
click at [370, 231] on select "- Select Reason Code - Payment Reversal Taxable Value Change Assessment Change …" at bounding box center [307, 236] width 146 height 16
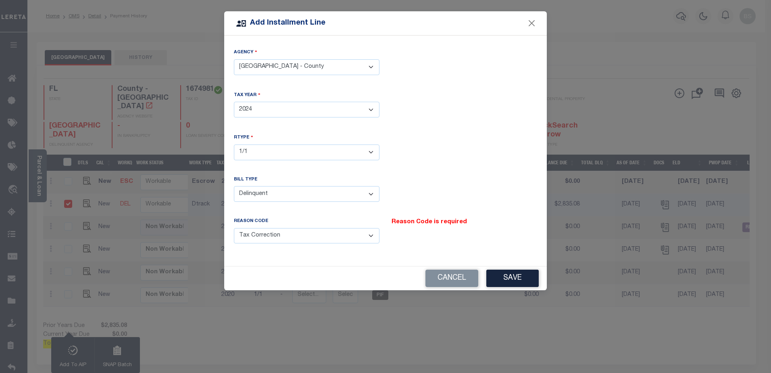
select select "8"
click at [234, 228] on select "- Select Reason Code - Payment Reversal Taxable Value Change Assessment Change …" at bounding box center [307, 236] width 146 height 16
click at [512, 274] on button "Save" at bounding box center [512, 277] width 52 height 17
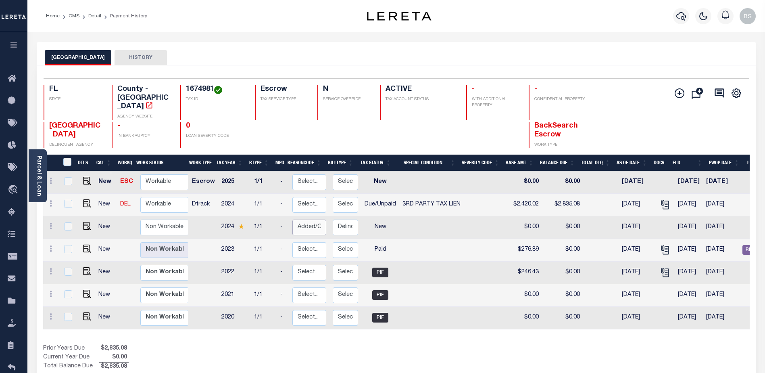
click at [298, 219] on select "Select... Payment Reversal Taxable Value Change Assessment Change Occupancy Tax…" at bounding box center [309, 227] width 34 height 16
checkbox input "true"
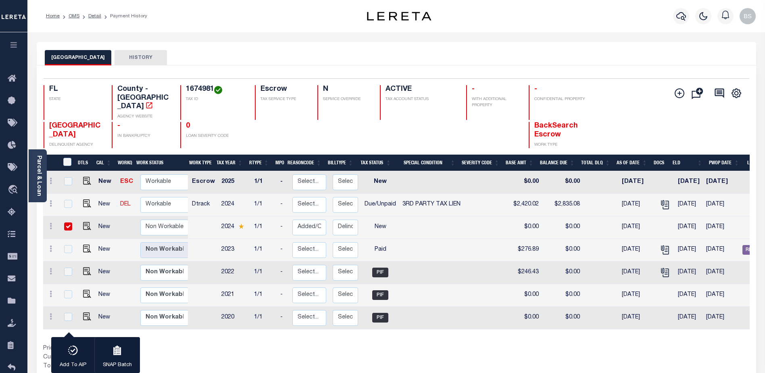
click at [406, 216] on td at bounding box center [431, 227] width 65 height 23
checkbox input "false"
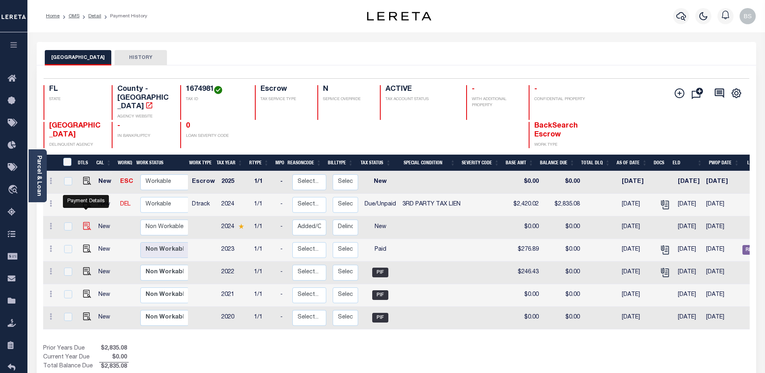
click at [85, 222] on img at bounding box center [87, 226] width 8 height 8
checkbox input "true"
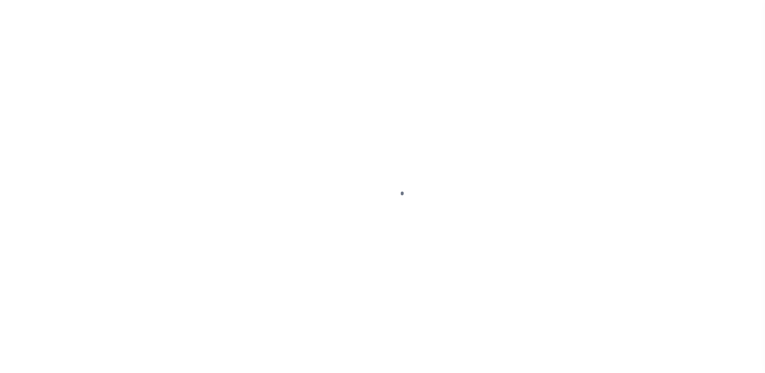
select select "DUE"
select select "20"
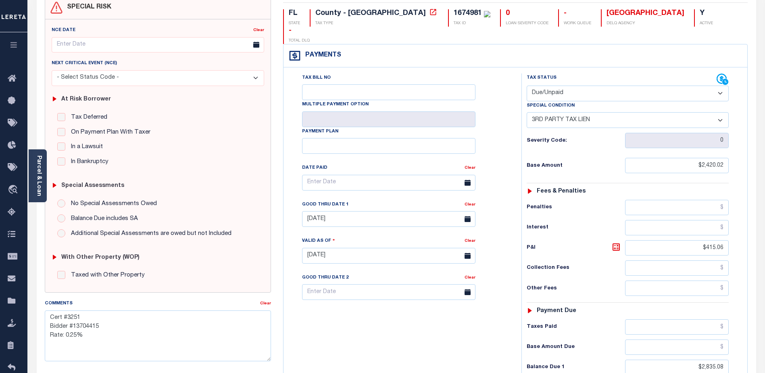
scroll to position [161, 0]
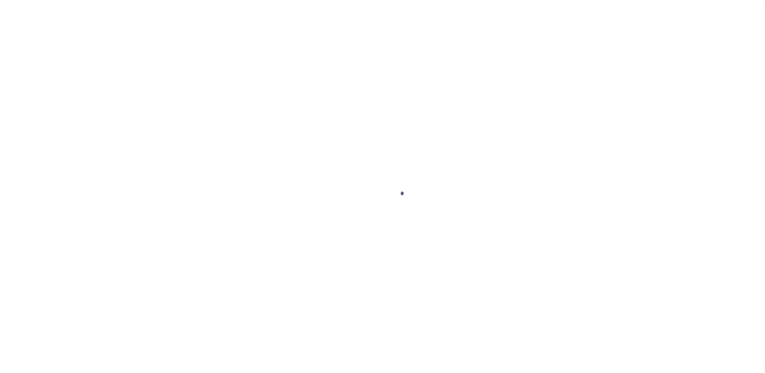
select select "DUE"
select select "20"
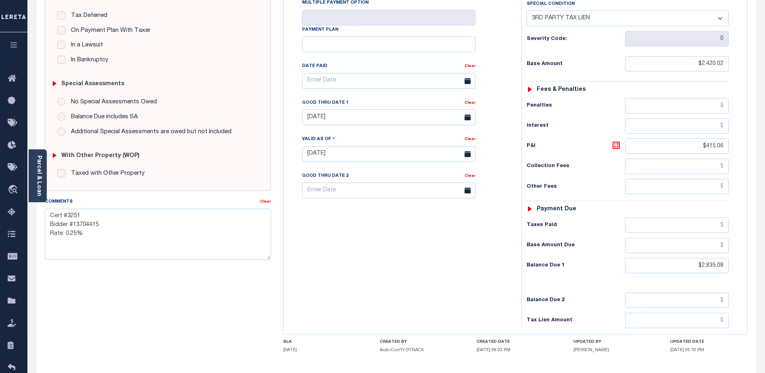
scroll to position [181, 0]
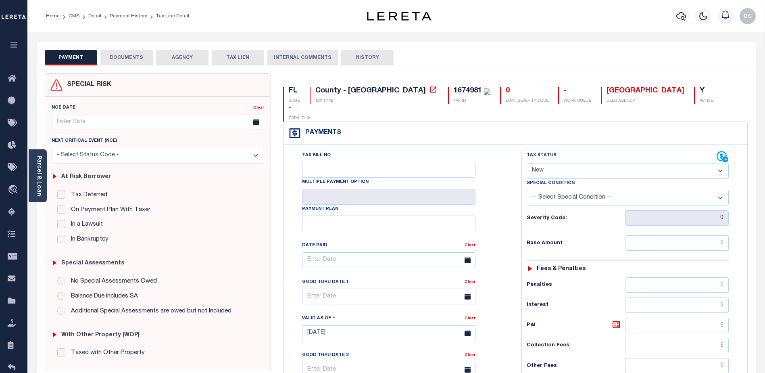
click at [683, 163] on select "- Select Status Code - Open Due/Unpaid Paid Incomplete No Tax Due Internal Refu…" at bounding box center [628, 171] width 202 height 16
select select "DUE"
click at [527, 163] on select "- Select Status Code - Open Due/Unpaid Paid Incomplete No Tax Due Internal Refu…" at bounding box center [628, 171] width 202 height 16
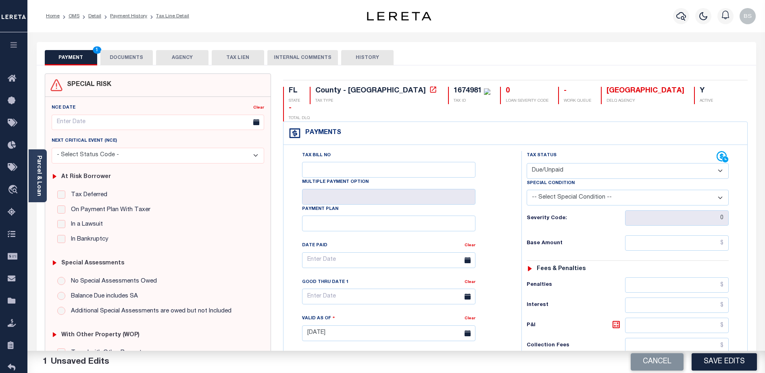
click at [717, 189] on select "-- Select Special Condition -- 3RD PARTY TAX LIEN AGENCY TAX LIEN (A.K.A Inside…" at bounding box center [628, 197] width 202 height 16
select select "17"
click at [527, 189] on select "-- Select Special Condition -- 3RD PARTY TAX LIEN AGENCY TAX LIEN (A.K.A Inside…" at bounding box center [628, 197] width 202 height 16
click at [681, 235] on input "text" at bounding box center [677, 242] width 104 height 15
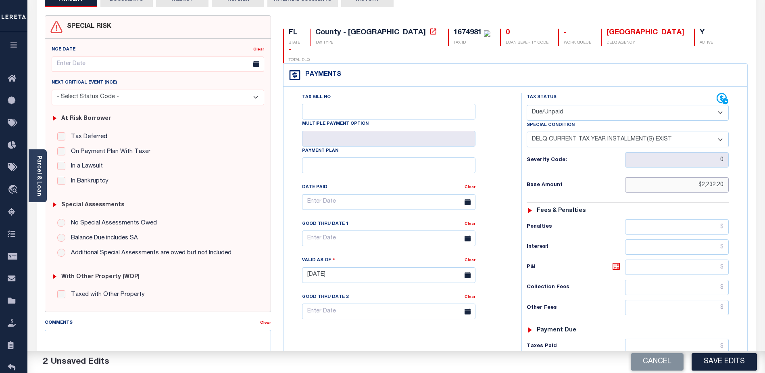
scroll to position [81, 0]
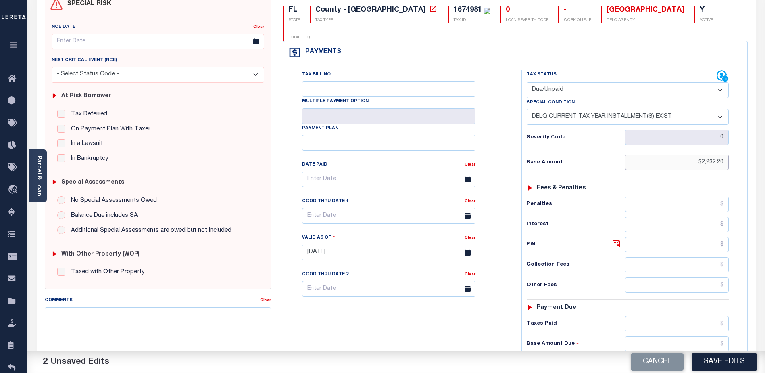
type input "$2,232.20"
click at [659, 237] on input "text" at bounding box center [677, 244] width 104 height 15
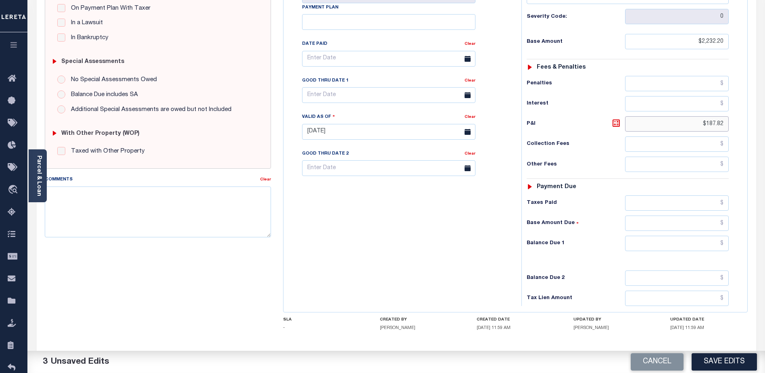
scroll to position [202, 0]
type input "$187.82"
drag, startPoint x: 645, startPoint y: 230, endPoint x: 651, endPoint y: 228, distance: 6.3
click at [646, 235] on input "text" at bounding box center [677, 242] width 104 height 15
type input "$2,835.08"
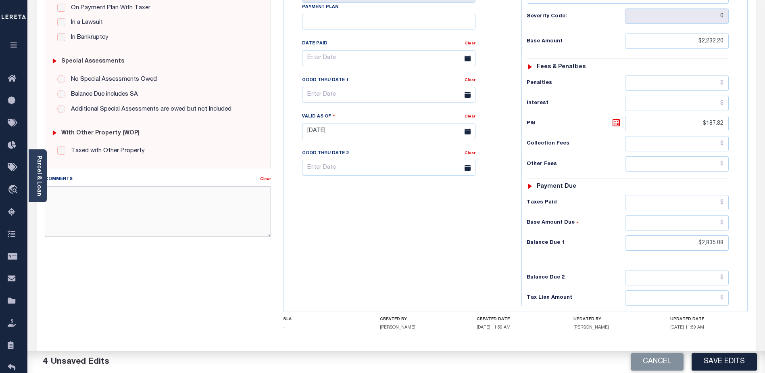
click at [165, 220] on textarea "Comments" at bounding box center [158, 211] width 226 height 51
click at [121, 192] on textarea "CAS-48392 - 2024 Annual Delinquent" at bounding box center [158, 211] width 226 height 51
click at [181, 198] on textarea "CAS-48392 - 2024 Annual Taxes Delinquent" at bounding box center [158, 211] width 226 height 51
click at [102, 206] on textarea "CAS-48392 - 2024 Annual Taxes Delinquent Base $2,232.20" at bounding box center [158, 211] width 226 height 51
click at [140, 231] on textarea "CAS-48392 - 2024 Annual Taxes Delinquent Base $2,232.20 P&I $187.82 Total Due $…" at bounding box center [158, 211] width 226 height 51
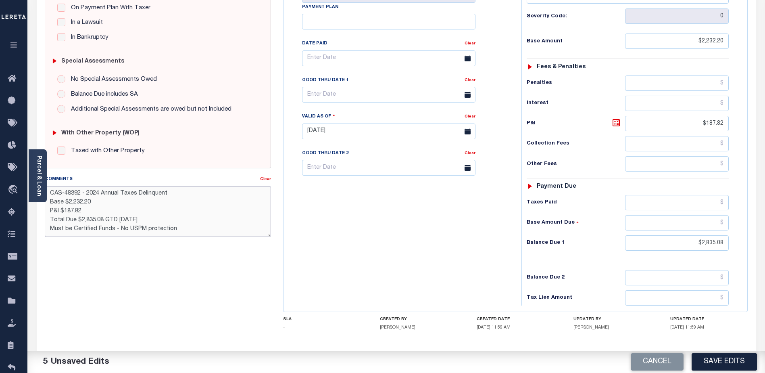
click at [146, 229] on textarea "CAS-48392 - 2024 Annual Taxes Delinquent Base $2,232.20 P&I $187.82 Total Due $…" at bounding box center [158, 211] width 226 height 51
click at [213, 226] on textarea "CAS-48392 - 2024 Annual Taxes Delinquent Base $2,232.20 P&I $187.82 Total Due $…" at bounding box center [158, 211] width 226 height 51
type textarea "CAS-48392 - 2024 Annual Taxes Delinquent Base $2,232.20 P&I $187.82 Total Due $…"
click at [739, 363] on button "Save Edits" at bounding box center [723, 361] width 65 height 17
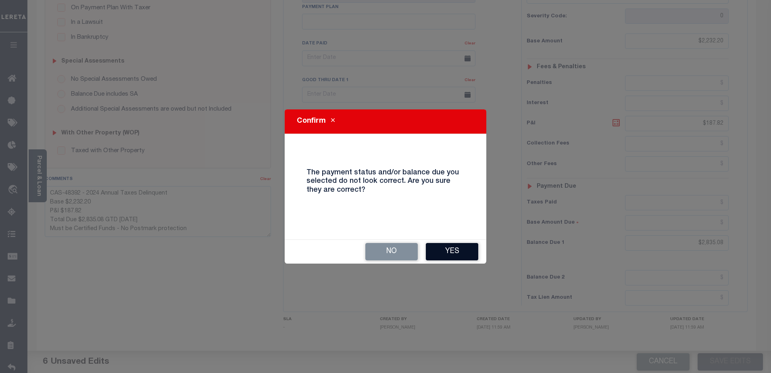
click at [460, 250] on button "Yes" at bounding box center [452, 251] width 52 height 17
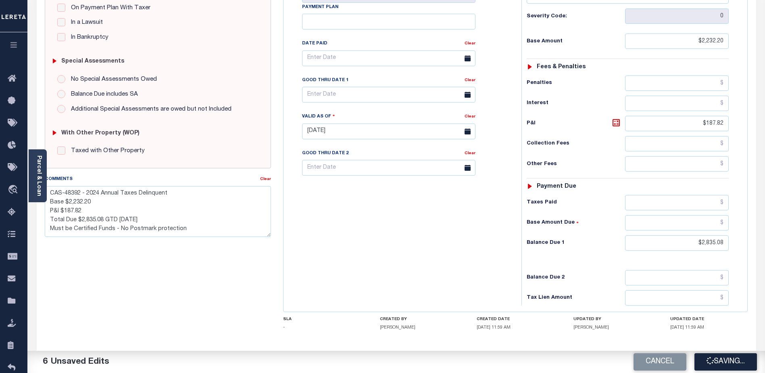
checkbox input "false"
type textarea "CAS-48392 - 2024 Annual Taxes Delinquent Base $2,232.20 P&I $187.82 Total Due $…"
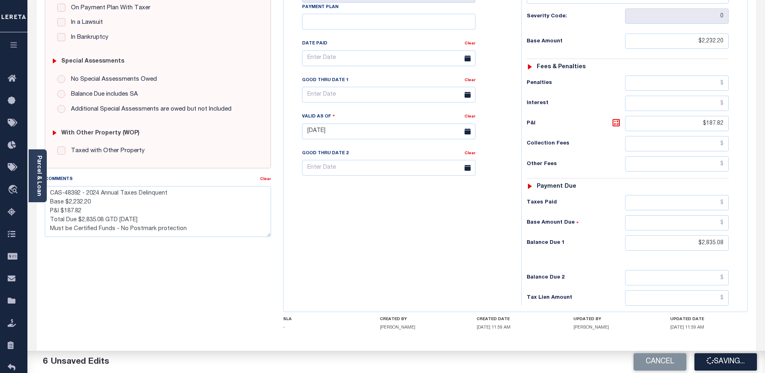
type input "$2,232.2"
type input "$187.82"
type input "$2,835.08"
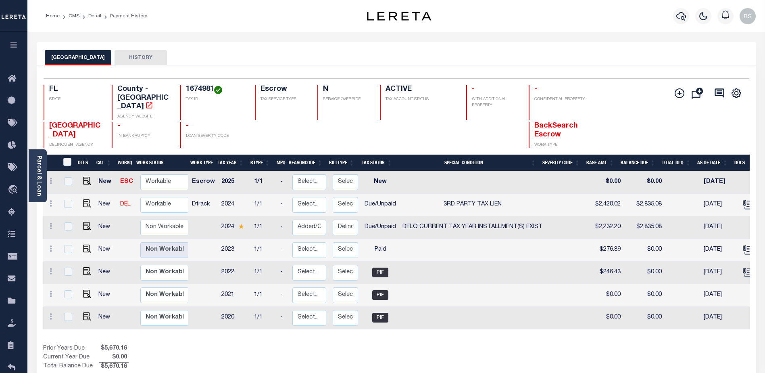
click at [104, 219] on td "New" at bounding box center [106, 227] width 22 height 23
checkbox input "true"
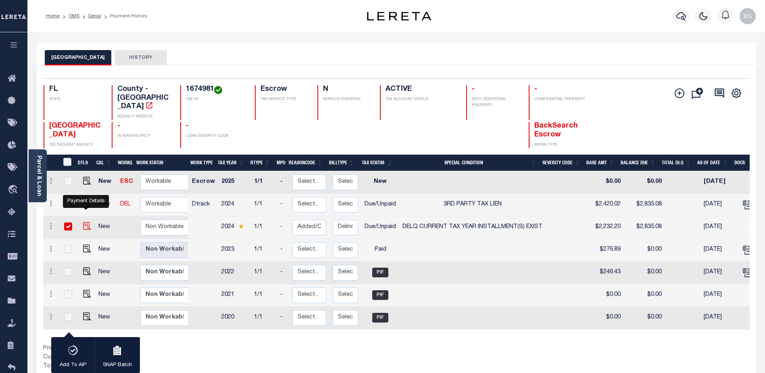
click at [84, 222] on img "" at bounding box center [87, 226] width 8 height 8
checkbox input "false"
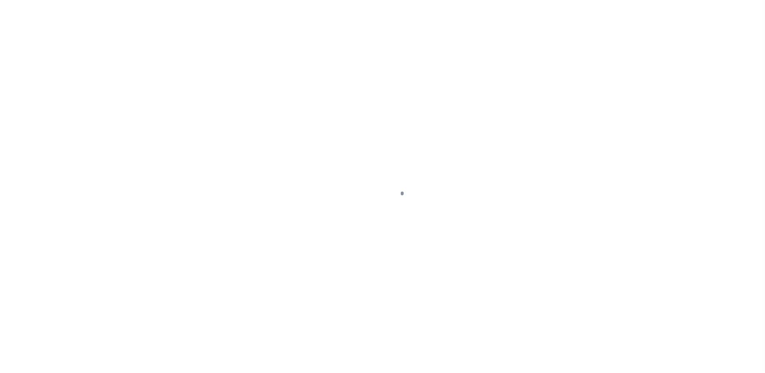
select select "DUE"
select select "17"
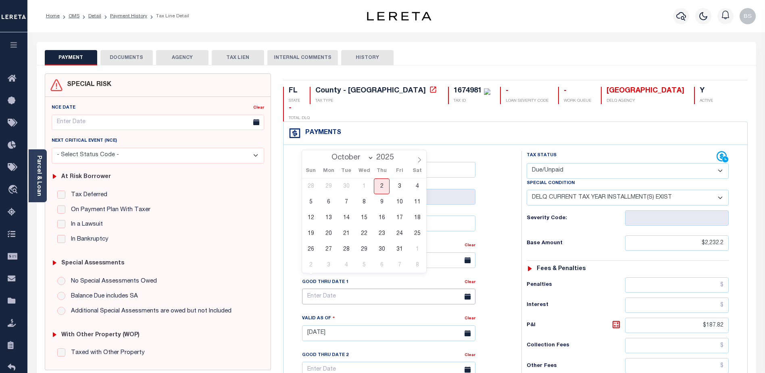
click at [344, 288] on input "text" at bounding box center [388, 296] width 173 height 16
click at [419, 162] on icon at bounding box center [419, 159] width 3 height 5
select select "11"
click at [342, 251] on span "30" at bounding box center [346, 249] width 16 height 16
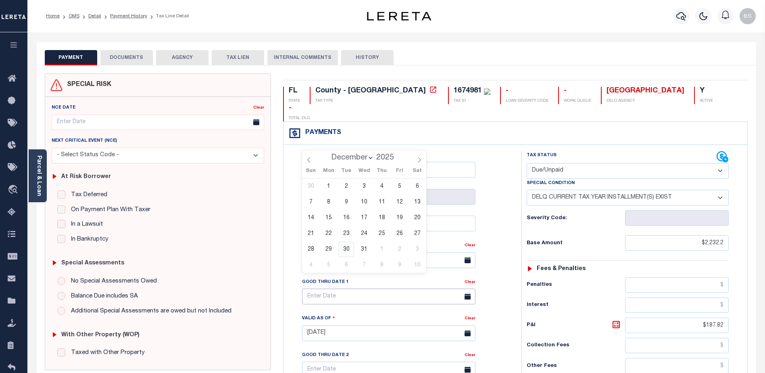
type input "[DATE]"
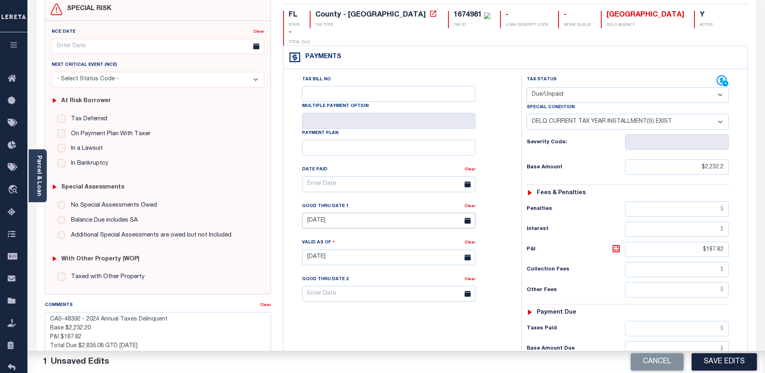
scroll to position [81, 0]
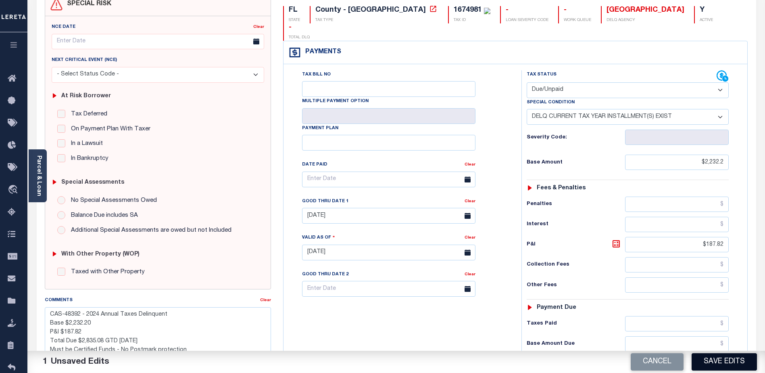
click at [716, 358] on button "Save Edits" at bounding box center [723, 361] width 65 height 17
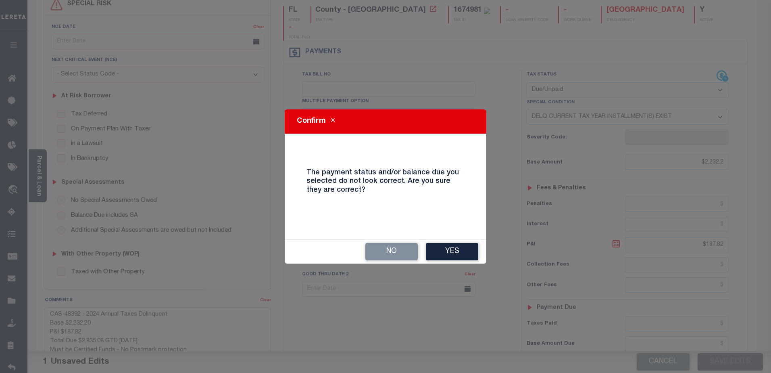
click at [454, 248] on button "Yes" at bounding box center [452, 251] width 52 height 17
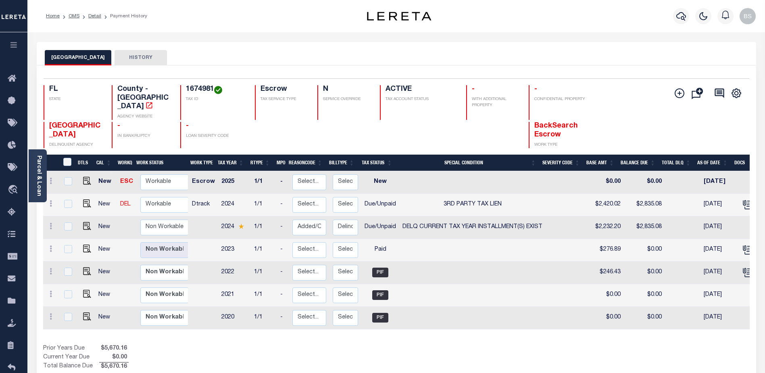
drag, startPoint x: 38, startPoint y: 183, endPoint x: 37, endPoint y: 177, distance: 5.5
click at [38, 183] on link "Parcel & Loan" at bounding box center [39, 175] width 6 height 41
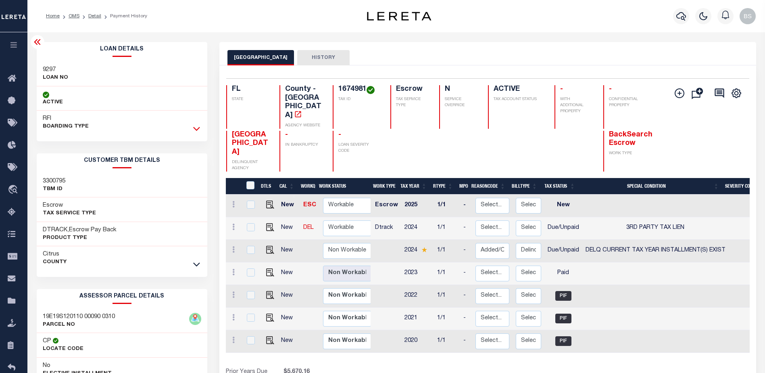
click at [196, 127] on icon at bounding box center [196, 128] width 7 height 8
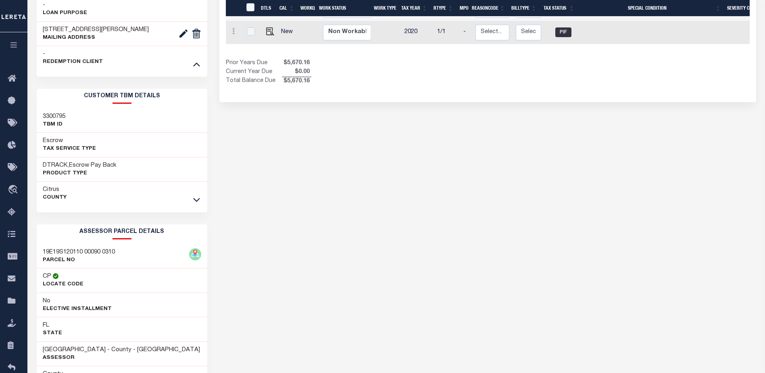
scroll to position [323, 0]
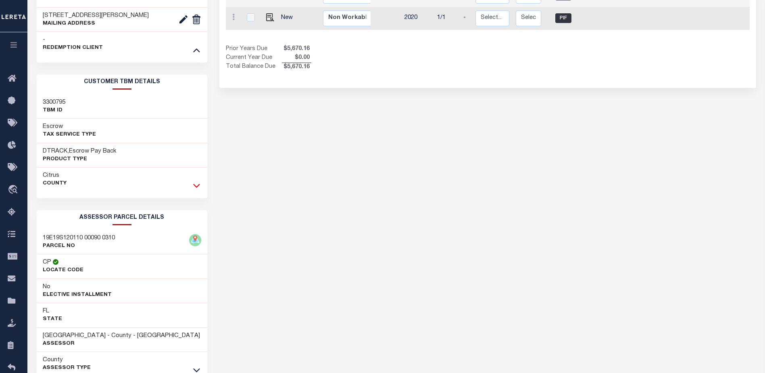
click at [198, 184] on icon at bounding box center [196, 185] width 7 height 8
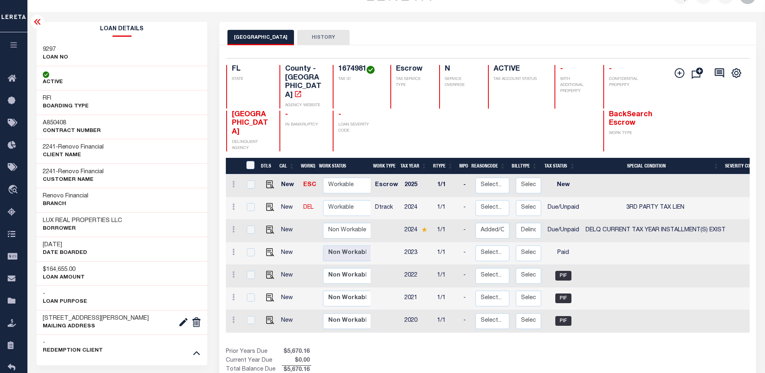
scroll to position [0, 0]
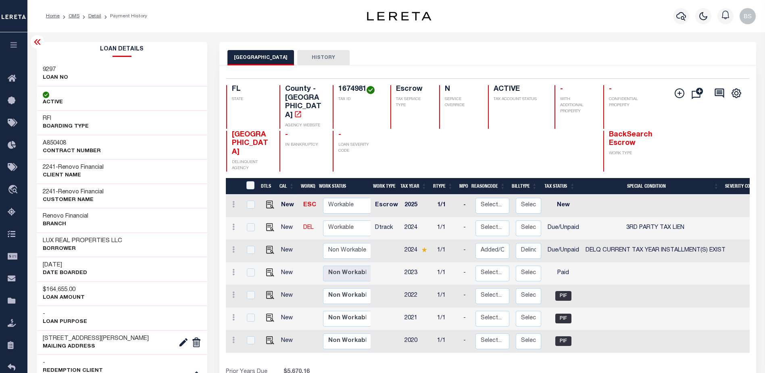
click at [40, 40] on icon at bounding box center [37, 42] width 6 height 6
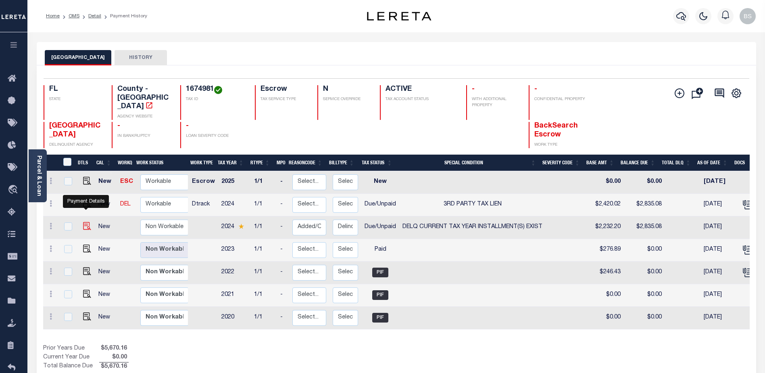
click at [87, 222] on img "" at bounding box center [87, 226] width 8 height 8
checkbox input "true"
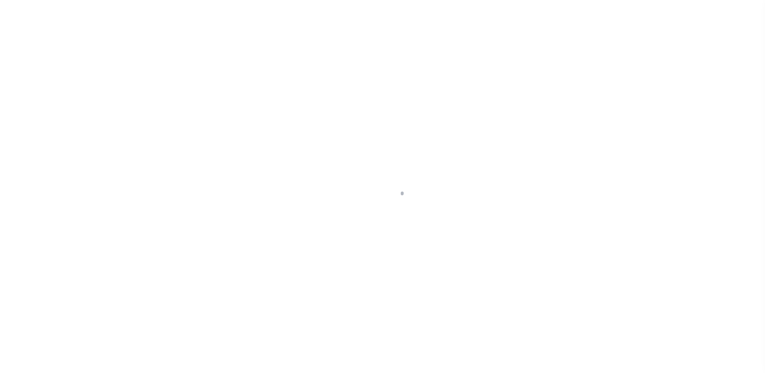
select select "DUE"
select select "17"
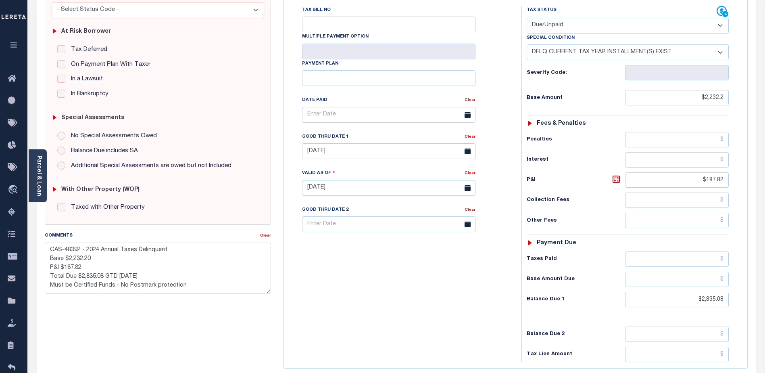
scroll to position [161, 0]
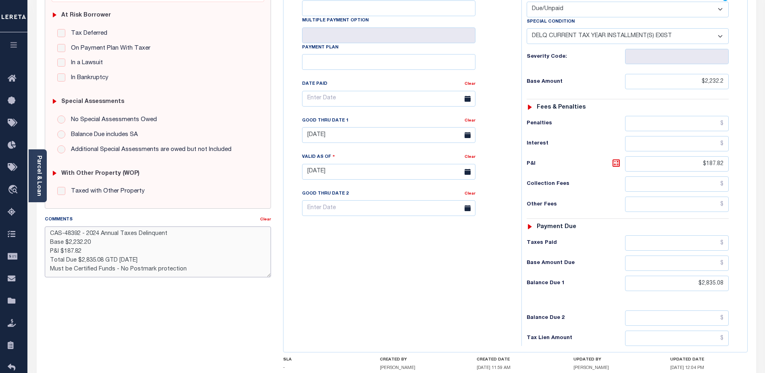
click at [88, 250] on textarea "CAS-48392 - 2024 Annual Taxes Delinquent Base $2,232.20 P&I $187.82 Total Due $…" at bounding box center [158, 251] width 226 height 51
type textarea "CAS-48392 - 2024 Annual Taxes Delinquent Base $2,232.20 P&I $187.82 - lender li…"
click at [745, 360] on div "FL STATE County - FL TAX TYPE 1674981 TAX ID - LOAN SEVERITY CODE - WORK QUEUE …" at bounding box center [515, 174] width 465 height 498
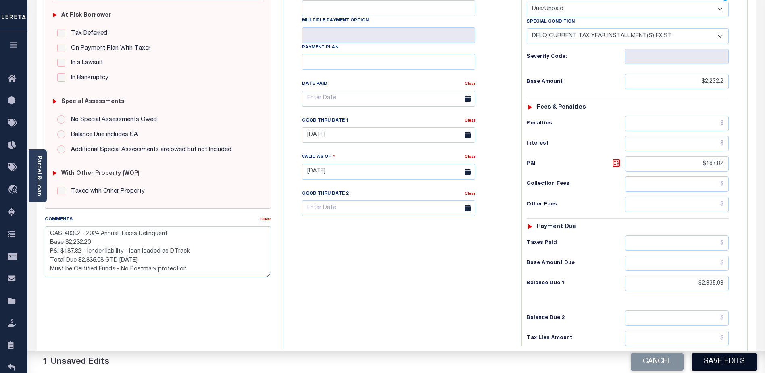
click at [742, 362] on button "Save Edits" at bounding box center [723, 361] width 65 height 17
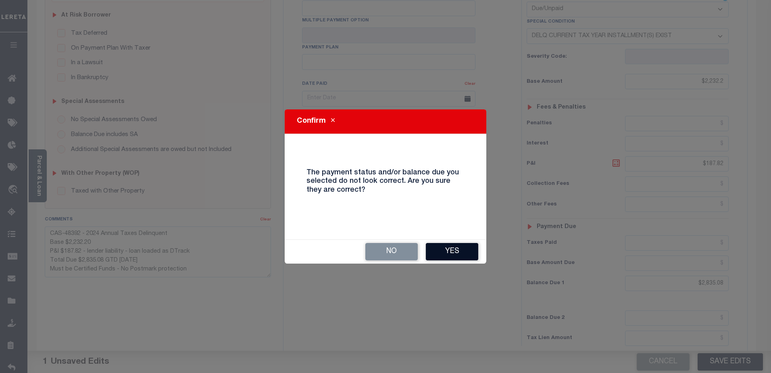
click at [447, 247] on button "Yes" at bounding box center [452, 251] width 52 height 17
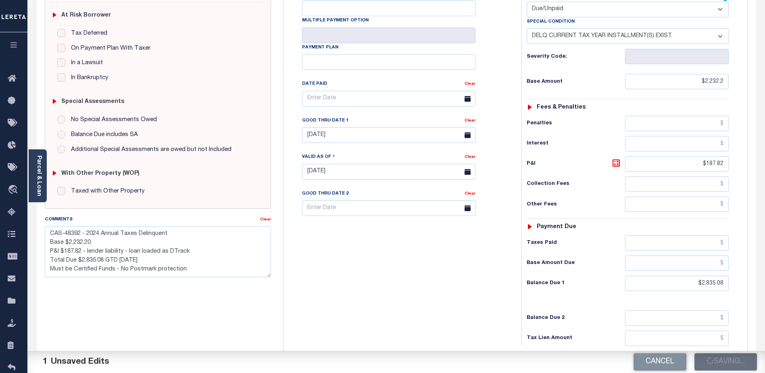
checkbox input "false"
type textarea "CAS-48392 - 2024 Annual Taxes Delinquent Base $2,232.20 P&I $187.82 - lender li…"
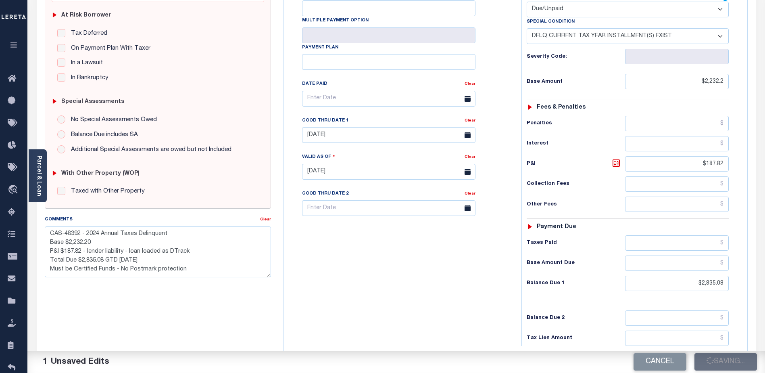
type input "$2,232.2"
type input "$187.82"
type input "$2,835.08"
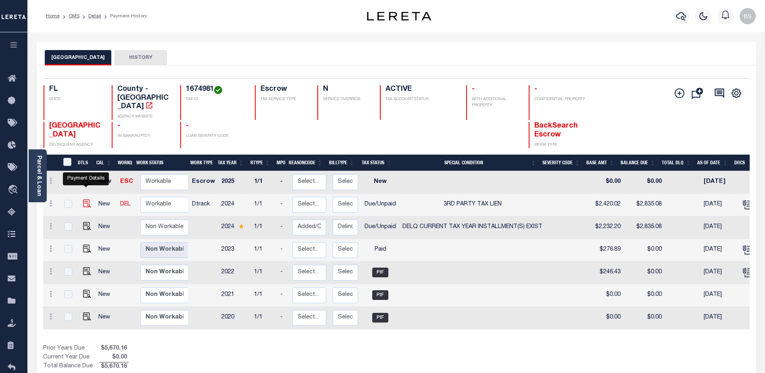
click at [88, 199] on img "" at bounding box center [87, 203] width 8 height 8
checkbox input "true"
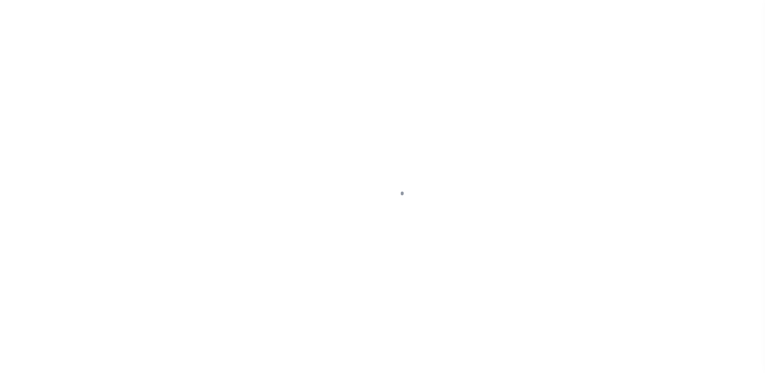
select select "DUE"
select select "20"
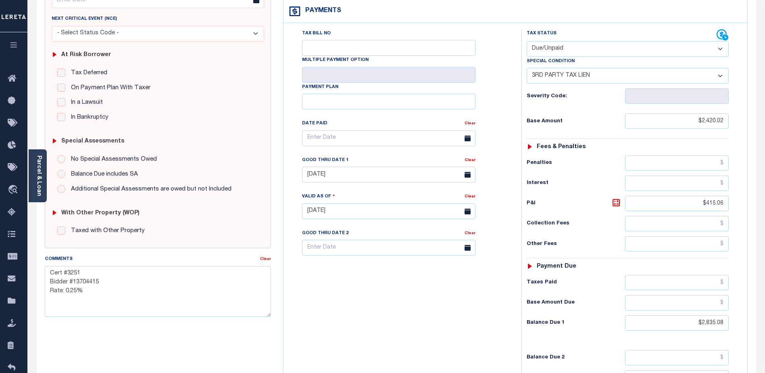
scroll to position [140, 0]
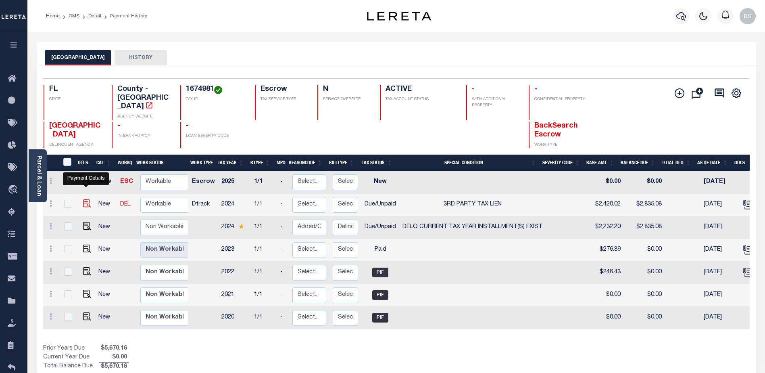
click at [86, 199] on img "" at bounding box center [87, 203] width 8 height 8
checkbox input "true"
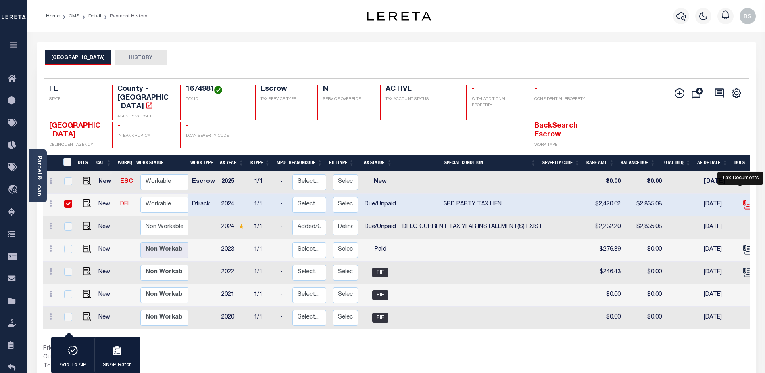
click at [743, 200] on icon "" at bounding box center [746, 203] width 6 height 6
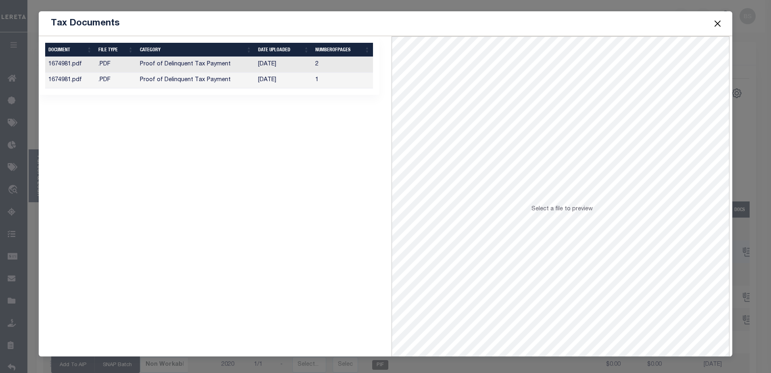
click at [163, 65] on td "Proof of Delinquent Tax Payment" at bounding box center [196, 65] width 118 height 16
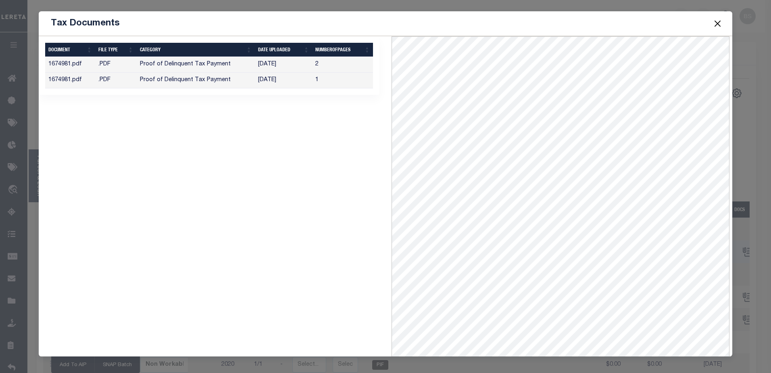
click at [183, 83] on td "Proof of Delinquent Tax Payment" at bounding box center [196, 81] width 118 height 16
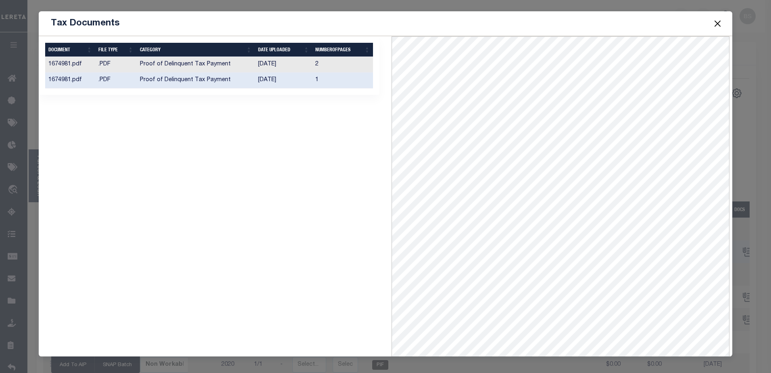
scroll to position [35, 0]
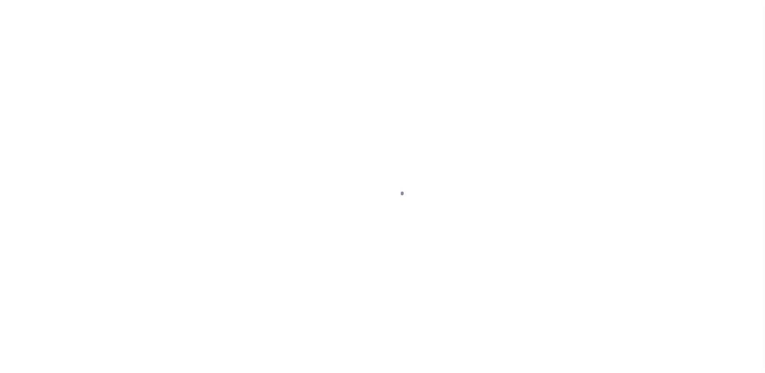
select select "DUE"
select select "20"
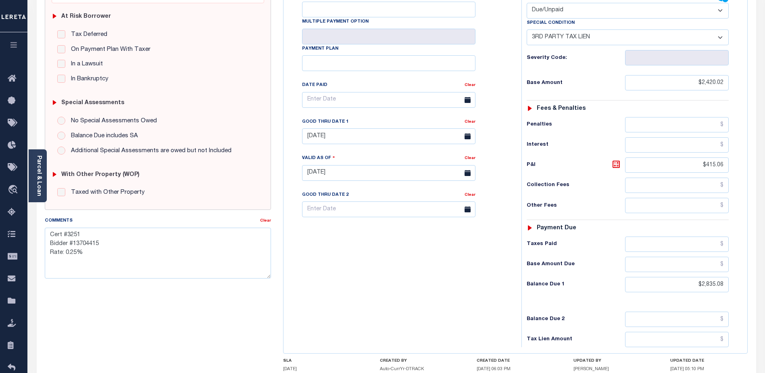
scroll to position [161, 0]
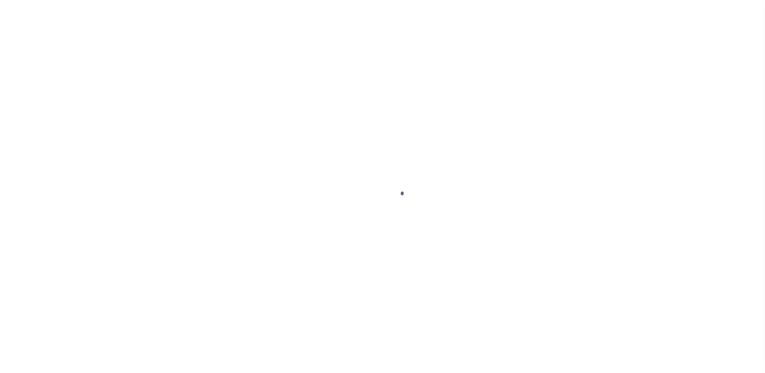
select select "DUE"
select select "17"
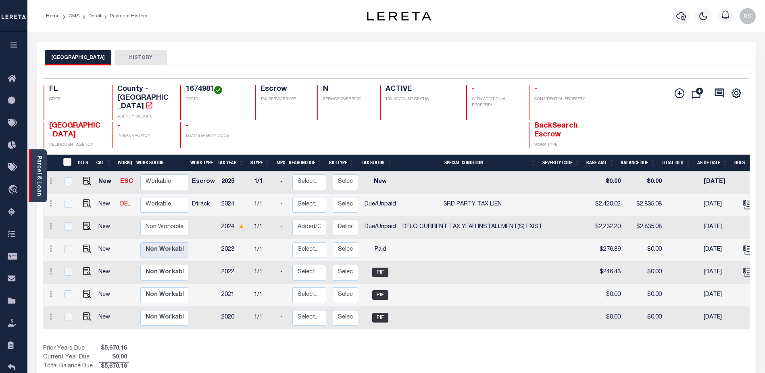
click at [36, 168] on link "Parcel & Loan" at bounding box center [39, 175] width 6 height 41
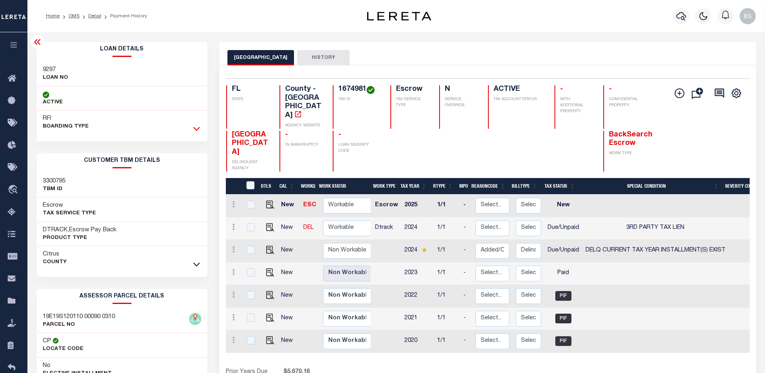
click at [194, 127] on icon at bounding box center [196, 128] width 7 height 8
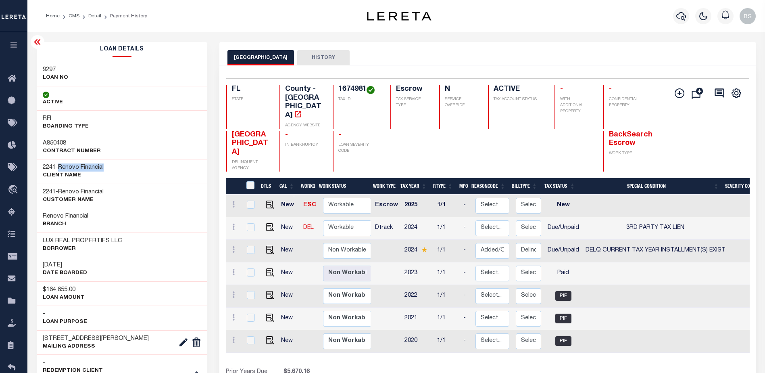
drag, startPoint x: 62, startPoint y: 167, endPoint x: 108, endPoint y: 167, distance: 46.0
click at [108, 167] on div "2241 - Renovo Financial CLIENT Name" at bounding box center [122, 171] width 171 height 25
copy span "Renovo Financial"
click at [15, 79] on icon at bounding box center [14, 79] width 13 height 10
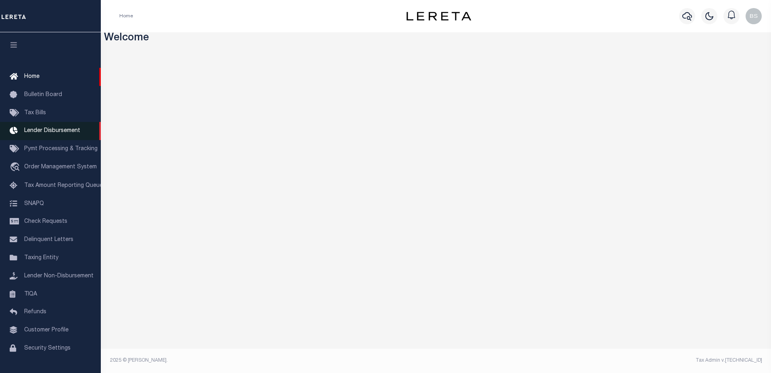
click at [44, 132] on span "Lender Disbursement" at bounding box center [52, 131] width 56 height 6
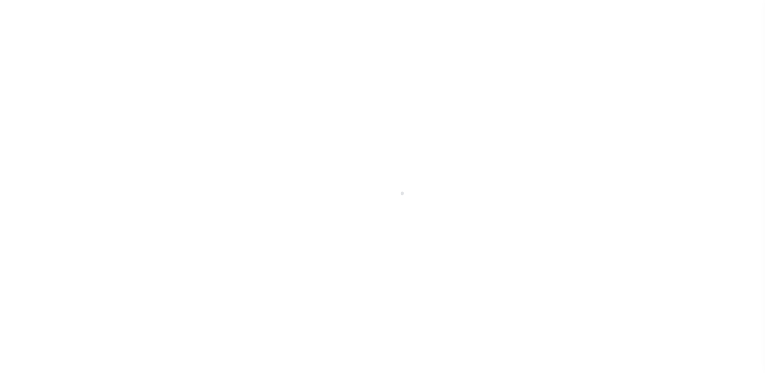
scroll to position [14, 0]
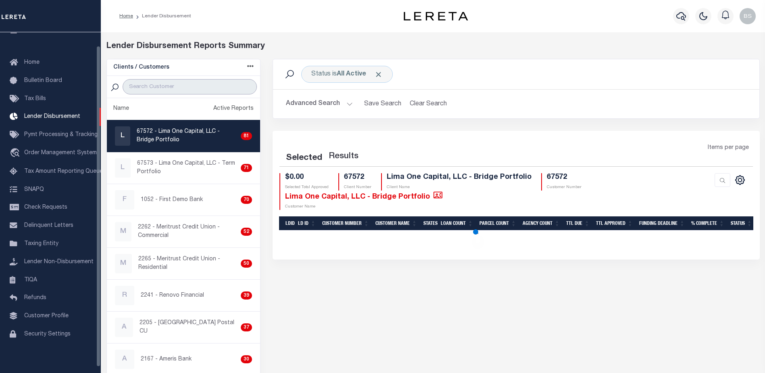
click at [149, 87] on input "search" at bounding box center [190, 86] width 134 height 15
paste input "Renovo Financial"
type input "Renovo Financial"
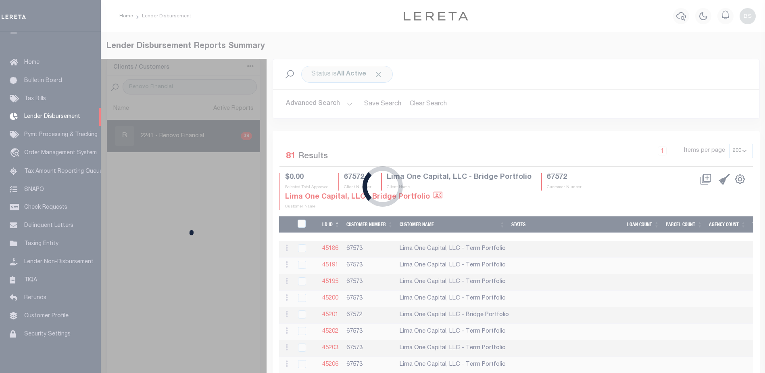
select select "200"
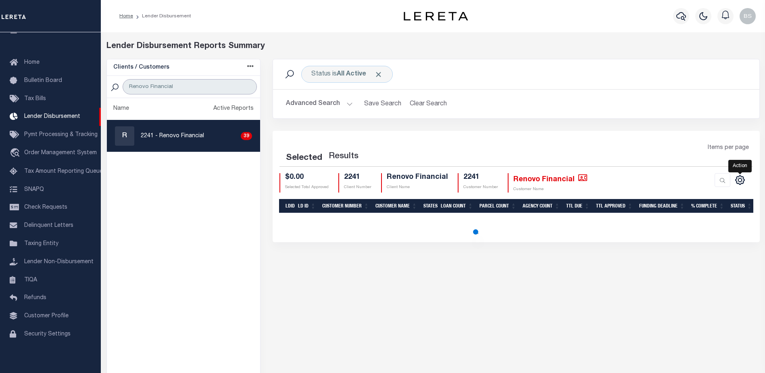
select select "200"
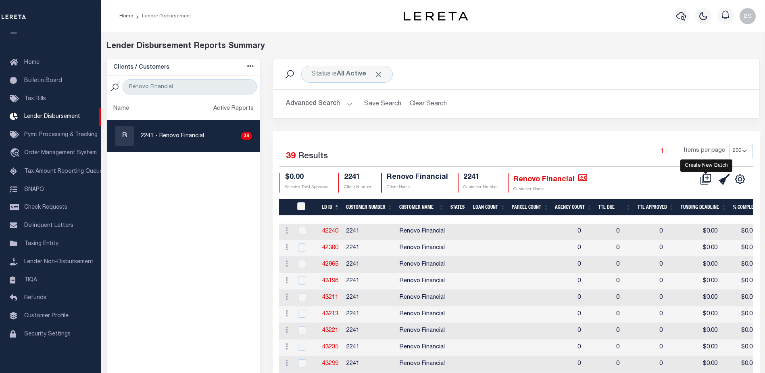
click at [708, 179] on icon at bounding box center [705, 178] width 11 height 11
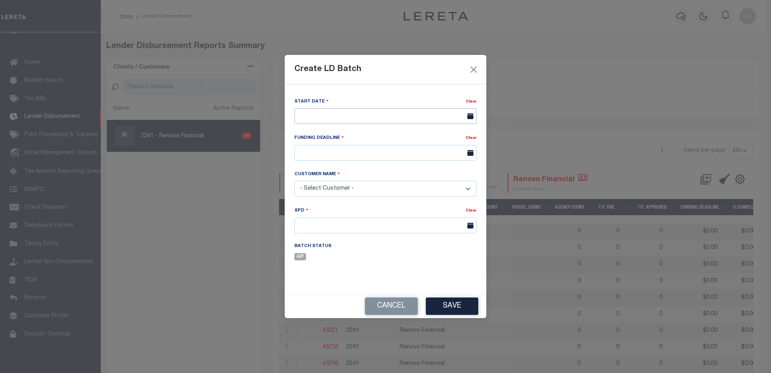
click at [335, 117] on input "text" at bounding box center [385, 116] width 182 height 16
drag, startPoint x: 373, startPoint y: 164, endPoint x: 373, endPoint y: 159, distance: 4.4
click at [373, 162] on span "2" at bounding box center [374, 161] width 16 height 16
type input "10/02/2025"
click at [350, 150] on input "text" at bounding box center [385, 153] width 182 height 16
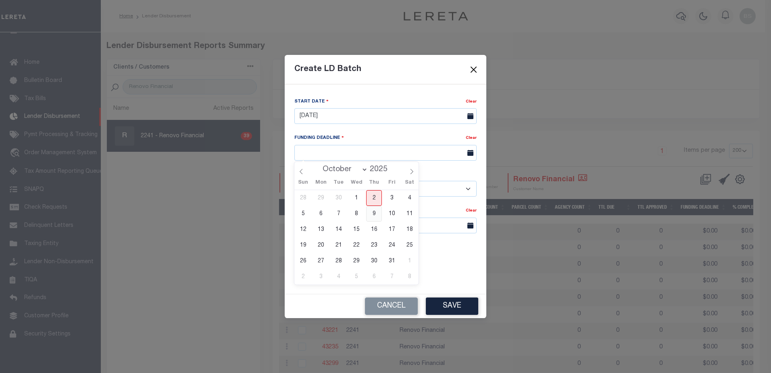
click at [373, 212] on span "9" at bounding box center [374, 214] width 16 height 16
type input "10/09/25"
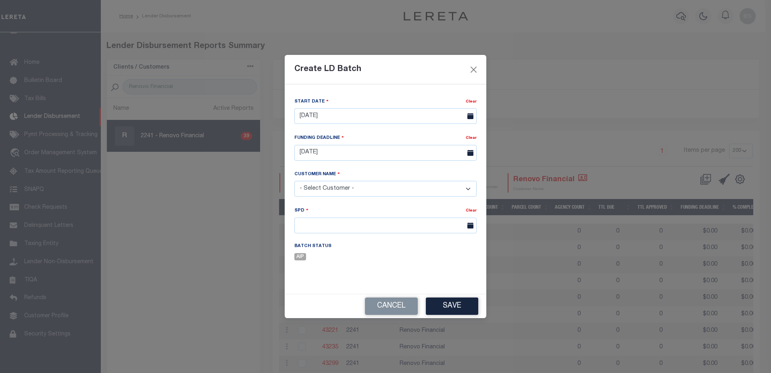
click at [359, 188] on select "- Select Customer - Accumatch - Refunds All In Credit Union Amarillo National B…" at bounding box center [385, 189] width 182 height 16
select select "2241"
click at [294, 181] on select "- Select Customer - Accumatch - Refunds All In Credit Union Amarillo National B…" at bounding box center [385, 189] width 182 height 16
click at [366, 228] on input "text" at bounding box center [385, 225] width 182 height 16
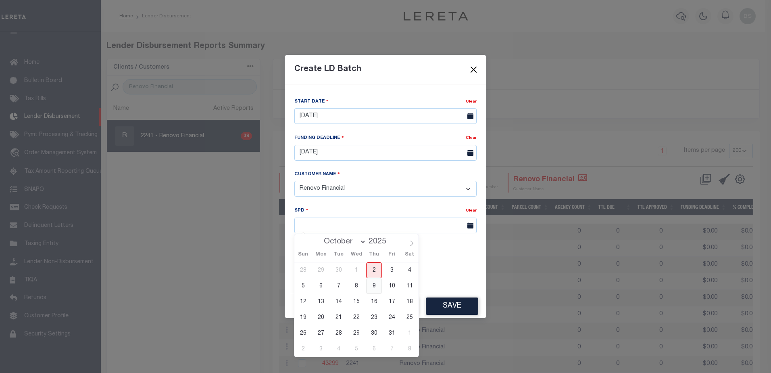
click at [373, 284] on span "9" at bounding box center [374, 286] width 16 height 16
type input "10/09/2025"
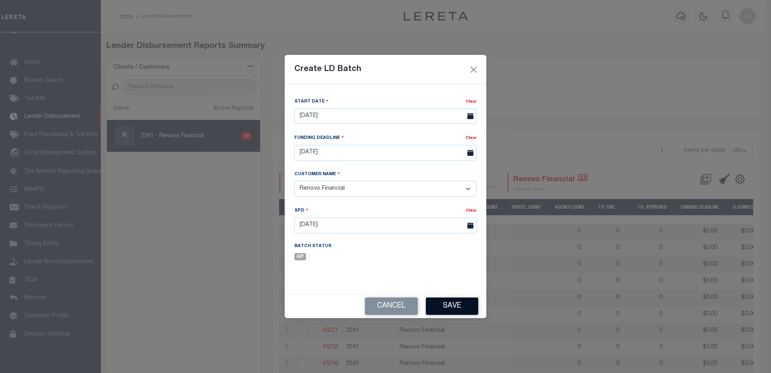
click at [471, 308] on button "Save" at bounding box center [452, 305] width 52 height 17
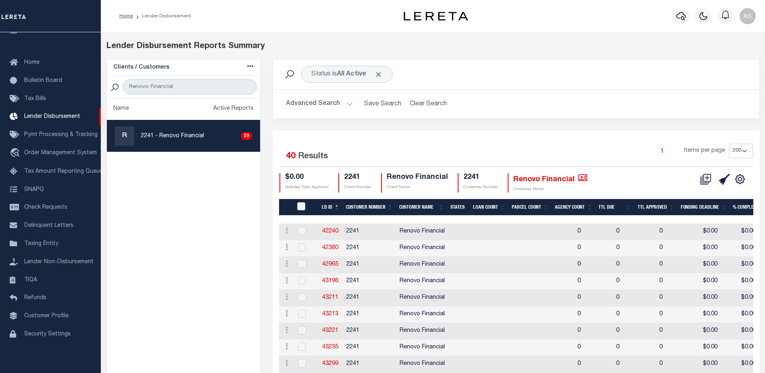
drag, startPoint x: 454, startPoint y: 217, endPoint x: 768, endPoint y: 212, distance: 314.1
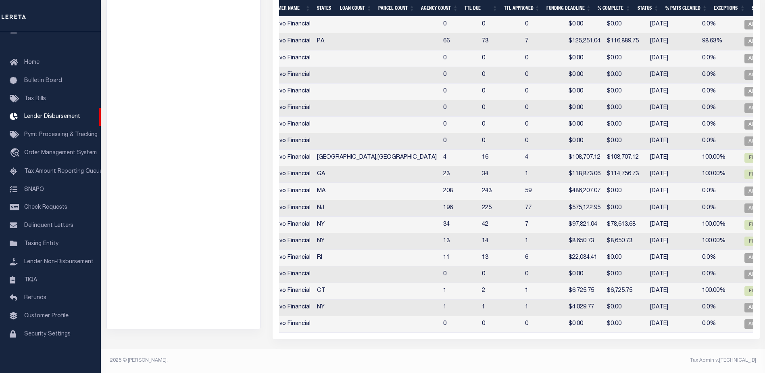
scroll to position [0, 0]
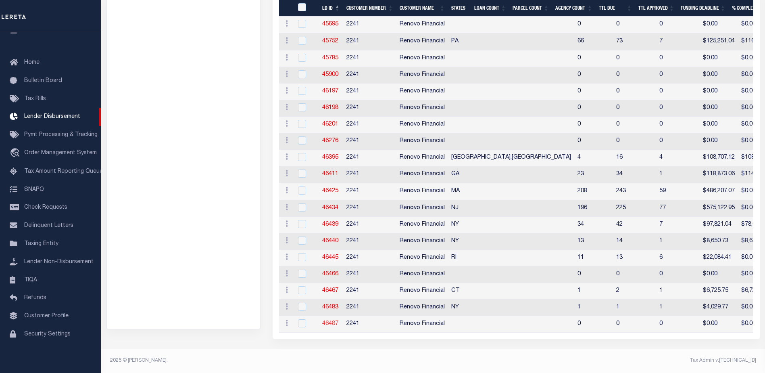
click at [325, 321] on link "46487" at bounding box center [330, 324] width 16 height 6
checkbox input "true"
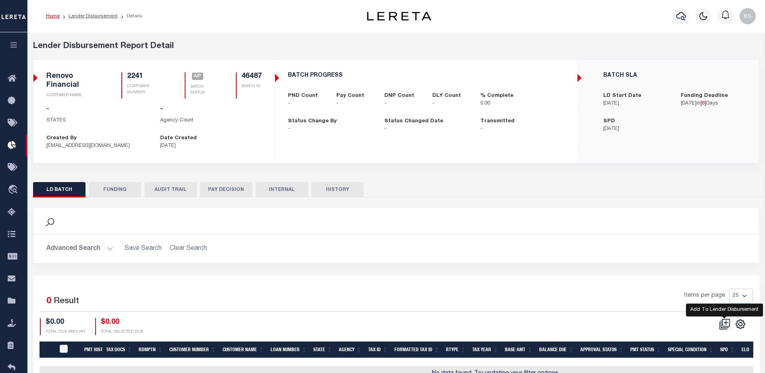
click at [726, 322] on icon at bounding box center [724, 323] width 11 height 11
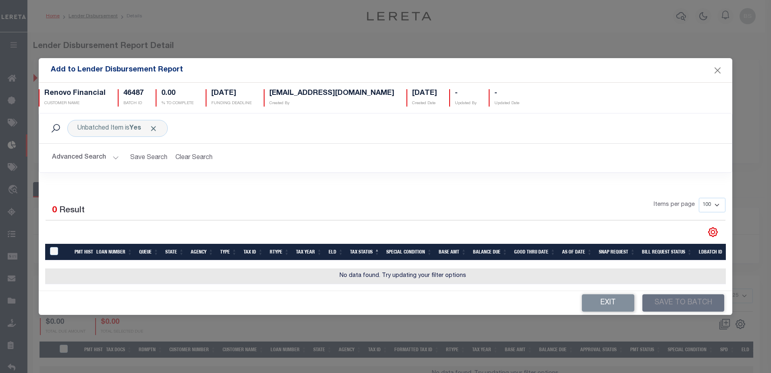
click at [113, 156] on button "Advanced Search" at bounding box center [85, 158] width 67 height 16
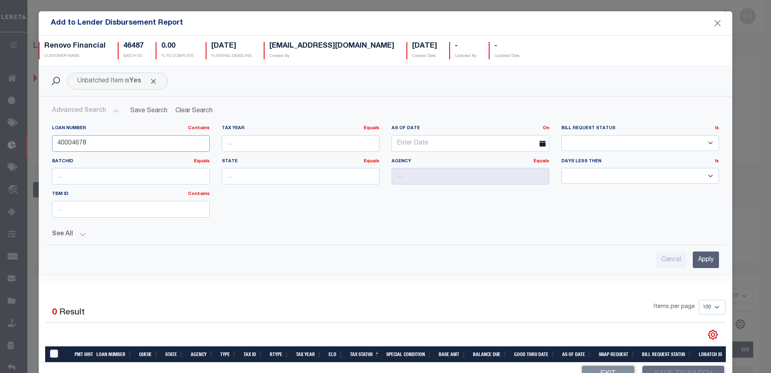
click at [106, 140] on input "40004678" at bounding box center [131, 143] width 158 height 17
type input "4"
type input "9297"
click at [699, 262] on input "Apply" at bounding box center [706, 259] width 26 height 17
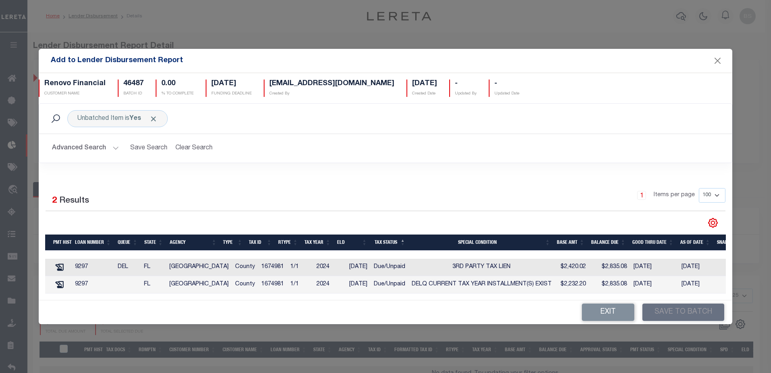
scroll to position [0, 73]
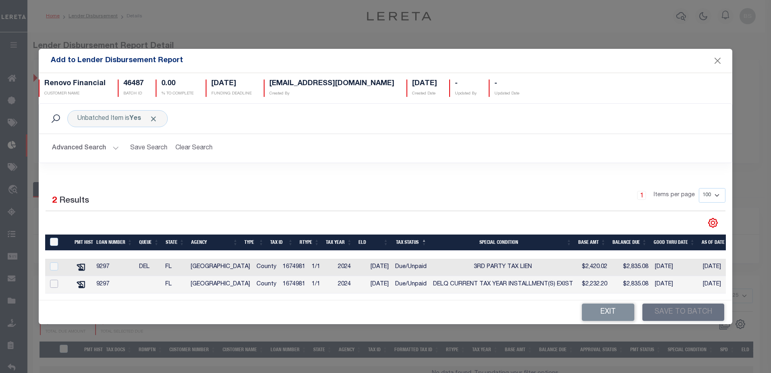
drag, startPoint x: 51, startPoint y: 283, endPoint x: 87, endPoint y: 277, distance: 36.5
click at [52, 283] on input "checkbox" at bounding box center [54, 283] width 8 height 8
checkbox input "true"
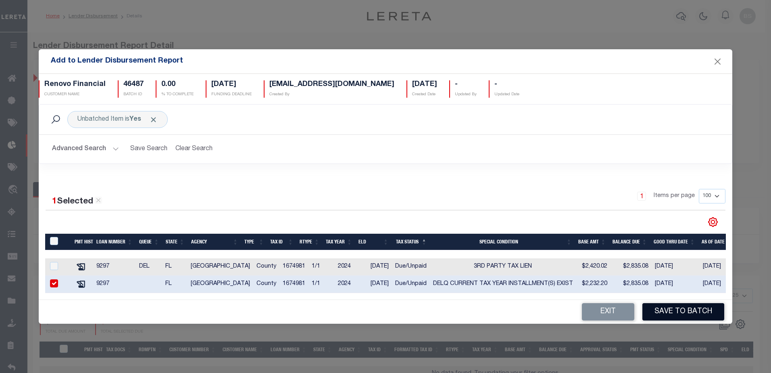
click at [681, 314] on button "Save to Batch" at bounding box center [683, 311] width 82 height 17
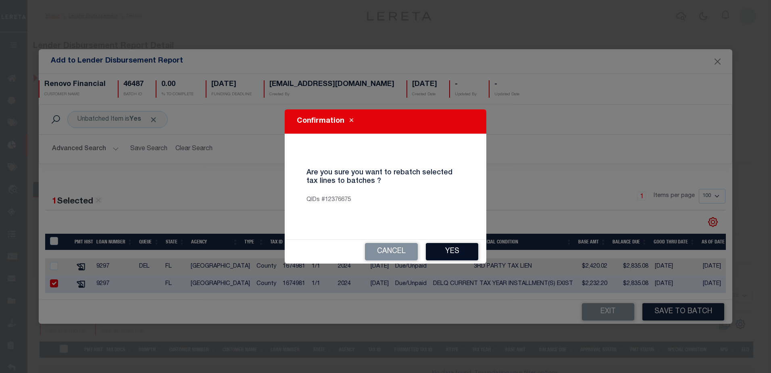
click at [440, 252] on button "Yes" at bounding box center [452, 251] width 52 height 17
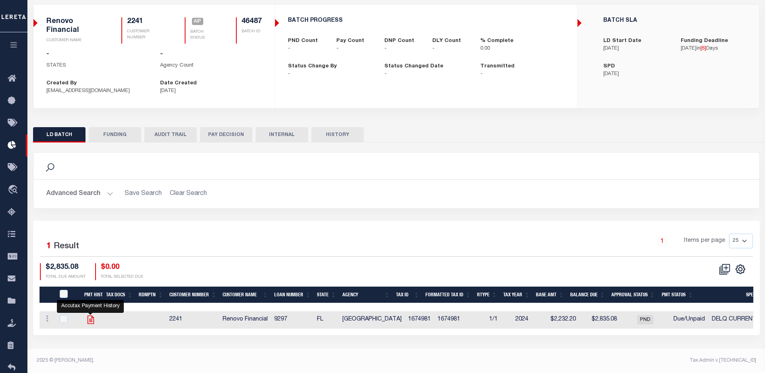
click at [91, 321] on icon at bounding box center [90, 319] width 10 height 10
checkbox input "true"
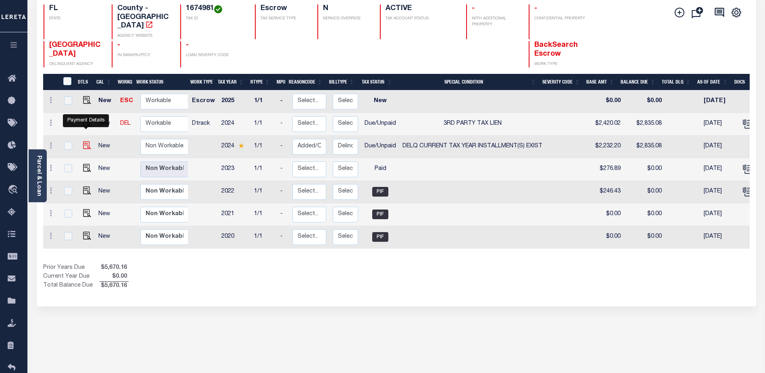
click at [86, 141] on img "" at bounding box center [87, 145] width 8 height 8
checkbox input "true"
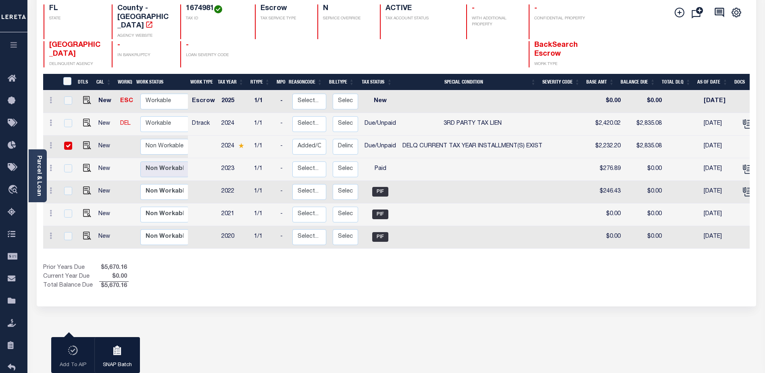
click at [64, 142] on input "checkbox" at bounding box center [68, 146] width 8 height 8
checkbox input "false"
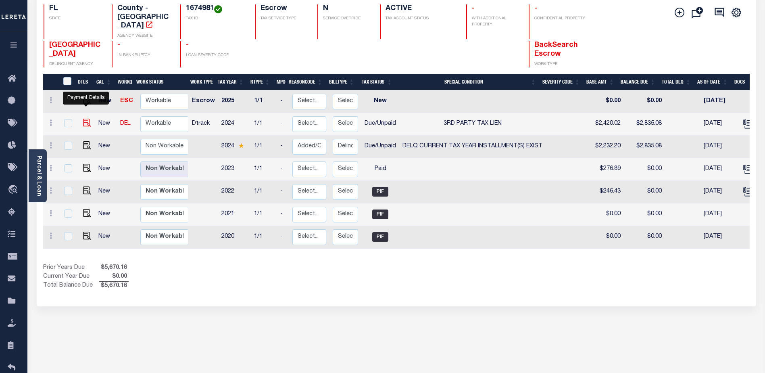
click at [84, 119] on img "" at bounding box center [87, 123] width 8 height 8
checkbox input "true"
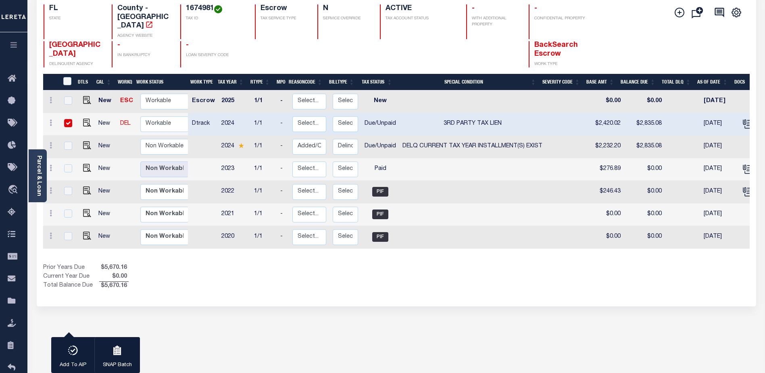
click at [69, 119] on input "checkbox" at bounding box center [68, 123] width 8 height 8
checkbox input "false"
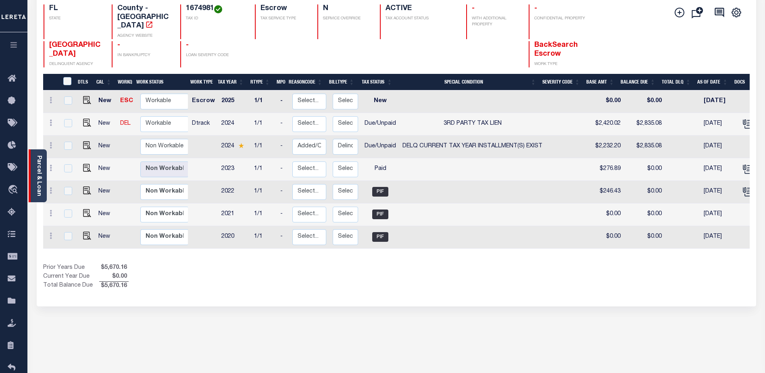
click at [41, 171] on link "Parcel & Loan" at bounding box center [39, 175] width 6 height 41
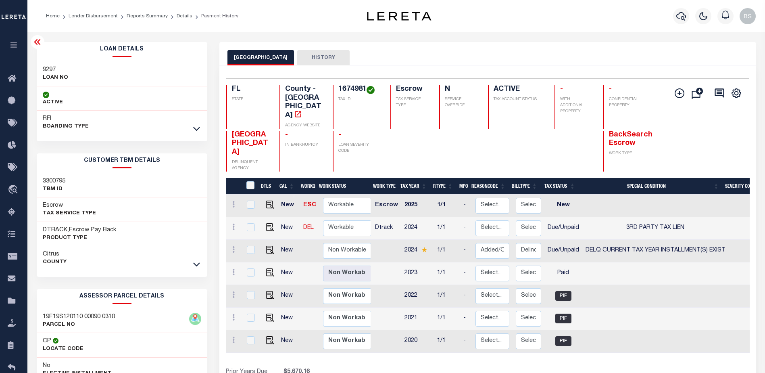
click at [40, 42] on icon at bounding box center [38, 42] width 10 height 10
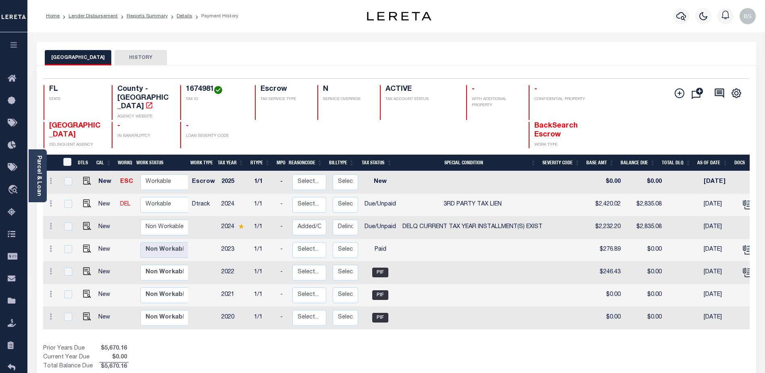
click at [198, 50] on div "CITRUS COUNTY HISTORY" at bounding box center [396, 57] width 703 height 15
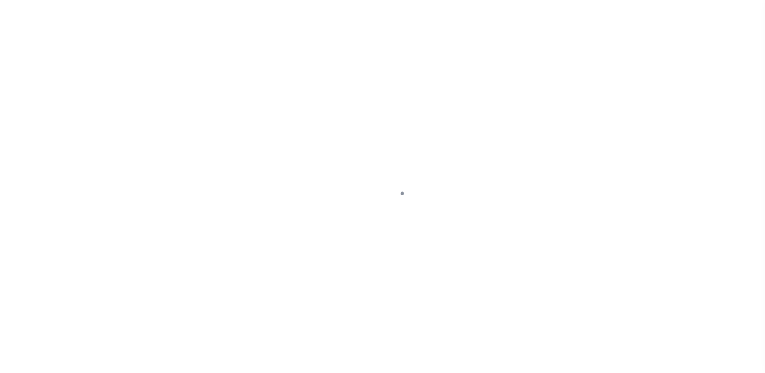
select select "DUE"
select select "17"
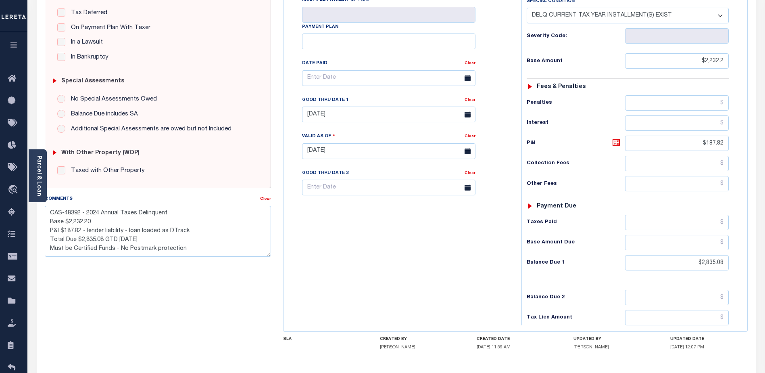
scroll to position [181, 0]
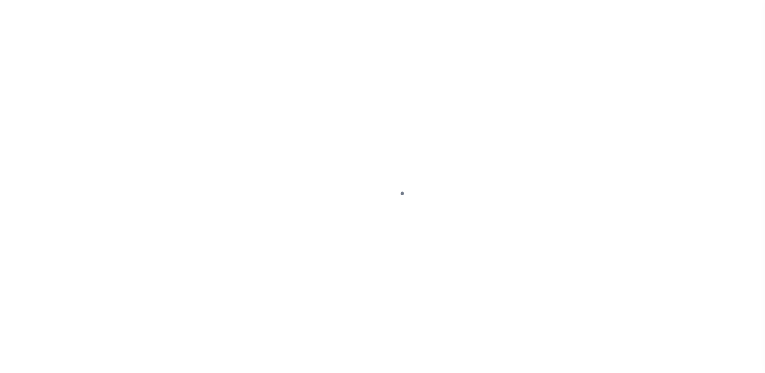
select select "DUE"
select select "20"
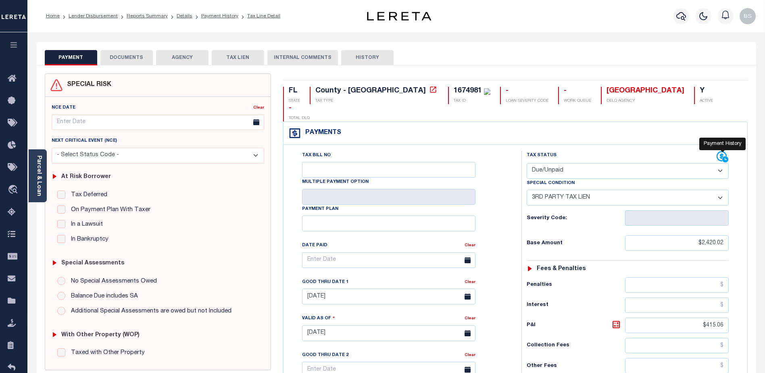
click at [724, 156] on icon at bounding box center [725, 159] width 7 height 7
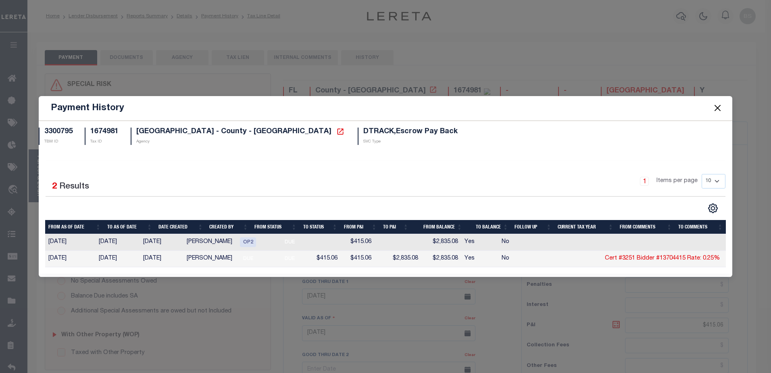
click at [716, 105] on button "Close" at bounding box center [717, 108] width 10 height 10
